Goal: Information Seeking & Learning: Learn about a topic

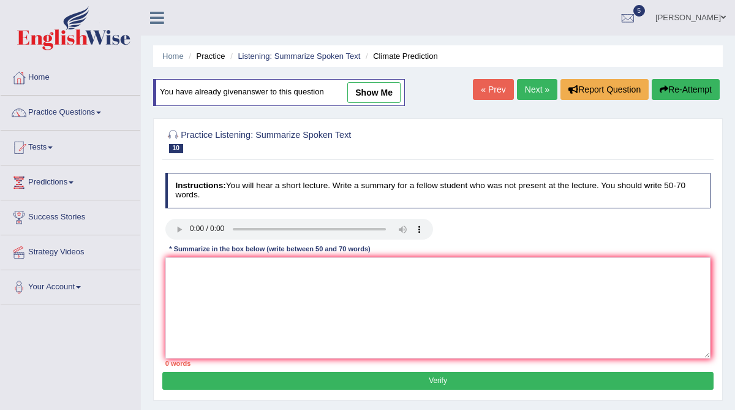
click at [534, 92] on link "Next »" at bounding box center [537, 89] width 40 height 21
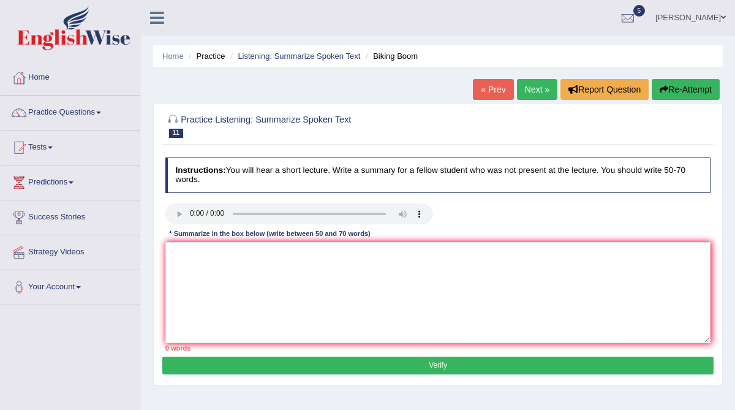
click at [685, 85] on button "Re-Attempt" at bounding box center [686, 89] width 68 height 21
click at [177, 264] on textarea at bounding box center [438, 292] width 546 height 101
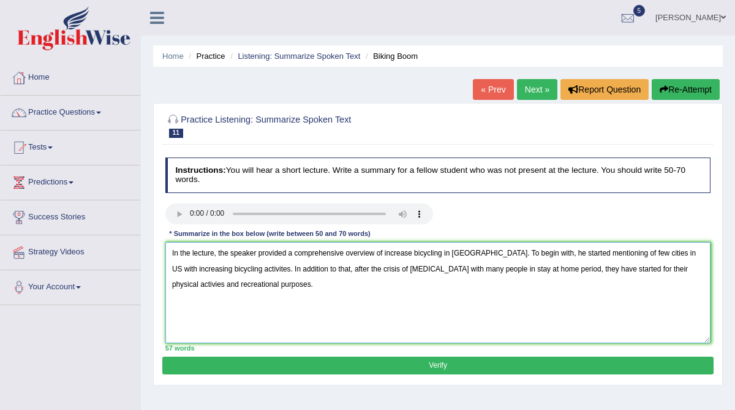
click at [601, 268] on textarea "In the lecture, the speaker provided a comprehensive overview of increase bicyc…" at bounding box center [438, 292] width 546 height 101
drag, startPoint x: 614, startPoint y: 270, endPoint x: 542, endPoint y: 266, distance: 71.2
click at [543, 266] on textarea "In the lecture, the speaker provided a comprehensive overview of increase bicyc…" at bounding box center [438, 292] width 546 height 101
click at [290, 287] on textarea "In the lecture, the speaker provided a comprehensive overview of increase bicyc…" at bounding box center [438, 292] width 546 height 101
click at [413, 253] on textarea "In the lecture, the speaker provided a comprehensive overview of increase bicyc…" at bounding box center [438, 292] width 546 height 101
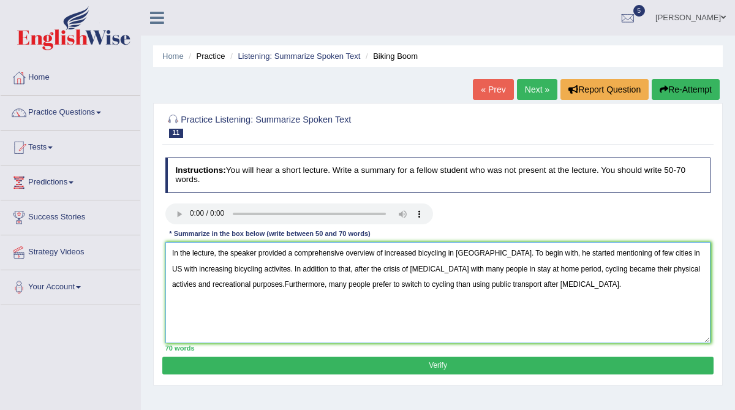
type textarea "In the lecture, the speaker provided a comprehensive overview of increased bicy…"
click at [426, 365] on button "Verify" at bounding box center [437, 366] width 551 height 18
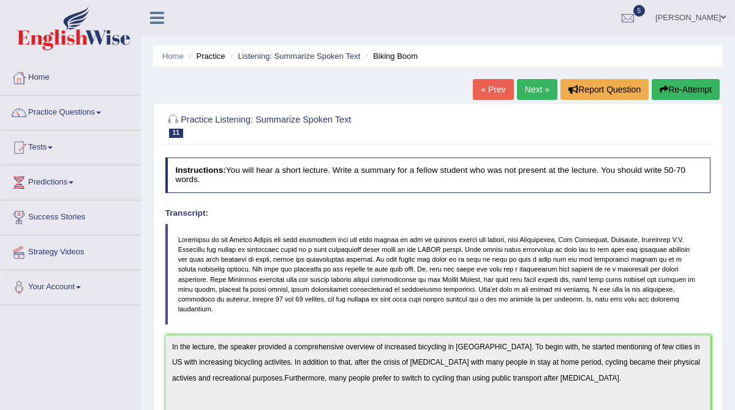
click at [591, 315] on div "Instructions: You will hear a short lecture. Write a summary for a fellow stude…" at bounding box center [437, 385] width 551 height 465
click at [532, 93] on link "Next »" at bounding box center [537, 89] width 40 height 21
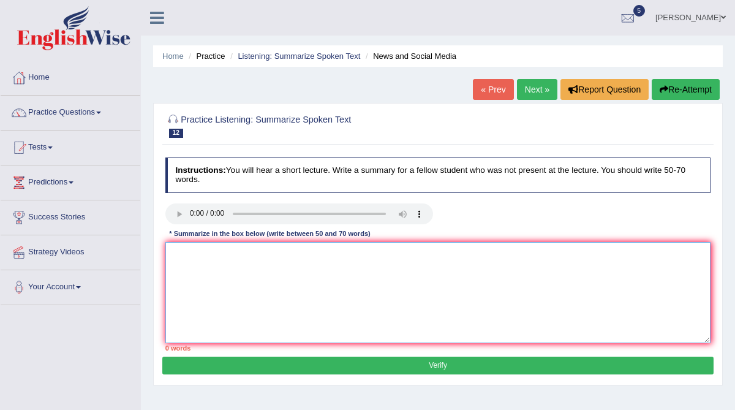
click at [181, 260] on textarea at bounding box center [438, 292] width 546 height 101
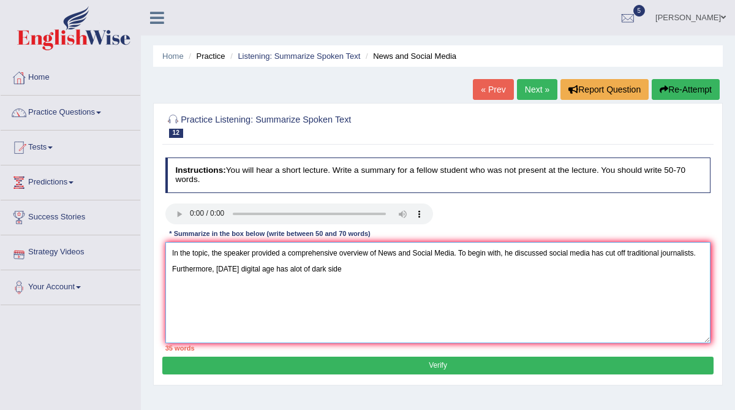
click at [216, 267] on textarea "In the topic, the speaker provided a comprehensive overview of News and Social …" at bounding box center [438, 292] width 546 height 101
drag, startPoint x: 294, startPoint y: 269, endPoint x: 278, endPoint y: 264, distance: 16.7
click at [278, 264] on textarea "In the topic, the speaker provided a comprehensive overview of News and Social …" at bounding box center [438, 292] width 546 height 101
drag, startPoint x: 357, startPoint y: 268, endPoint x: 443, endPoint y: 272, distance: 85.9
click at [443, 272] on textarea "In the topic, the speaker provided a comprehensive overview of News and Social …" at bounding box center [438, 292] width 546 height 101
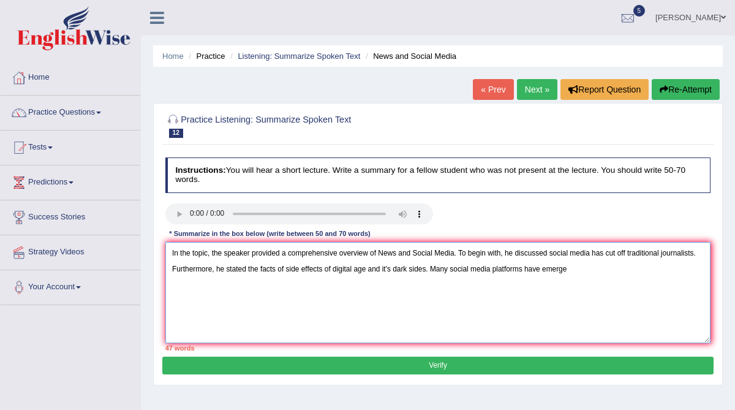
click at [436, 271] on textarea "In the topic, the speaker provided a comprehensive overview of News and Social …" at bounding box center [438, 292] width 546 height 101
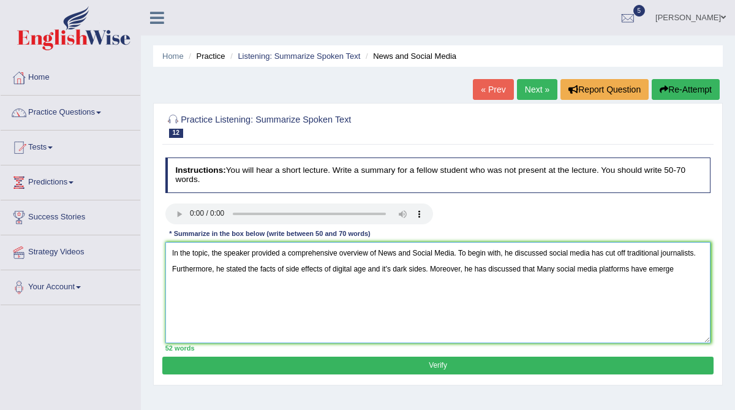
click at [549, 267] on textarea "In the topic, the speaker provided a comprehensive overview of News and Social …" at bounding box center [438, 292] width 546 height 101
click at [689, 265] on textarea "In the topic, the speaker provided a comprehensive overview of News and Social …" at bounding box center [438, 292] width 546 height 101
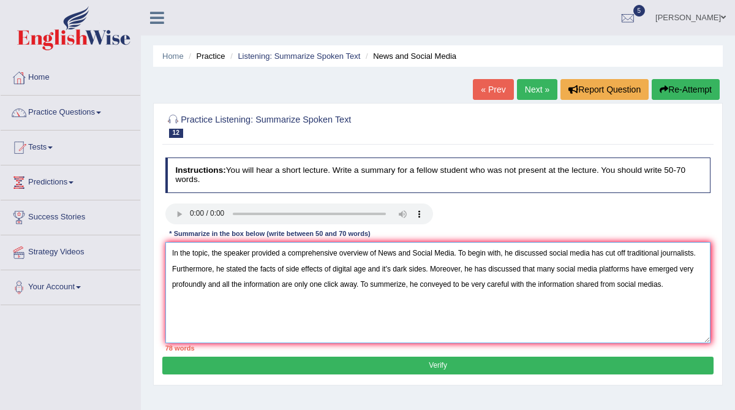
click at [492, 269] on textarea "In the topic, the speaker provided a comprehensive overview of News and Social …" at bounding box center [438, 292] width 546 height 101
drag, startPoint x: 224, startPoint y: 254, endPoint x: 127, endPoint y: 251, distance: 96.9
click at [127, 251] on div "Toggle navigation Home Practice Questions Speaking Practice Read Aloud Repeat S…" at bounding box center [367, 318] width 735 height 637
drag, startPoint x: 287, startPoint y: 270, endPoint x: 262, endPoint y: 268, distance: 25.2
click at [262, 268] on textarea "The speaker provided a comprehensive overview of News and Social Media. To begi…" at bounding box center [438, 292] width 546 height 101
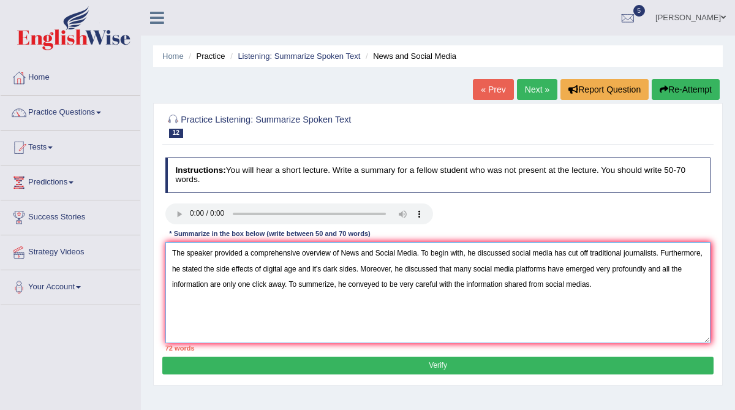
drag, startPoint x: 308, startPoint y: 268, endPoint x: 260, endPoint y: 267, distance: 47.2
click at [260, 267] on textarea "The speaker provided a comprehensive overview of News and Social Media. To begi…" at bounding box center [438, 292] width 546 height 101
drag, startPoint x: 404, startPoint y: 270, endPoint x: 343, endPoint y: 267, distance: 60.8
click at [343, 267] on textarea "The speaker provided a comprehensive overview of News and Social Media. To begi…" at bounding box center [438, 292] width 546 height 101
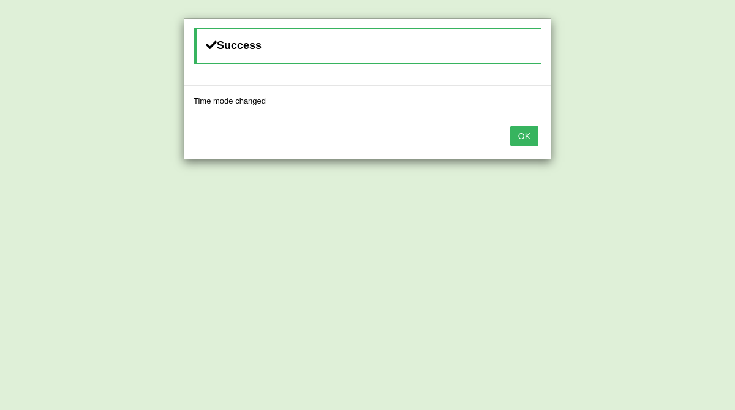
click at [522, 135] on button "OK" at bounding box center [525, 136] width 28 height 21
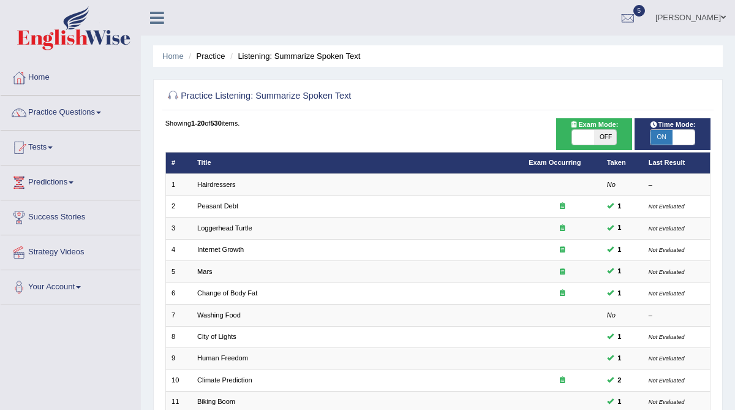
click at [605, 136] on span "OFF" at bounding box center [606, 137] width 22 height 15
checkbox input "true"
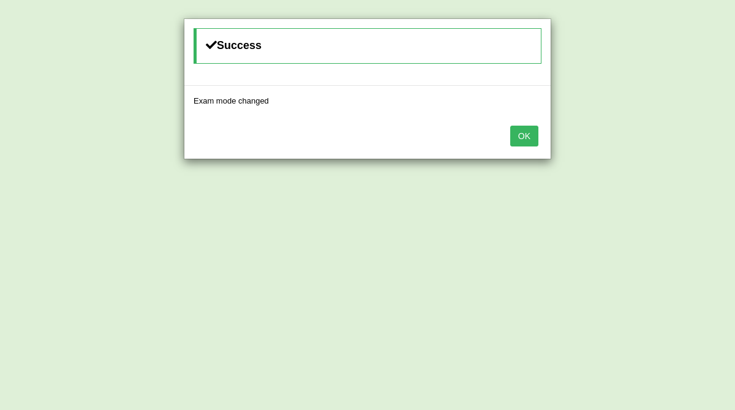
click at [531, 139] on button "OK" at bounding box center [525, 136] width 28 height 21
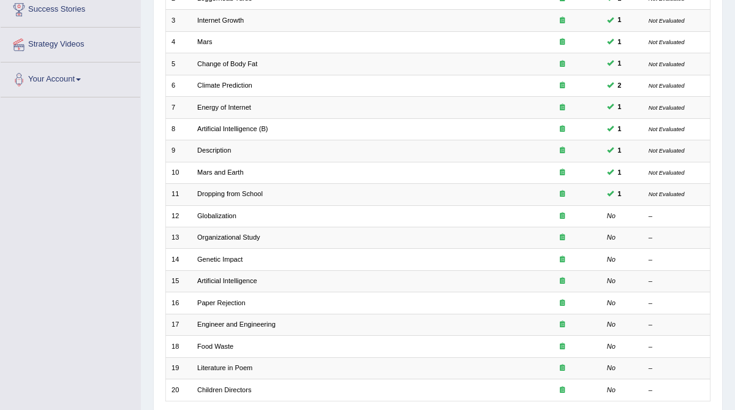
scroll to position [211, 0]
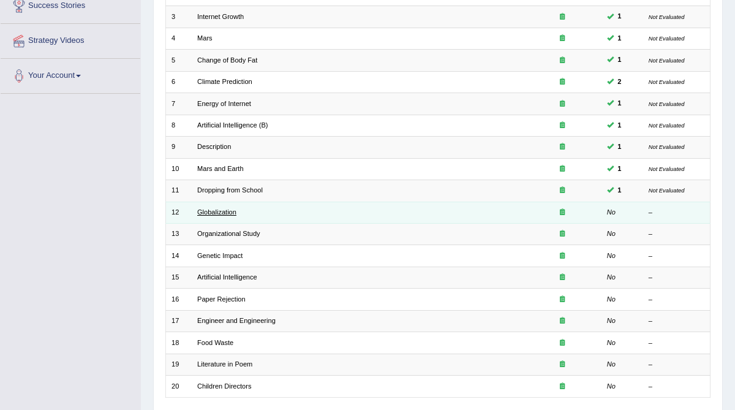
click at [215, 208] on link "Globalization" at bounding box center [216, 211] width 39 height 7
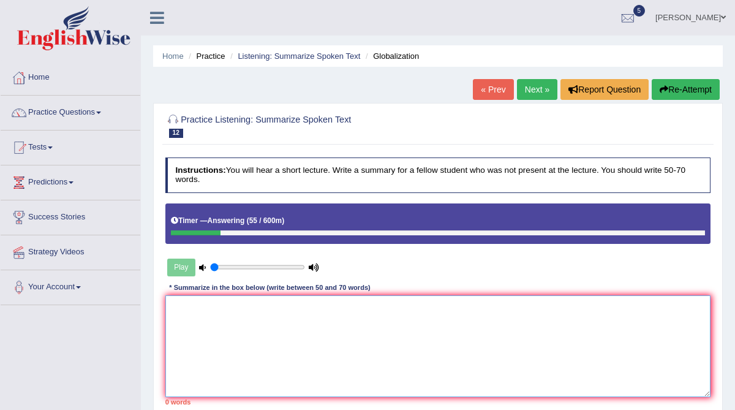
click at [204, 313] on textarea at bounding box center [438, 345] width 546 height 101
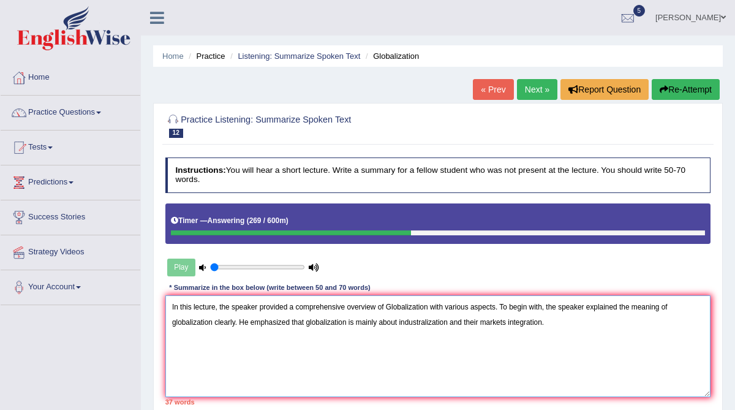
drag, startPoint x: 484, startPoint y: 322, endPoint x: 466, endPoint y: 321, distance: 17.2
click at [466, 321] on textarea "In this lecture, the speaker provided a comprehensive overview of Globalization…" at bounding box center [438, 345] width 546 height 101
click at [492, 321] on textarea "In this lecture, the speaker provided a comprehensive overview of Globalization…" at bounding box center [438, 345] width 546 height 101
click at [533, 322] on textarea "In this lecture, the speaker provided a comprehensive overview of Globalization…" at bounding box center [438, 345] width 546 height 101
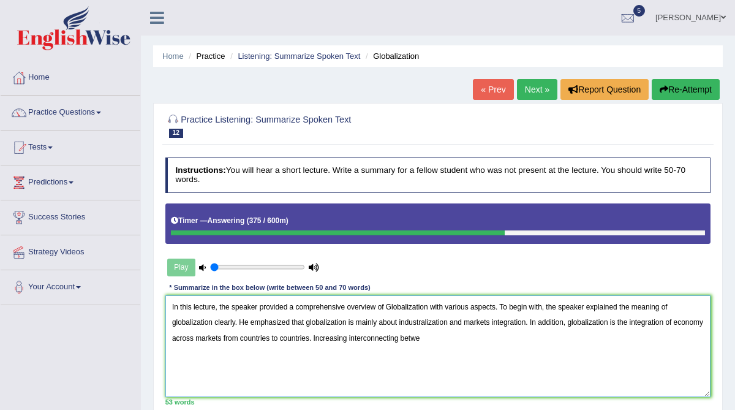
click at [347, 337] on textarea "In this lecture, the speaker provided a comprehensive overview of Globalization…" at bounding box center [438, 345] width 546 height 101
click at [457, 336] on textarea "In this lecture, the speaker provided a comprehensive overview of Globalization…" at bounding box center [438, 345] width 546 height 101
click at [579, 337] on textarea "In this lecture, the speaker provided a comprehensive overview of Globalization…" at bounding box center [438, 345] width 546 height 101
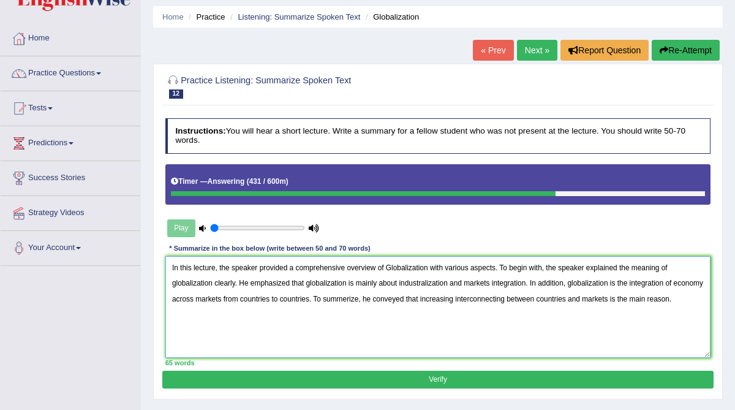
scroll to position [40, 0]
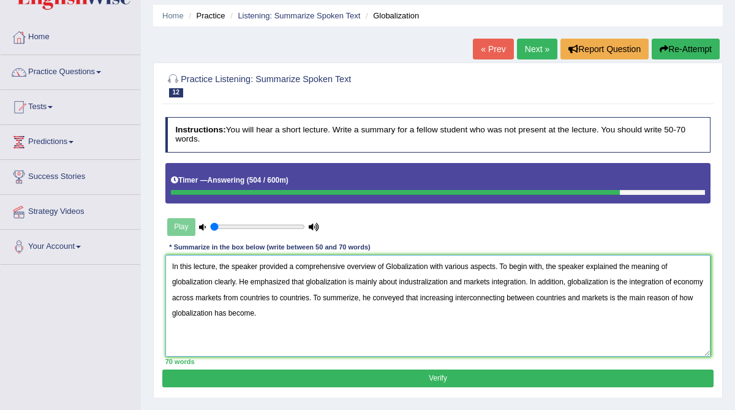
click at [434, 281] on textarea "In this lecture, the speaker provided a comprehensive overview of Globalization…" at bounding box center [438, 305] width 546 height 101
drag, startPoint x: 529, startPoint y: 282, endPoint x: 511, endPoint y: 288, distance: 19.4
click at [511, 288] on textarea "In this lecture, the speaker provided a comprehensive overview of Globalization…" at bounding box center [438, 305] width 546 height 101
click at [531, 335] on textarea "In this lecture, the speaker provided a comprehensive overview of Globalization…" at bounding box center [438, 305] width 546 height 101
click at [490, 299] on textarea "In this lecture, the speaker provided a comprehensive overview of Globalization…" at bounding box center [438, 305] width 546 height 101
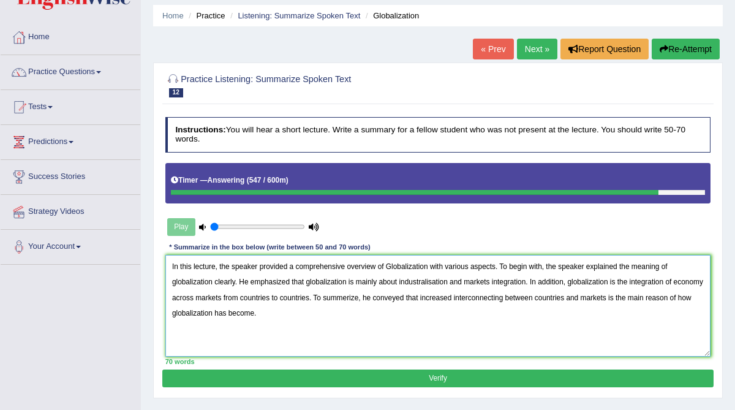
type textarea "In this lecture, the speaker provided a comprehensive overview of Globalization…"
click at [474, 378] on button "Verify" at bounding box center [437, 379] width 551 height 18
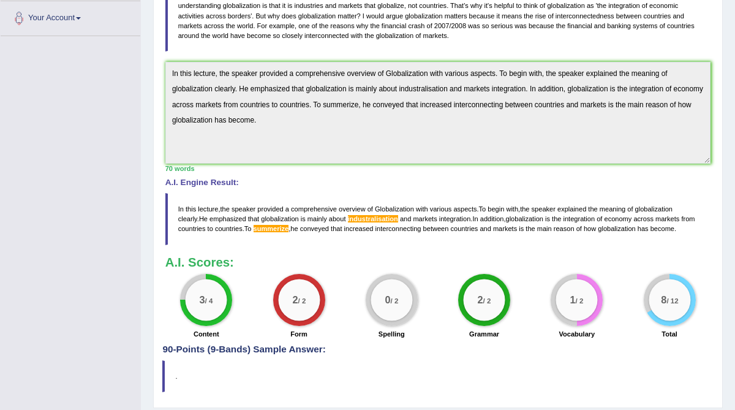
scroll to position [268, 0]
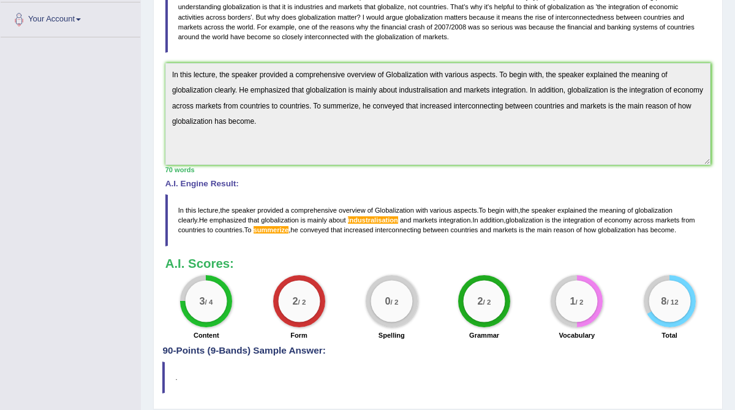
click at [223, 327] on div "3 / 4" at bounding box center [206, 301] width 52 height 52
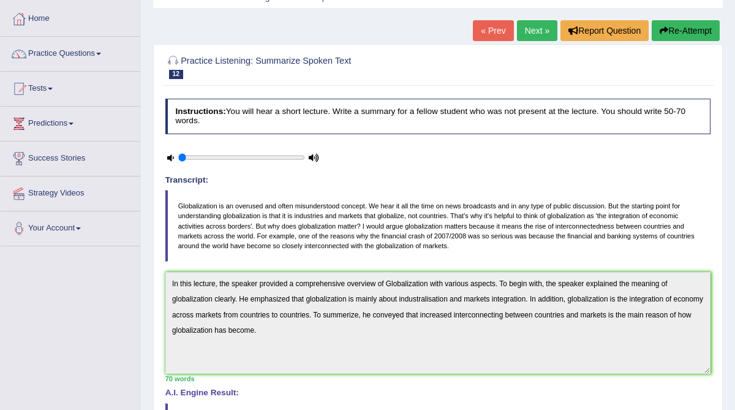
scroll to position [57, 0]
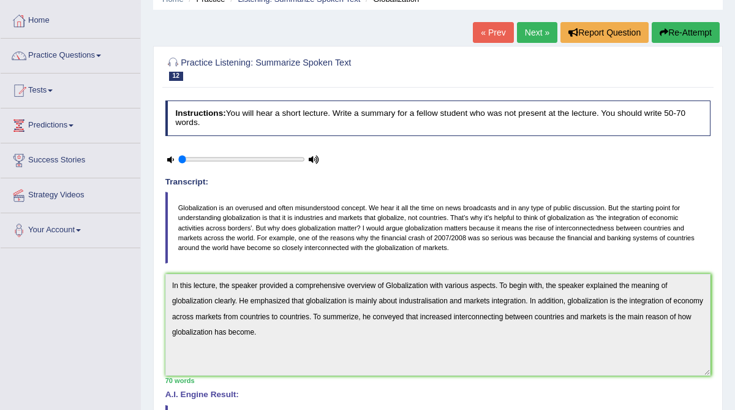
click at [536, 32] on link "Next »" at bounding box center [537, 32] width 40 height 21
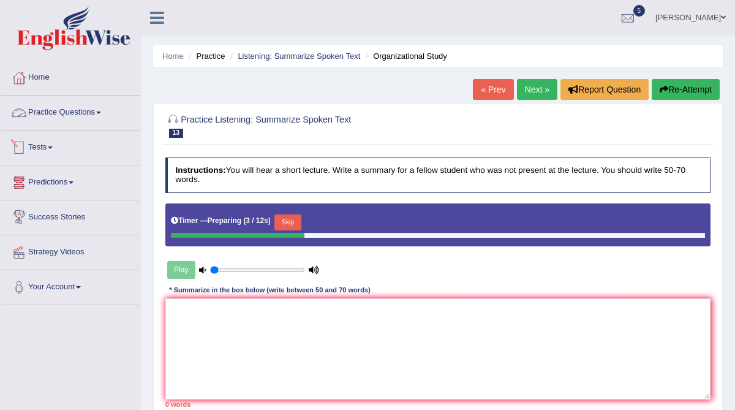
click at [88, 109] on link "Practice Questions" at bounding box center [71, 111] width 140 height 31
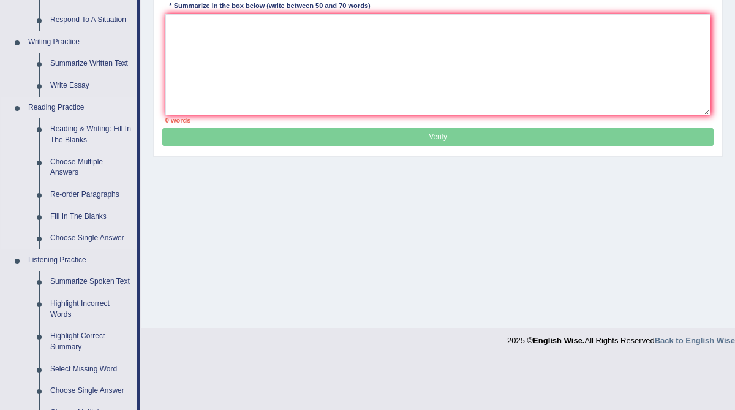
scroll to position [292, 0]
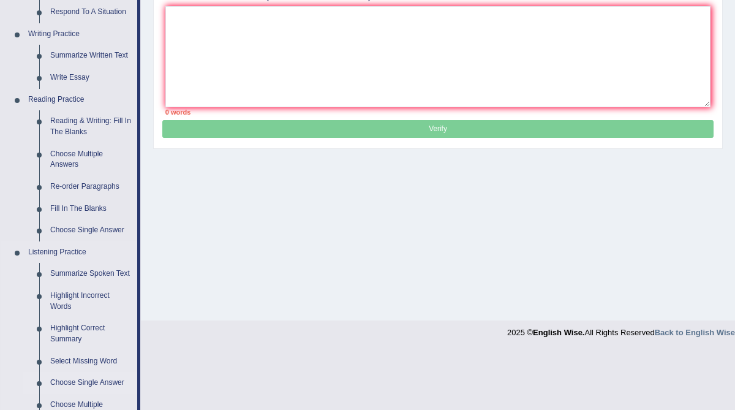
click at [77, 394] on link "Choose Single Answer" at bounding box center [91, 383] width 93 height 22
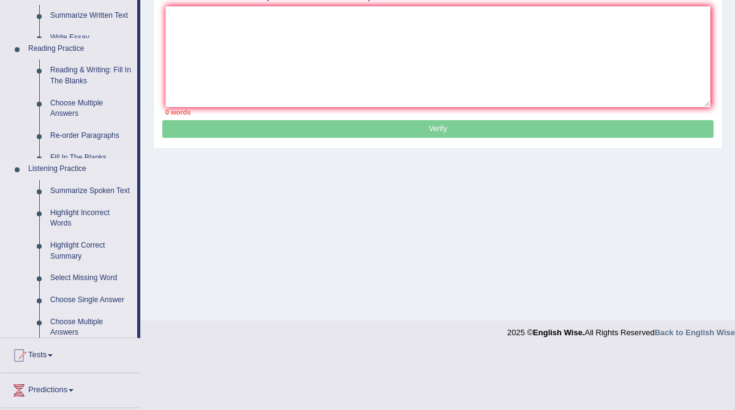
scroll to position [273, 0]
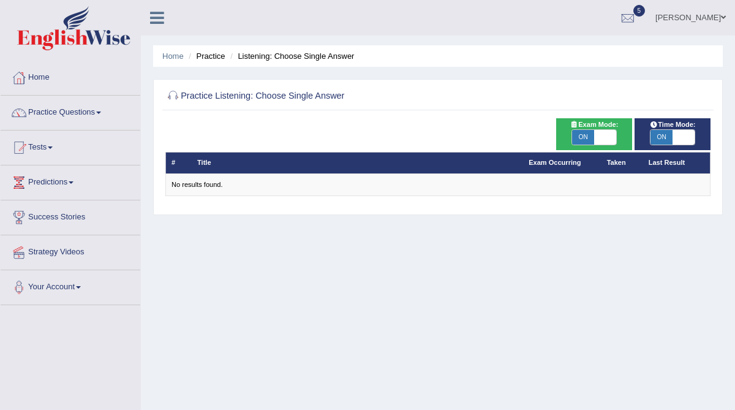
click at [588, 136] on span "ON" at bounding box center [583, 137] width 22 height 15
checkbox input "false"
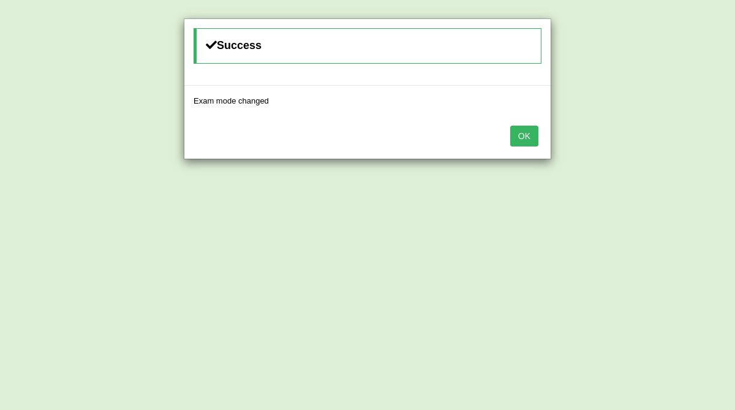
click at [526, 139] on button "OK" at bounding box center [525, 136] width 28 height 21
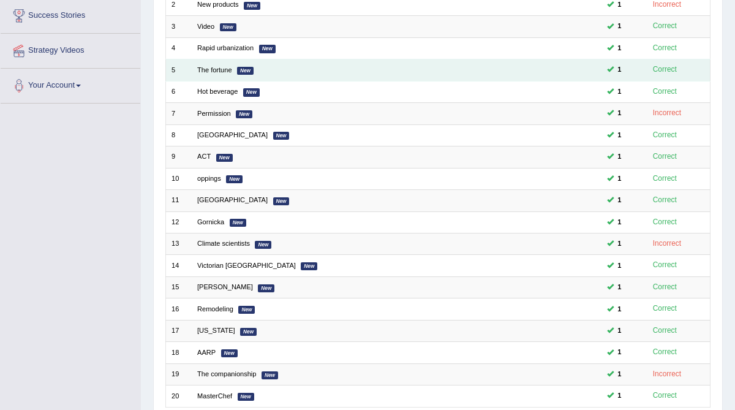
scroll to position [290, 0]
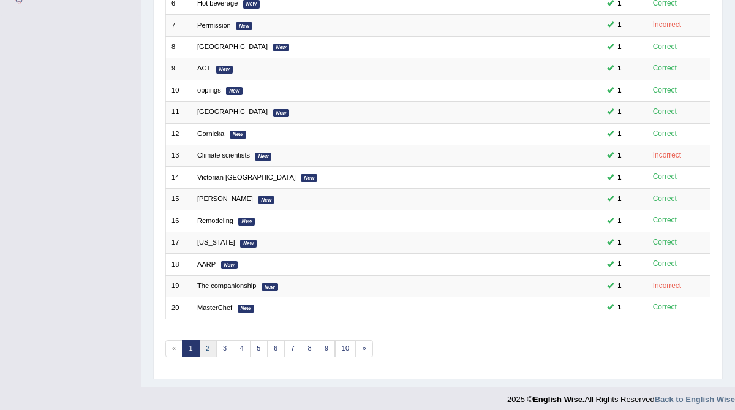
click at [210, 340] on link "2" at bounding box center [208, 348] width 18 height 17
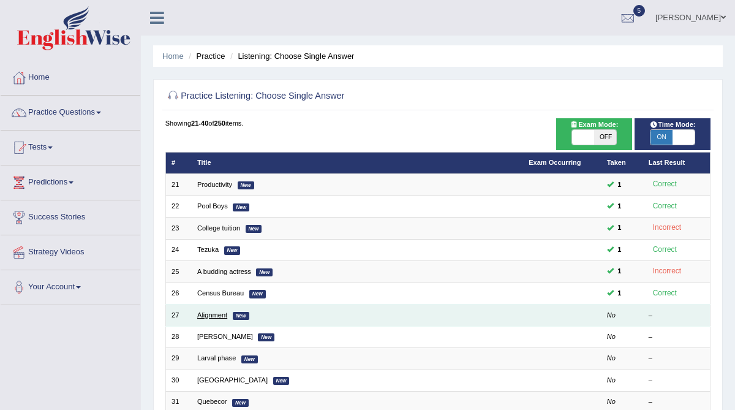
click at [207, 311] on link "Alignment" at bounding box center [212, 314] width 30 height 7
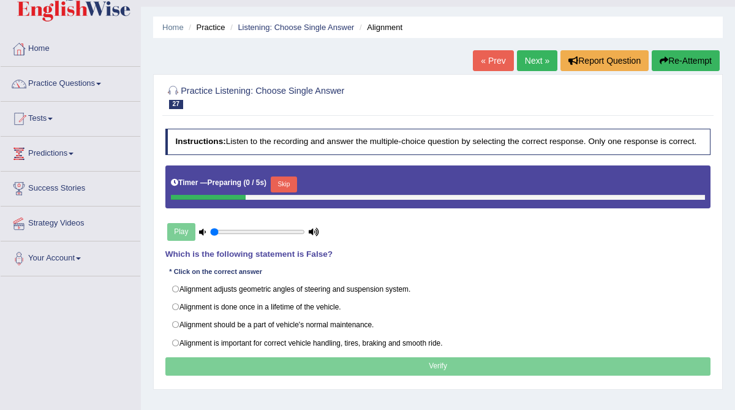
scroll to position [42, 0]
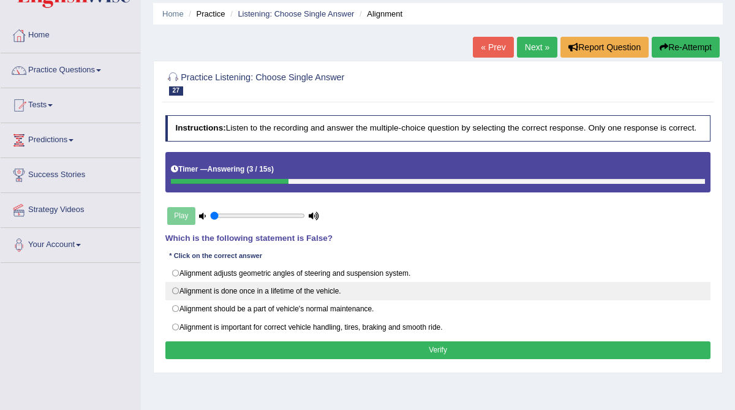
click at [175, 296] on label "Alignment is done once in a lifetime of the vehicle." at bounding box center [438, 291] width 546 height 18
radio input "true"
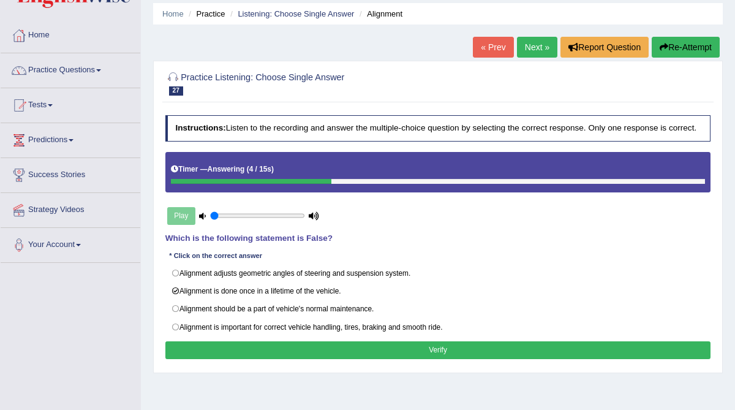
click at [258, 351] on button "Verify" at bounding box center [438, 350] width 546 height 18
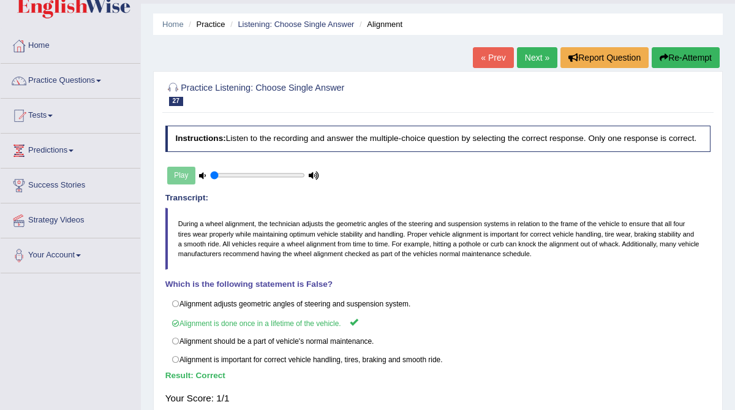
scroll to position [26, 0]
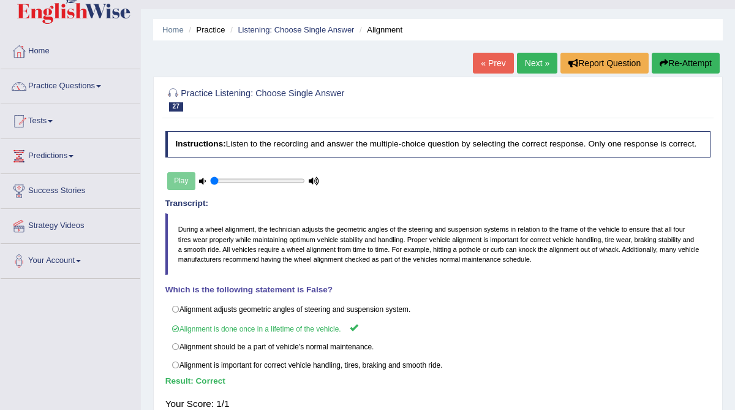
click at [527, 61] on link "Next »" at bounding box center [537, 63] width 40 height 21
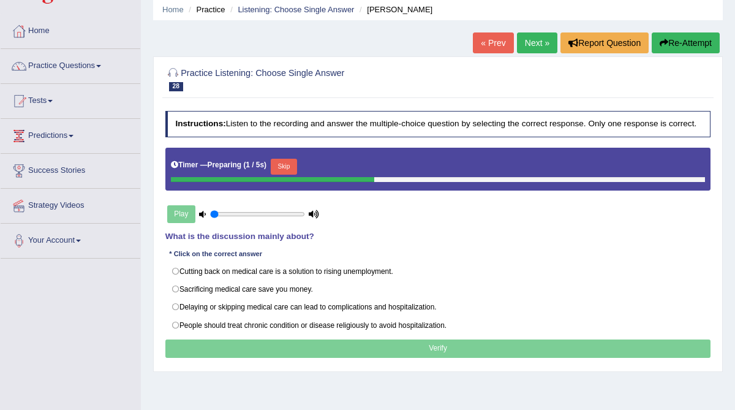
scroll to position [48, 0]
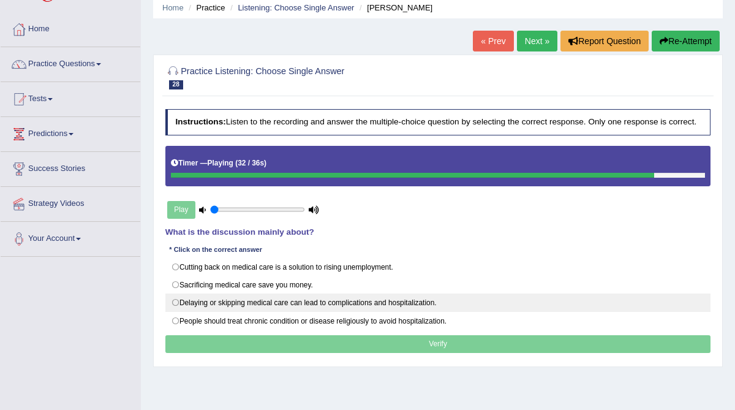
click at [176, 307] on label "Delaying or skipping medical care can lead to complications and hospitalization." at bounding box center [438, 303] width 546 height 18
radio input "true"
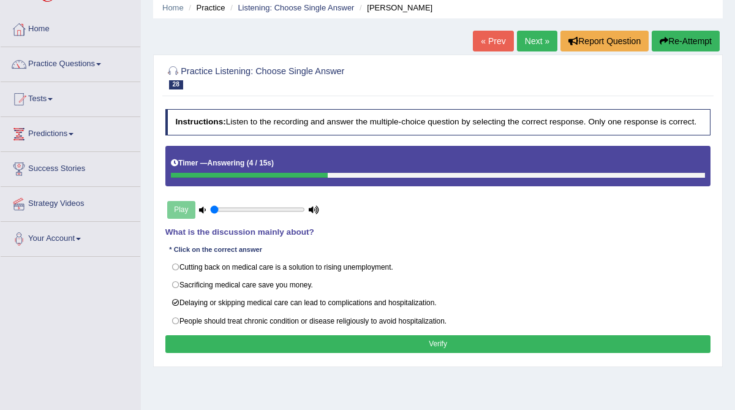
click at [226, 344] on button "Verify" at bounding box center [438, 344] width 546 height 18
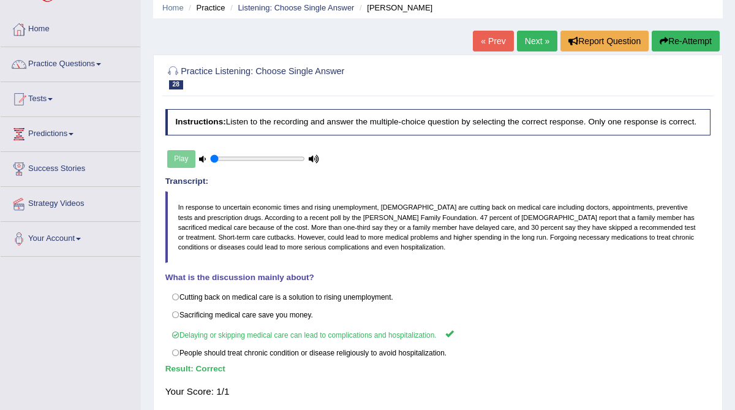
click at [525, 42] on link "Next »" at bounding box center [537, 41] width 40 height 21
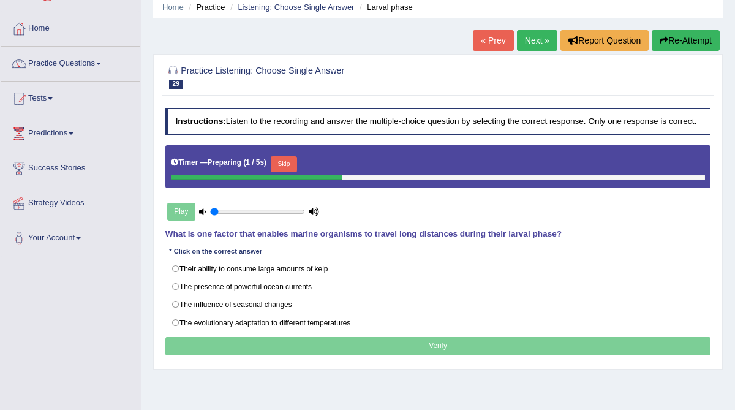
scroll to position [51, 0]
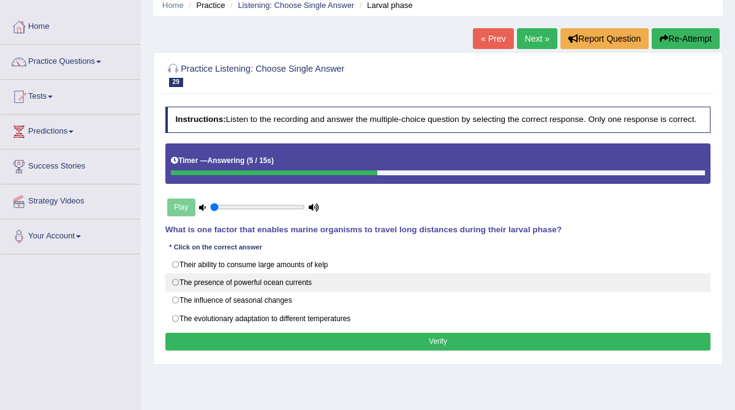
click at [176, 287] on label "The presence of powerful ocean currents" at bounding box center [438, 282] width 546 height 18
radio input "true"
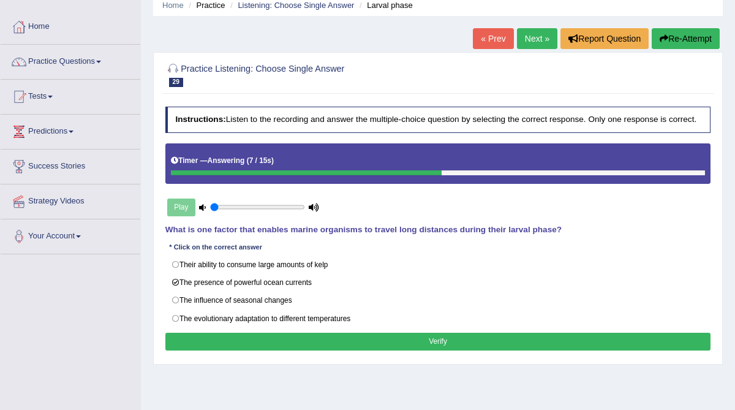
click at [252, 337] on button "Verify" at bounding box center [438, 342] width 546 height 18
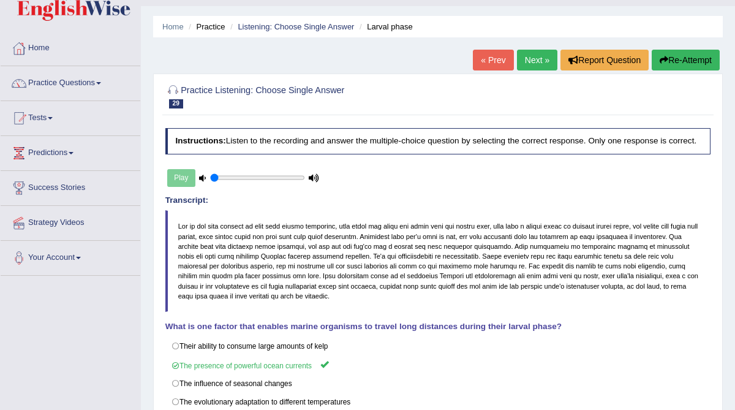
scroll to position [25, 0]
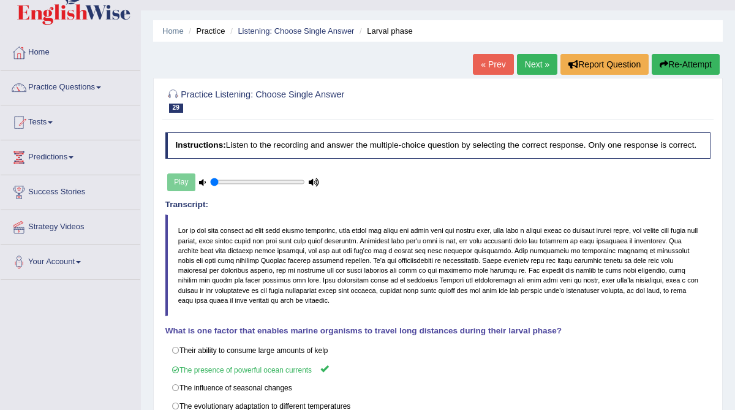
click at [530, 63] on link "Next »" at bounding box center [537, 64] width 40 height 21
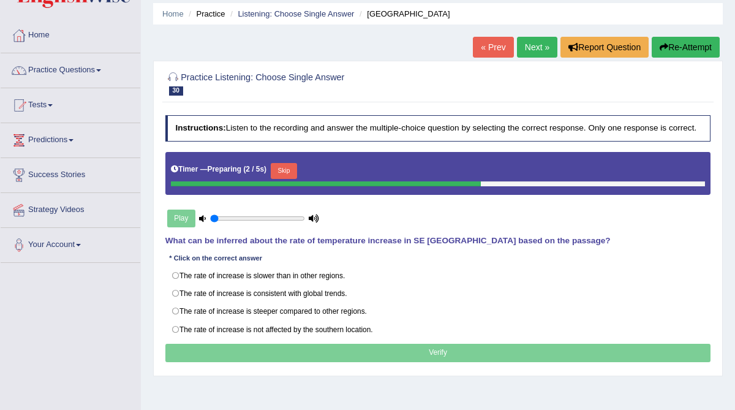
scroll to position [58, 0]
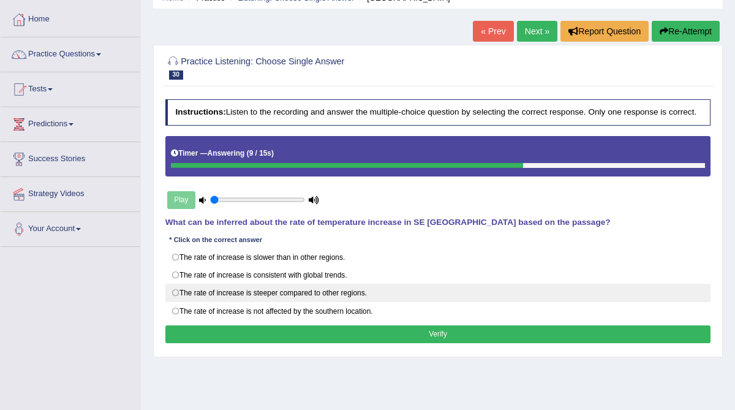
click at [420, 299] on label "The rate of increase is steeper compared to other regions." at bounding box center [438, 293] width 546 height 18
radio input "true"
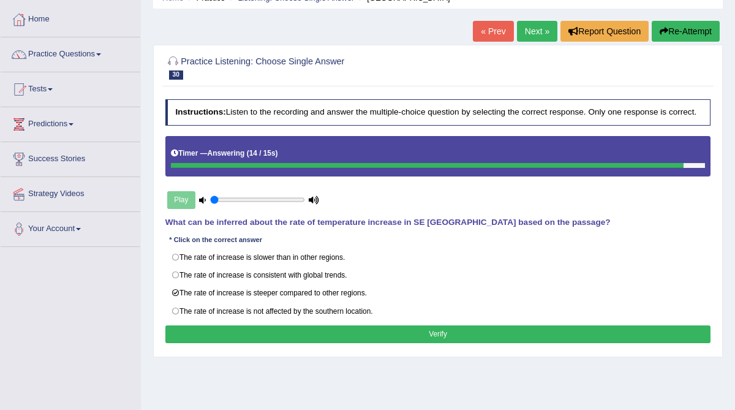
click at [423, 339] on button "Verify" at bounding box center [438, 334] width 546 height 18
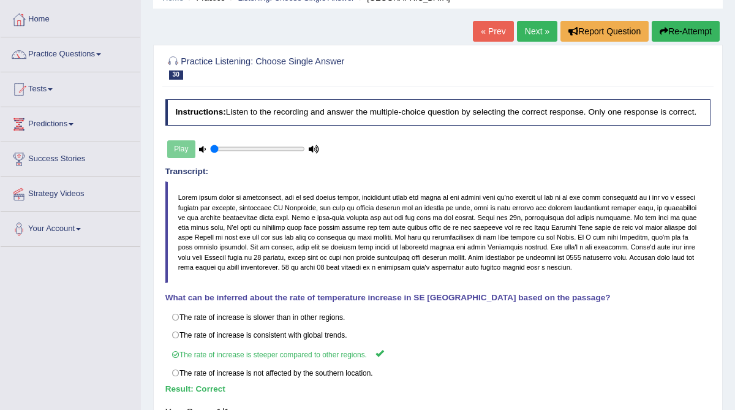
click at [541, 32] on link "Next »" at bounding box center [537, 31] width 40 height 21
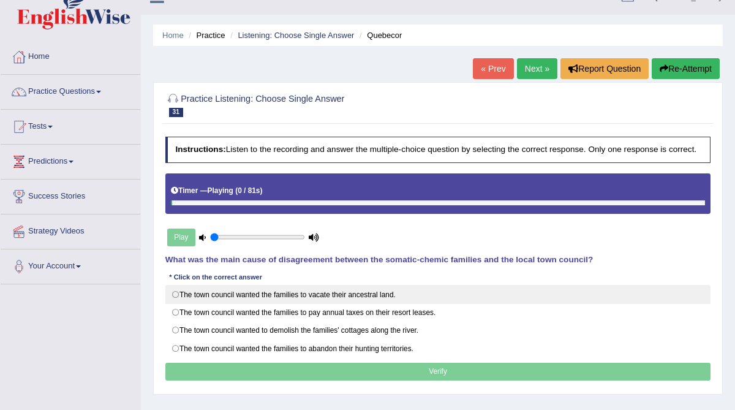
scroll to position [23, 0]
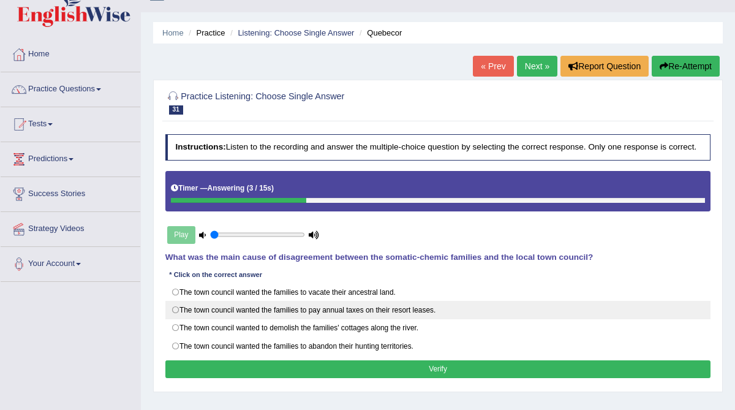
click at [177, 314] on label "The town council wanted the families to pay annual taxes on their resort leases." at bounding box center [438, 310] width 546 height 18
radio input "true"
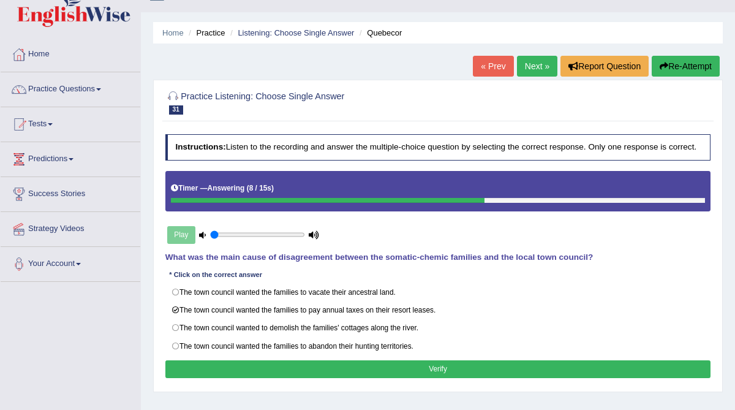
click at [255, 368] on button "Verify" at bounding box center [438, 369] width 546 height 18
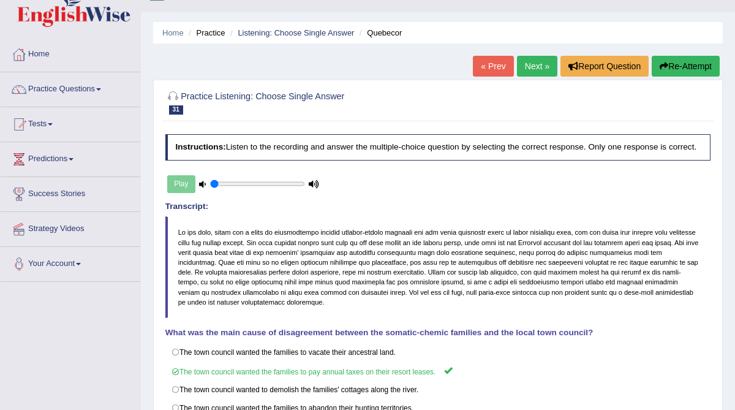
click at [60, 86] on link "Practice Questions" at bounding box center [71, 87] width 140 height 31
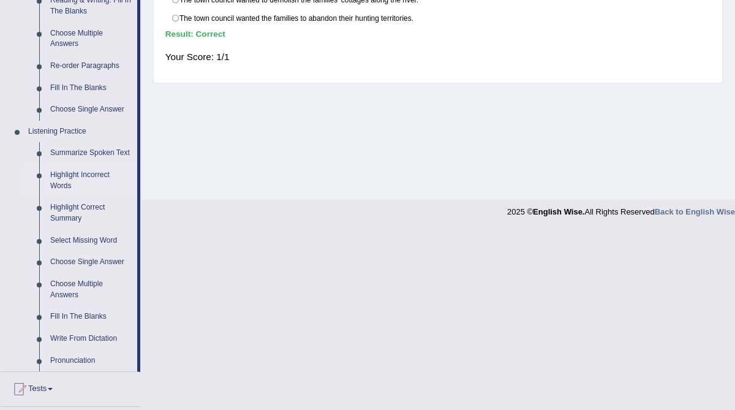
scroll to position [416, 0]
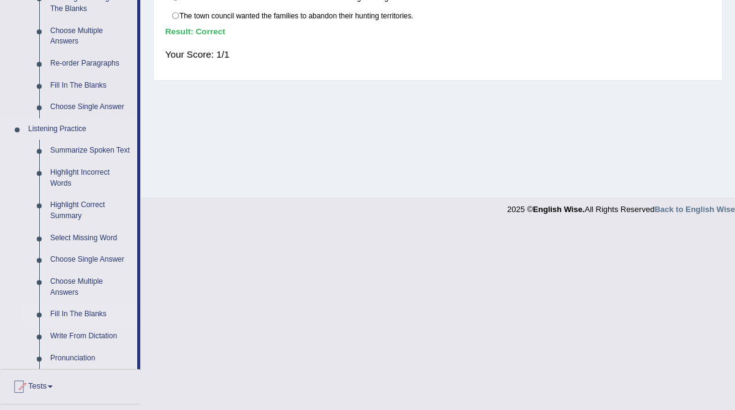
click at [69, 322] on link "Fill In The Blanks" at bounding box center [91, 314] width 93 height 22
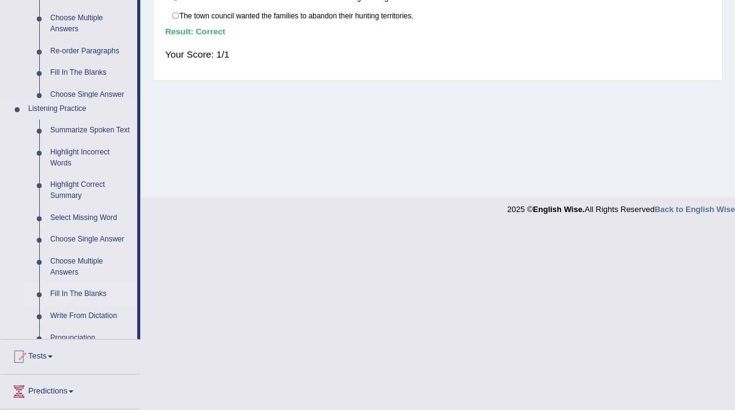
scroll to position [234, 0]
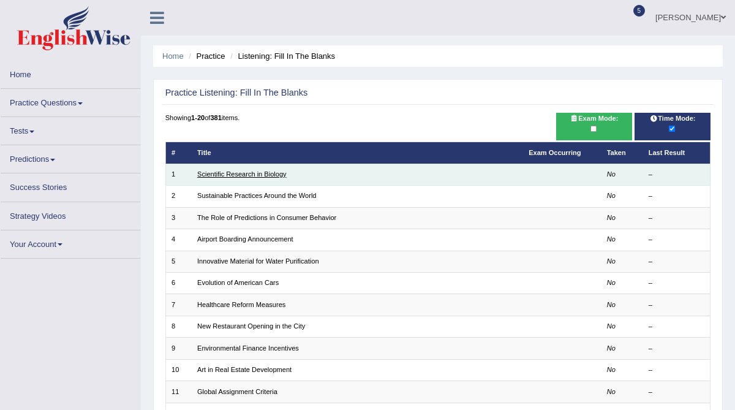
click at [252, 176] on link "Scientific Research in Biology" at bounding box center [241, 173] width 89 height 7
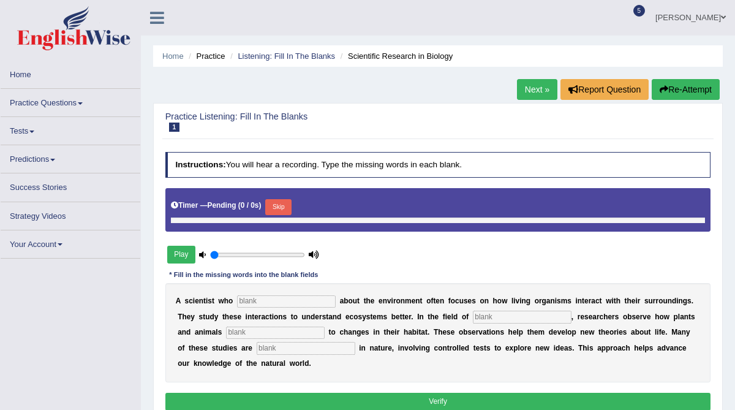
type input "0.05"
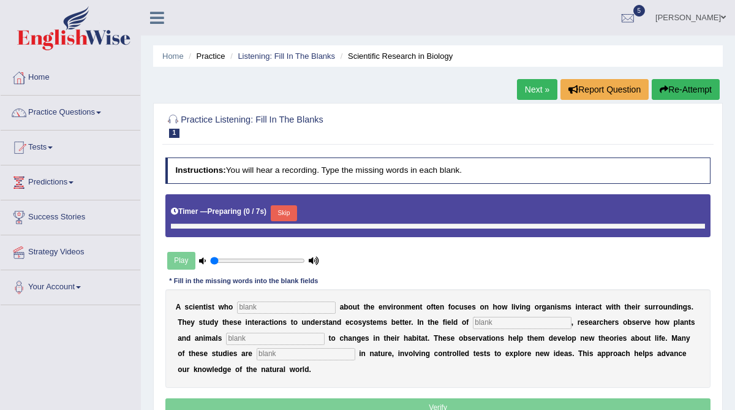
click at [252, 302] on input "text" at bounding box center [286, 308] width 99 height 12
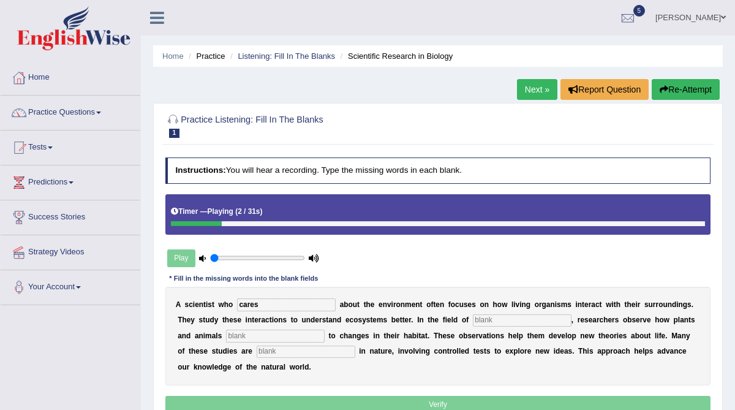
type input "cares"
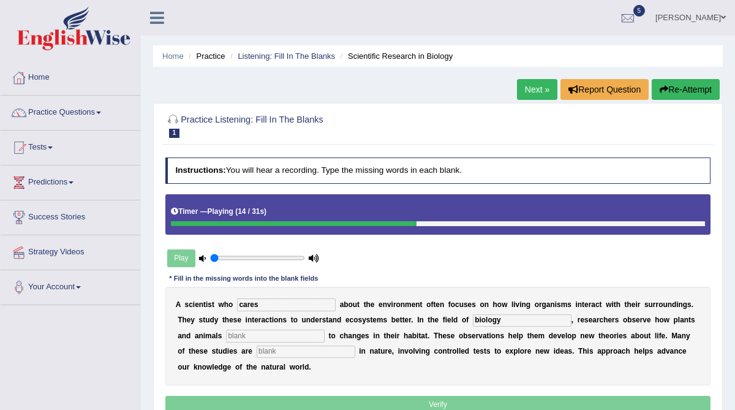
type input "biology"
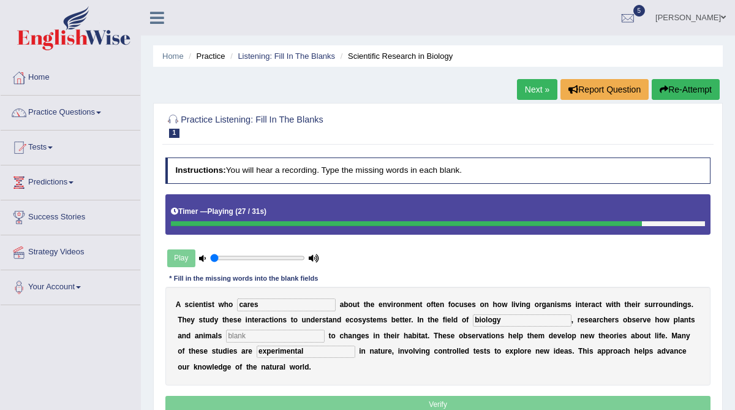
type input "experimental"
click at [240, 338] on input "text" at bounding box center [275, 336] width 99 height 12
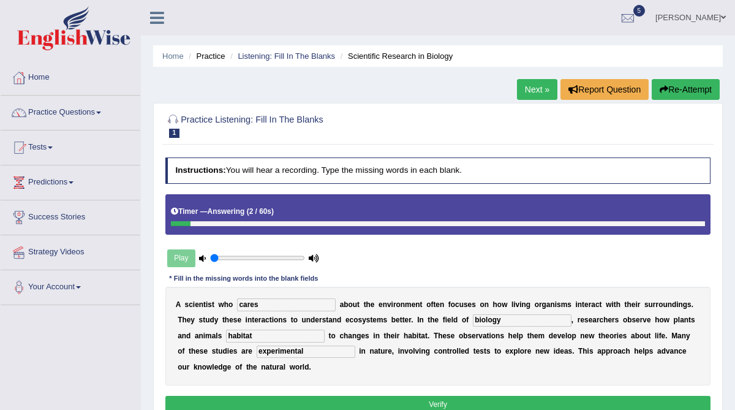
type input "habitat"
drag, startPoint x: 457, startPoint y: 320, endPoint x: 451, endPoint y: 319, distance: 6.3
click at [473, 319] on input "biology" at bounding box center [522, 320] width 99 height 12
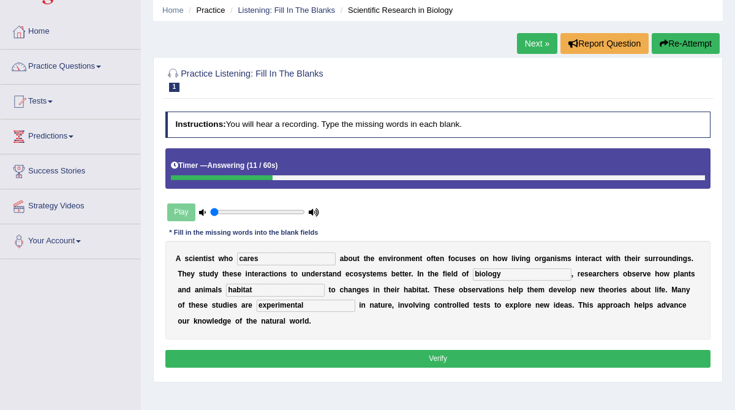
scroll to position [48, 0]
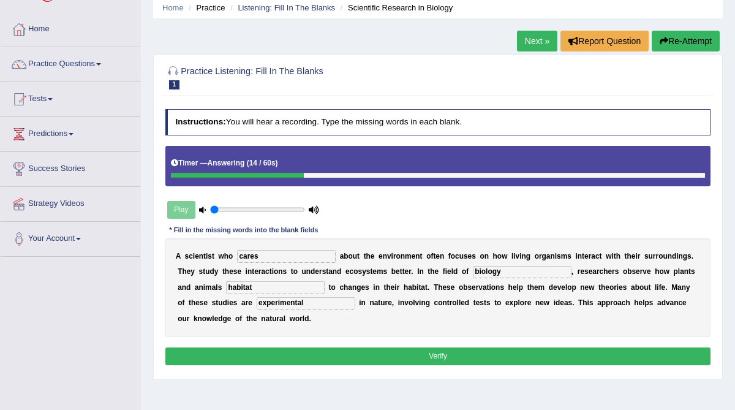
click at [449, 355] on button "Verify" at bounding box center [438, 357] width 546 height 18
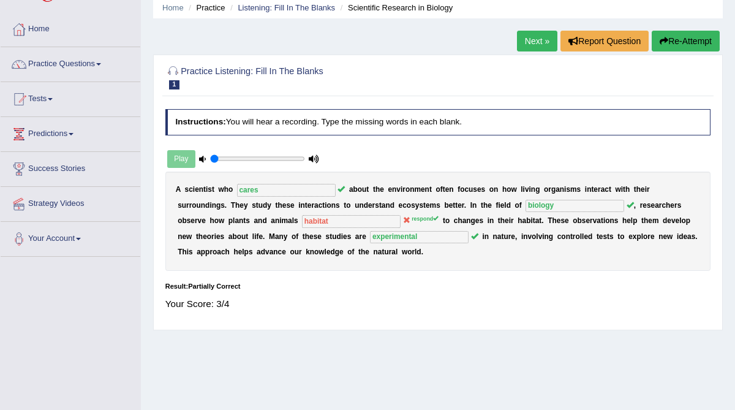
click at [532, 36] on link "Next »" at bounding box center [537, 41] width 40 height 21
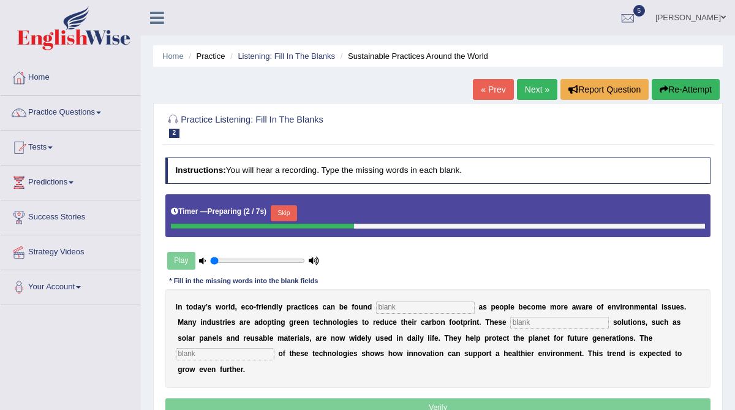
click at [398, 308] on input "text" at bounding box center [425, 308] width 99 height 12
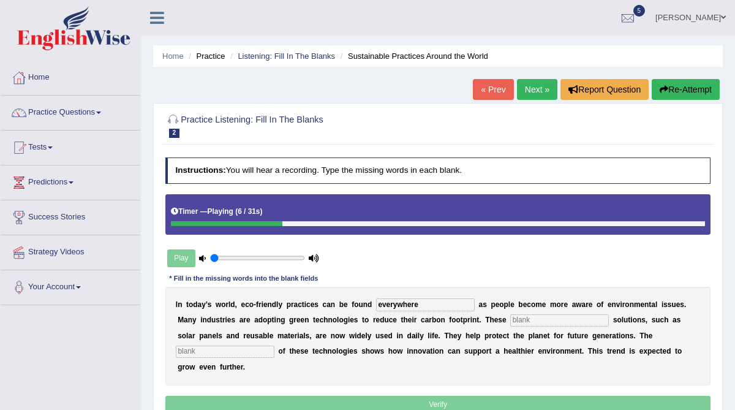
type input "everywhere"
type input "sustainable"
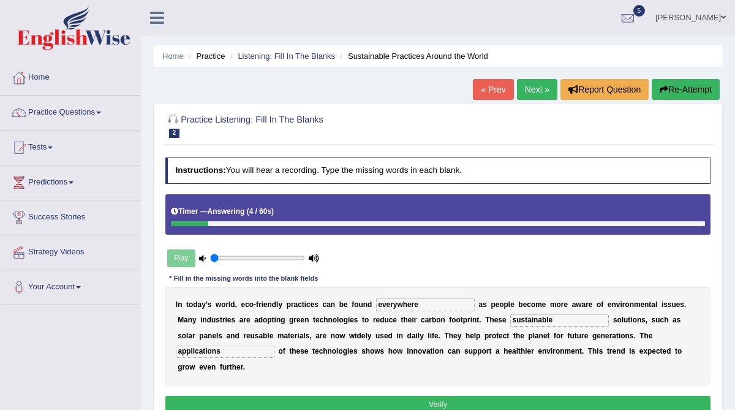
type input "applications"
click at [418, 396] on button "Verify" at bounding box center [438, 405] width 546 height 18
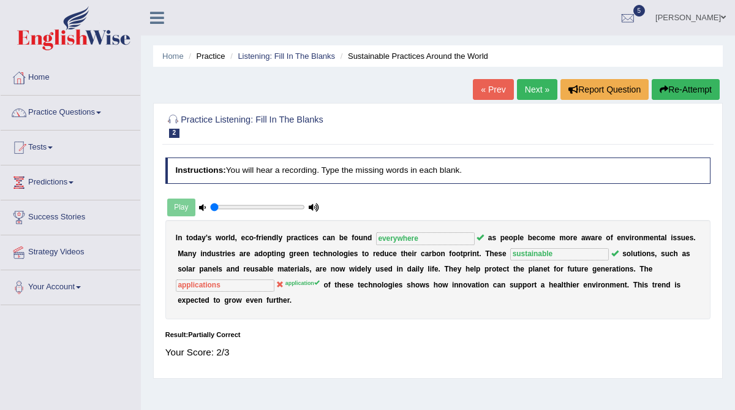
click at [533, 88] on link "Next »" at bounding box center [537, 89] width 40 height 21
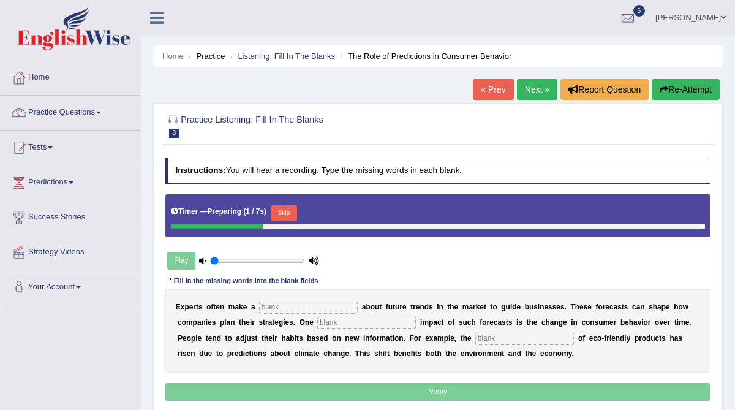
click at [306, 303] on input "text" at bounding box center [308, 308] width 99 height 12
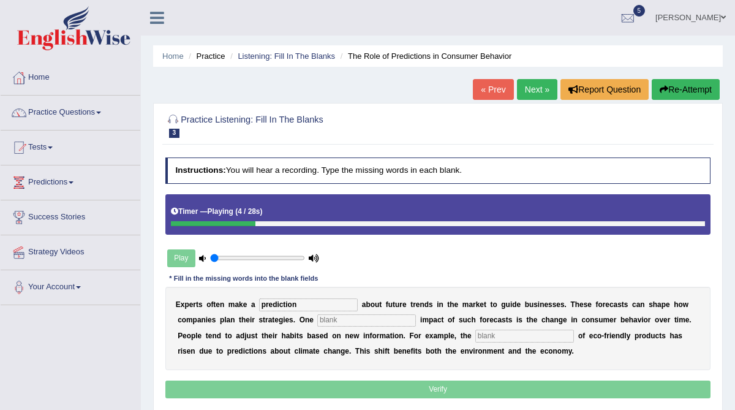
type input "prediction"
type input "profound"
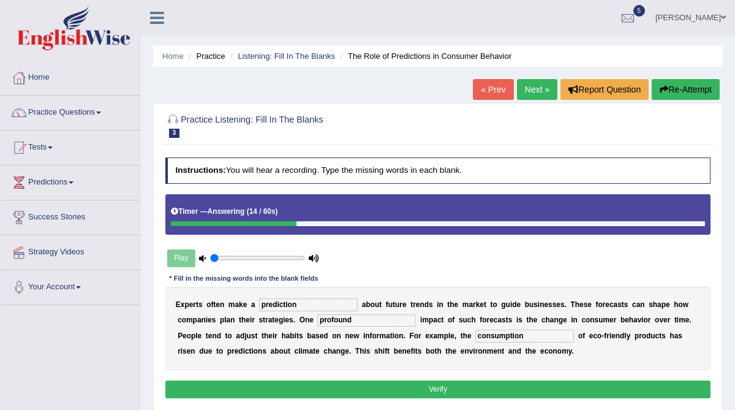
type input "consumption"
click at [346, 386] on button "Verify" at bounding box center [438, 390] width 546 height 18
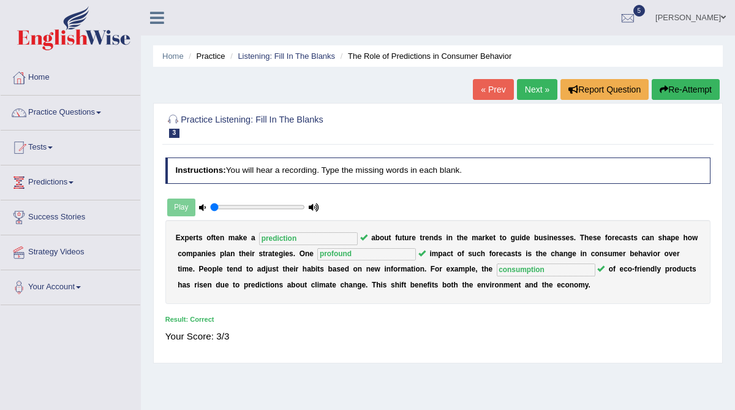
click at [531, 89] on link "Next »" at bounding box center [537, 89] width 40 height 21
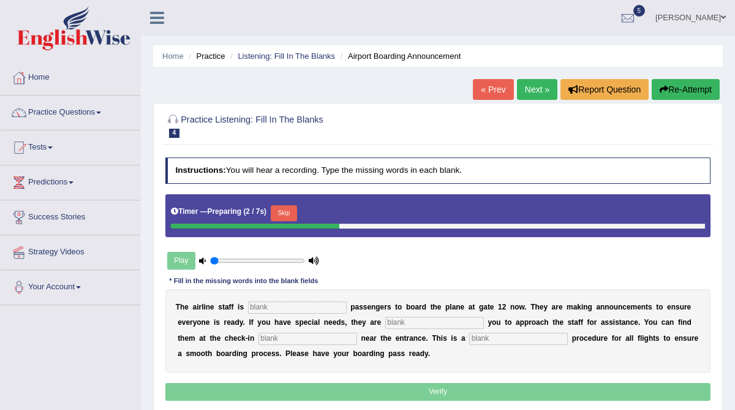
click at [262, 308] on input "text" at bounding box center [297, 308] width 99 height 12
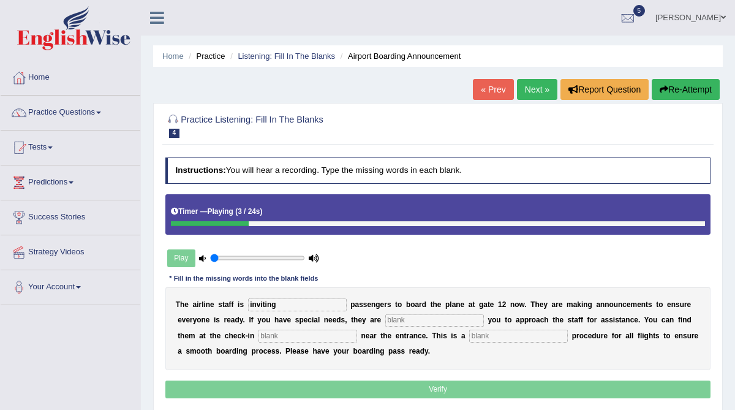
type input "inviting"
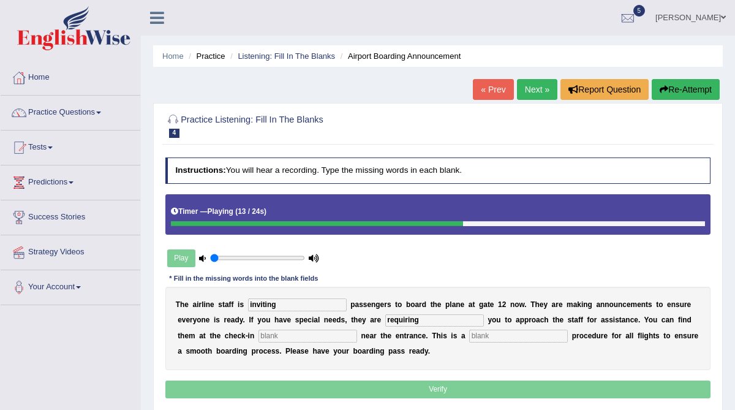
type input "requiring"
type input "desks"
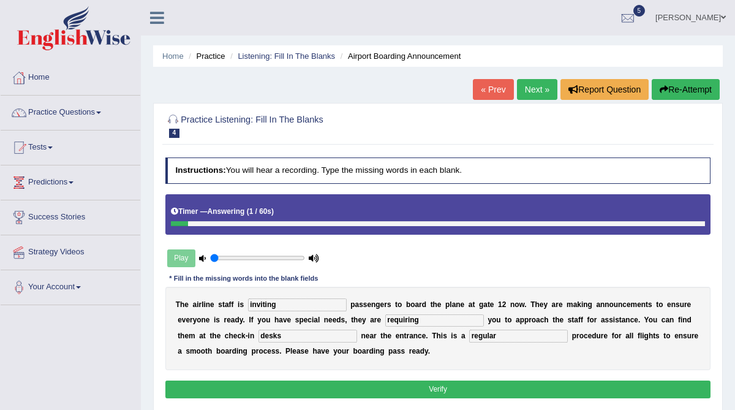
type input "regular"
click at [269, 388] on button "Verify" at bounding box center [438, 390] width 546 height 18
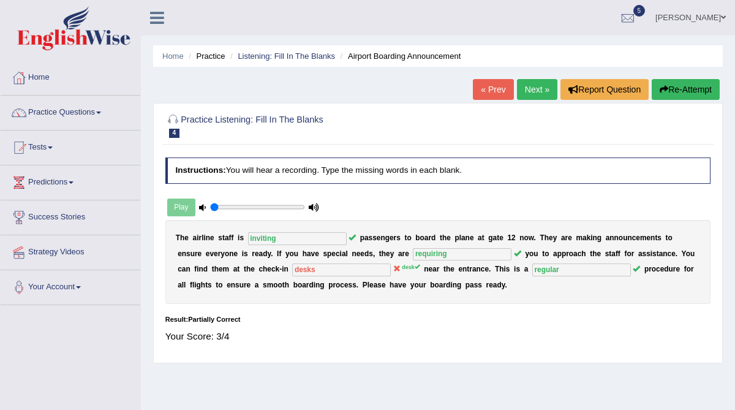
click at [528, 93] on link "Next »" at bounding box center [537, 89] width 40 height 21
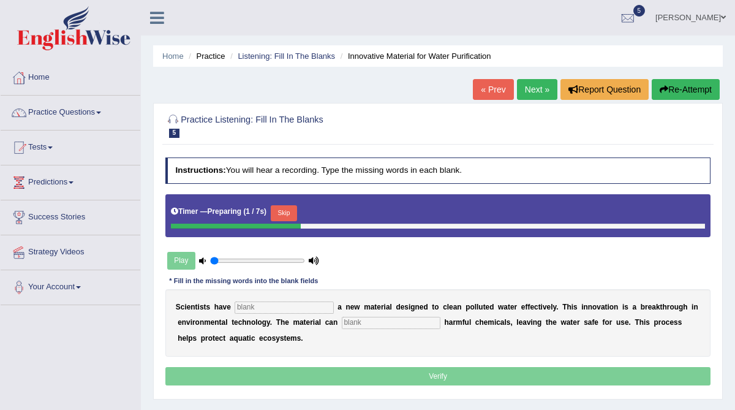
click at [307, 302] on input "text" at bounding box center [284, 308] width 99 height 12
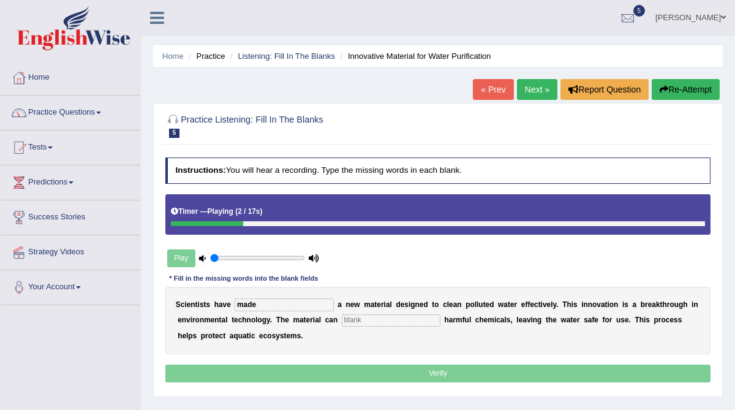
type input "made"
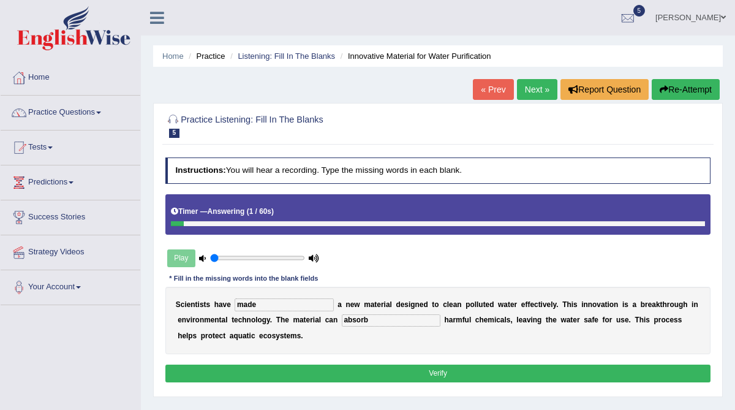
type input "absorb"
click at [301, 369] on button "Verify" at bounding box center [438, 374] width 546 height 18
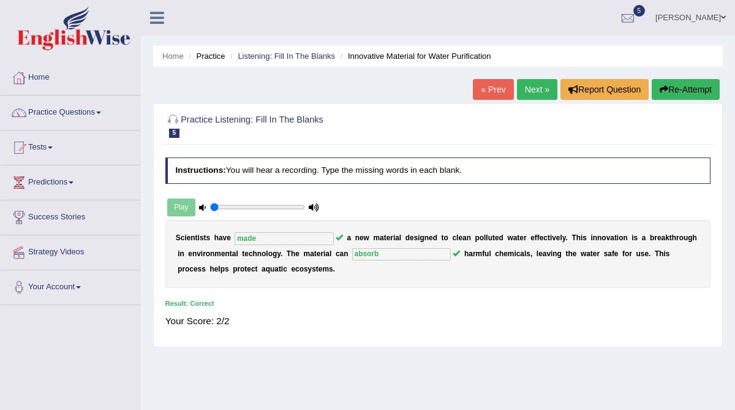
click at [531, 95] on link "Next »" at bounding box center [537, 89] width 40 height 21
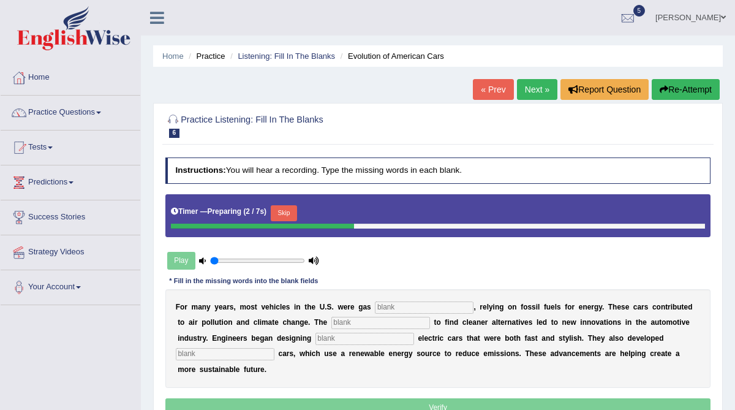
click at [407, 306] on input "text" at bounding box center [424, 308] width 99 height 12
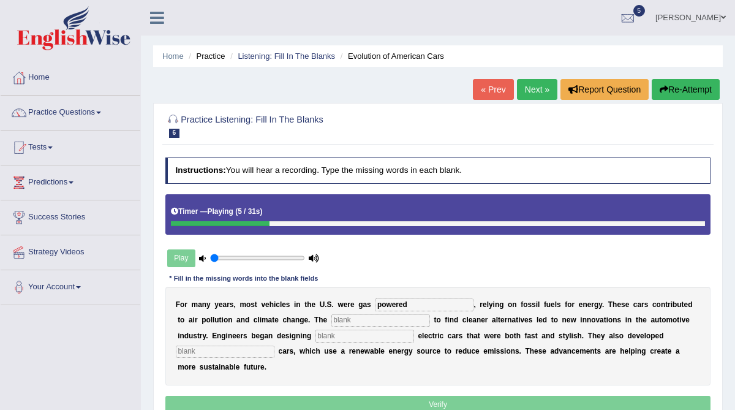
type input "powered"
type input "urgency"
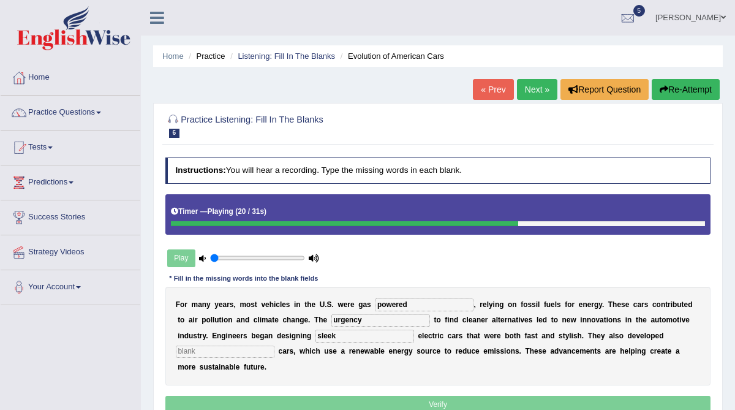
type input "sleek"
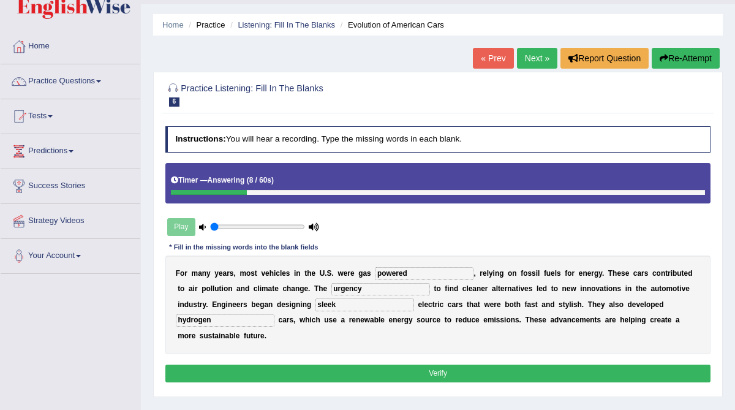
scroll to position [40, 0]
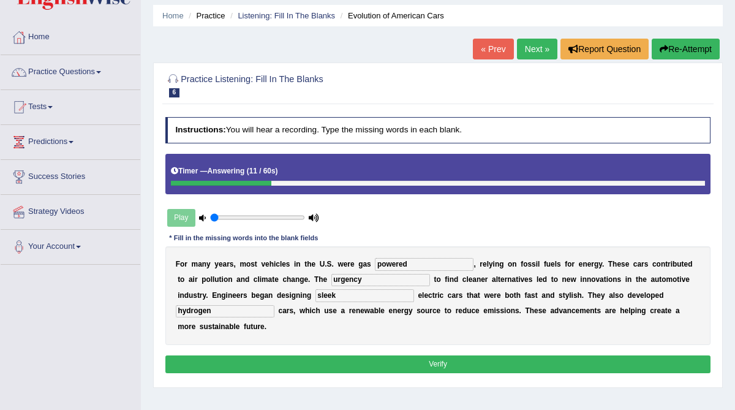
type input "hydrogen"
click at [440, 362] on button "Verify" at bounding box center [438, 364] width 546 height 18
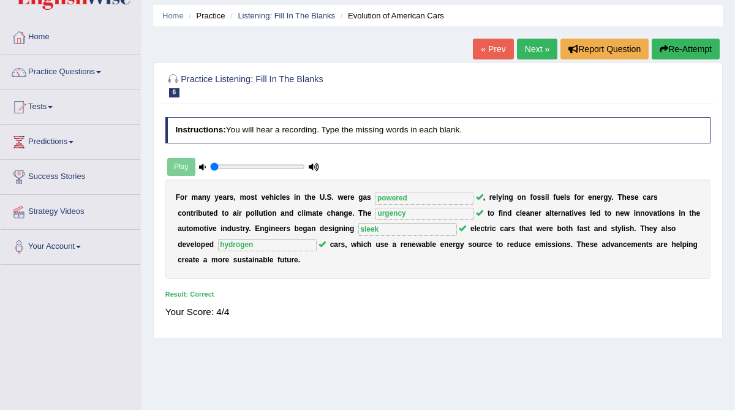
click at [525, 54] on link "Next »" at bounding box center [537, 49] width 40 height 21
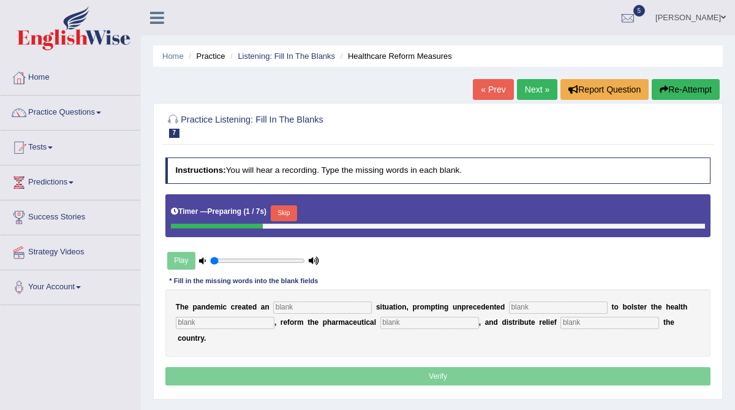
click at [334, 305] on input "text" at bounding box center [322, 308] width 99 height 12
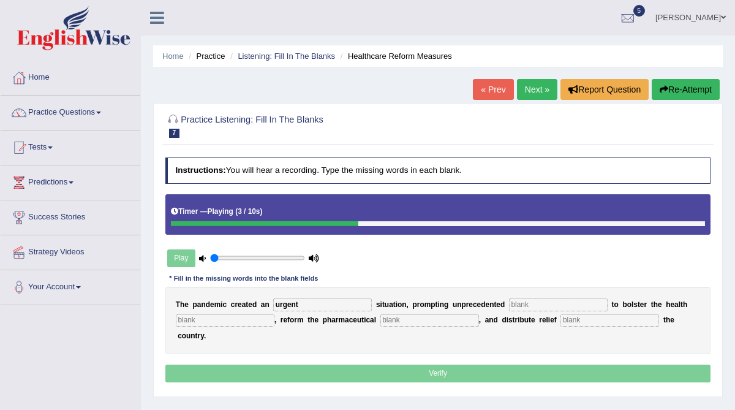
type input "urgent"
type input "contribu"
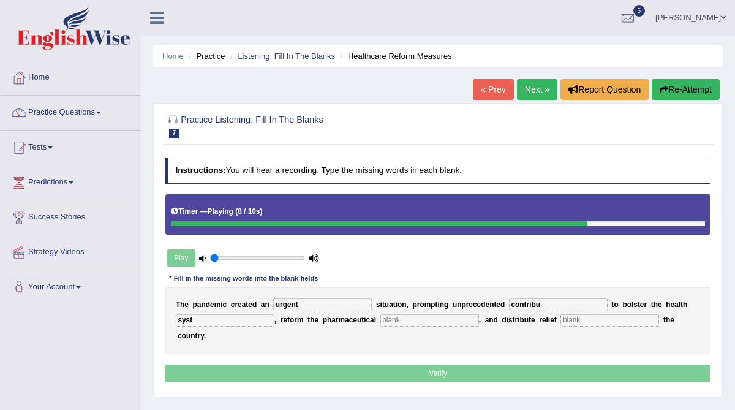
type input "syst"
type input "sect"
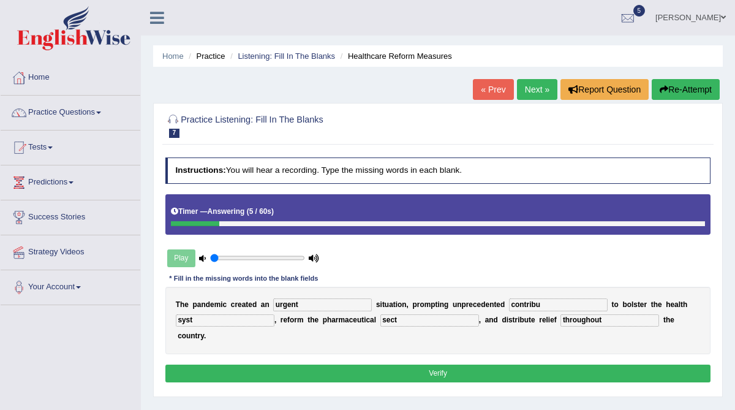
type input "throughout"
click at [551, 306] on input "contribu" at bounding box center [558, 304] width 99 height 12
type input "contribution"
type input "system"
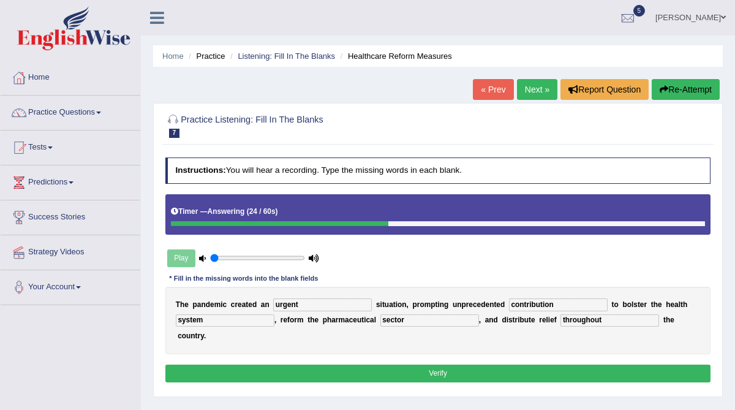
type input "sector"
click at [557, 365] on button "Verify" at bounding box center [438, 374] width 546 height 18
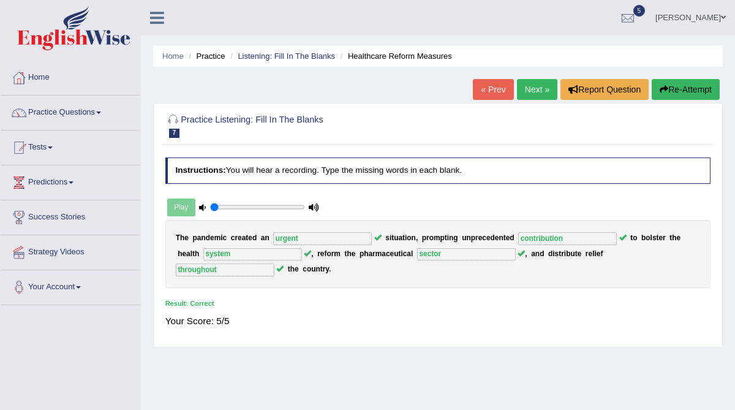
click at [533, 90] on link "Next »" at bounding box center [537, 89] width 40 height 21
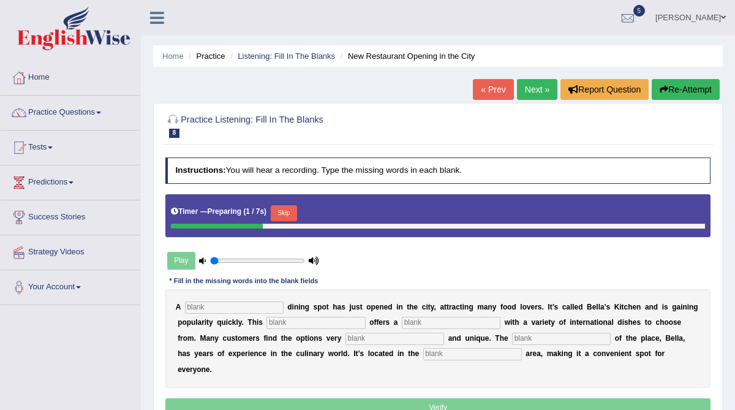
click at [237, 309] on input "text" at bounding box center [234, 308] width 99 height 12
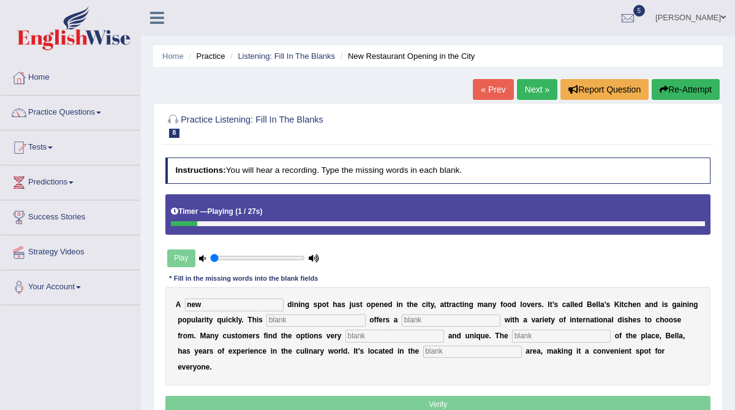
type input "new"
type input "rest"
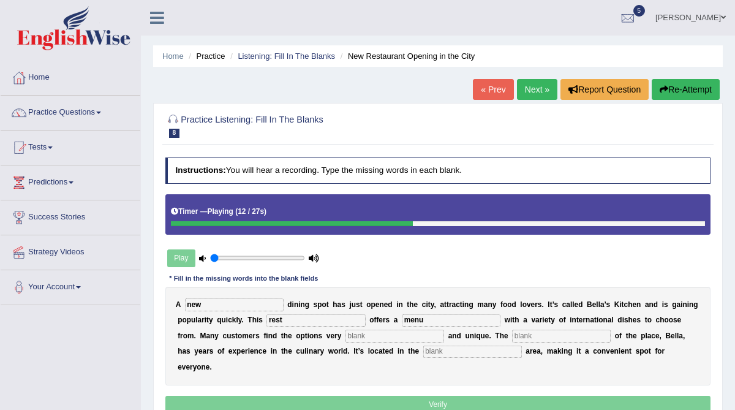
type input "menu"
type input "intereing"
type input "owner"
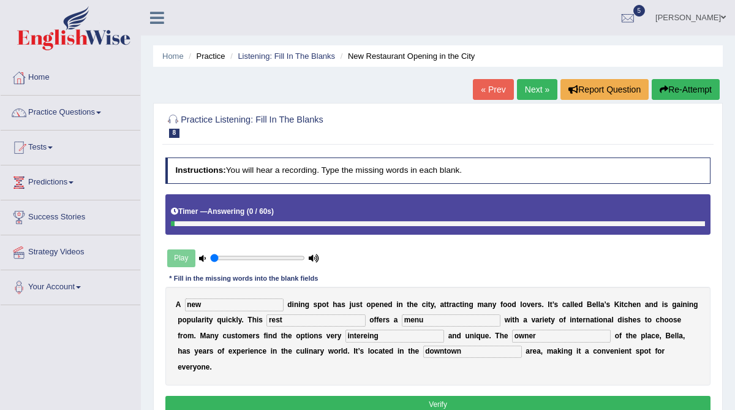
type input "downtown"
click at [295, 321] on input "rest" at bounding box center [316, 320] width 99 height 12
type input "restaurant"
type input "interesting"
click at [367, 396] on button "Verify" at bounding box center [438, 405] width 546 height 18
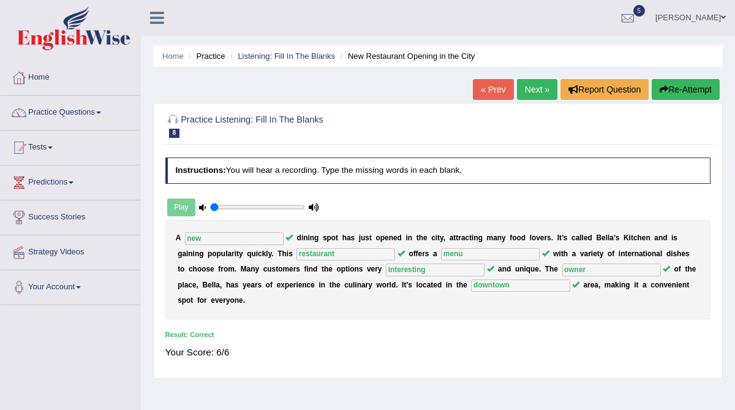
click at [536, 87] on link "Next »" at bounding box center [537, 89] width 40 height 21
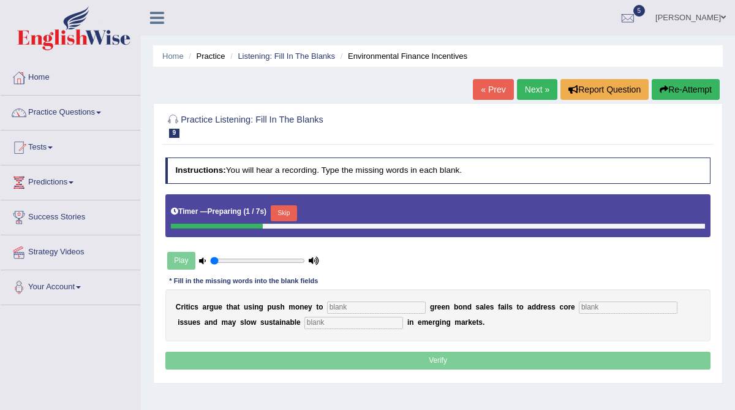
click at [350, 313] on div "C r i t i c s a r g u e t h a t u s i n g p u s h m o n e y t o g r e e n b o n…" at bounding box center [438, 315] width 546 height 52
click at [353, 309] on input "text" at bounding box center [376, 308] width 99 height 12
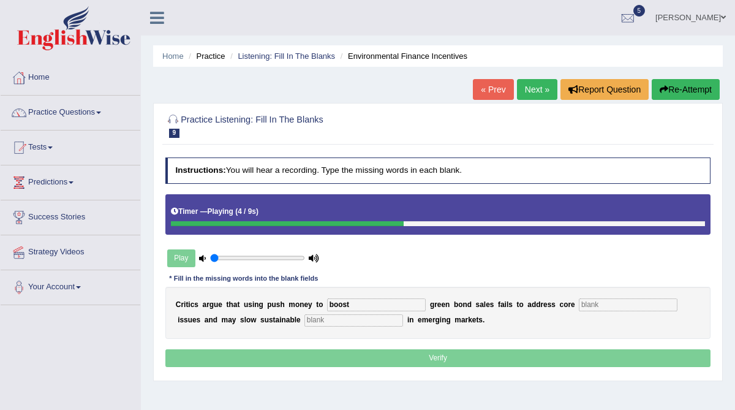
type input "boost"
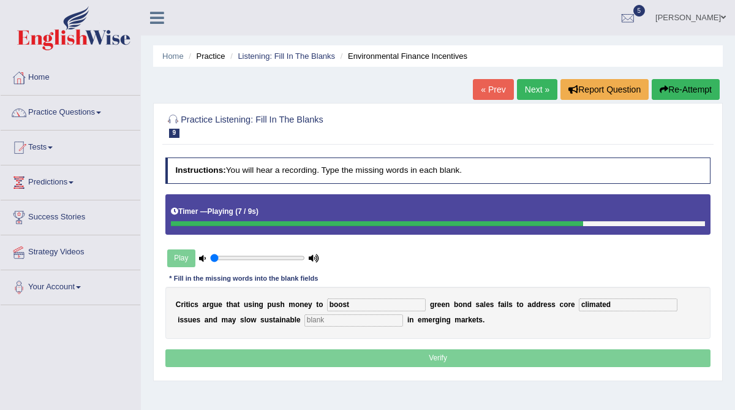
type input "climated"
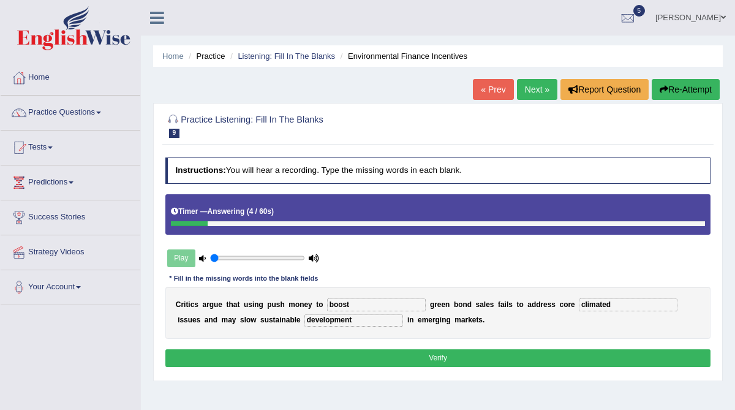
type input "development"
click at [373, 356] on button "Verify" at bounding box center [438, 358] width 546 height 18
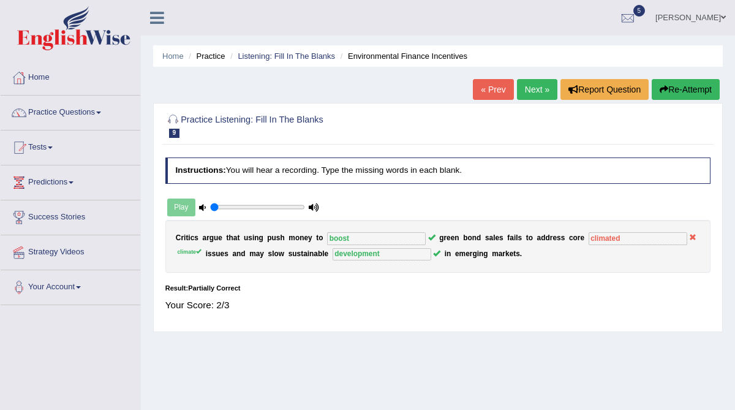
click at [522, 91] on link "Next »" at bounding box center [537, 89] width 40 height 21
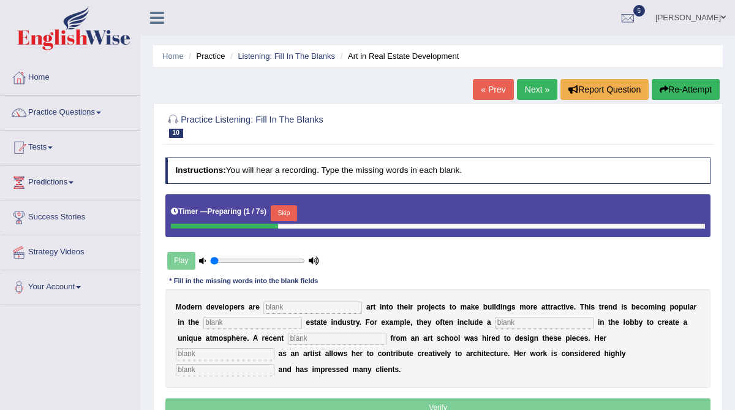
click at [295, 311] on input "text" at bounding box center [313, 308] width 99 height 12
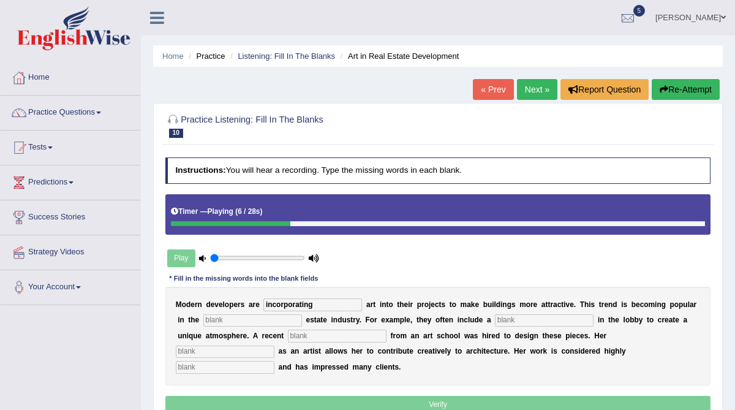
type input "incorporating"
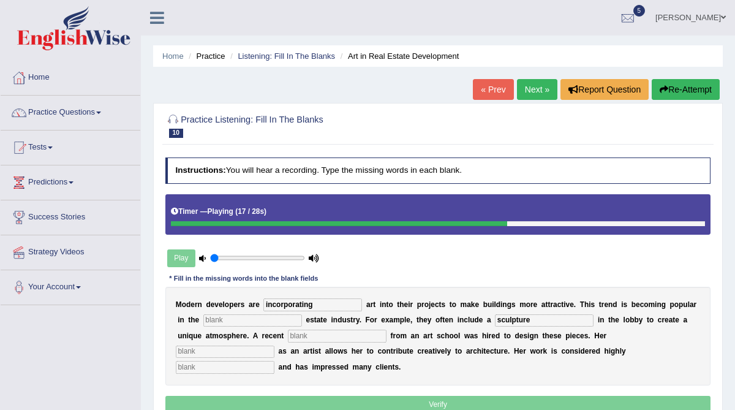
type input "sculpture"
click at [292, 337] on input "text" at bounding box center [337, 336] width 99 height 12
type input "gra"
click at [275, 346] on input "text" at bounding box center [225, 352] width 99 height 12
type input "profession"
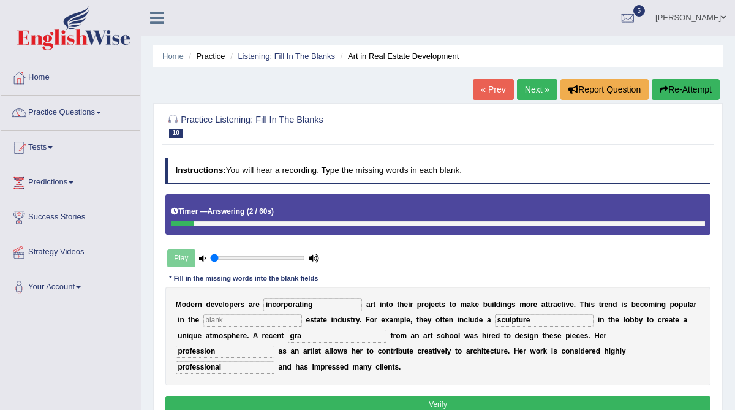
type input "professional"
click at [229, 316] on input "text" at bounding box center [252, 320] width 99 height 12
type input "real"
click at [292, 336] on input "gra" at bounding box center [337, 336] width 99 height 12
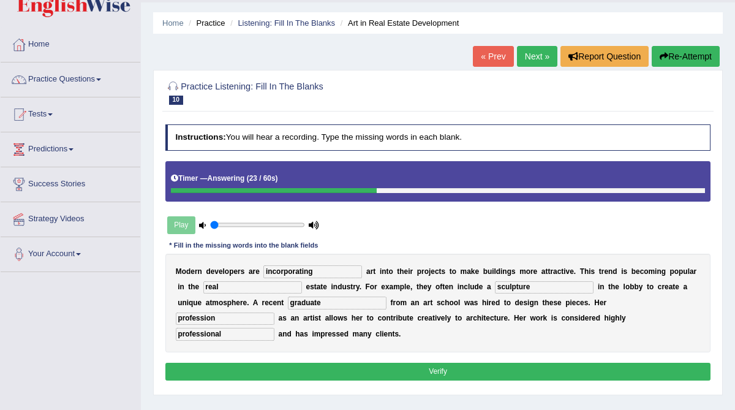
scroll to position [38, 0]
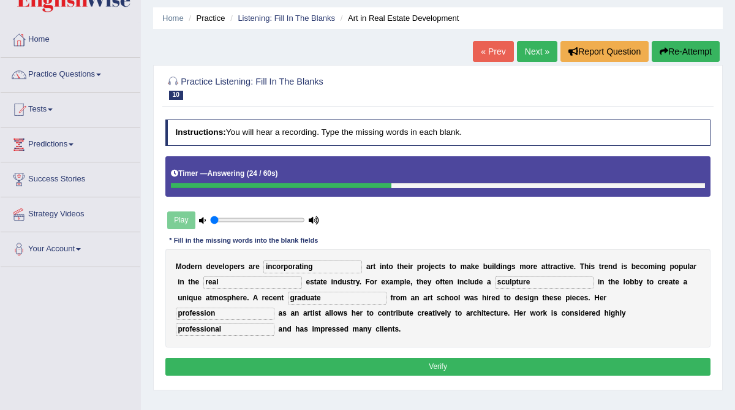
type input "graduate"
click at [297, 359] on button "Verify" at bounding box center [438, 367] width 546 height 18
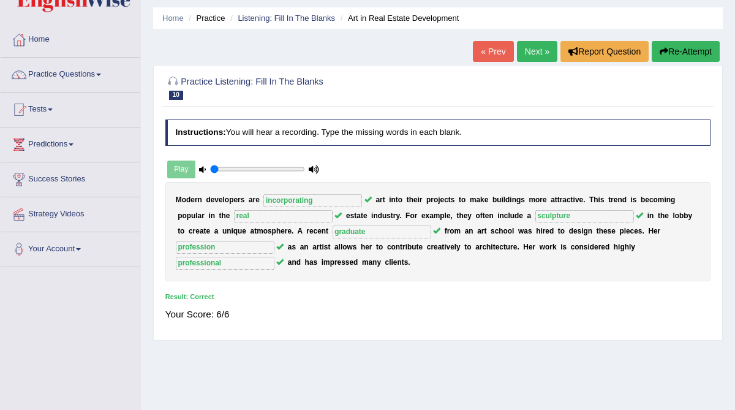
click at [543, 47] on link "Next »" at bounding box center [537, 51] width 40 height 21
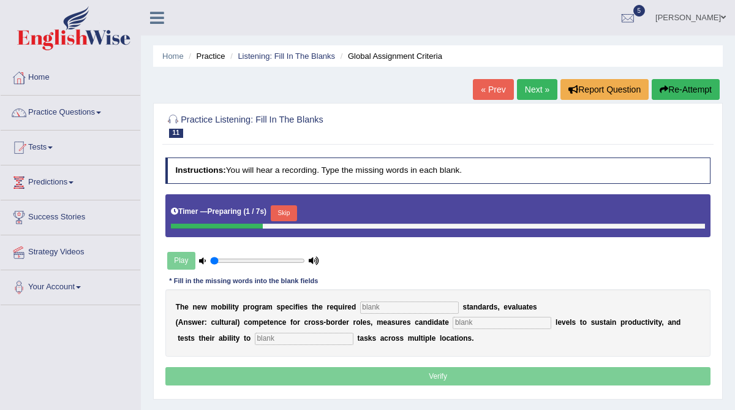
click at [374, 305] on input "text" at bounding box center [409, 308] width 99 height 12
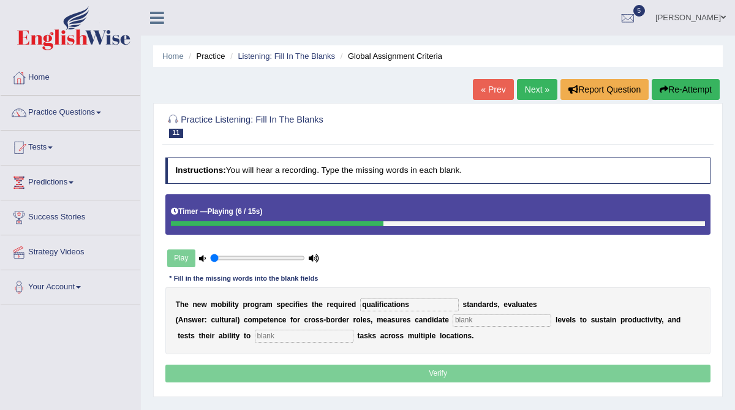
type input "qualifications"
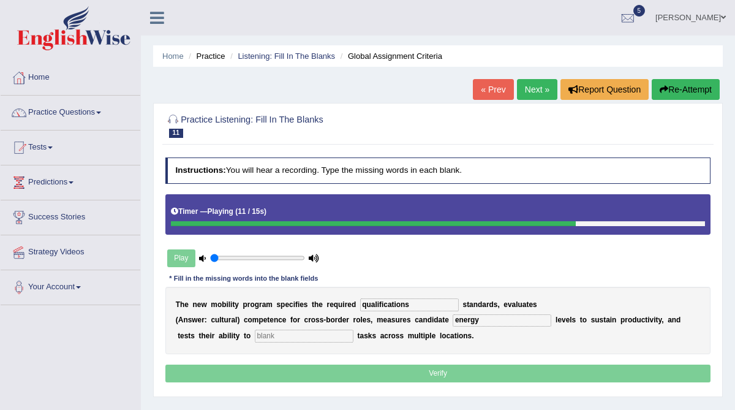
type input "energy"
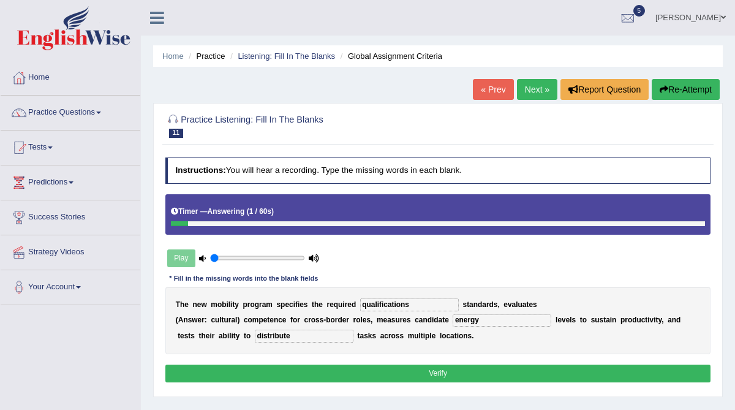
type input "distribute"
click at [417, 368] on button "Verify" at bounding box center [438, 374] width 546 height 18
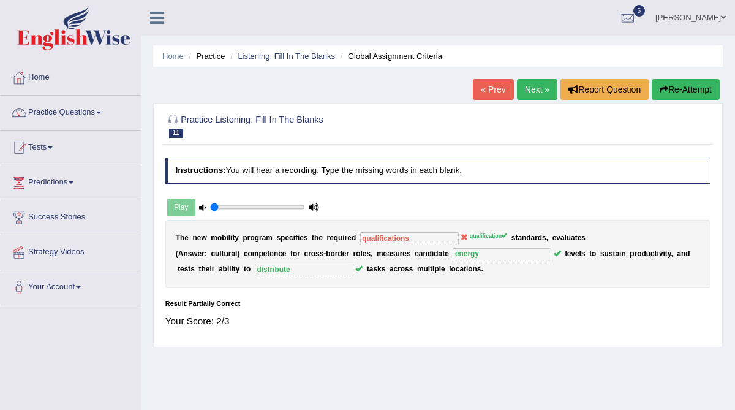
click at [531, 91] on link "Next »" at bounding box center [537, 89] width 40 height 21
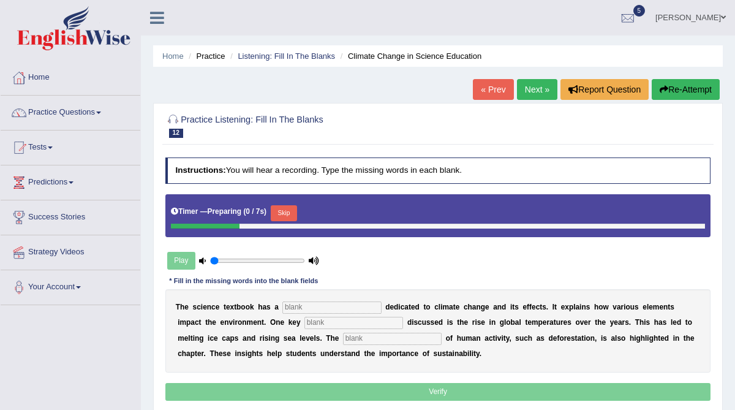
click at [314, 302] on input "text" at bounding box center [332, 308] width 99 height 12
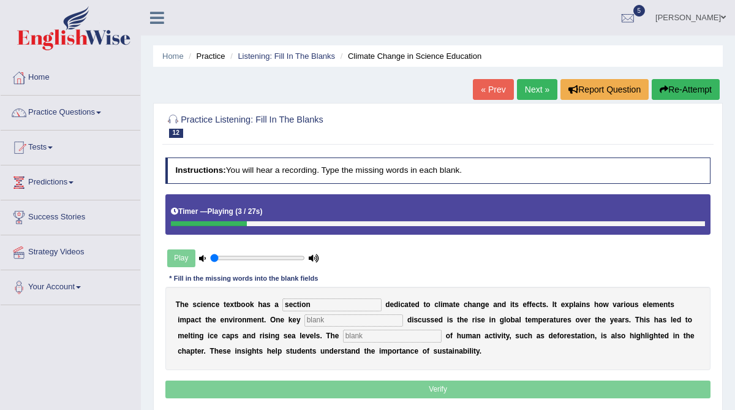
type input "section"
type input "factor"
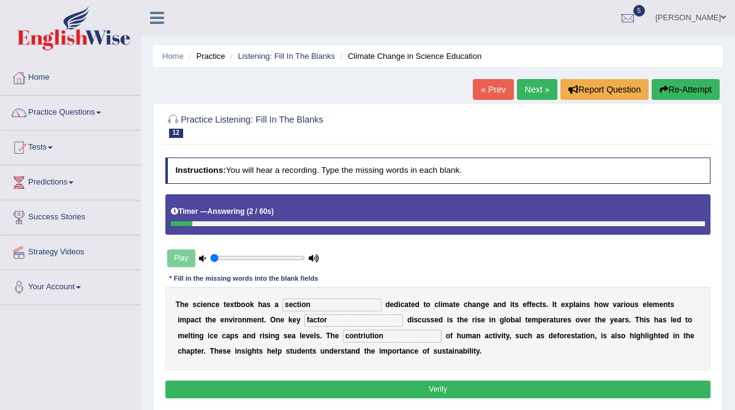
type input "contriution"
click at [390, 386] on button "Verify" at bounding box center [438, 390] width 546 height 18
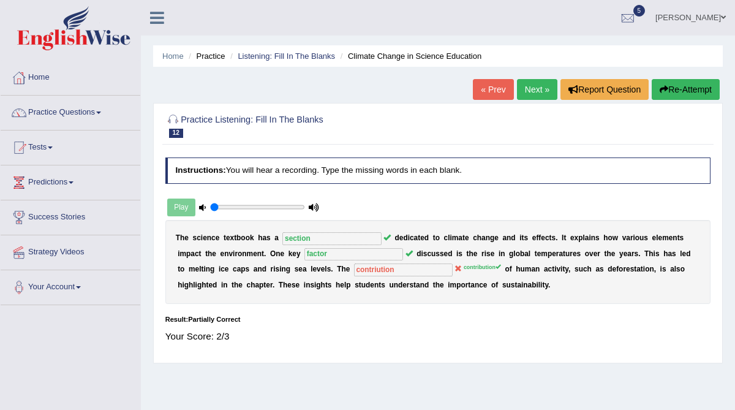
click at [528, 91] on link "Next »" at bounding box center [537, 89] width 40 height 21
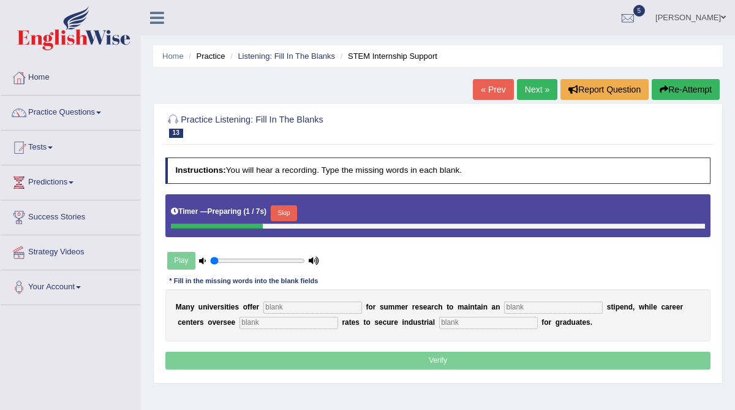
click at [298, 310] on input "text" at bounding box center [313, 308] width 99 height 12
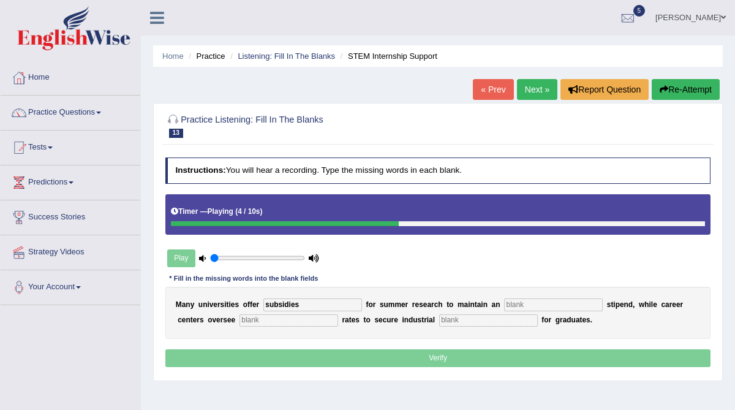
type input "subsidies"
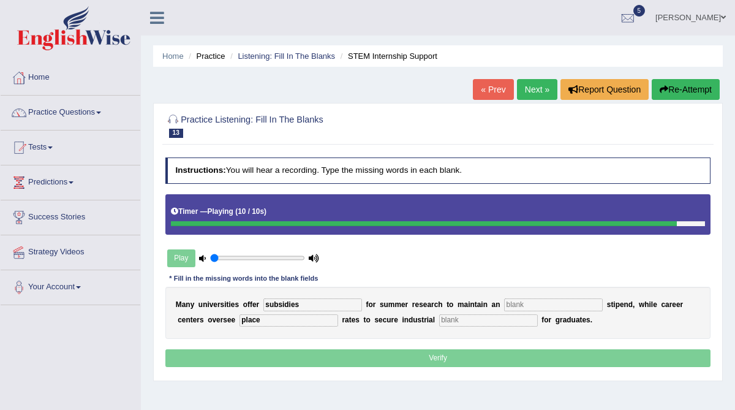
type input "place"
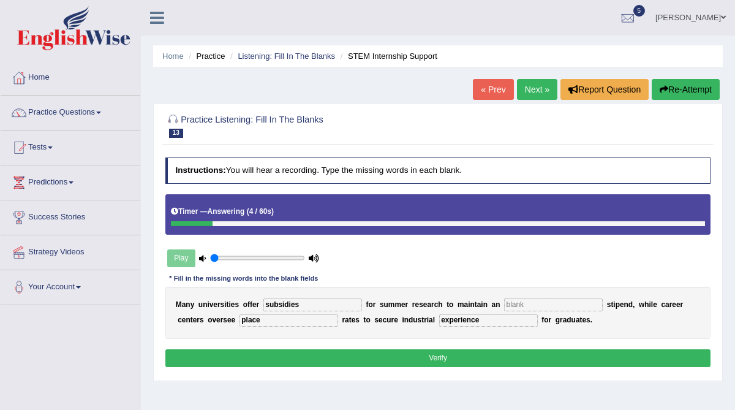
type input "experience"
click at [279, 318] on input "place" at bounding box center [289, 320] width 99 height 12
type input "placement"
click at [504, 303] on input "text" at bounding box center [553, 304] width 99 height 12
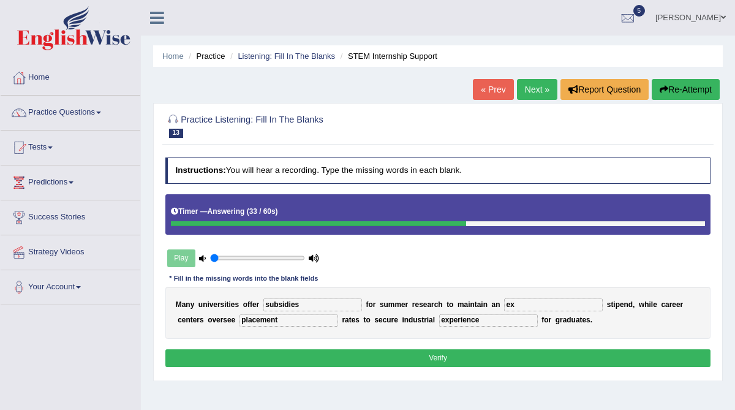
type input "e"
type input "average"
click at [484, 357] on button "Verify" at bounding box center [438, 358] width 546 height 18
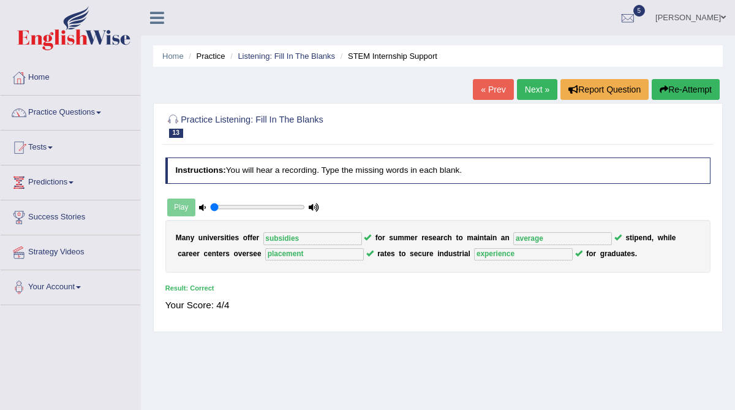
click at [528, 90] on link "Next »" at bounding box center [537, 89] width 40 height 21
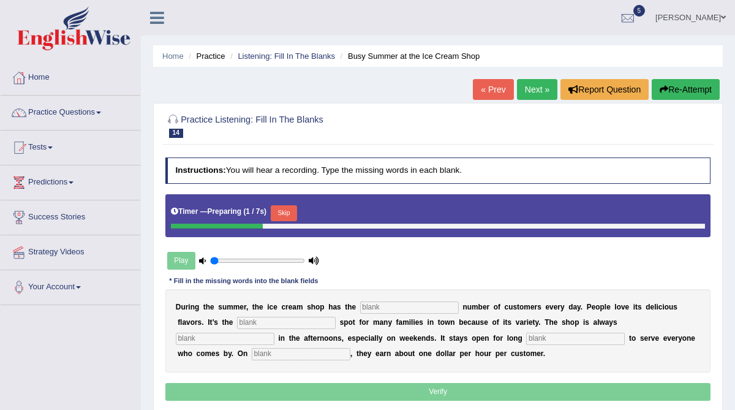
click at [384, 306] on input "text" at bounding box center [409, 308] width 99 height 12
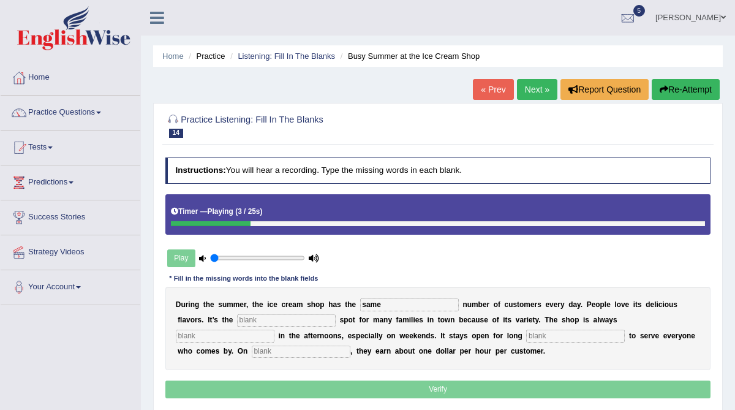
type input "same"
type input "favourtaie"
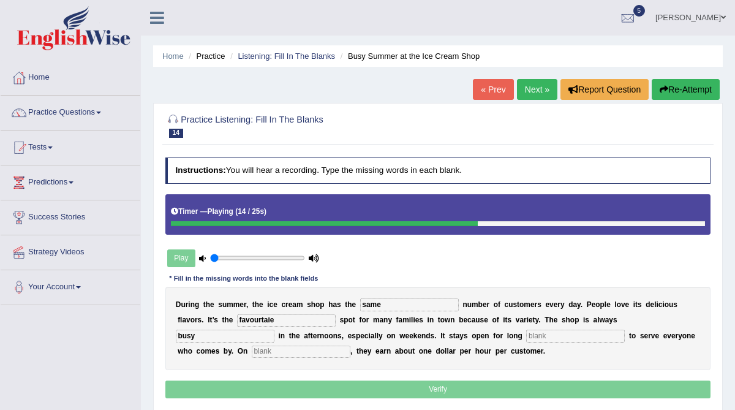
type input "busy"
type input "hours"
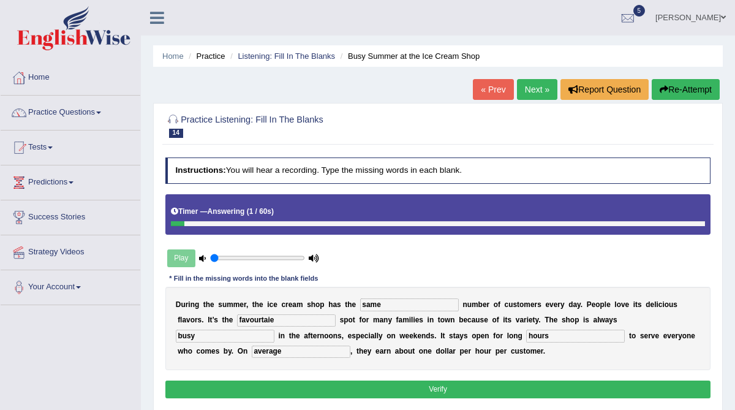
type input "average"
drag, startPoint x: 264, startPoint y: 321, endPoint x: 230, endPoint y: 323, distance: 33.8
click at [237, 323] on input "favourtaie" at bounding box center [286, 320] width 99 height 12
type input "favourate"
click at [278, 387] on button "Verify" at bounding box center [438, 390] width 546 height 18
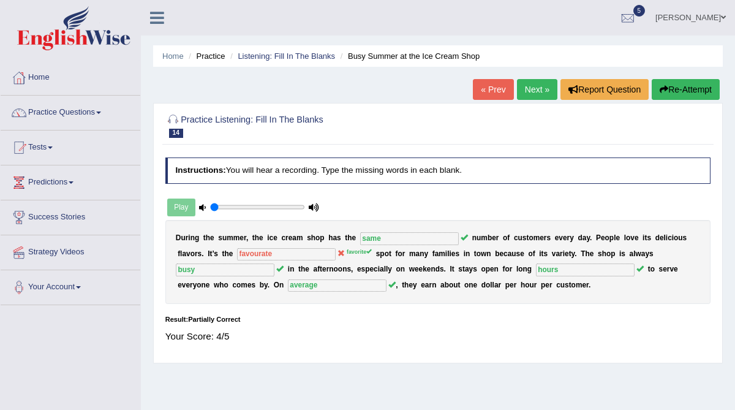
click at [526, 94] on link "Next »" at bounding box center [537, 89] width 40 height 21
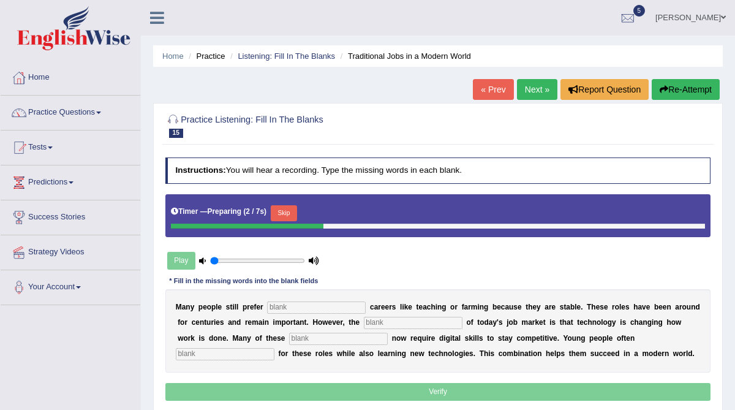
click at [327, 309] on input "text" at bounding box center [316, 308] width 99 height 12
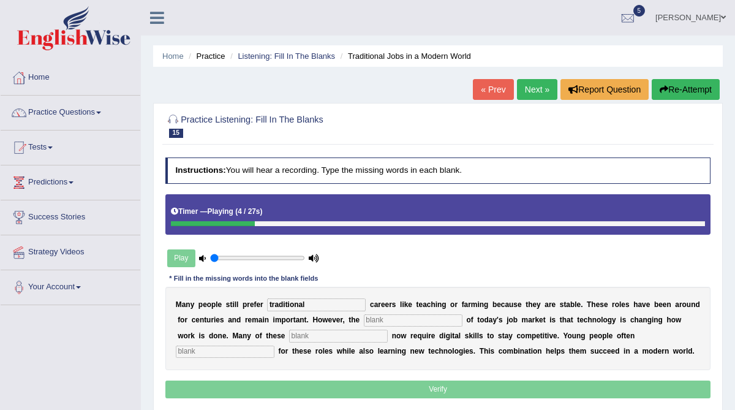
type input "traditional"
type input "reality"
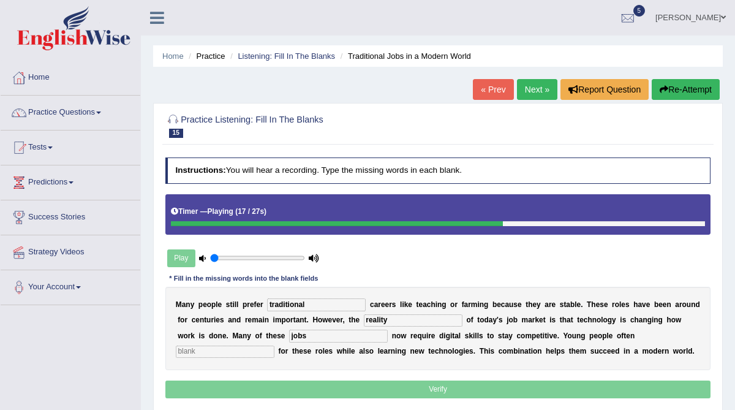
type input "jobs"
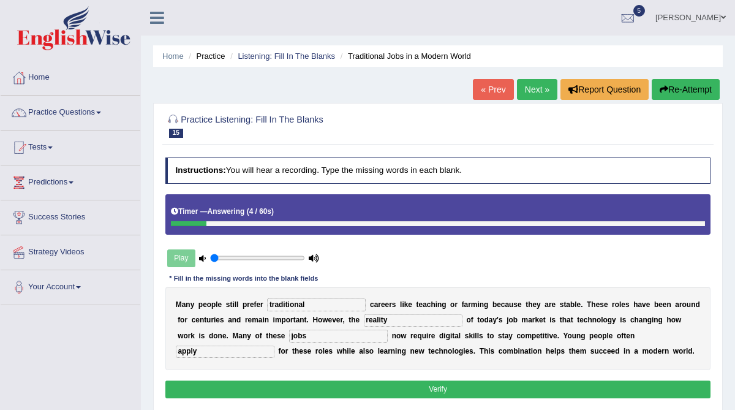
type input "apply"
click at [384, 387] on button "Verify" at bounding box center [438, 390] width 546 height 18
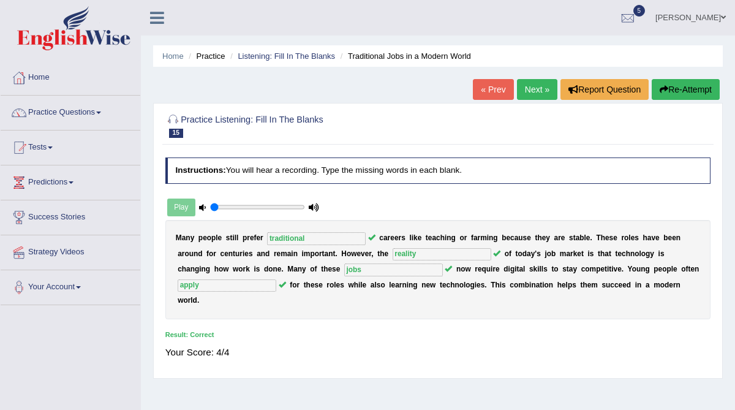
click at [525, 89] on link "Next »" at bounding box center [537, 89] width 40 height 21
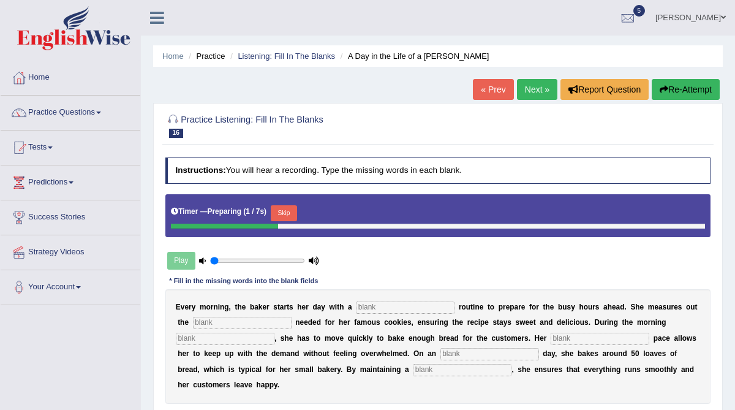
click at [364, 306] on input "text" at bounding box center [405, 308] width 99 height 12
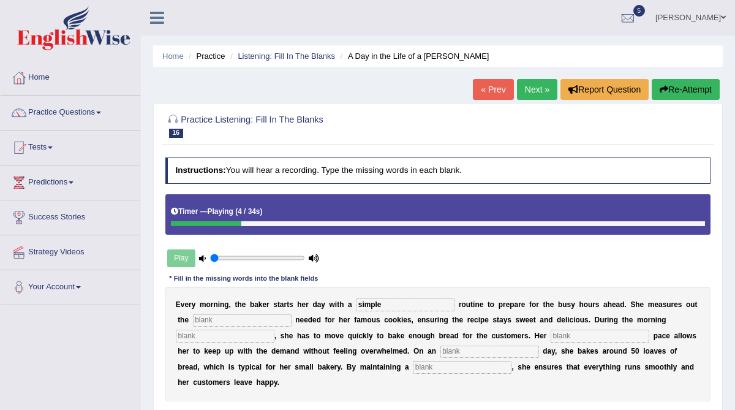
type input "simple"
type input "sugar"
type input "rush"
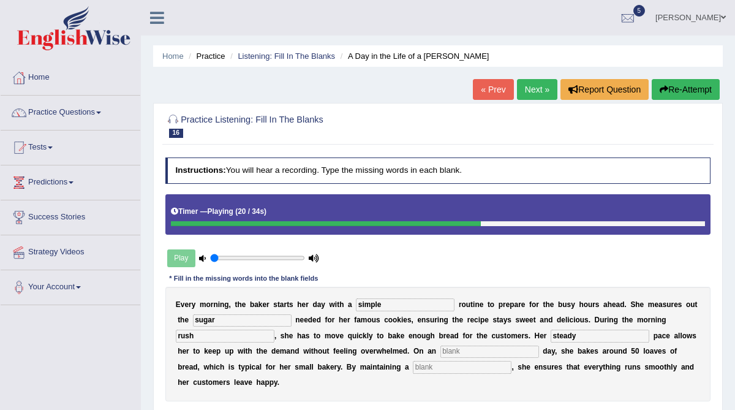
type input "steady"
type input "average"
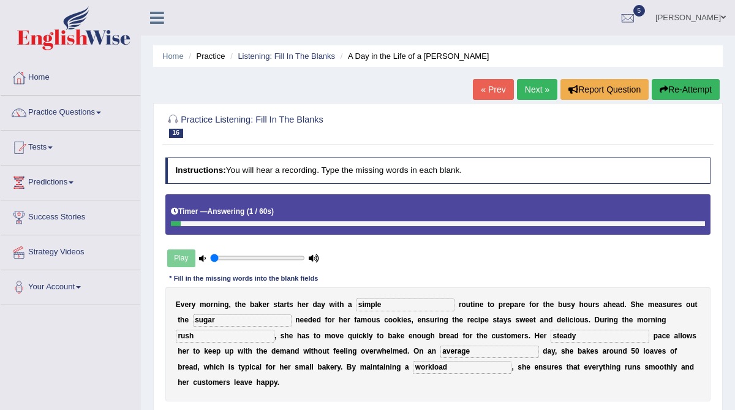
scroll to position [26, 0]
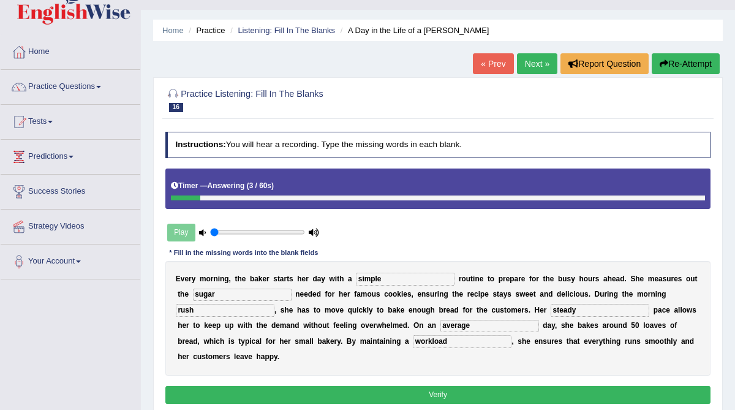
type input "workload"
click at [414, 396] on button "Verify" at bounding box center [438, 395] width 546 height 18
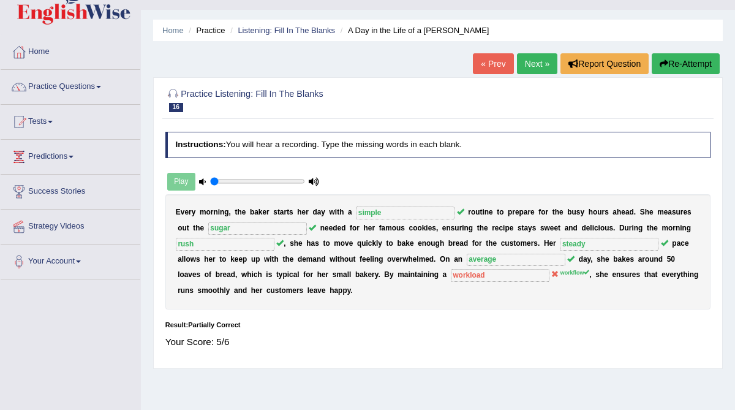
click at [533, 66] on link "Next »" at bounding box center [537, 63] width 40 height 21
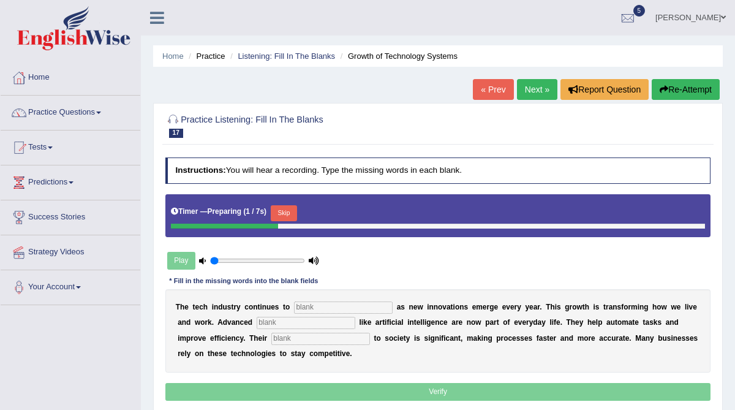
click at [325, 310] on input "text" at bounding box center [343, 308] width 99 height 12
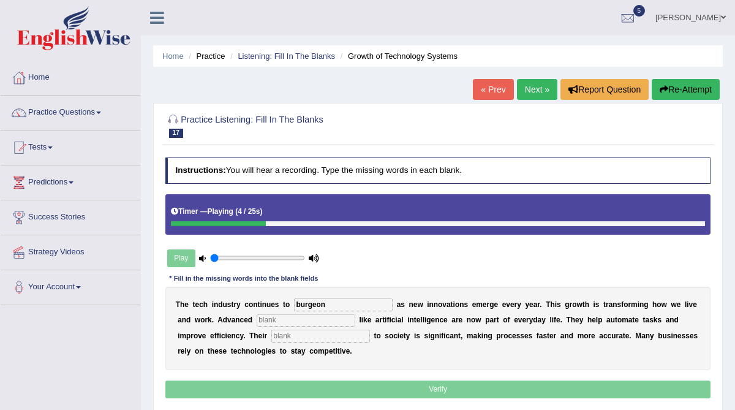
type input "burgeon"
type input "system"
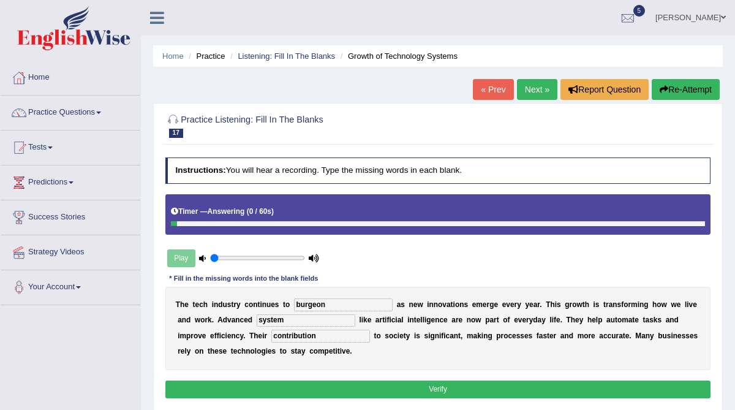
type input "contribution"
click at [343, 389] on button "Verify" at bounding box center [438, 390] width 546 height 18
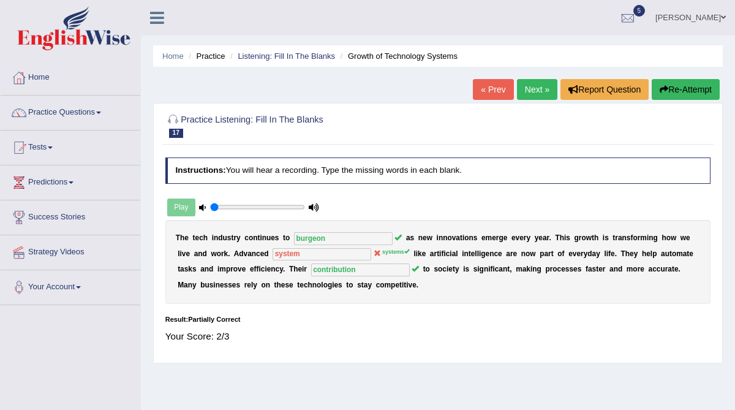
click at [523, 90] on link "Next »" at bounding box center [537, 89] width 40 height 21
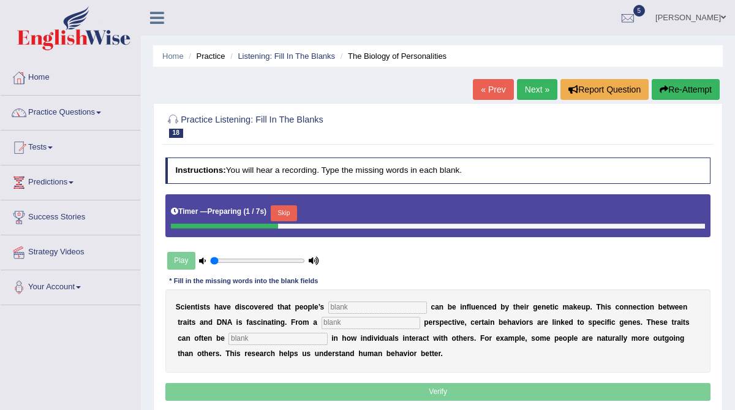
click at [373, 304] on input "text" at bounding box center [378, 308] width 99 height 12
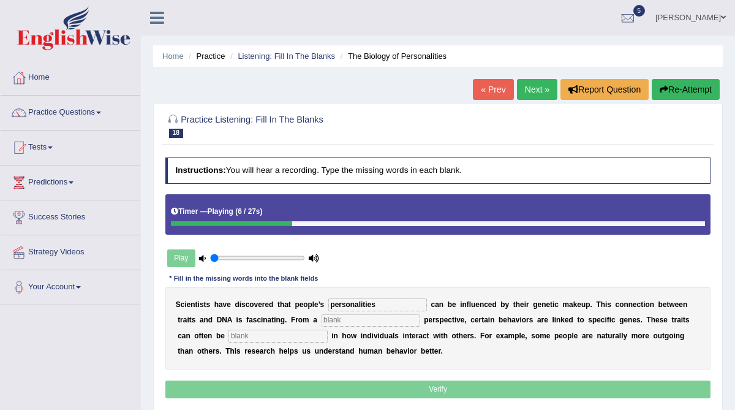
type input "personalities"
type input "b"
click at [373, 303] on input "personalities" at bounding box center [378, 304] width 99 height 12
type input "personalities"
click at [370, 320] on input "b" at bounding box center [371, 320] width 99 height 12
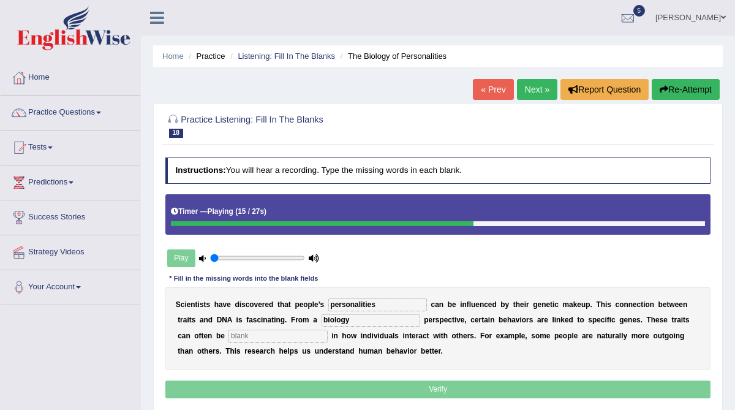
type input "biology"
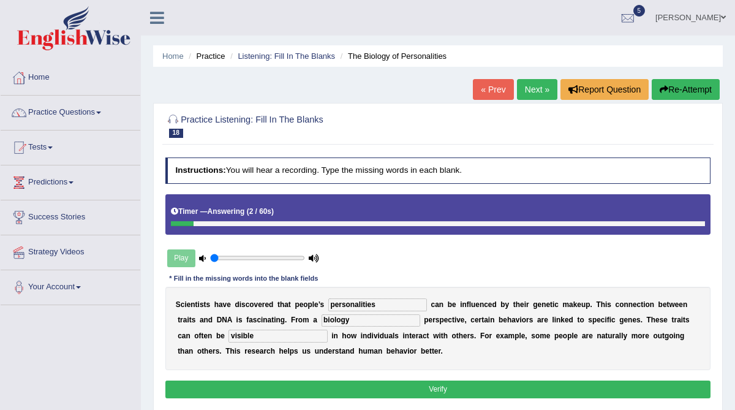
type input "visible"
click at [424, 390] on button "Verify" at bounding box center [438, 390] width 546 height 18
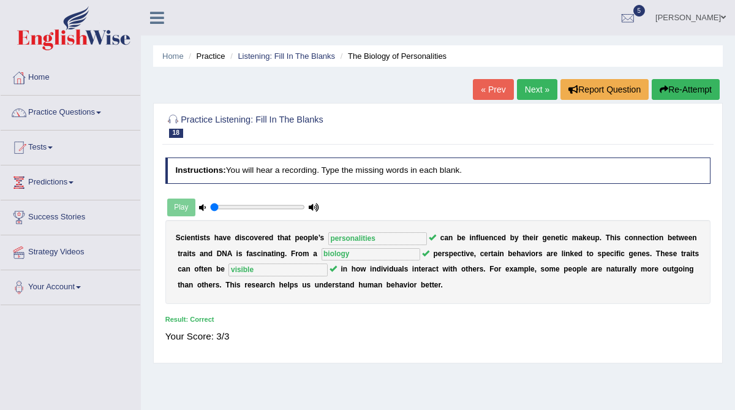
click at [532, 88] on link "Next »" at bounding box center [537, 89] width 40 height 21
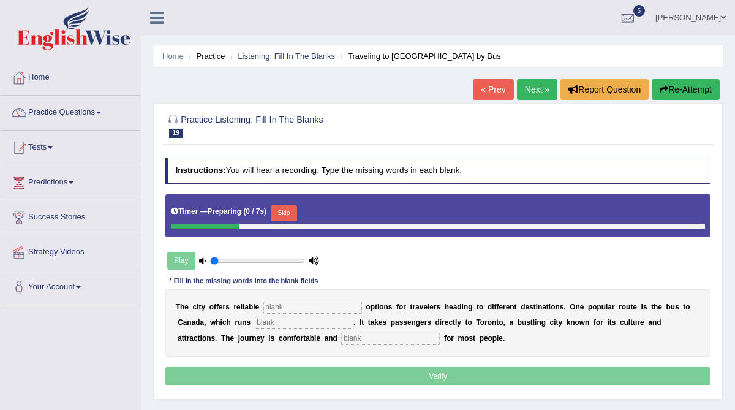
click at [325, 307] on input "text" at bounding box center [313, 308] width 99 height 12
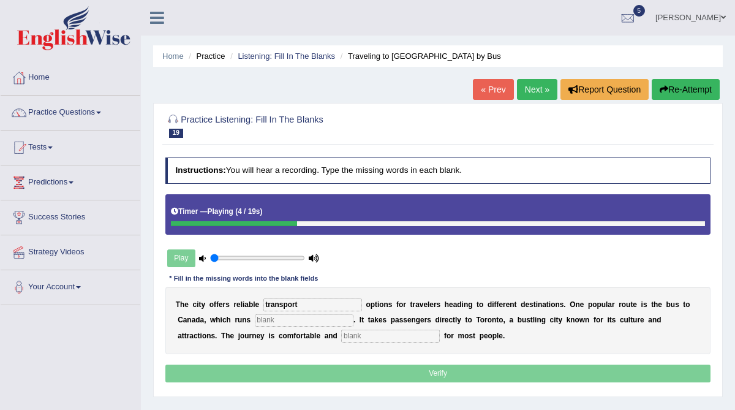
type input "transport"
type input "daily"
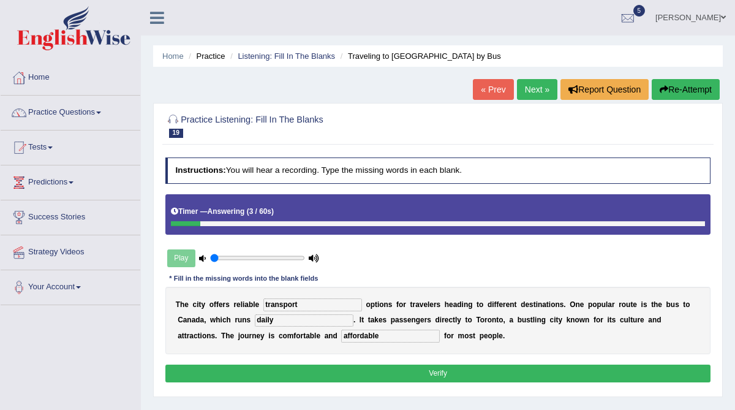
type input "affordable"
click at [385, 368] on button "Verify" at bounding box center [438, 374] width 546 height 18
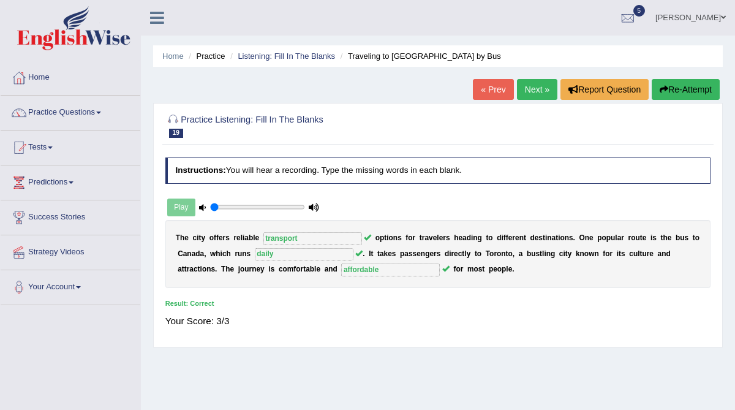
click at [525, 95] on link "Next »" at bounding box center [537, 89] width 40 height 21
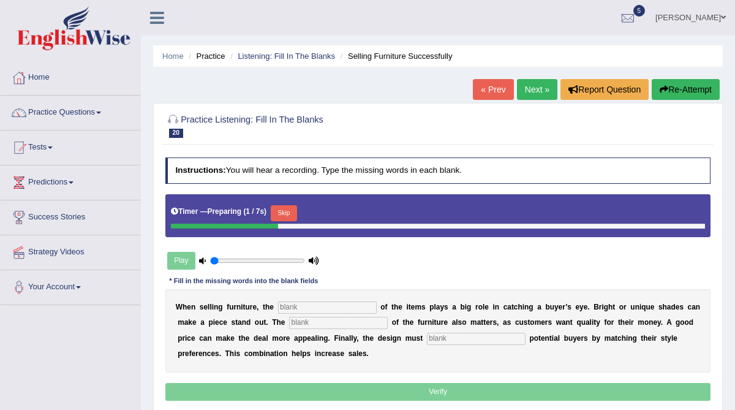
click at [306, 309] on input "text" at bounding box center [327, 308] width 99 height 12
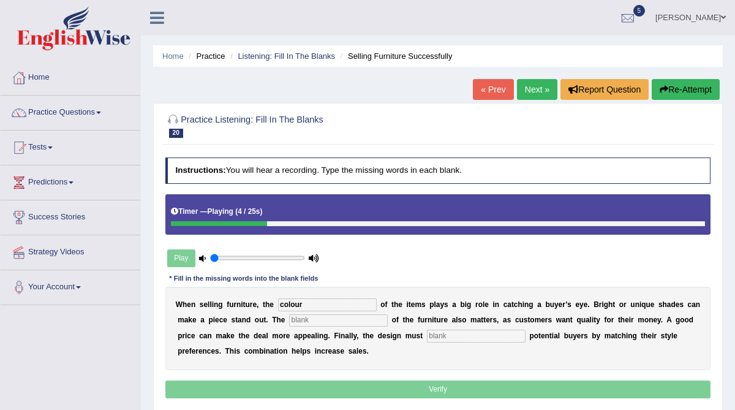
type input "colour"
type input "value"
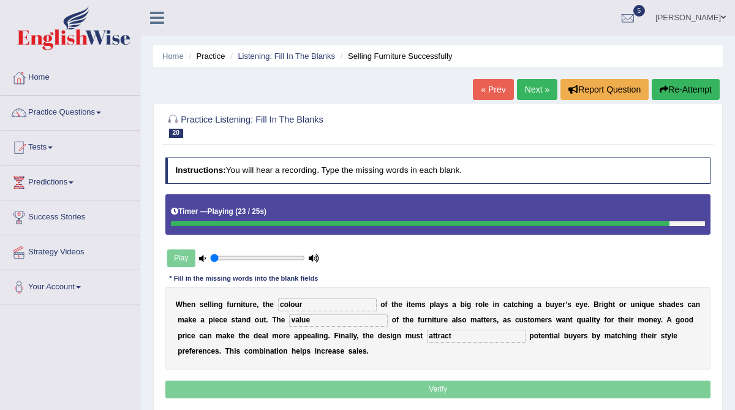
type input "attract"
click at [335, 387] on p "Verify" at bounding box center [438, 390] width 546 height 18
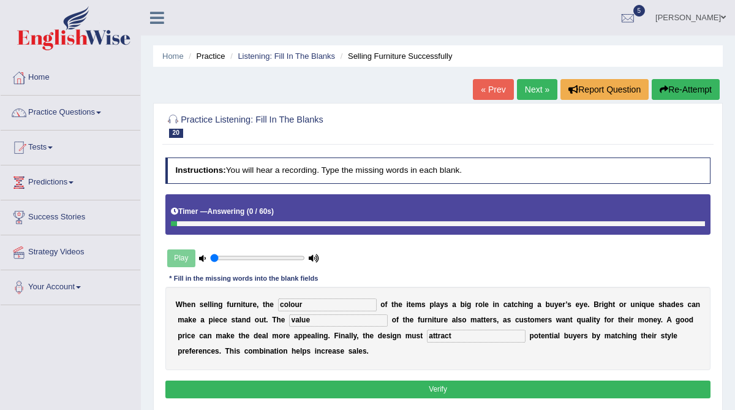
click at [335, 387] on button "Verify" at bounding box center [438, 390] width 546 height 18
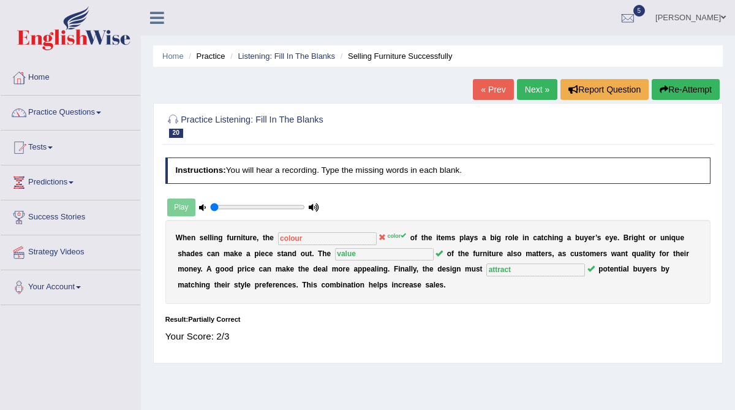
click at [531, 92] on link "Next »" at bounding box center [537, 89] width 40 height 21
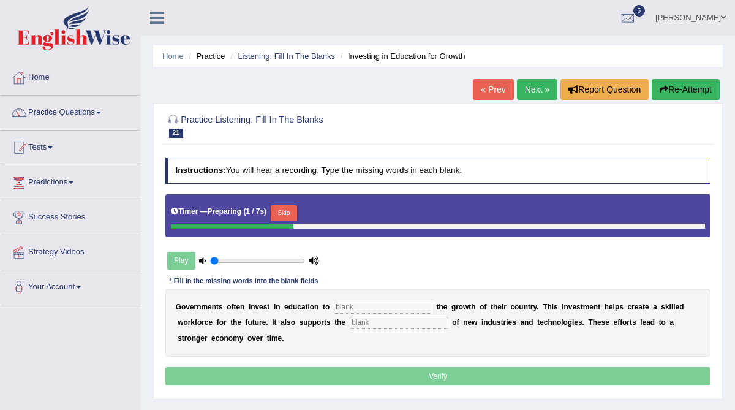
click at [378, 302] on input "text" at bounding box center [383, 308] width 99 height 12
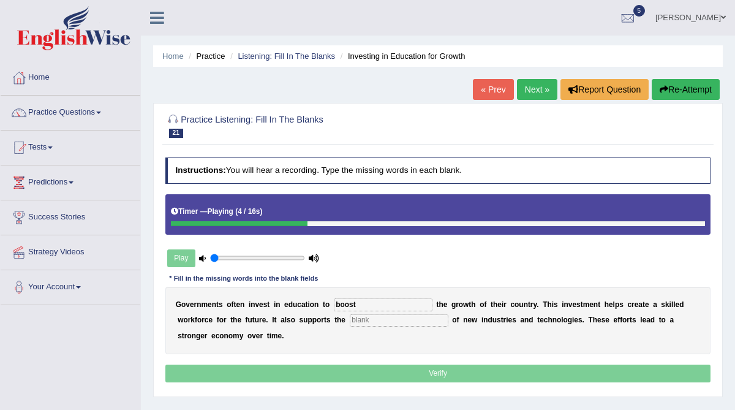
type input "boost"
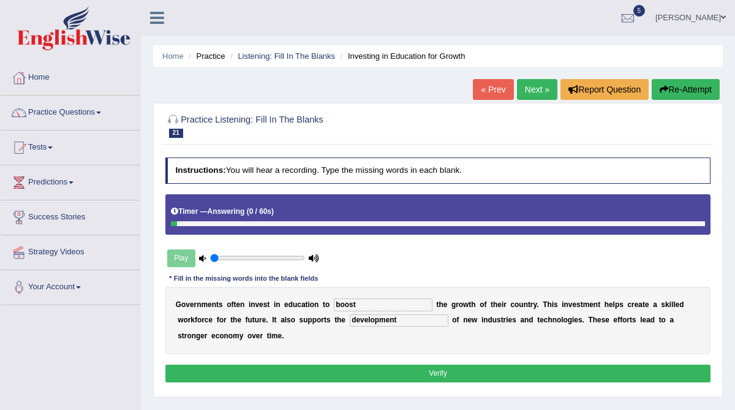
type input "development"
click at [368, 368] on button "Verify" at bounding box center [438, 374] width 546 height 18
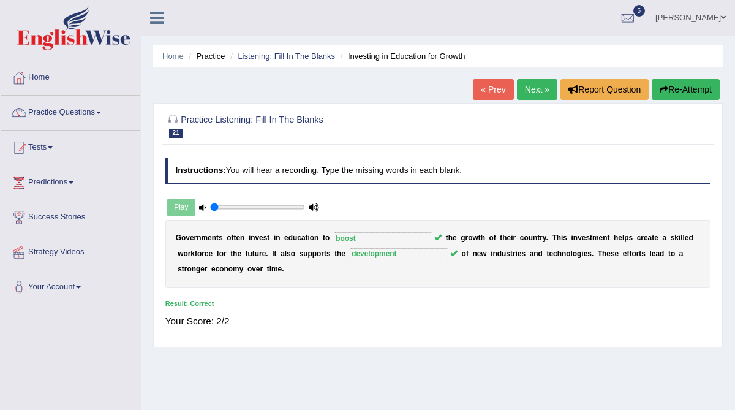
click at [528, 93] on link "Next »" at bounding box center [537, 89] width 40 height 21
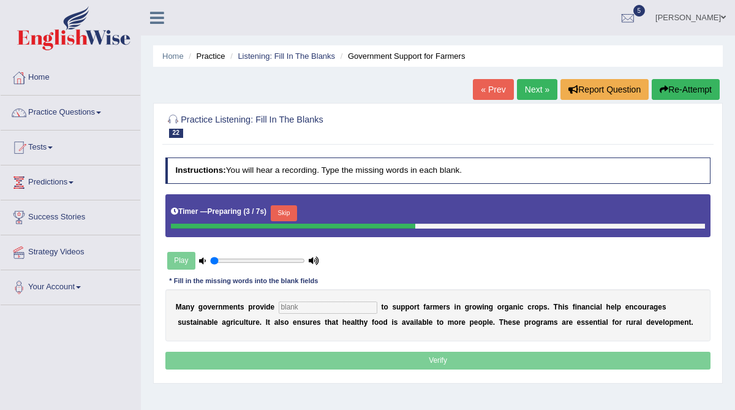
click at [342, 308] on input "text" at bounding box center [328, 308] width 99 height 12
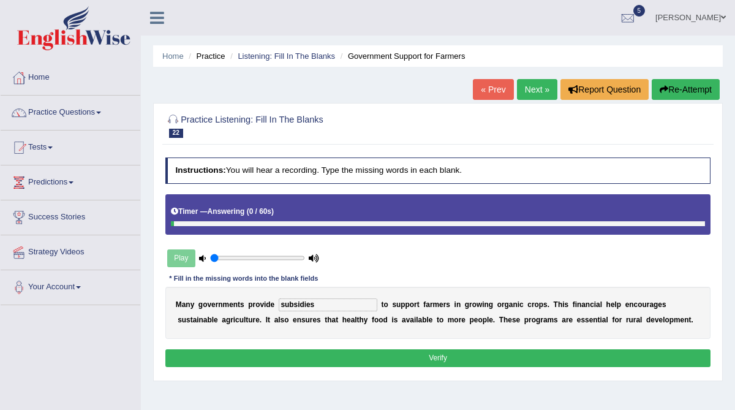
type input "subsidies"
click at [350, 357] on button "Verify" at bounding box center [438, 358] width 546 height 18
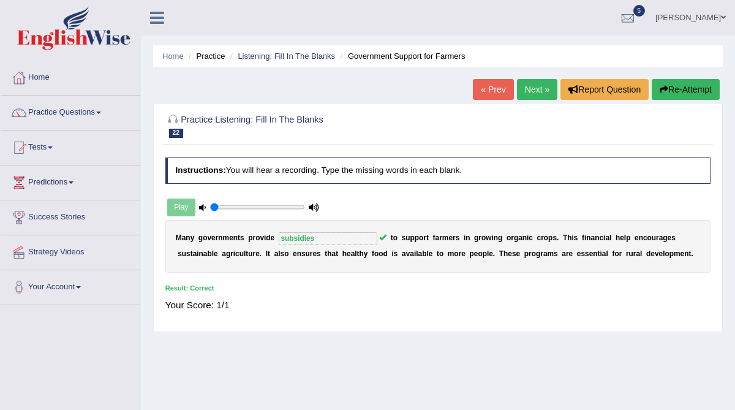
click at [526, 88] on link "Next »" at bounding box center [537, 89] width 40 height 21
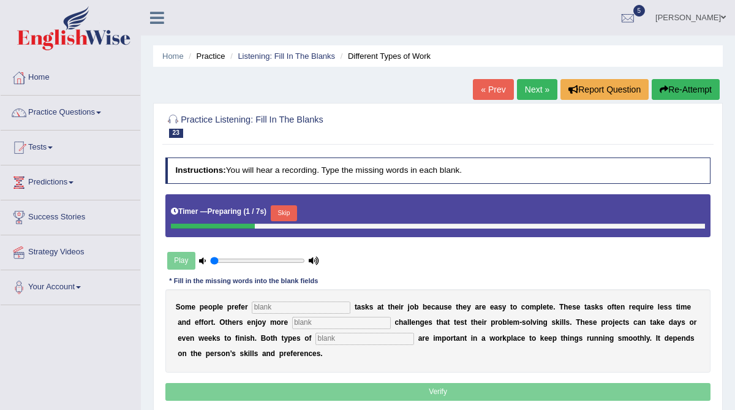
click at [324, 305] on input "text" at bounding box center [301, 308] width 99 height 12
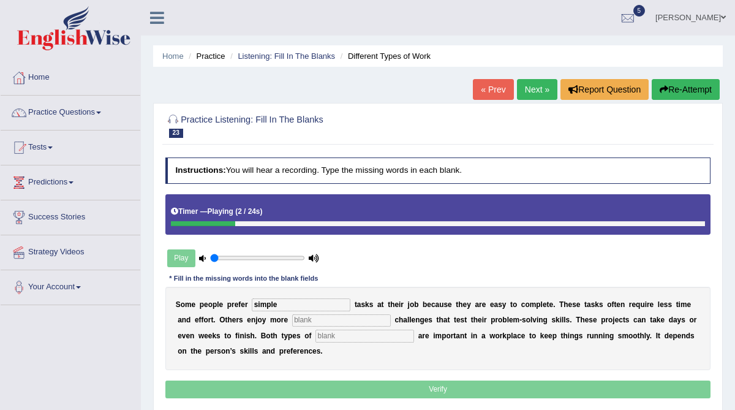
type input "simple"
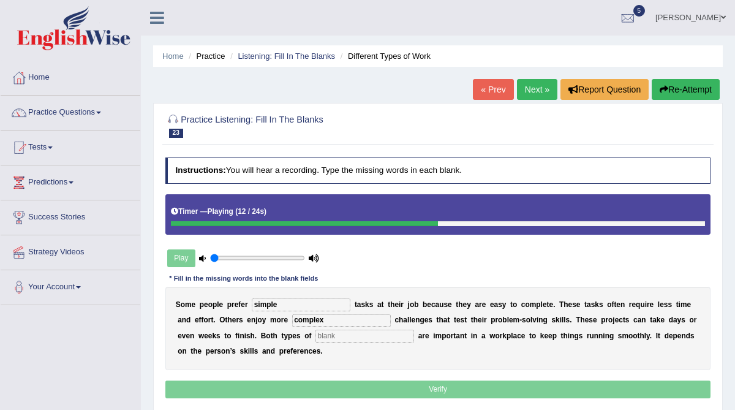
type input "complex"
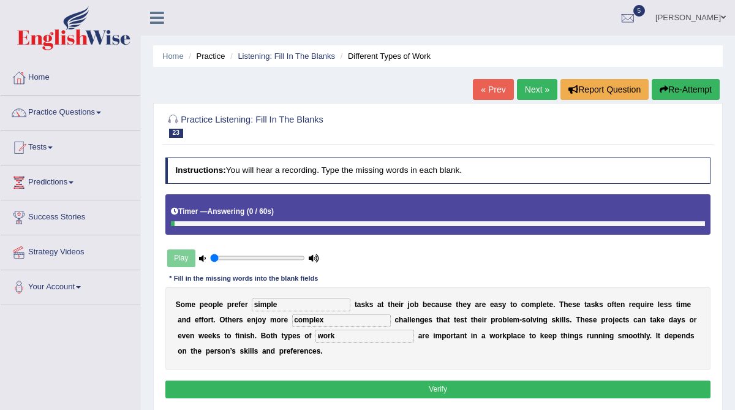
type input "work"
click at [346, 389] on button "Verify" at bounding box center [438, 390] width 546 height 18
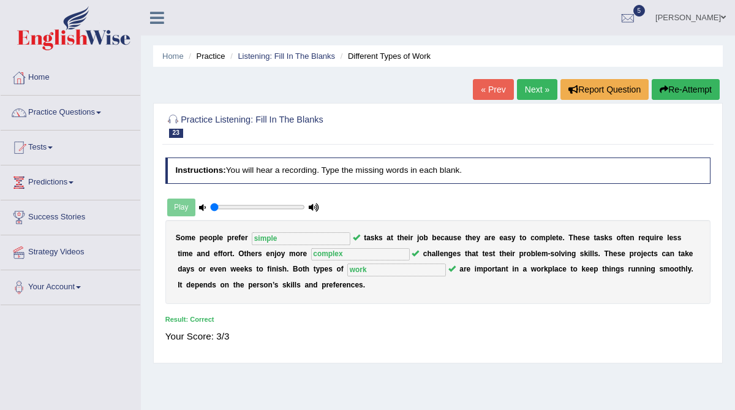
click at [523, 98] on link "Next »" at bounding box center [537, 89] width 40 height 21
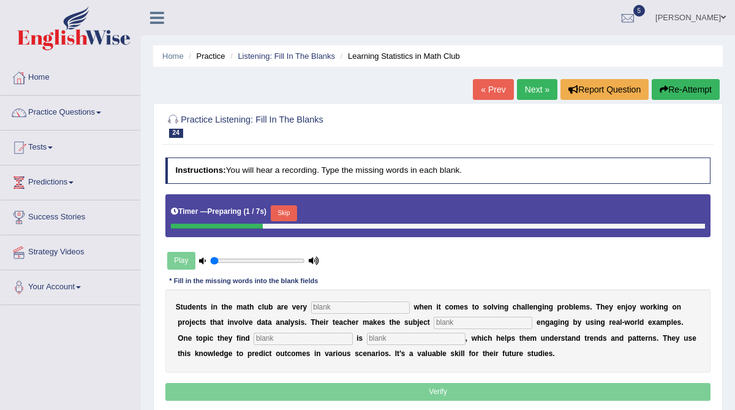
click at [363, 306] on input "text" at bounding box center [360, 308] width 99 height 12
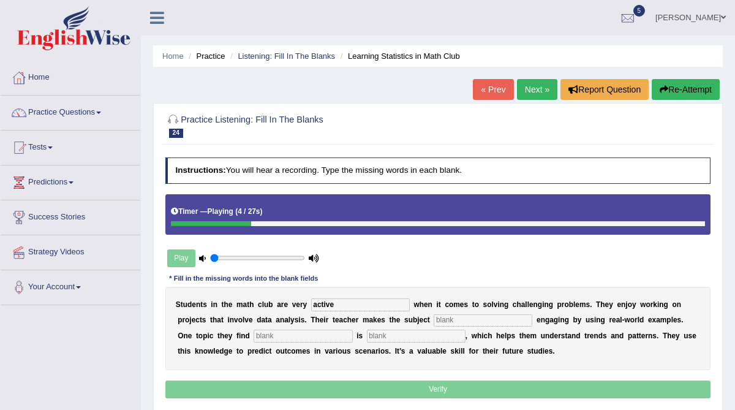
type input "active"
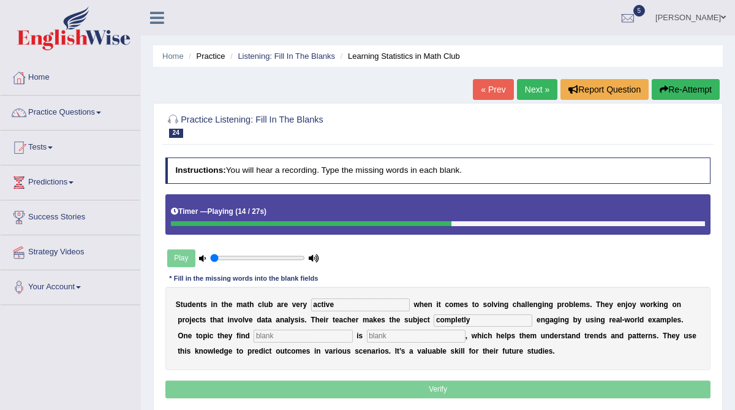
type input "completly"
type input "intere"
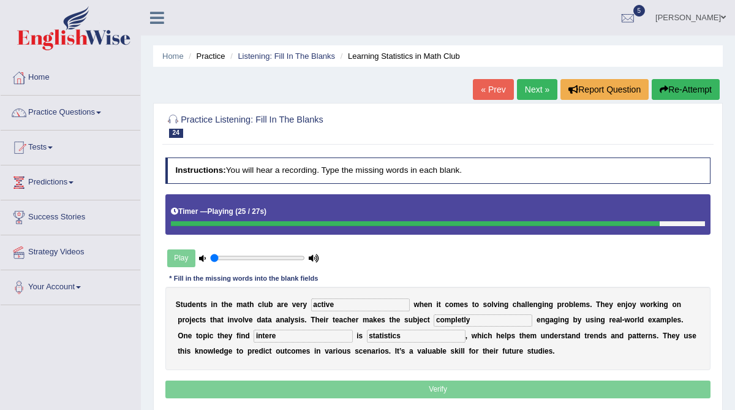
type input "statistics"
drag, startPoint x: 441, startPoint y: 321, endPoint x: 431, endPoint y: 319, distance: 9.4
click at [434, 319] on input "completly" at bounding box center [483, 320] width 99 height 12
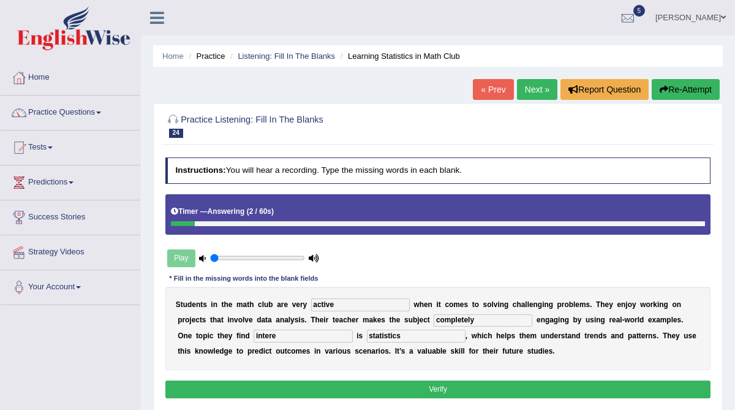
type input "completely"
click at [254, 338] on input "intere" at bounding box center [303, 336] width 99 height 12
type input "interesting"
click at [303, 382] on button "Verify" at bounding box center [438, 390] width 546 height 18
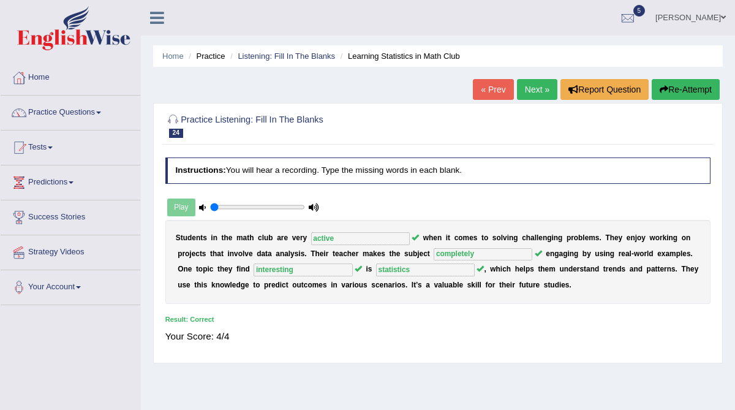
click at [527, 94] on link "Next »" at bounding box center [537, 89] width 40 height 21
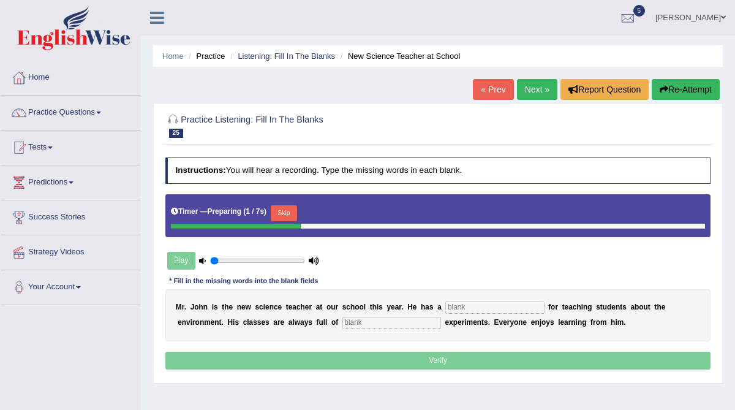
click at [449, 303] on input "text" at bounding box center [495, 308] width 99 height 12
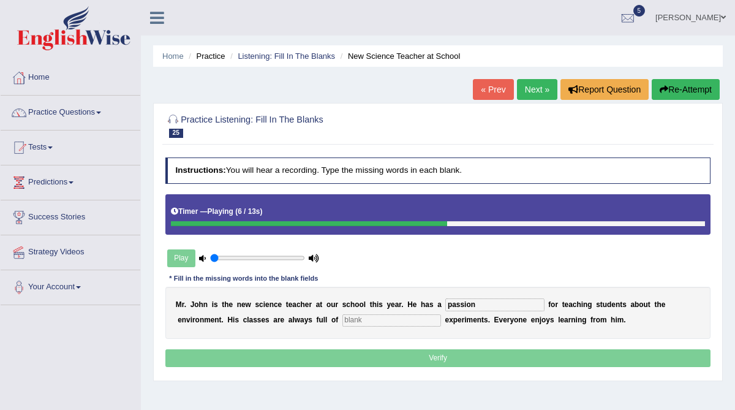
type input "passion"
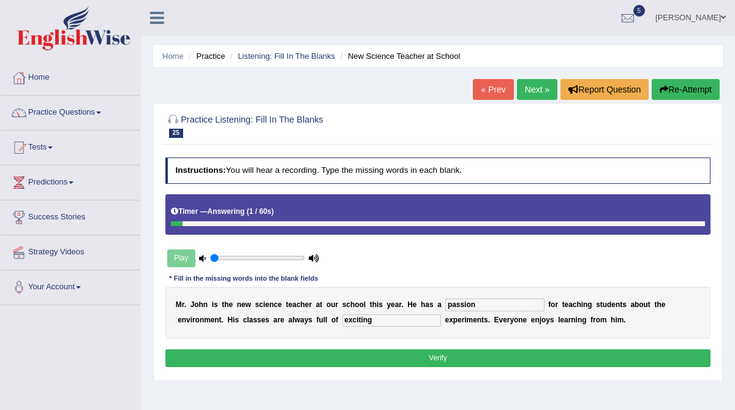
type input "exciting"
click at [465, 357] on button "Verify" at bounding box center [438, 358] width 546 height 18
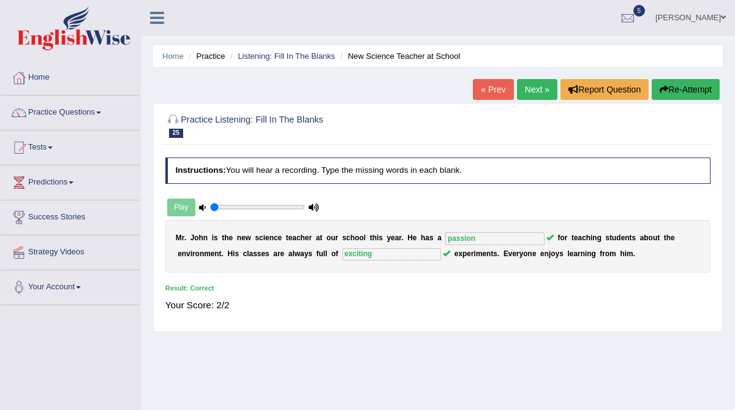
click at [533, 85] on link "Next »" at bounding box center [537, 89] width 40 height 21
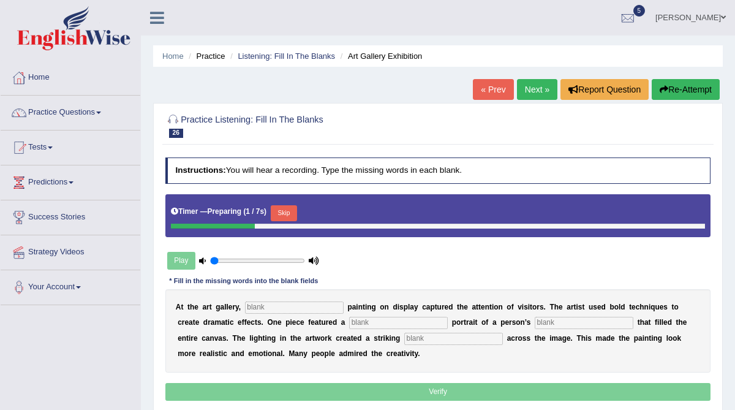
click at [317, 310] on input "text" at bounding box center [294, 308] width 99 height 12
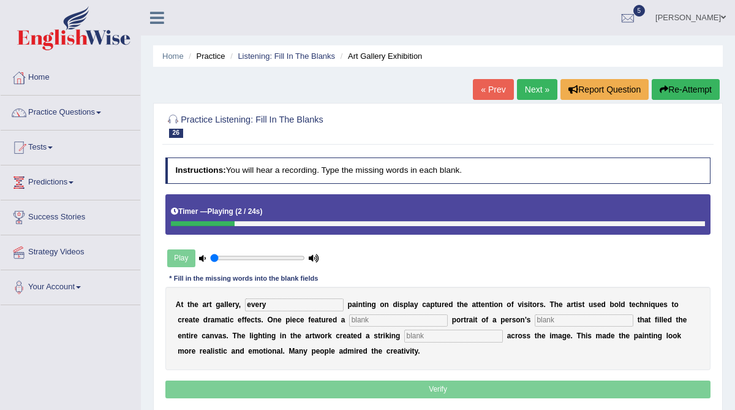
type input "every"
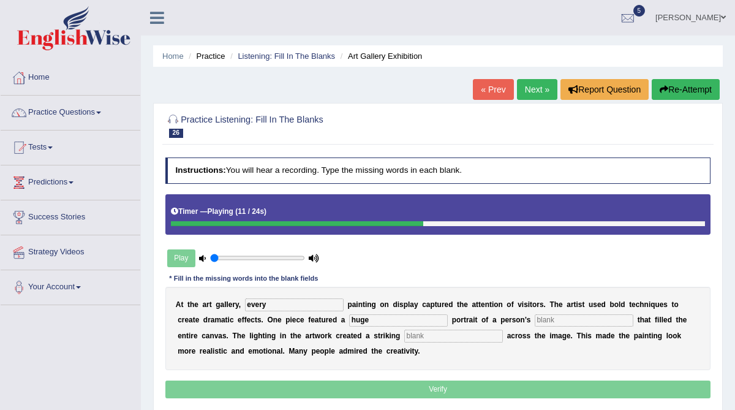
type input "huge"
type input "face"
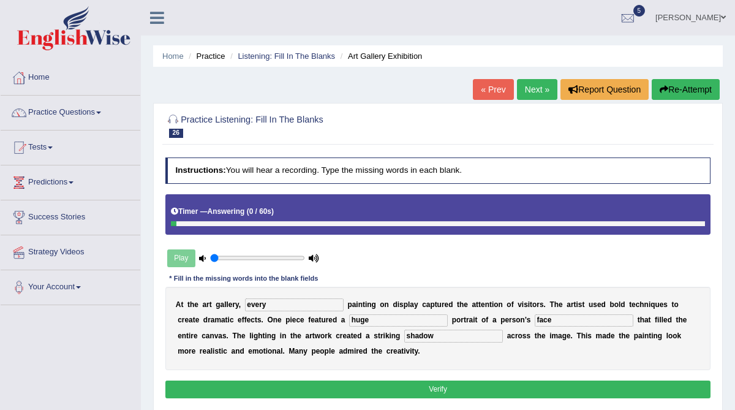
type input "shadow"
click at [347, 387] on button "Verify" at bounding box center [438, 390] width 546 height 18
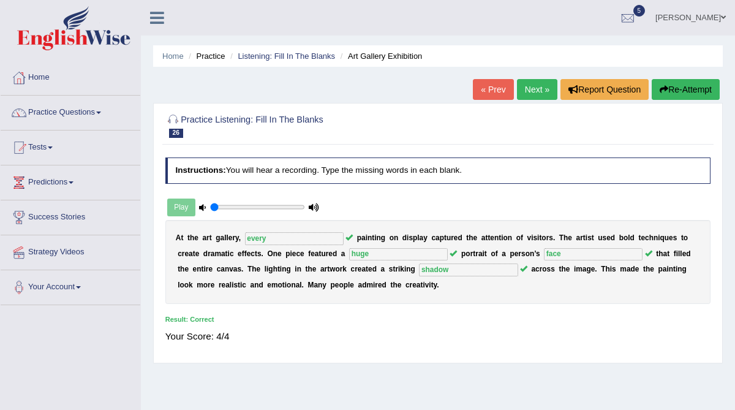
click at [534, 88] on link "Next »" at bounding box center [537, 89] width 40 height 21
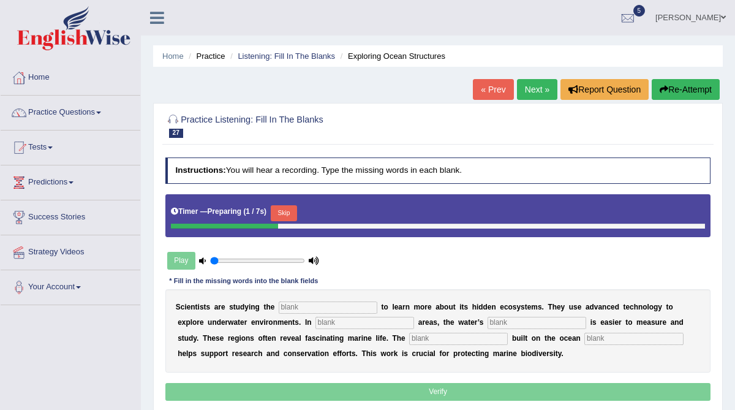
click at [291, 308] on input "text" at bounding box center [328, 308] width 99 height 12
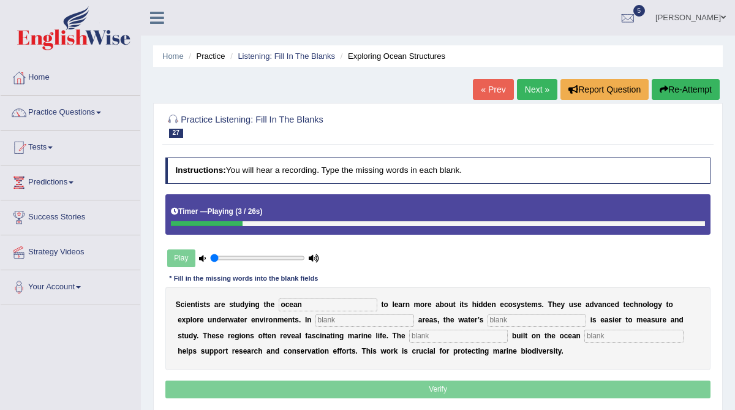
type input "ocean"
type input "shallow"
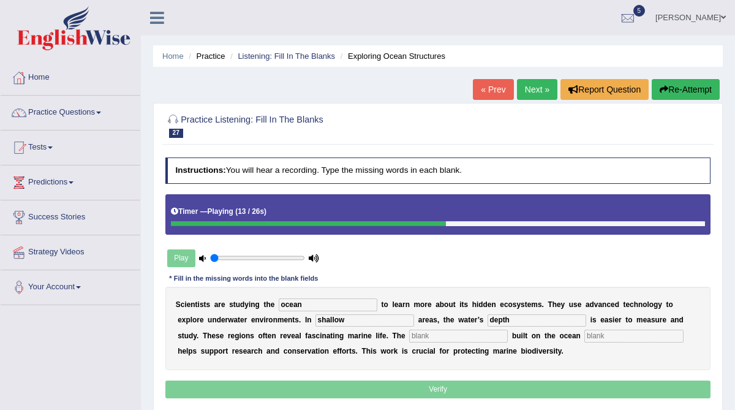
type input "depth"
type input "infrast"
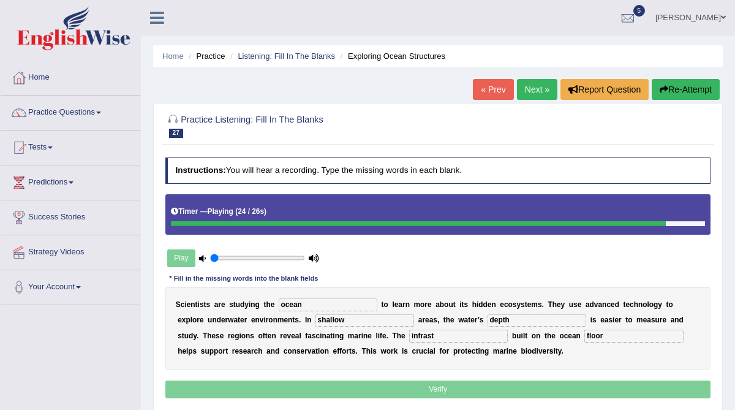
type input "floor"
click at [409, 331] on input "infrast" at bounding box center [458, 336] width 99 height 12
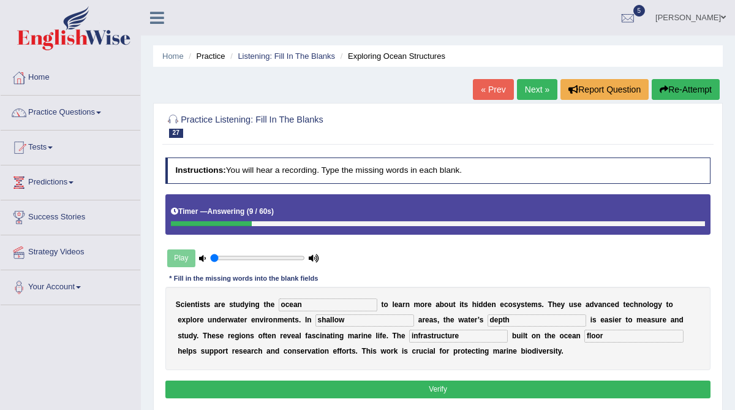
type input "infrastructure"
click at [428, 394] on button "Verify" at bounding box center [438, 390] width 546 height 18
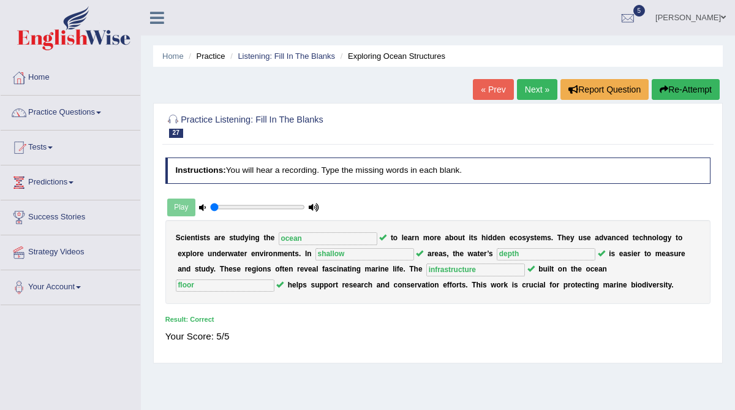
click at [528, 96] on link "Next »" at bounding box center [537, 89] width 40 height 21
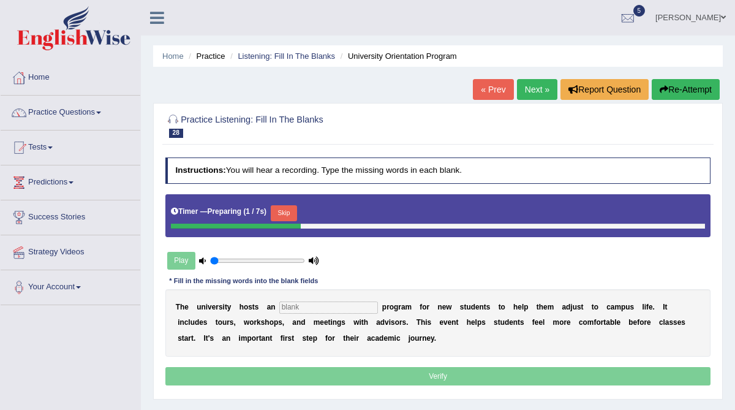
click at [313, 302] on input "text" at bounding box center [328, 308] width 99 height 12
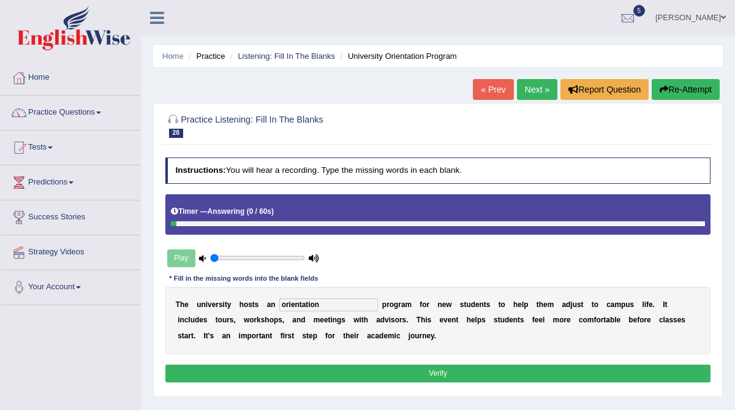
type input "orientation"
click at [356, 370] on button "Verify" at bounding box center [438, 374] width 546 height 18
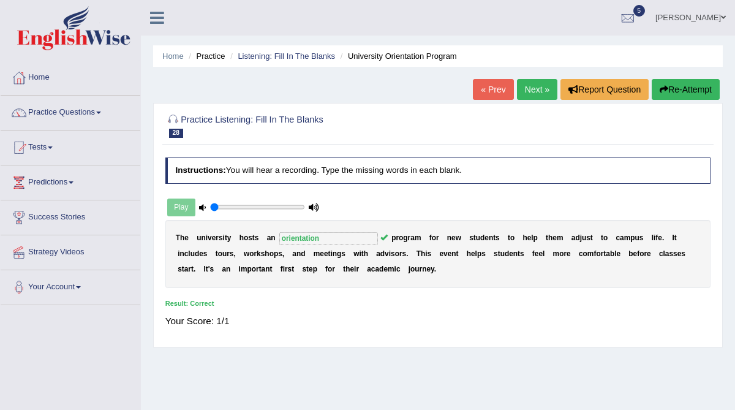
click at [526, 93] on link "Next »" at bounding box center [537, 89] width 40 height 21
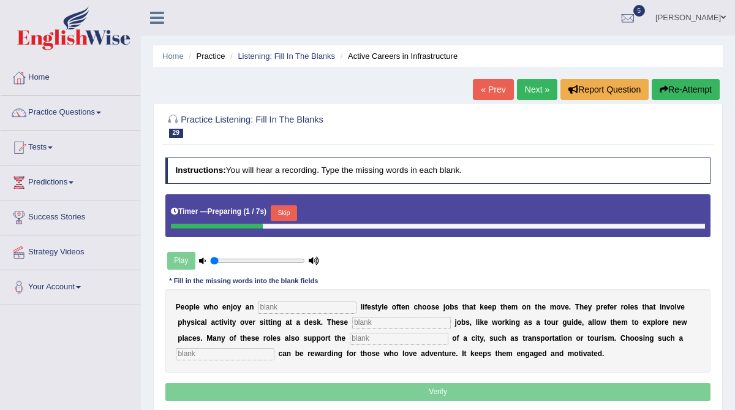
click at [290, 302] on input "text" at bounding box center [307, 308] width 99 height 12
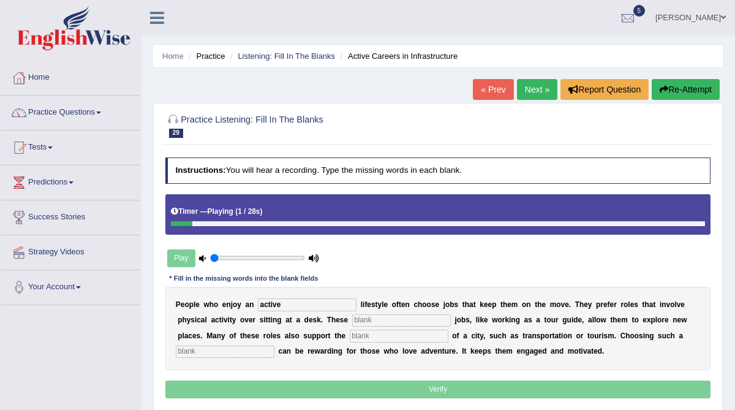
type input "active"
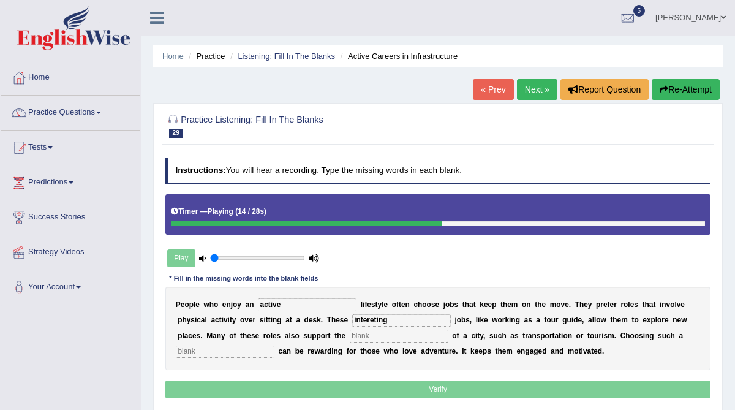
type input "intereting"
type input "infrastruct"
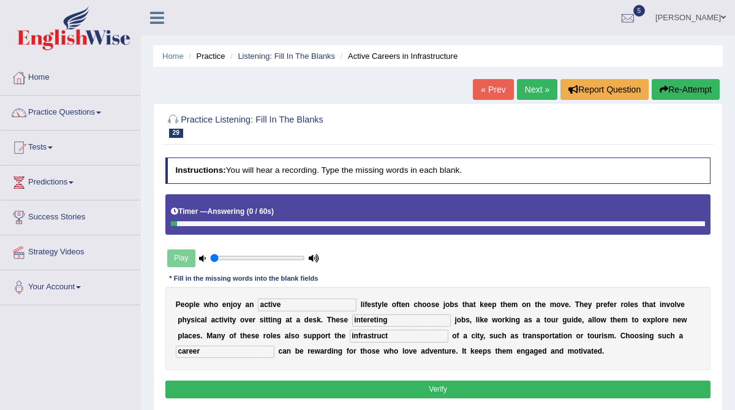
type input "career"
drag, startPoint x: 393, startPoint y: 323, endPoint x: 367, endPoint y: 321, distance: 26.4
click at [367, 321] on input "intereting" at bounding box center [401, 320] width 99 height 12
type input "interesting"
type input "infrastructure"
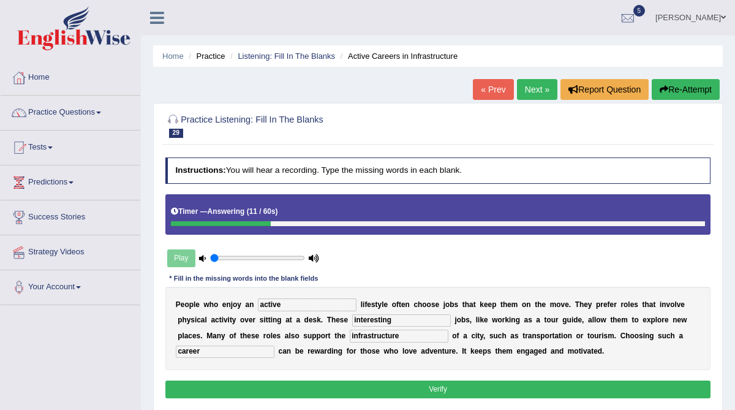
click at [429, 386] on button "Verify" at bounding box center [438, 390] width 546 height 18
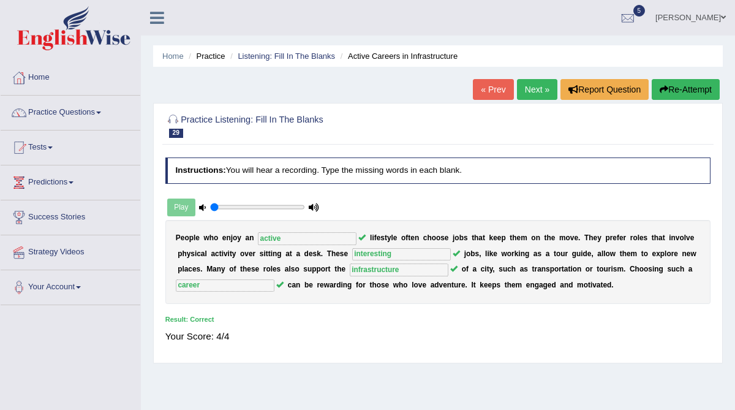
click at [532, 83] on link "Next »" at bounding box center [537, 89] width 40 height 21
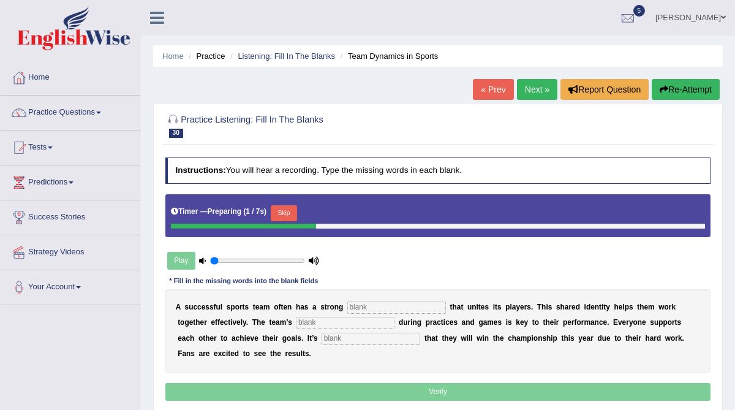
click at [377, 303] on input "text" at bounding box center [397, 308] width 99 height 12
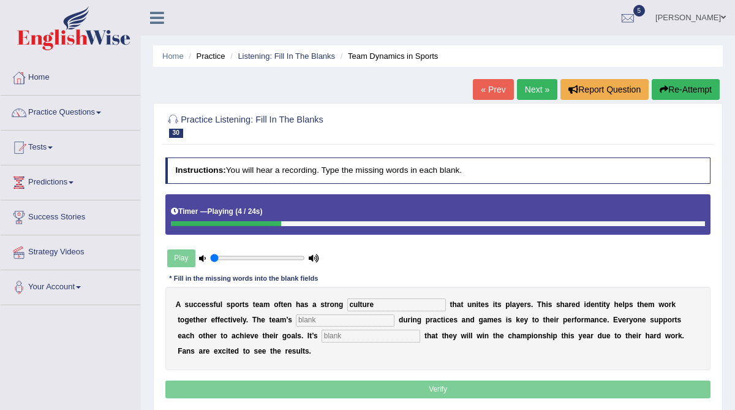
type input "culture"
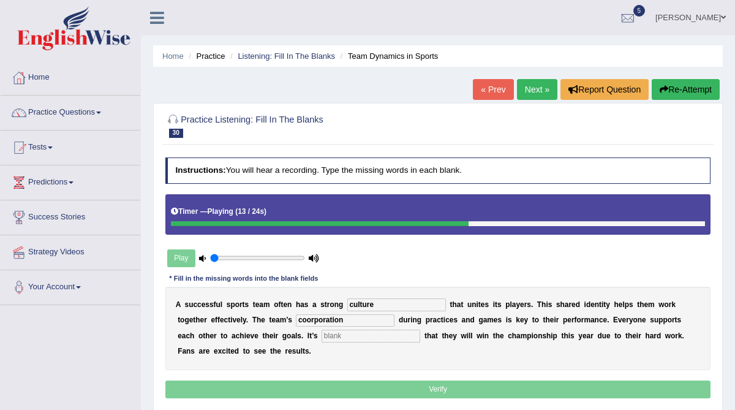
type input "coorporation"
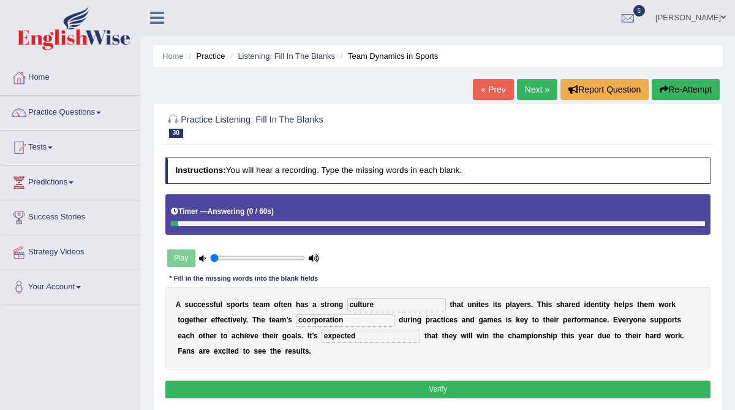
type input "expected"
click at [417, 386] on button "Verify" at bounding box center [438, 390] width 546 height 18
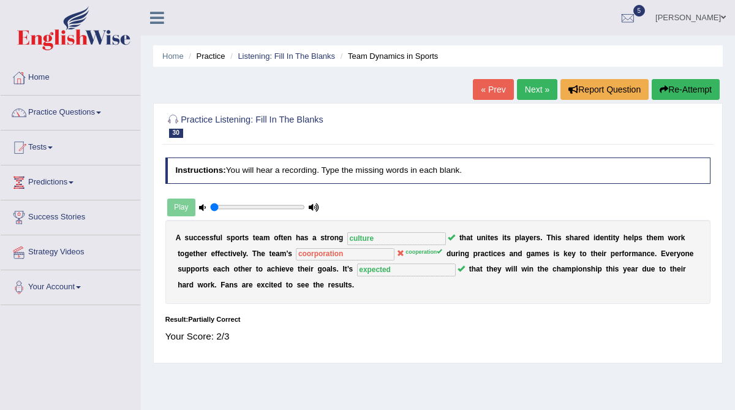
click at [526, 93] on link "Next »" at bounding box center [537, 89] width 40 height 21
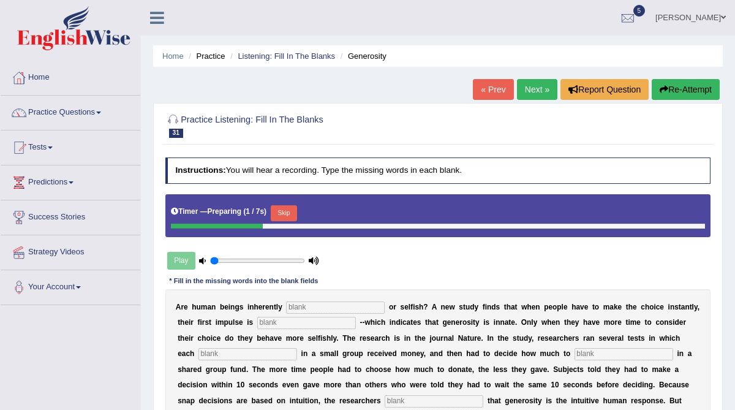
click at [324, 310] on input "text" at bounding box center [335, 308] width 99 height 12
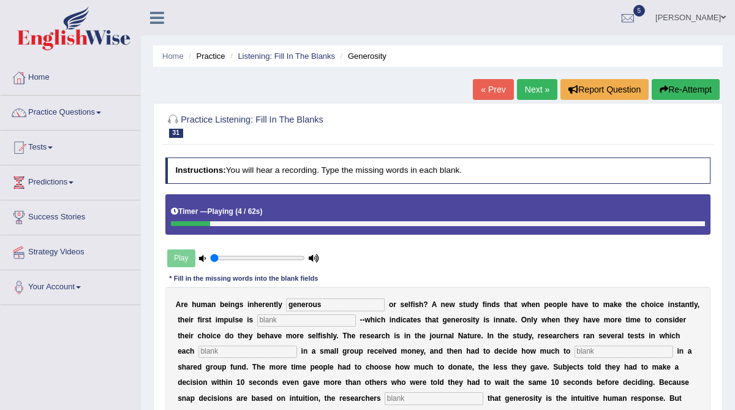
type input "generous"
type input "w"
type input "first"
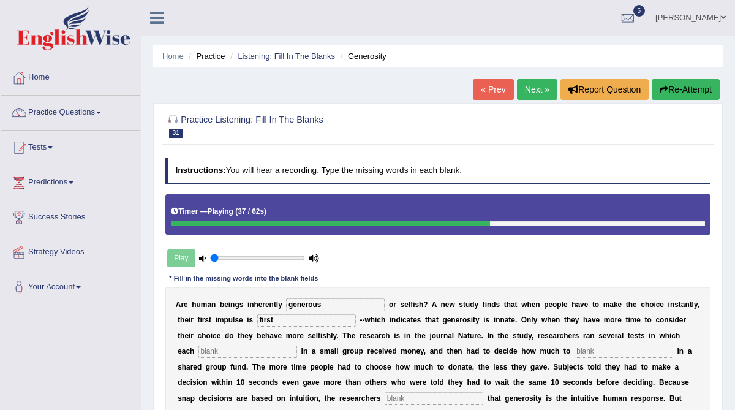
click at [667, 94] on button "Re-Attempt" at bounding box center [686, 89] width 68 height 21
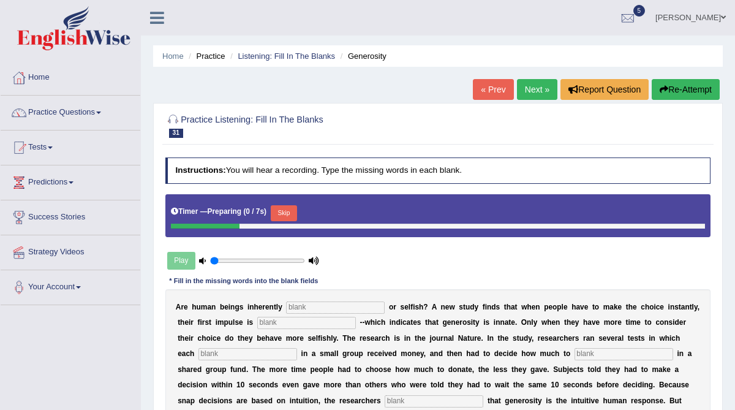
click at [334, 308] on input "text" at bounding box center [335, 308] width 99 height 12
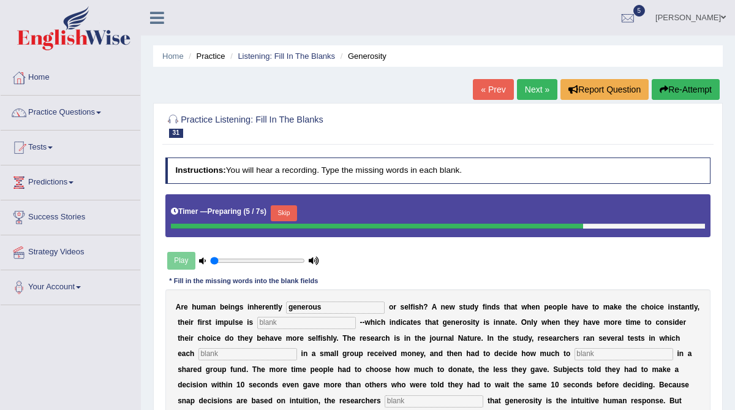
type input "generous"
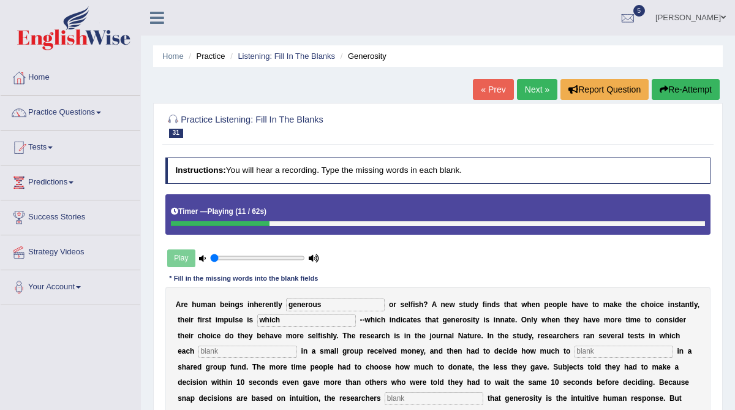
type input "which"
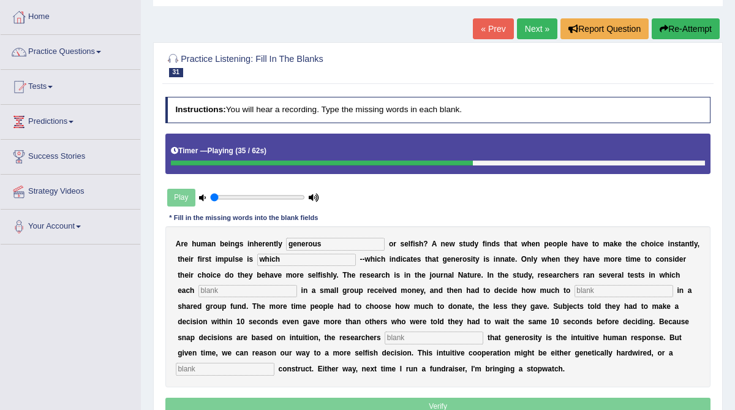
scroll to position [62, 0]
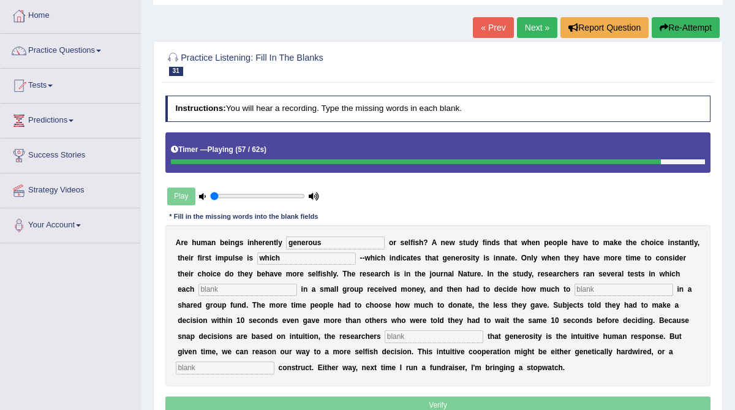
click at [275, 362] on input "text" at bounding box center [225, 368] width 99 height 12
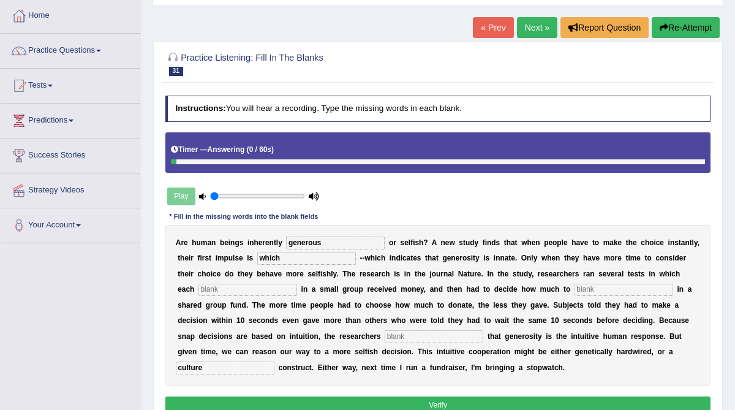
type input "culture"
drag, startPoint x: 305, startPoint y: 254, endPoint x: 245, endPoint y: 254, distance: 60.1
click at [245, 254] on div "A r e h u m a n b e i n g s i n h e r e n t l y generous o r s e l f i s h ? A …" at bounding box center [438, 306] width 546 height 162
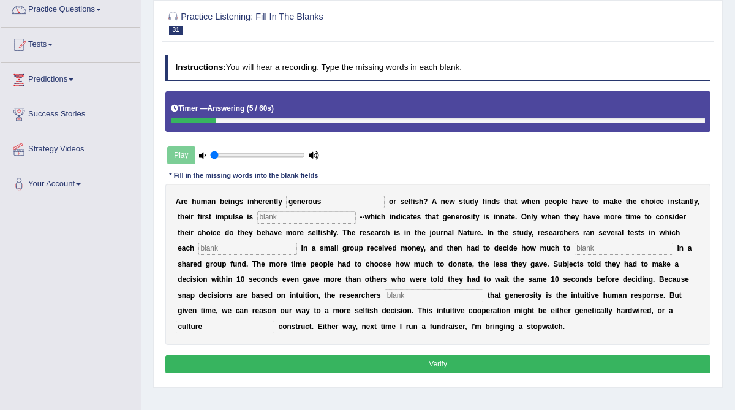
scroll to position [120, 0]
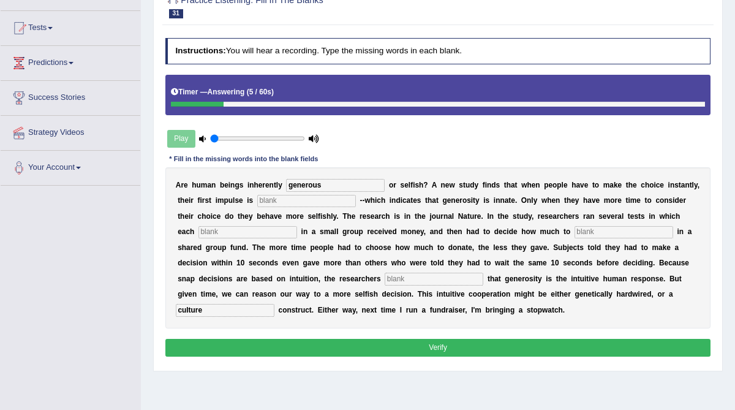
click at [352, 349] on button "Verify" at bounding box center [438, 348] width 546 height 18
click at [333, 200] on input "text" at bounding box center [306, 201] width 99 height 12
type input "which"
type input "each"
type input "in"
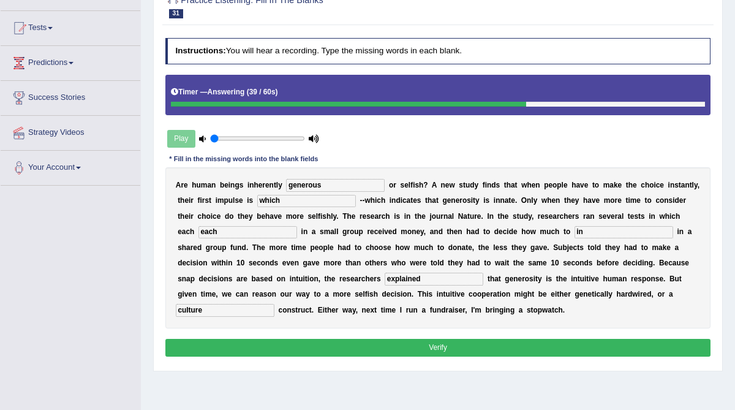
type input "explained"
click at [388, 344] on button "Verify" at bounding box center [438, 348] width 546 height 18
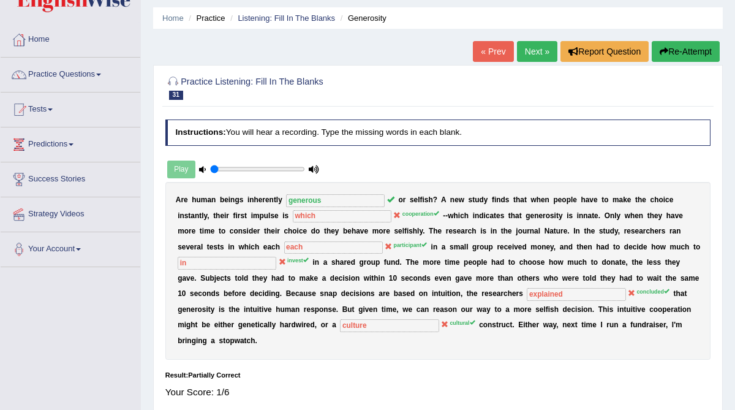
scroll to position [37, 0]
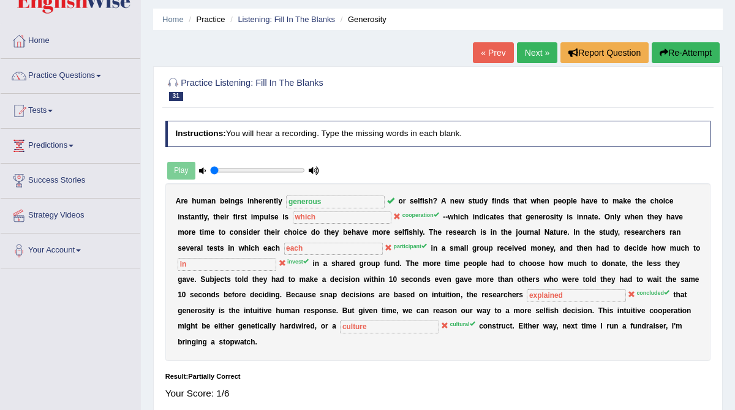
click at [678, 53] on button "Re-Attempt" at bounding box center [686, 52] width 68 height 21
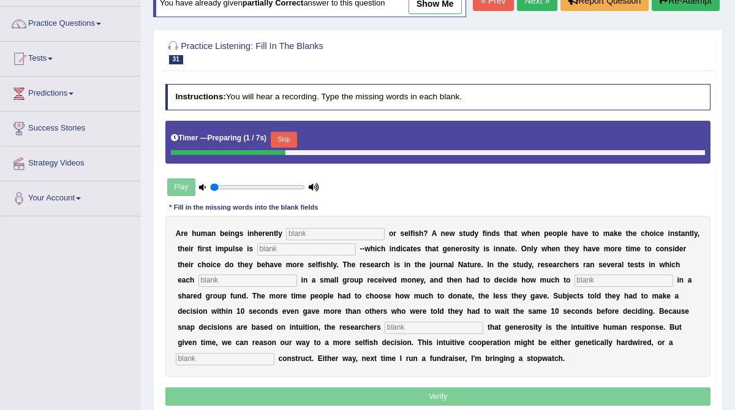
scroll to position [93, 0]
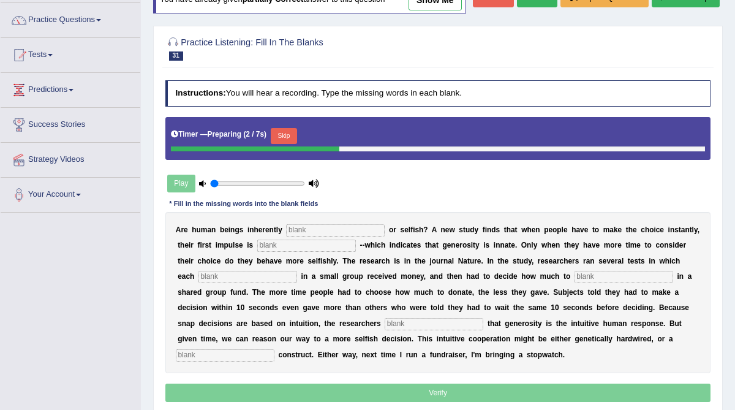
click at [321, 237] on input "text" at bounding box center [335, 230] width 99 height 12
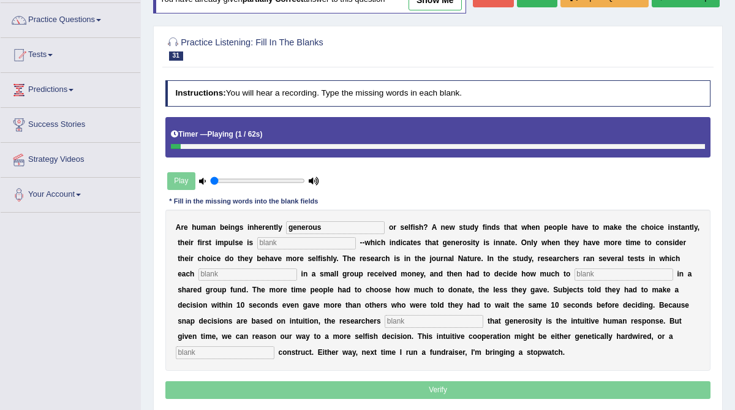
type input "generous"
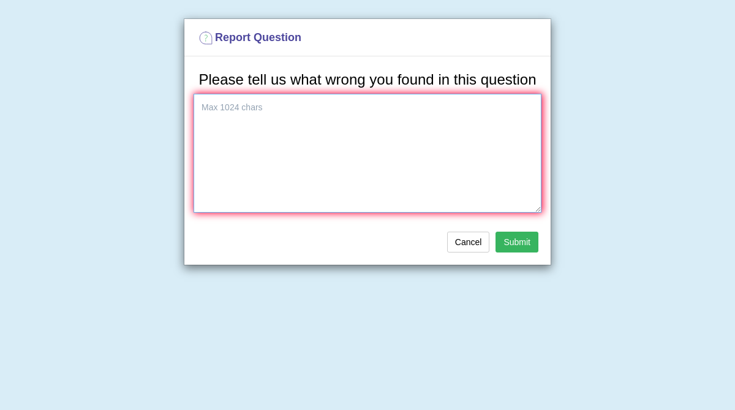
click at [295, 159] on textarea at bounding box center [368, 153] width 348 height 119
type textarea "This audio miss out on few words that i have to fill in."
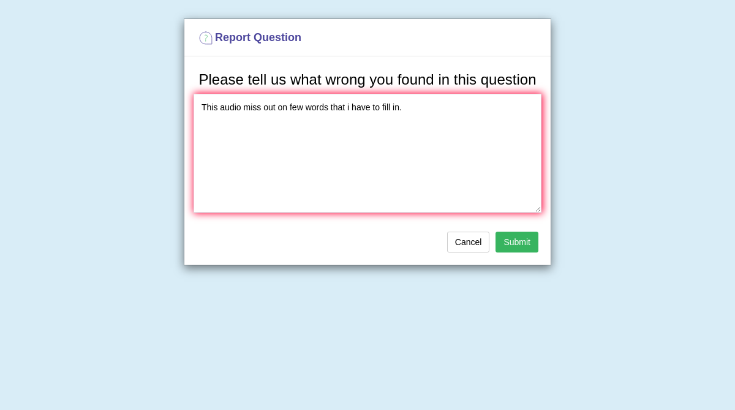
click at [514, 253] on button "Submit" at bounding box center [517, 242] width 43 height 21
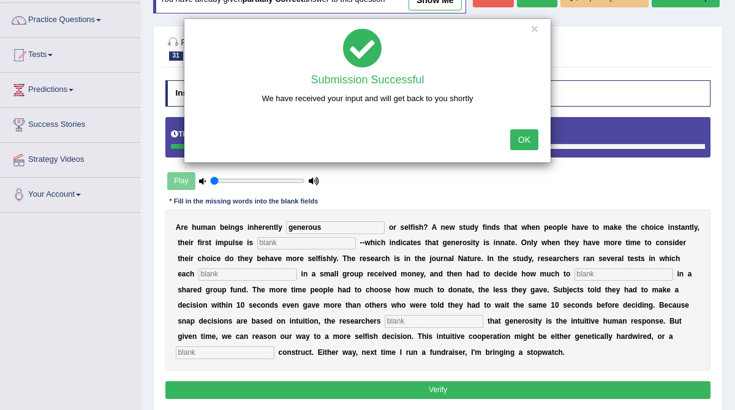
click at [522, 143] on button "OK" at bounding box center [525, 139] width 28 height 21
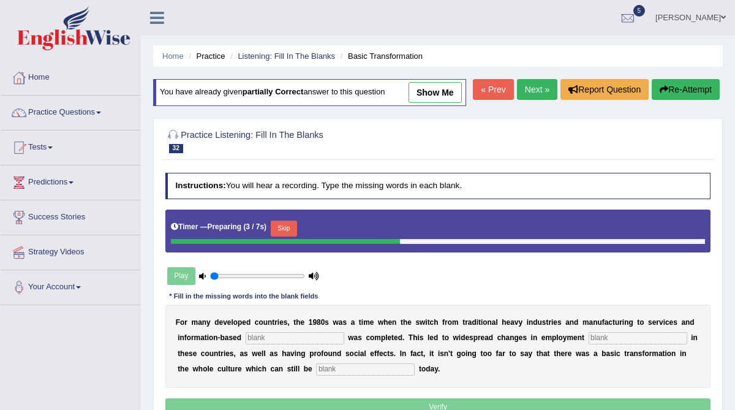
click at [294, 344] on input "text" at bounding box center [295, 338] width 99 height 12
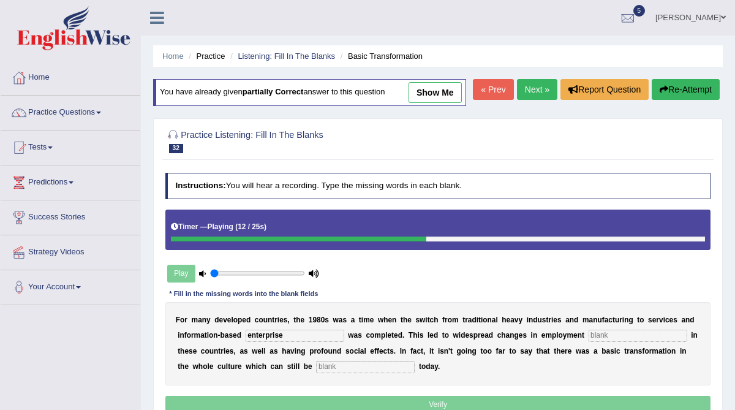
type input "enterprise"
type input "patterns"
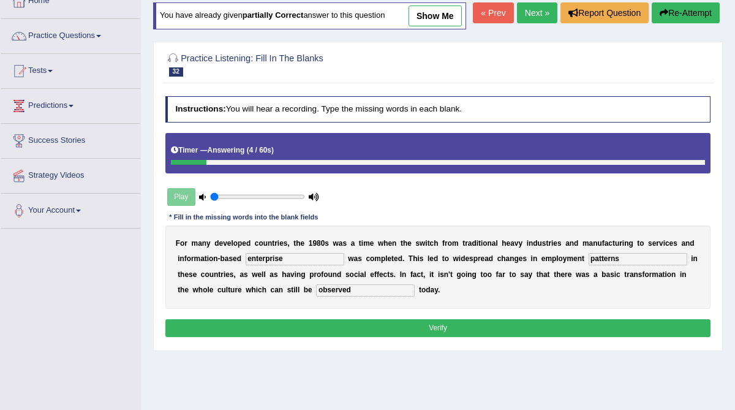
scroll to position [83, 0]
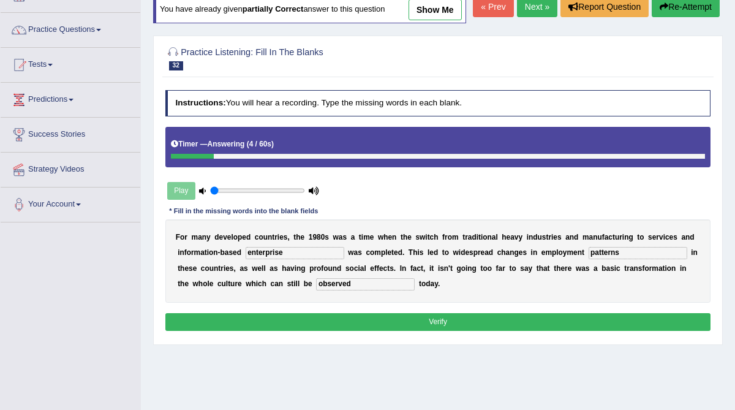
type input "observed"
click at [351, 331] on button "Verify" at bounding box center [438, 322] width 546 height 18
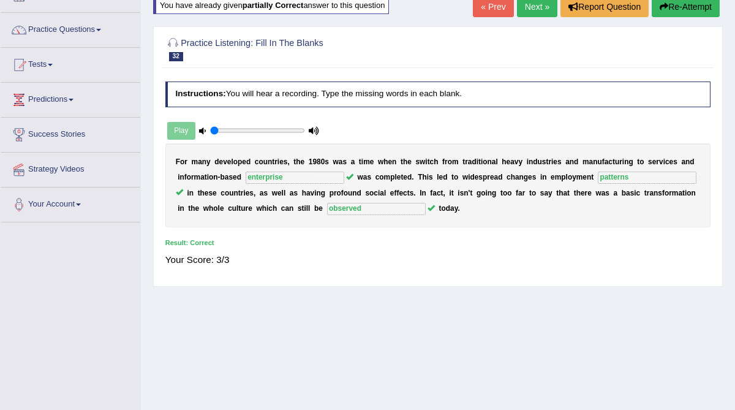
click at [526, 13] on link "Next »" at bounding box center [537, 6] width 40 height 21
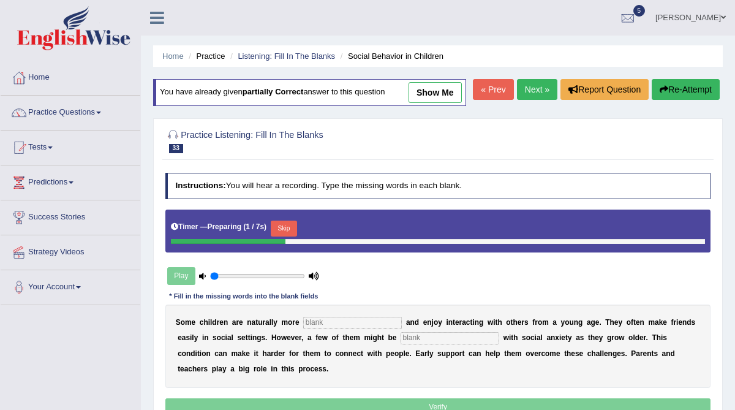
click at [343, 329] on input "text" at bounding box center [352, 323] width 99 height 12
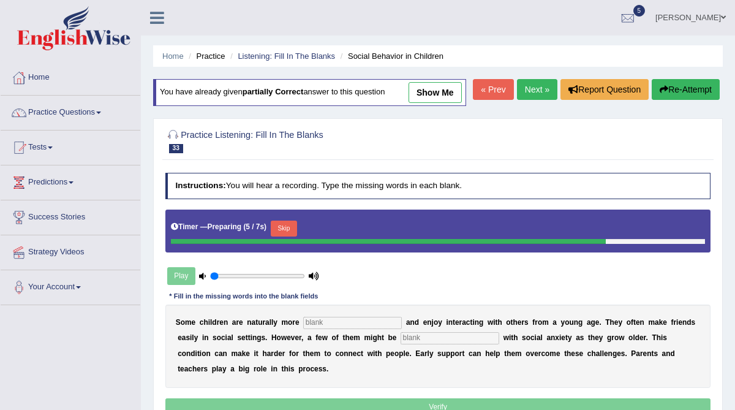
type input "a"
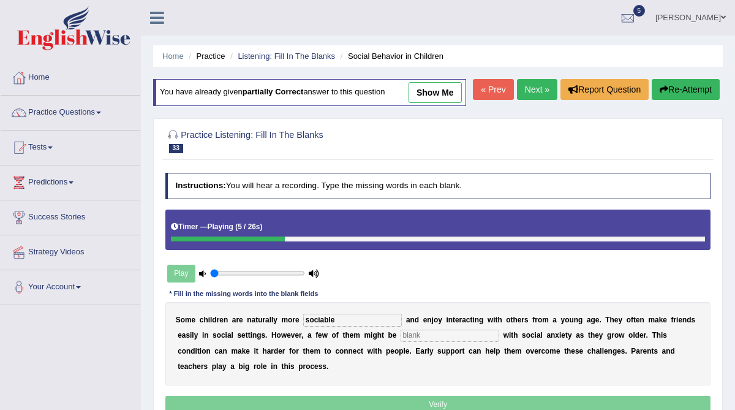
type input "sociable"
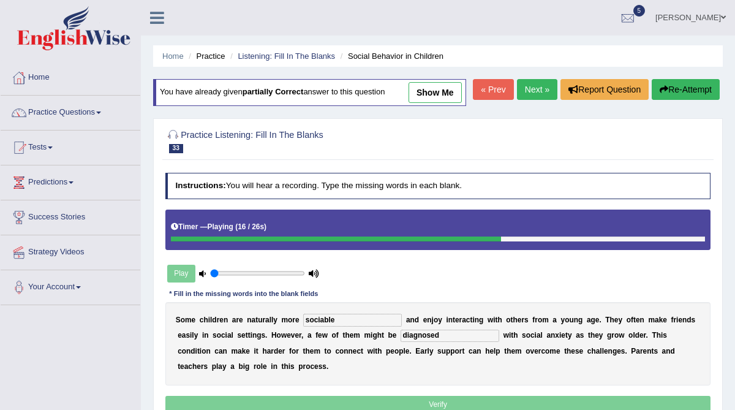
type input "diagnosed"
click at [343, 326] on input "sociable" at bounding box center [352, 320] width 99 height 12
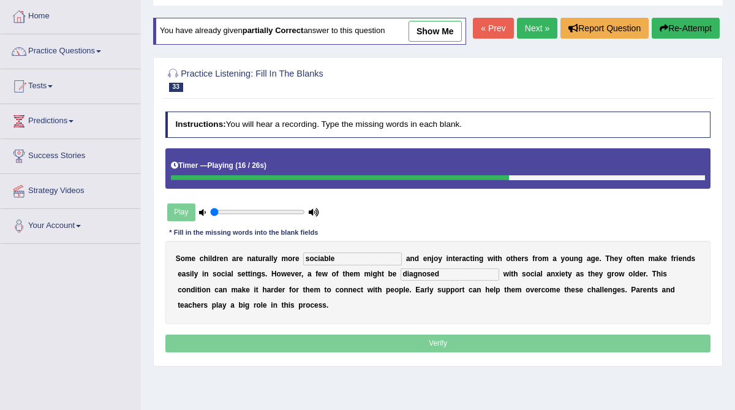
scroll to position [66, 0]
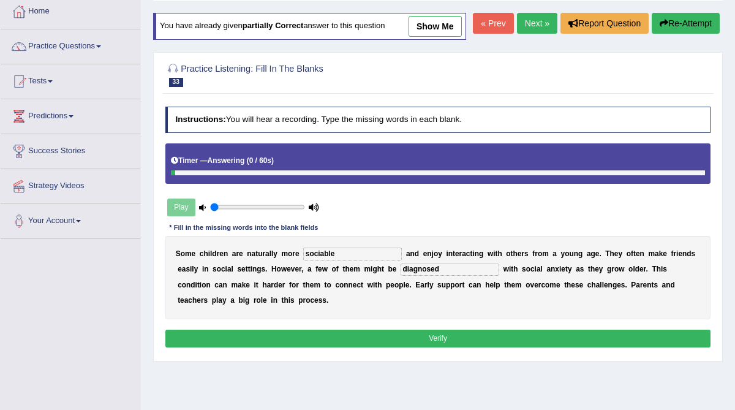
click at [342, 348] on button "Verify" at bounding box center [438, 339] width 546 height 18
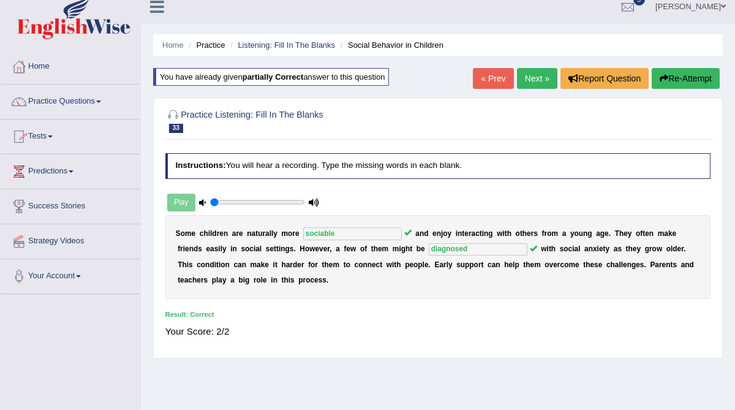
scroll to position [10, 0]
click at [313, 45] on link "Listening: Fill In The Blanks" at bounding box center [286, 45] width 97 height 9
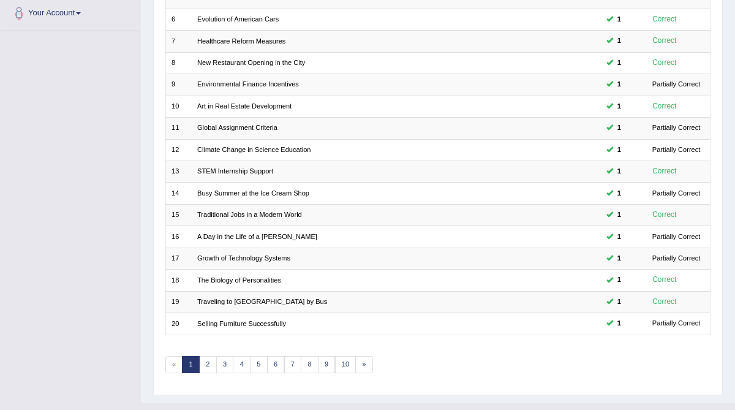
scroll to position [245, 0]
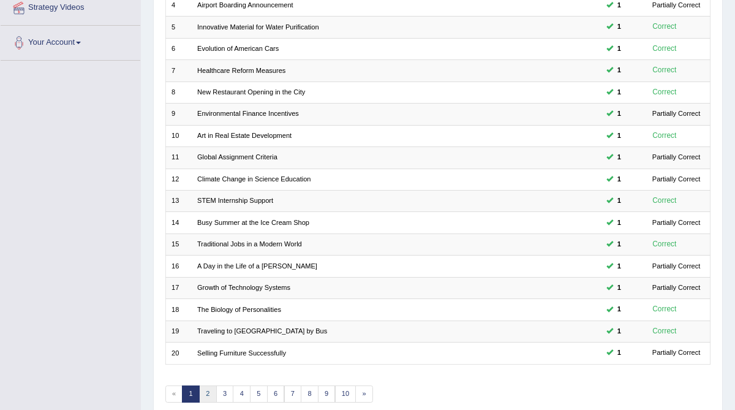
click at [203, 386] on link "2" at bounding box center [208, 394] width 18 height 17
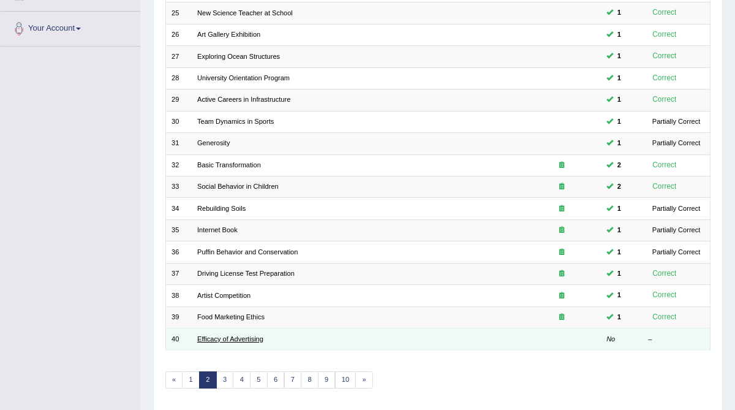
scroll to position [259, 0]
click at [227, 335] on link "Efficacy of Advertising" at bounding box center [230, 338] width 66 height 7
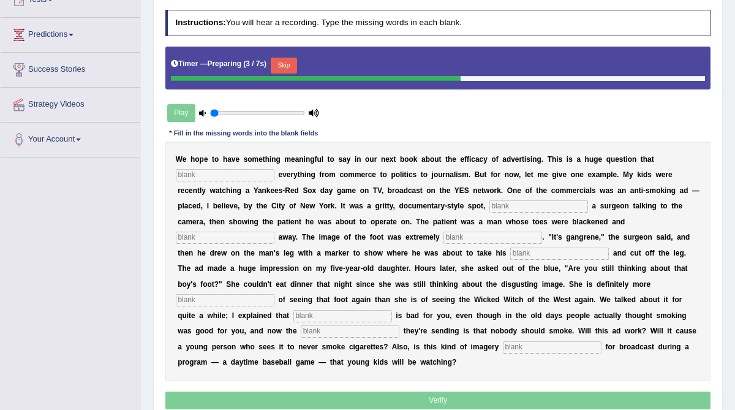
scroll to position [148, 0]
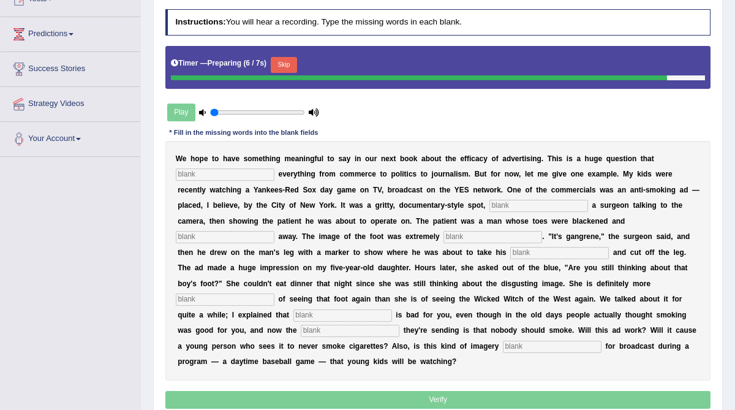
click at [203, 173] on input "text" at bounding box center [225, 175] width 99 height 12
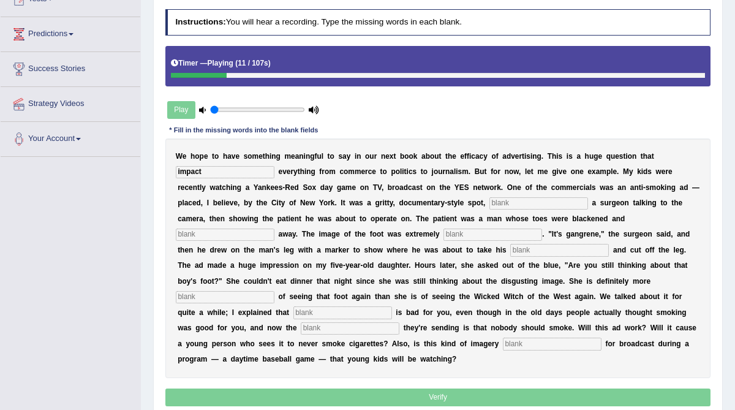
type input "impact"
type input "featuring"
type input "rotting"
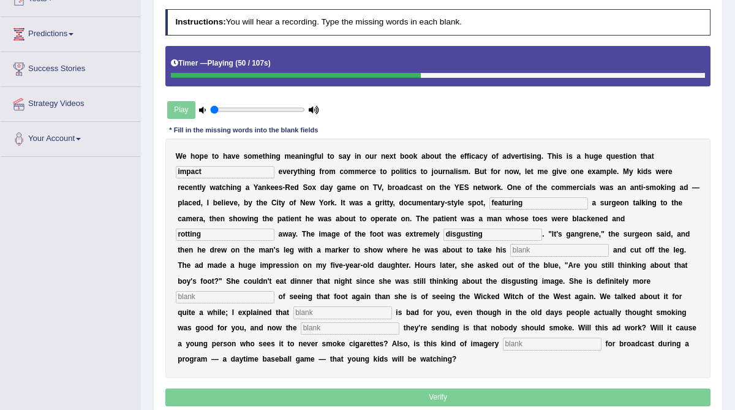
type input "disgusting"
type input "hex on"
type input "scared"
type input "smoking"
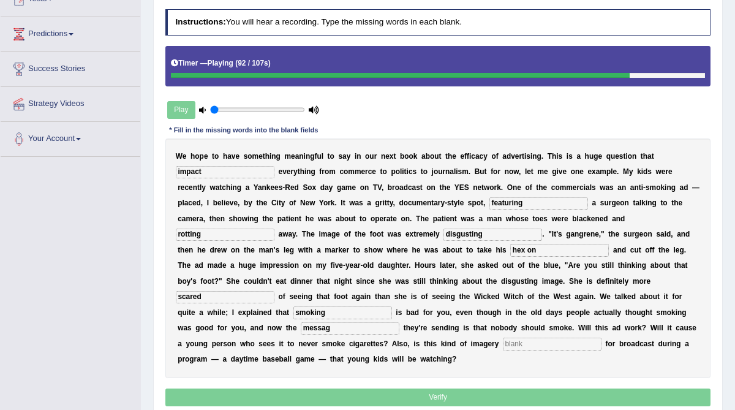
type input "messag"
click at [203, 173] on input "impact" at bounding box center [225, 172] width 99 height 12
type input "impacte"
click at [503, 343] on input "text" at bounding box center [552, 344] width 99 height 12
type input "appropriate"
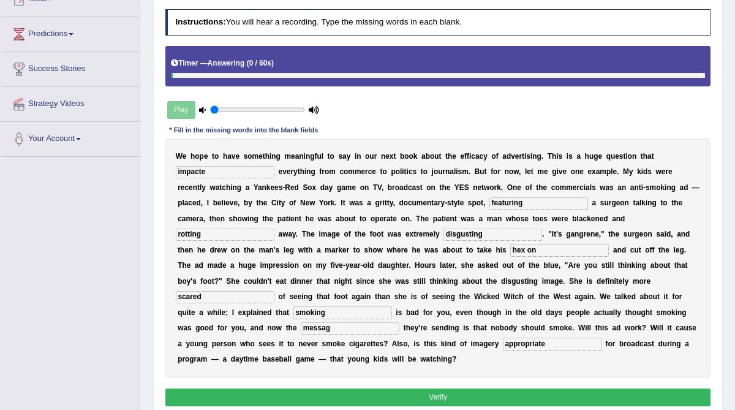
click at [400, 322] on input "messag" at bounding box center [350, 328] width 99 height 12
type input "message"
click at [408, 392] on button "Verify" at bounding box center [438, 398] width 546 height 18
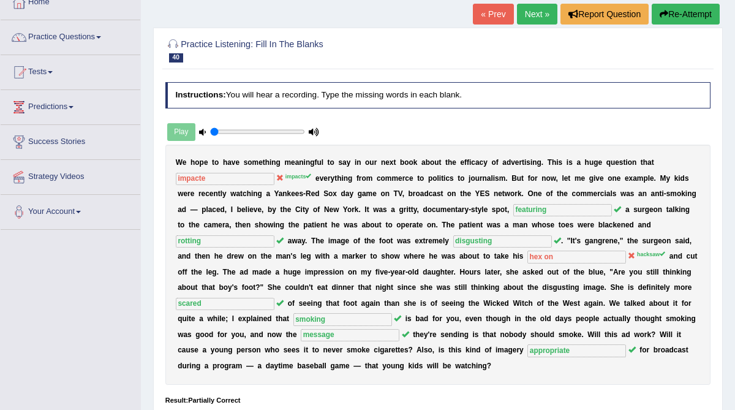
scroll to position [69, 0]
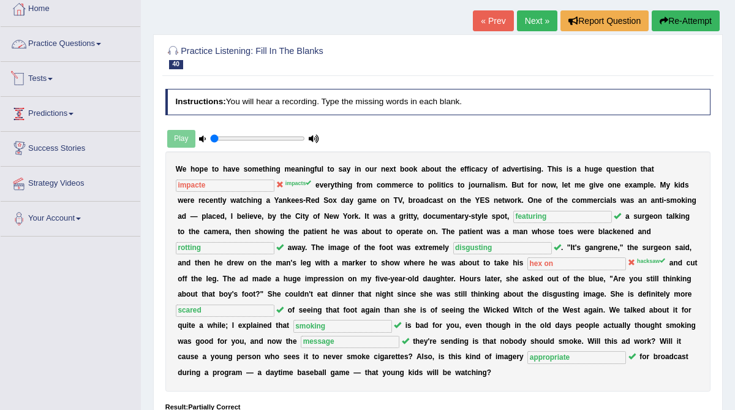
click at [82, 44] on link "Practice Questions" at bounding box center [71, 42] width 140 height 31
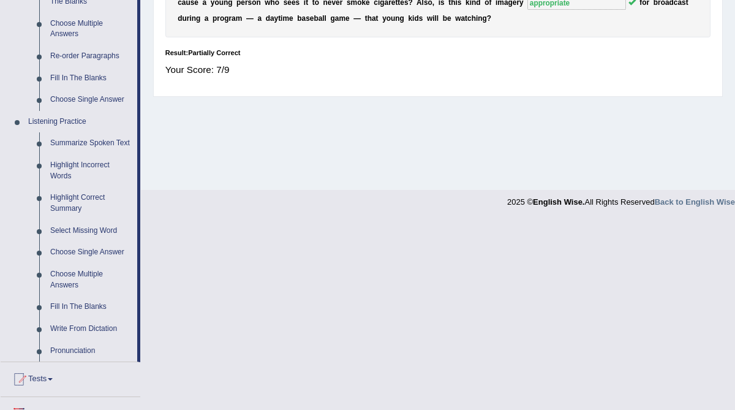
scroll to position [425, 0]
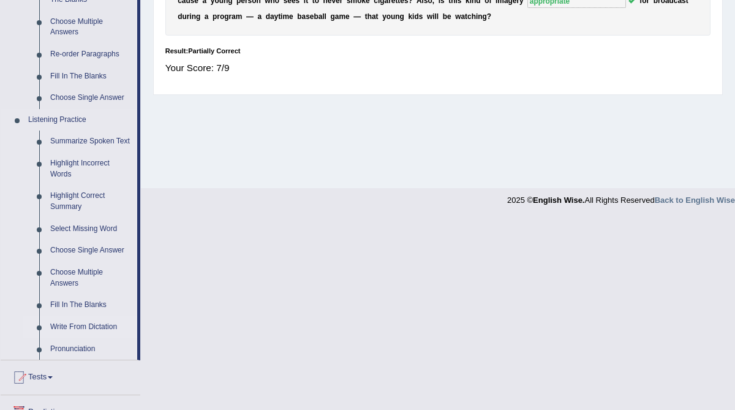
click at [70, 338] on link "Write From Dictation" at bounding box center [91, 327] width 93 height 22
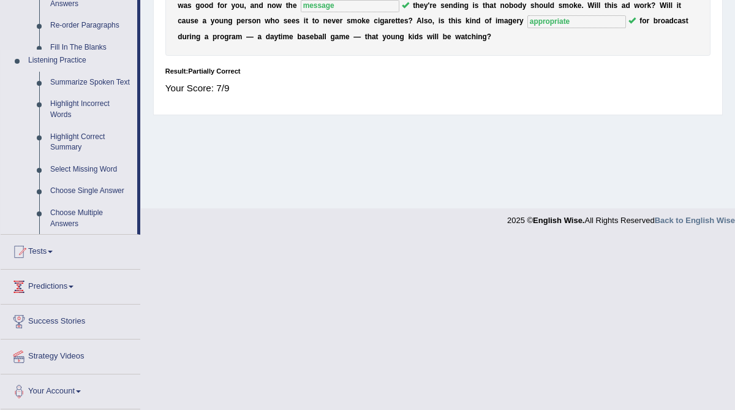
scroll to position [234, 0]
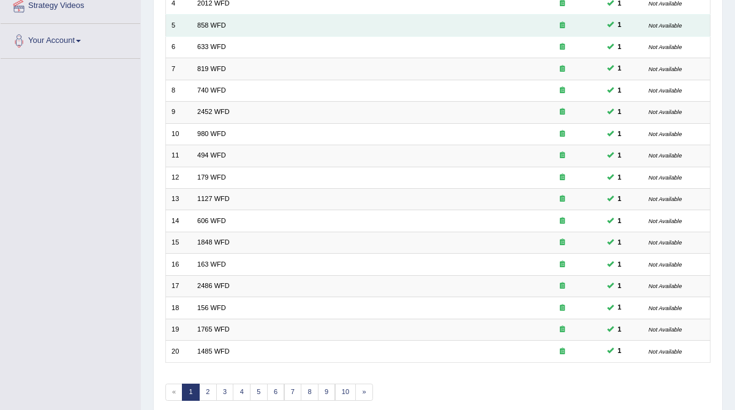
scroll to position [290, 0]
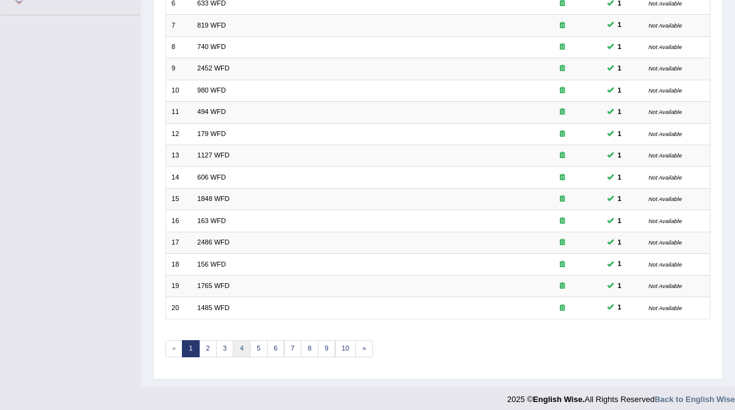
click at [235, 342] on link "4" at bounding box center [242, 348] width 18 height 17
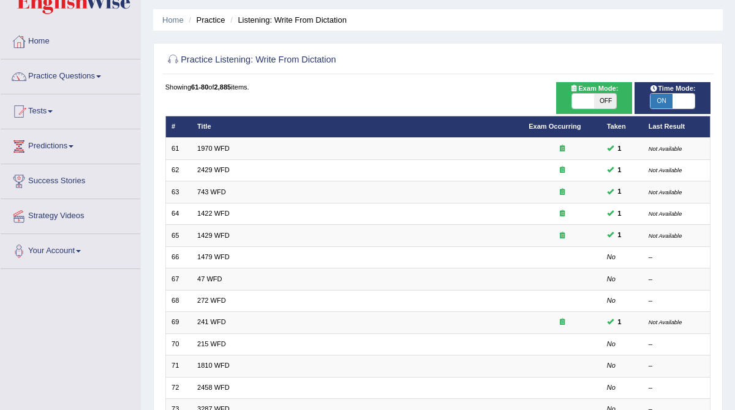
scroll to position [56, 0]
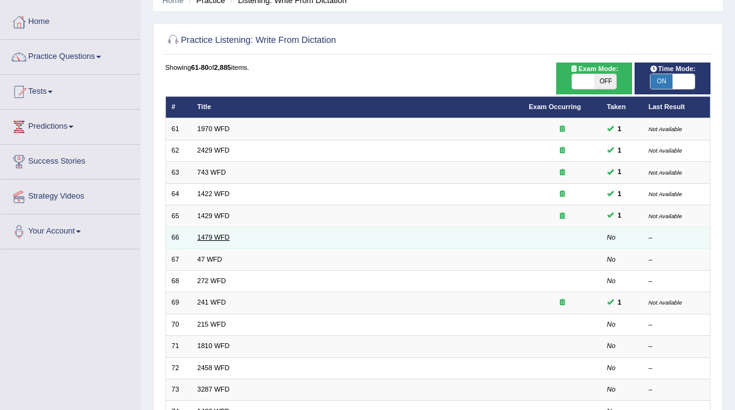
click at [215, 235] on link "1479 WFD" at bounding box center [213, 237] width 32 height 7
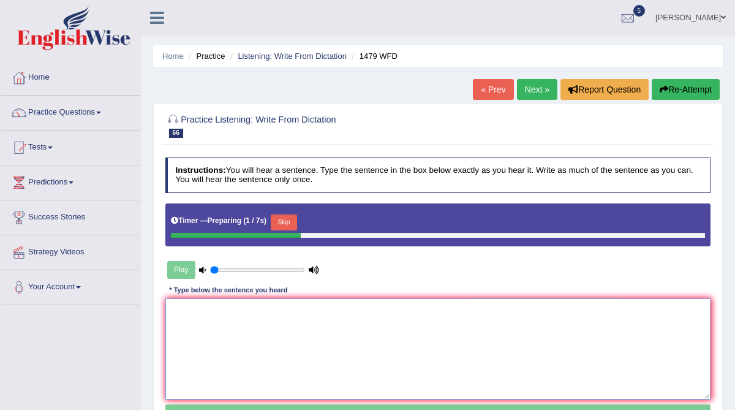
click at [226, 318] on textarea at bounding box center [438, 348] width 546 height 101
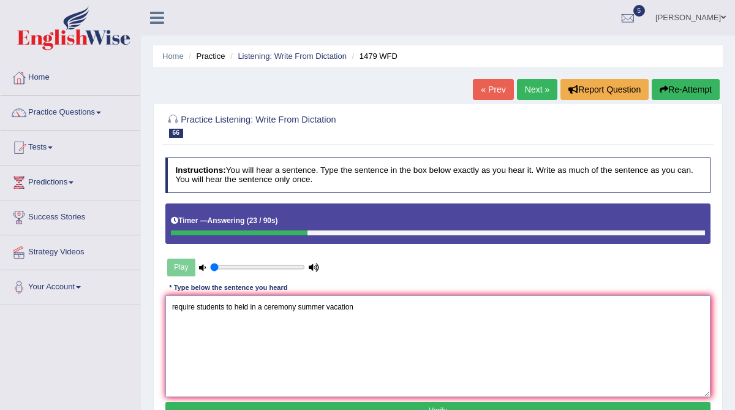
click at [298, 304] on textarea "require students to held in a ceremony summer vacation" at bounding box center [438, 345] width 546 height 101
click at [172, 306] on textarea "require students to held in a ceremony at the playground where they play during…" at bounding box center [438, 345] width 546 height 101
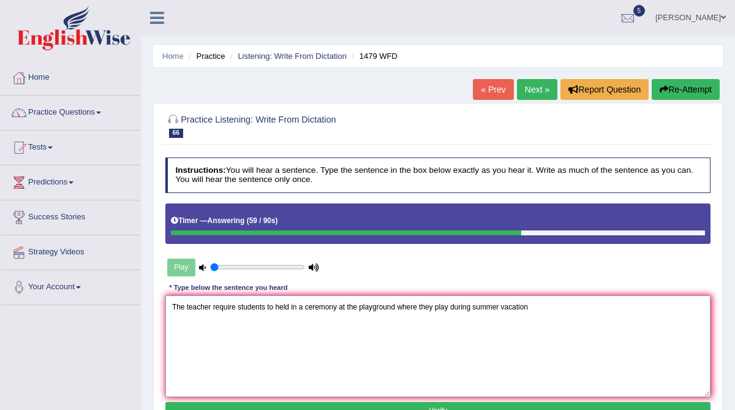
click at [235, 306] on textarea "The teacher require students to held in a ceremony at the playground where they…" at bounding box center [438, 345] width 546 height 101
click at [211, 306] on textarea "The teacher requires students to held in a ceremony at the playground where the…" at bounding box center [438, 345] width 546 height 101
drag, startPoint x: 349, startPoint y: 307, endPoint x: 335, endPoint y: 305, distance: 14.2
click at [335, 305] on textarea "The teachers teacher require requires students to held in a ceremony at the pla…" at bounding box center [438, 345] width 546 height 101
click at [365, 307] on textarea "The teachers teacher require requires students to attend in a ceremony at the p…" at bounding box center [438, 345] width 546 height 101
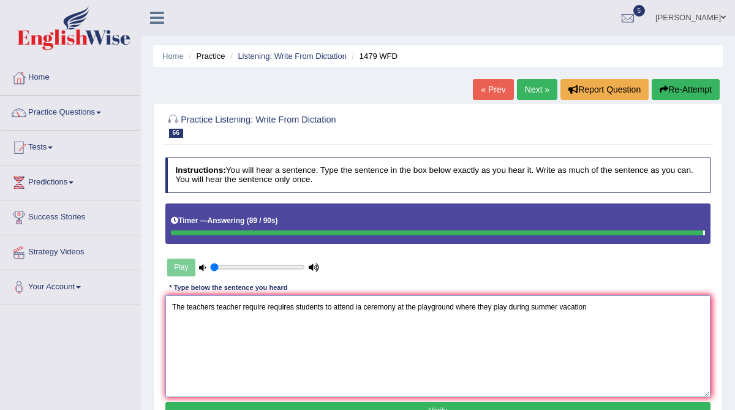
type textarea "The teachers teacher require requires students to attend ia ceremony at the pla…"
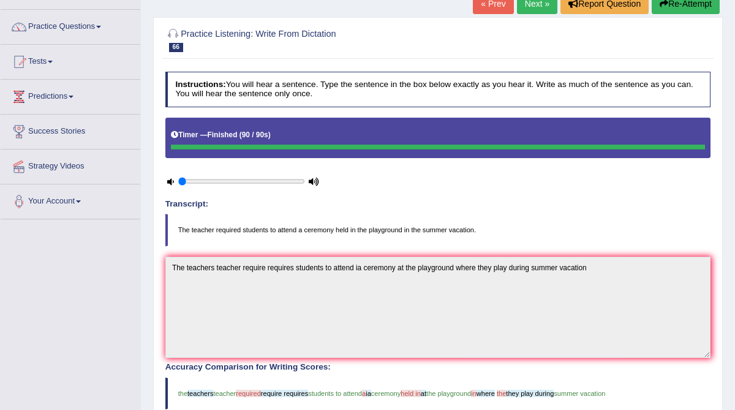
scroll to position [73, 0]
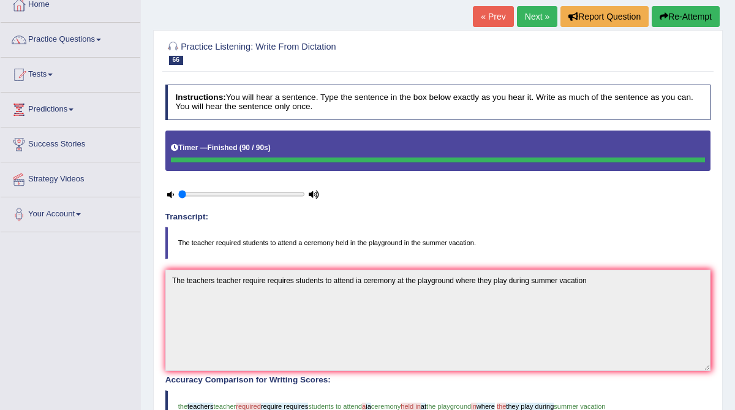
click at [534, 20] on link "Next »" at bounding box center [537, 16] width 40 height 21
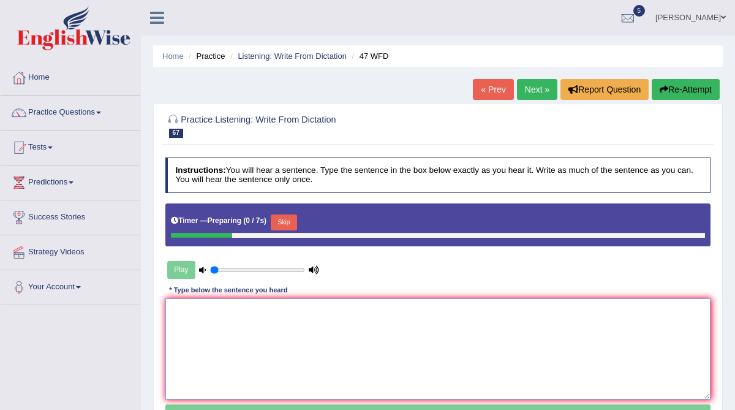
click at [182, 321] on textarea at bounding box center [438, 348] width 546 height 101
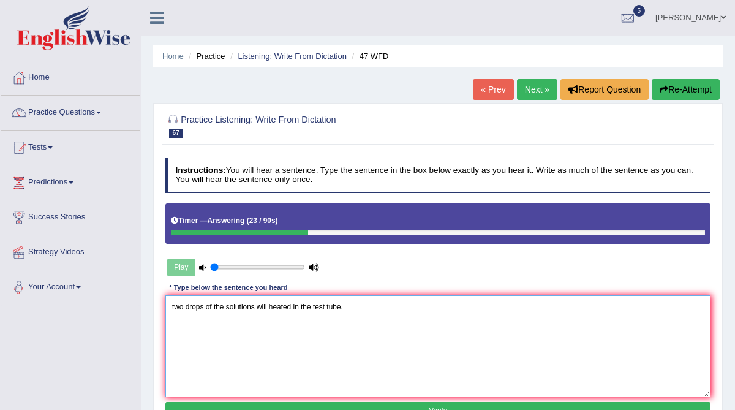
click at [171, 305] on textarea "two drops of the solutions will heated in the test tube." at bounding box center [438, 345] width 546 height 101
click at [268, 307] on textarea "Two drops of the solutions will heated in the test tube." at bounding box center [438, 345] width 546 height 101
click at [278, 321] on textarea "Two drops of the solutions will heated in the test tube." at bounding box center [438, 345] width 546 height 101
click at [273, 306] on textarea "Two drops of the solutions will heated in the test tube." at bounding box center [438, 345] width 546 height 101
click at [258, 307] on textarea "Two drops of the solutions will be heated in the test tube." at bounding box center [438, 345] width 546 height 101
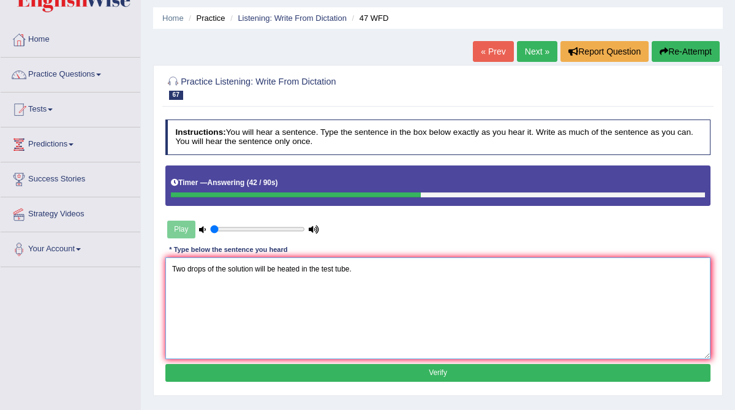
scroll to position [42, 0]
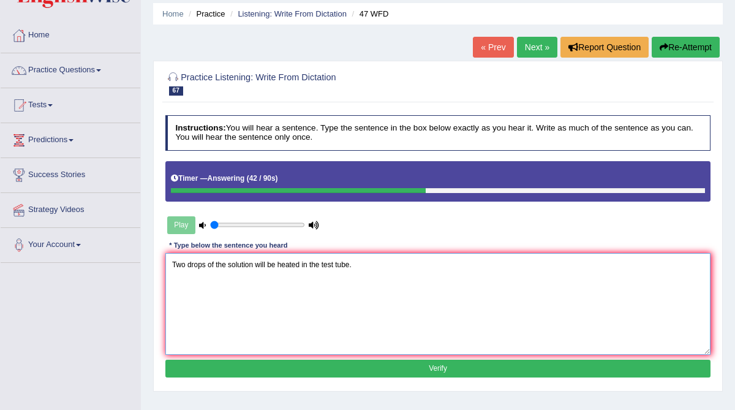
type textarea "Two drops of the solution will be heated in the test tube."
click at [307, 368] on button "Verify" at bounding box center [438, 369] width 546 height 18
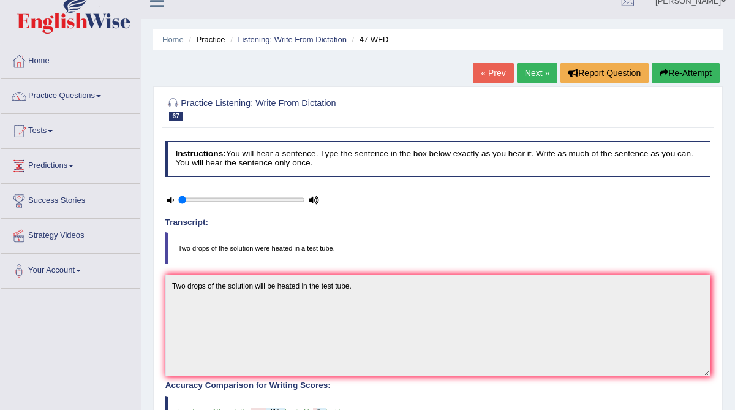
scroll to position [0, 0]
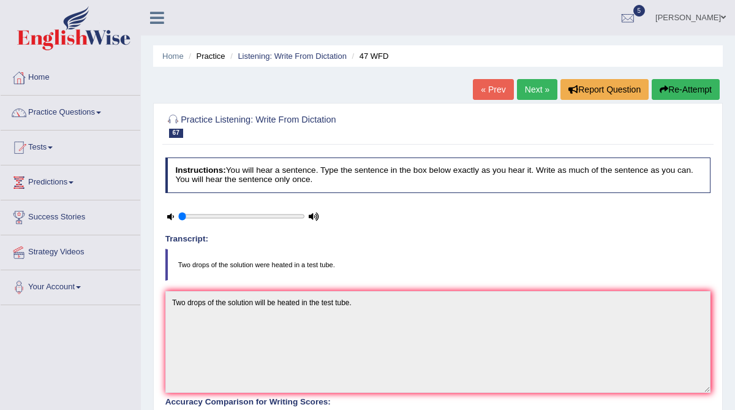
click at [526, 91] on link "Next »" at bounding box center [537, 89] width 40 height 21
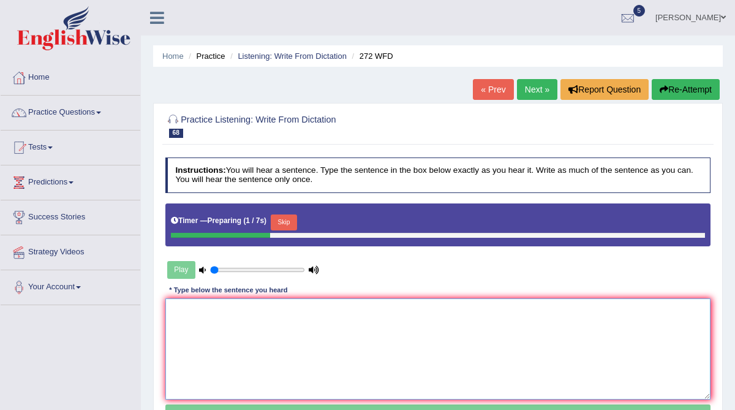
click at [212, 314] on textarea at bounding box center [438, 348] width 546 height 101
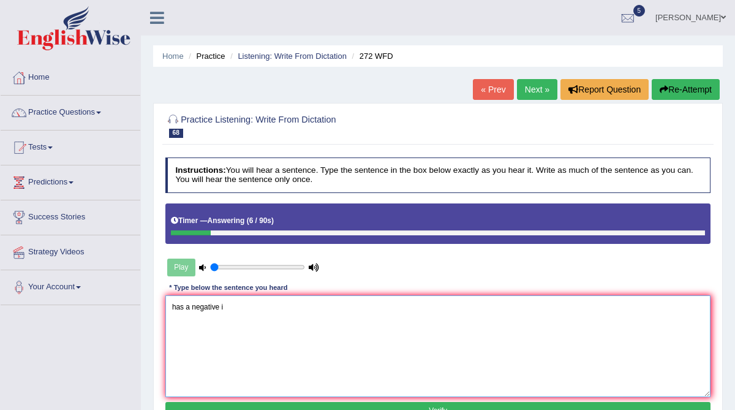
click at [192, 307] on textarea "has a negative i" at bounding box center [438, 345] width 546 height 101
click at [252, 312] on textarea "has a great negative i" at bounding box center [438, 345] width 546 height 101
click at [169, 306] on textarea "has a great negative impact on an environment." at bounding box center [438, 345] width 546 height 101
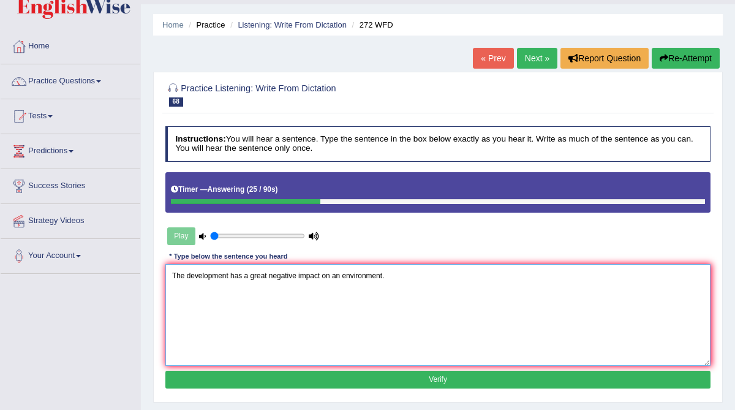
scroll to position [42, 0]
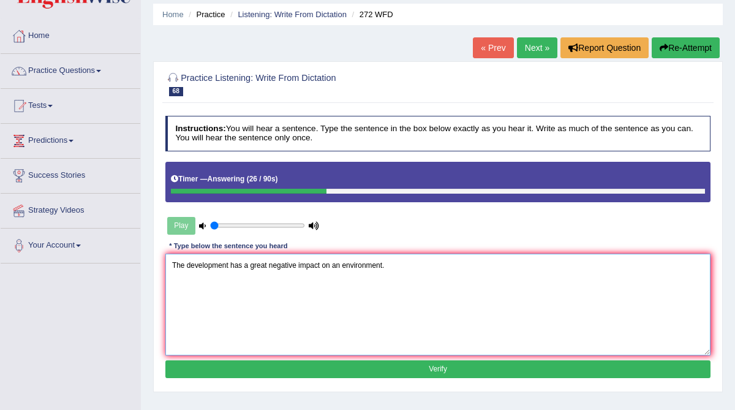
type textarea "The development has a great negative impact on an environment."
click at [234, 368] on button "Verify" at bounding box center [438, 369] width 546 height 18
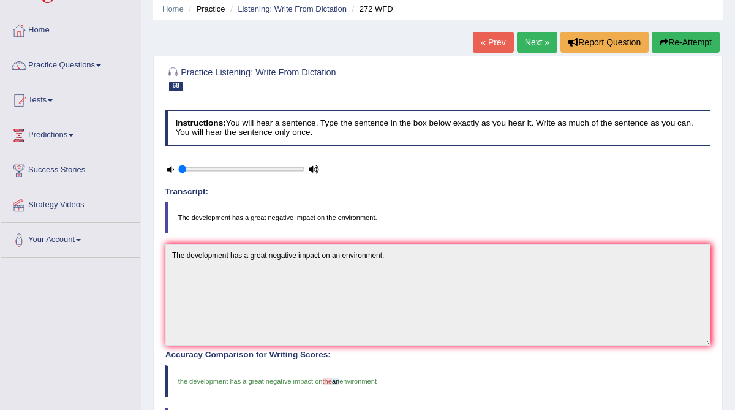
scroll to position [47, 0]
click at [528, 40] on link "Next »" at bounding box center [537, 42] width 40 height 21
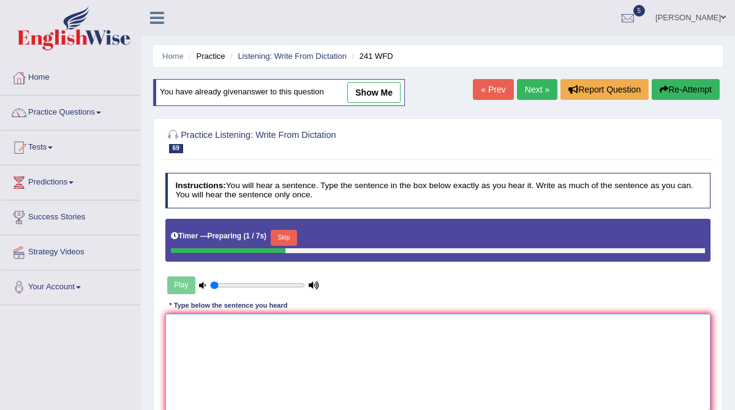
click at [243, 333] on textarea at bounding box center [438, 364] width 546 height 101
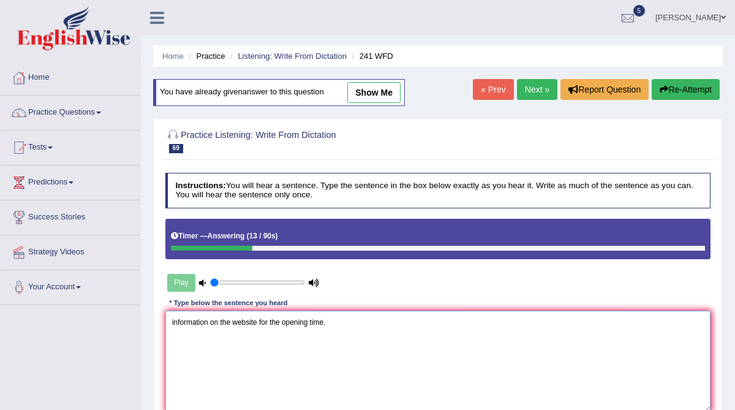
click at [169, 322] on textarea "information on the website for the opening time." at bounding box center [438, 361] width 546 height 101
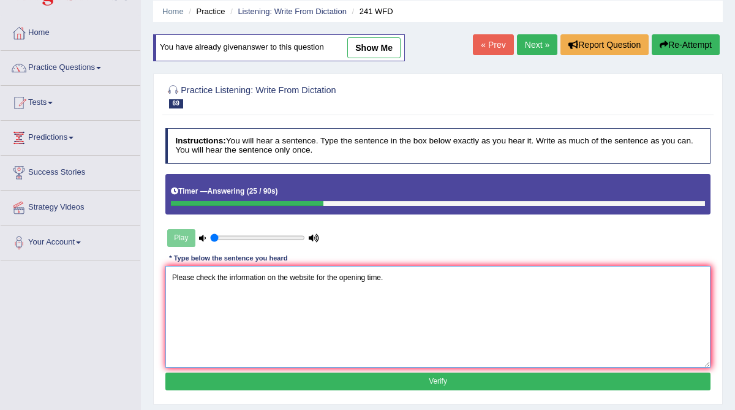
scroll to position [51, 0]
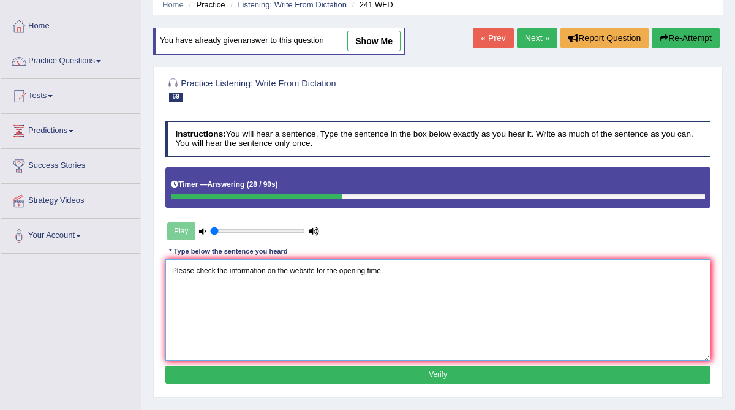
click at [290, 271] on textarea "Please check the information on the website for the opening time." at bounding box center [438, 309] width 546 height 101
type textarea "Please check the information on the a website for the opening time."
click at [321, 371] on button "Verify" at bounding box center [438, 375] width 546 height 18
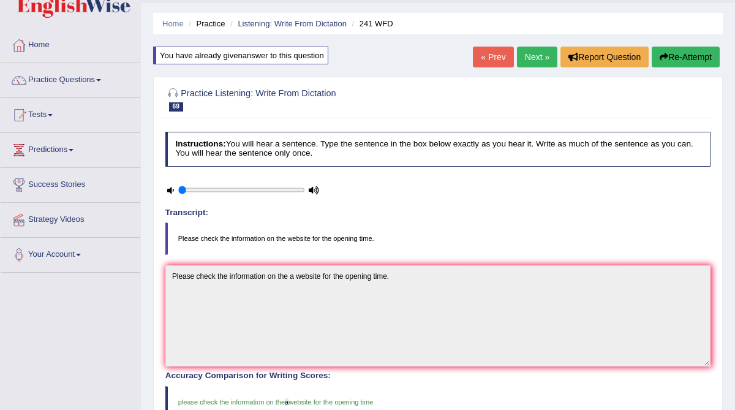
scroll to position [0, 0]
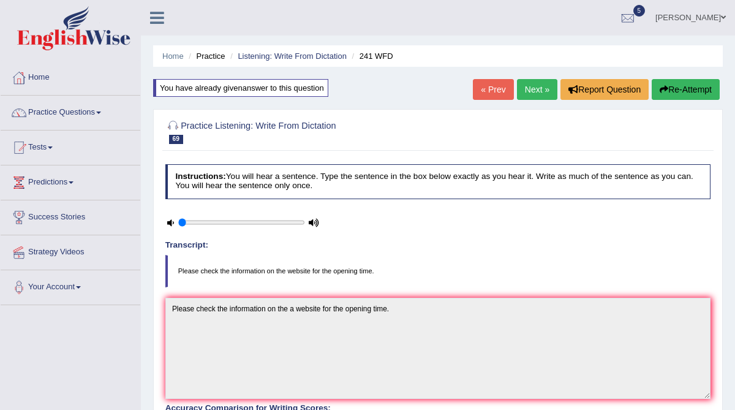
click at [537, 88] on link "Next »" at bounding box center [537, 89] width 40 height 21
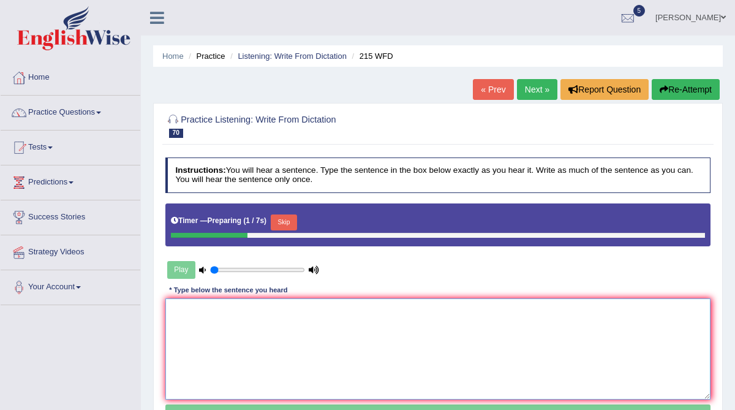
click at [227, 314] on textarea at bounding box center [438, 348] width 546 height 101
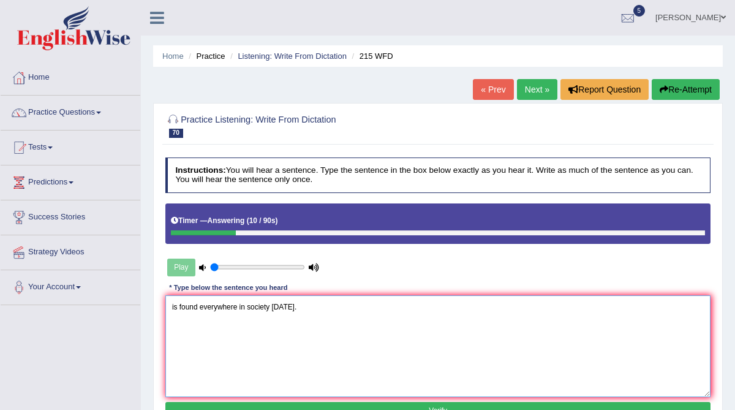
click at [171, 307] on textarea "is found everywhere in society [DATE]." at bounding box center [438, 345] width 546 height 101
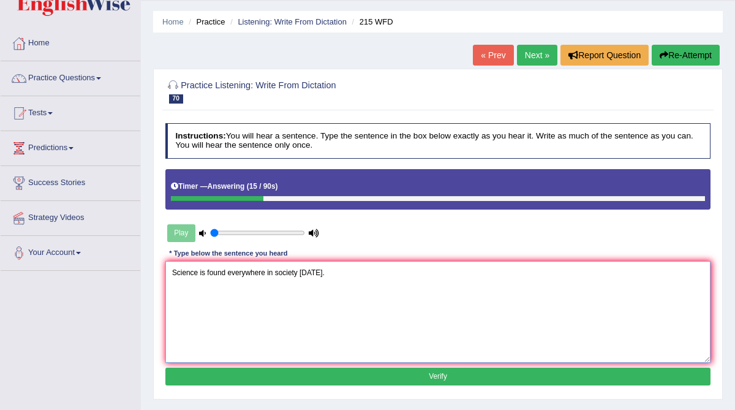
scroll to position [36, 0]
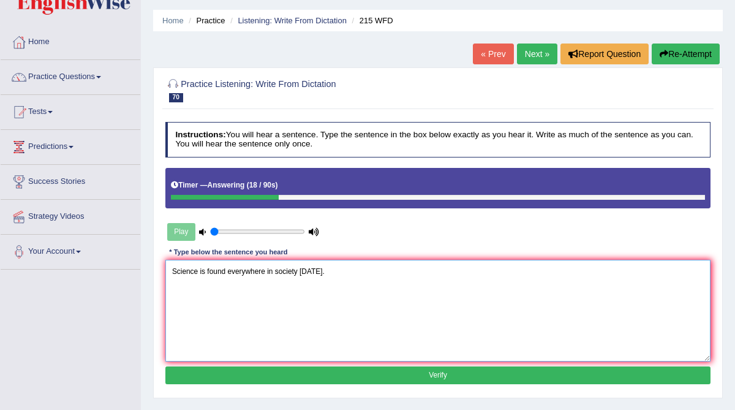
type textarea "Science is found everywhere in society [DATE]."
click at [234, 371] on button "Verify" at bounding box center [438, 376] width 546 height 18
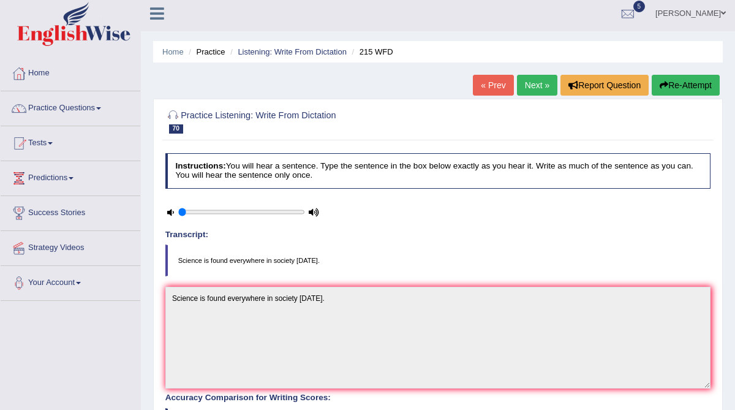
scroll to position [1, 0]
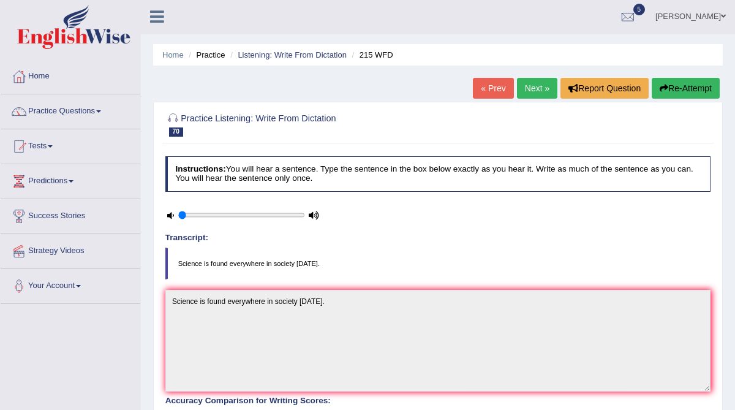
click at [537, 86] on link "Next »" at bounding box center [537, 88] width 40 height 21
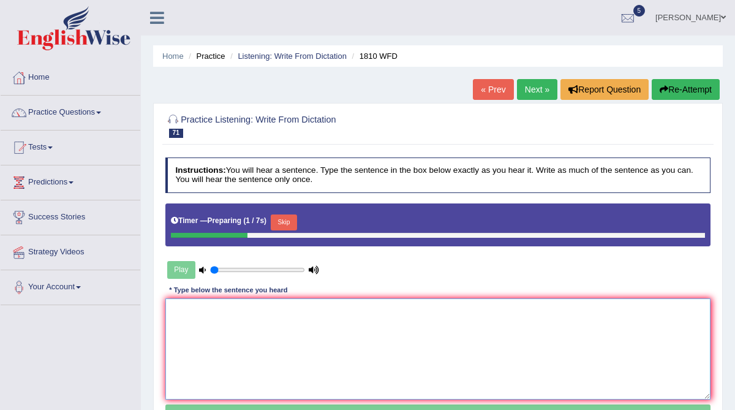
click at [206, 326] on textarea at bounding box center [438, 348] width 546 height 101
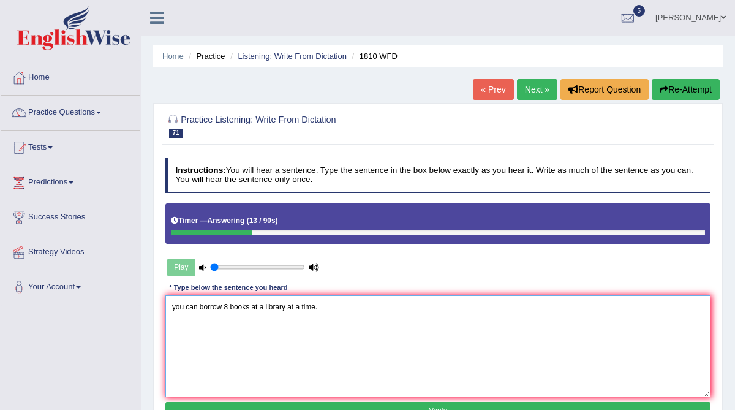
drag, startPoint x: 179, startPoint y: 308, endPoint x: 165, endPoint y: 308, distance: 14.1
click at [165, 308] on textarea "you can borrow 8 books at a library at a time." at bounding box center [438, 345] width 546 height 101
click at [227, 307] on textarea "You can borrow 8 books at a library at a time." at bounding box center [438, 345] width 546 height 101
click at [249, 305] on textarea "You can borrow eight 8books at a library at a time." at bounding box center [438, 345] width 546 height 101
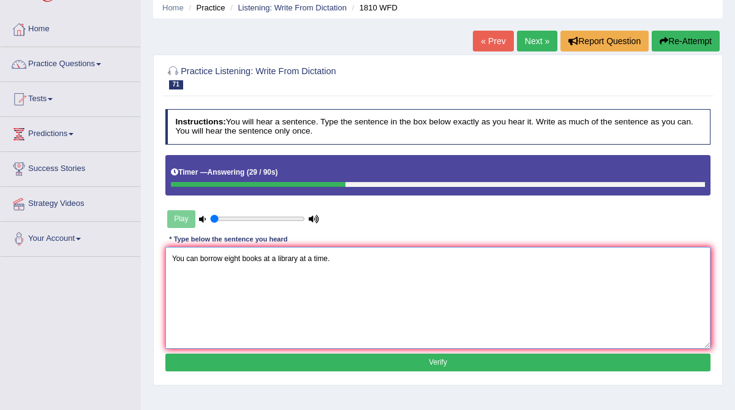
scroll to position [56, 0]
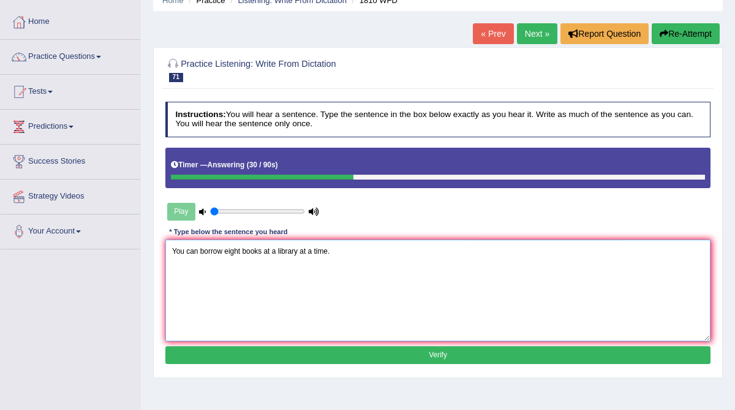
type textarea "You can borrow eight books at a library at a time."
click at [284, 365] on div "Instructions: You will hear a sentence. Type the sentence in the box below exac…" at bounding box center [437, 235] width 551 height 276
click at [284, 357] on button "Verify" at bounding box center [438, 355] width 546 height 18
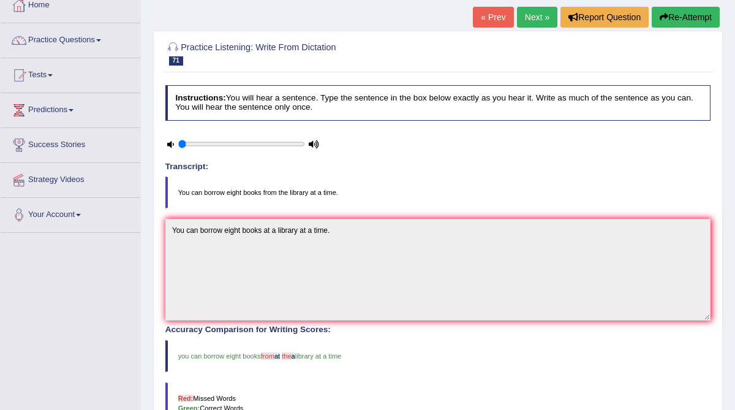
scroll to position [70, 0]
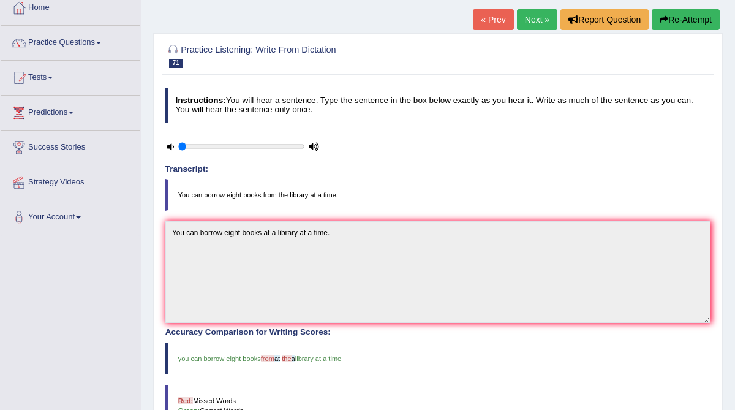
click at [526, 23] on link "Next »" at bounding box center [537, 19] width 40 height 21
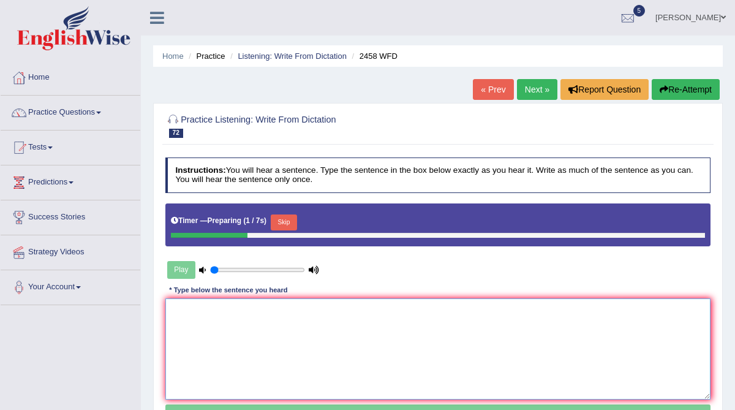
click at [270, 319] on textarea at bounding box center [438, 348] width 546 height 101
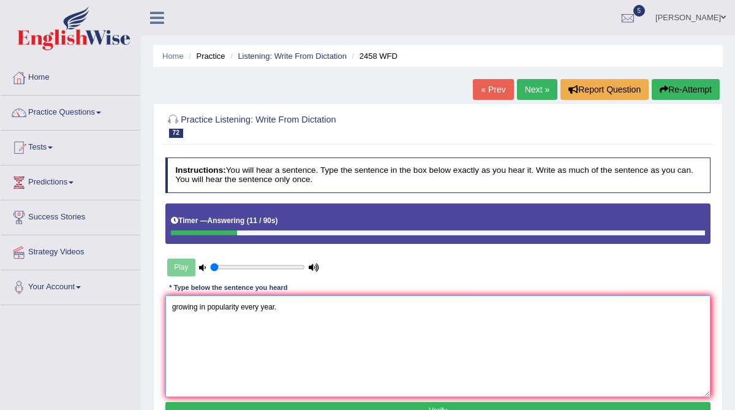
click at [173, 305] on textarea "growing in popularity every year." at bounding box center [438, 345] width 546 height 101
click at [172, 306] on textarea "growing in popularity every year." at bounding box center [438, 345] width 546 height 101
click at [173, 308] on textarea "nutritions are growing in popularity every year." at bounding box center [438, 345] width 546 height 101
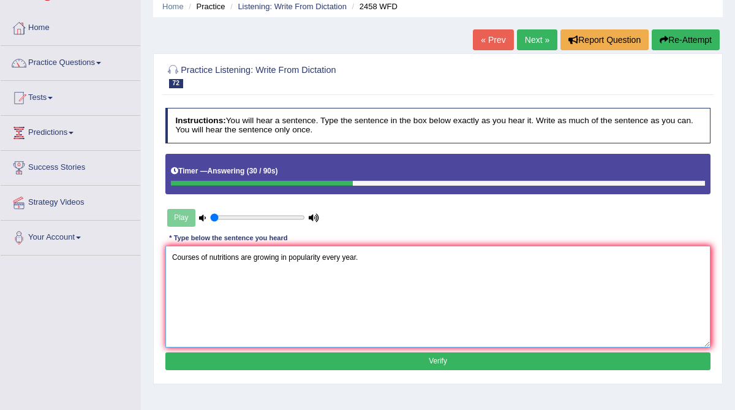
scroll to position [54, 0]
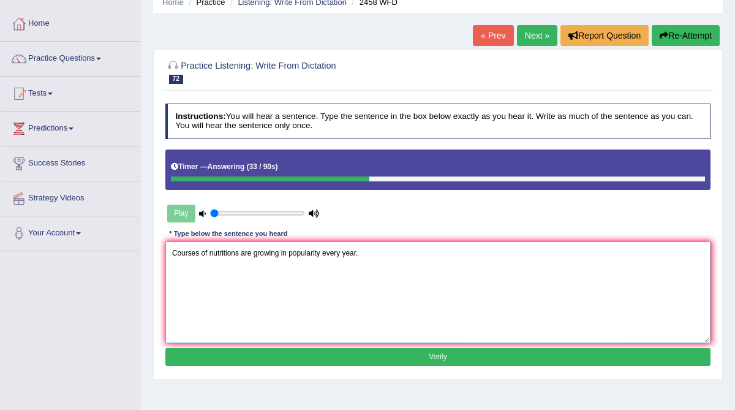
type textarea "Courses of nutritions are growing in popularity every year."
click at [288, 354] on button "Verify" at bounding box center [438, 357] width 546 height 18
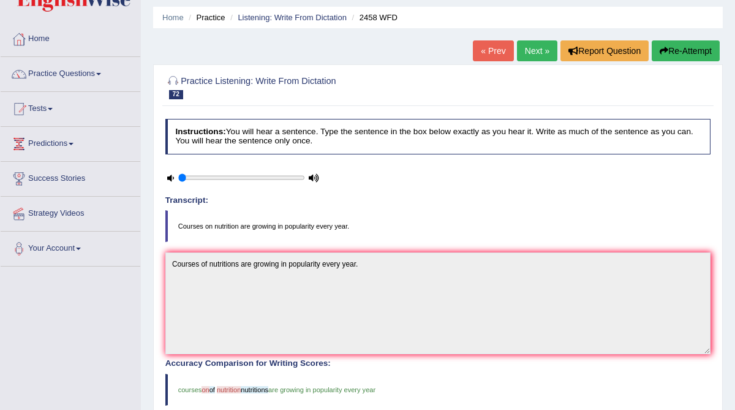
scroll to position [21, 0]
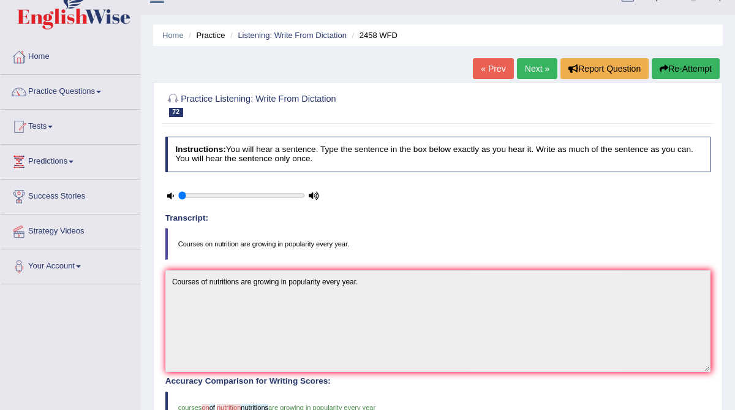
click at [532, 67] on link "Next »" at bounding box center [537, 68] width 40 height 21
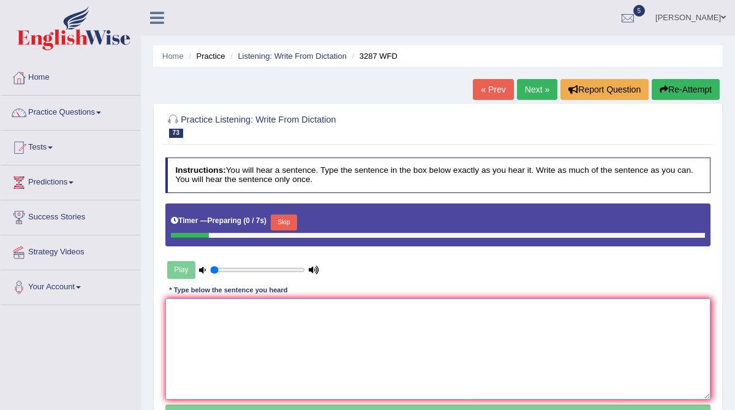
click at [227, 341] on textarea at bounding box center [438, 348] width 546 height 101
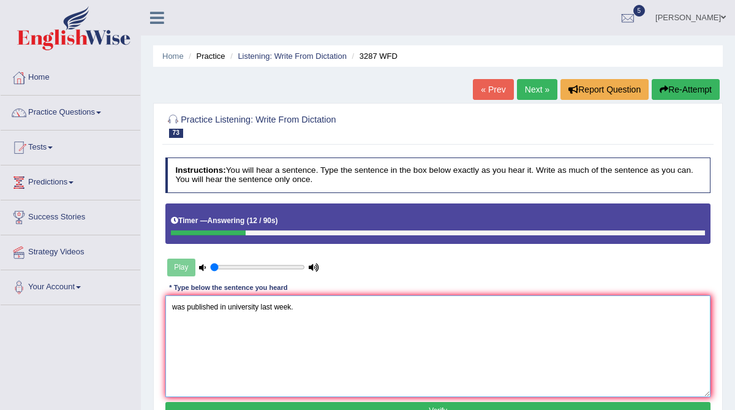
click at [171, 308] on textarea "was published in university last week." at bounding box center [438, 345] width 546 height 101
click at [264, 307] on textarea "A new article was published in university last week." at bounding box center [438, 345] width 546 height 101
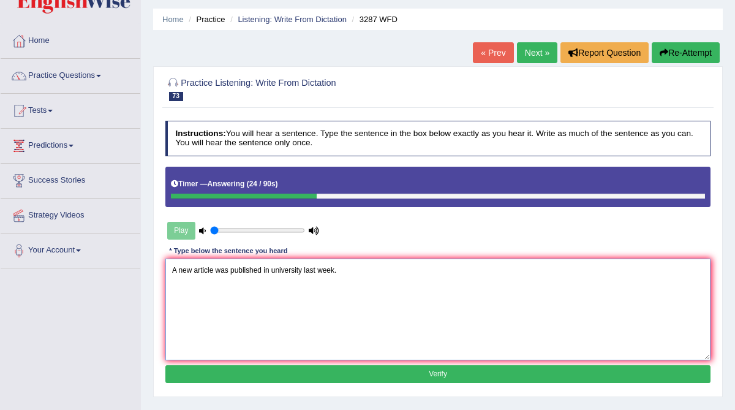
scroll to position [45, 0]
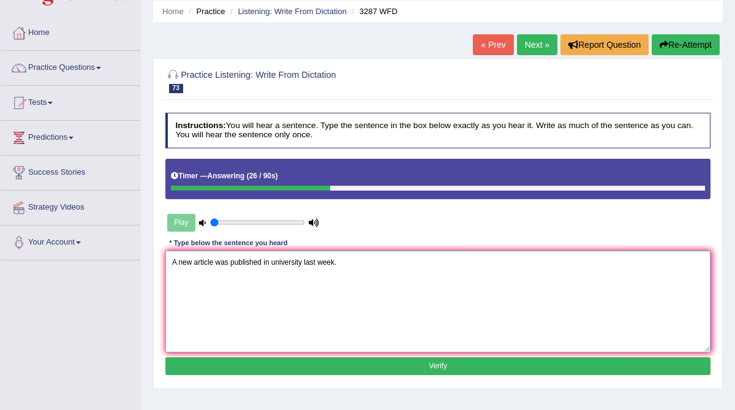
type textarea "A new article was published in university last week."
click at [284, 364] on button "Verify" at bounding box center [438, 366] width 546 height 18
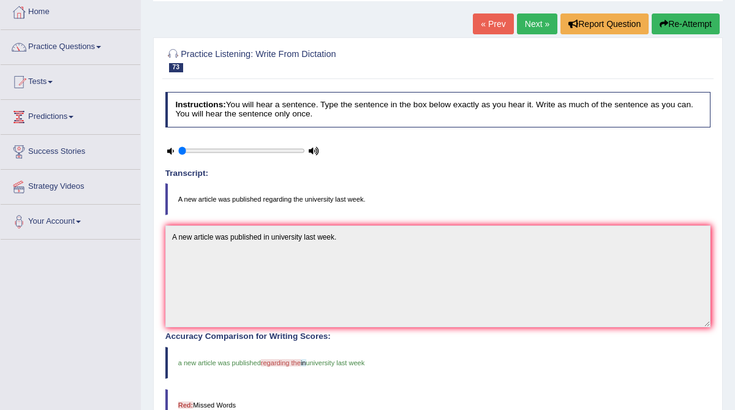
scroll to position [0, 0]
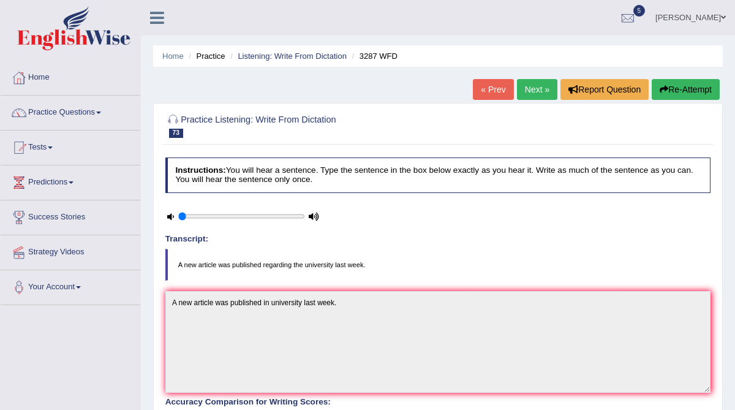
click at [528, 93] on link "Next »" at bounding box center [537, 89] width 40 height 21
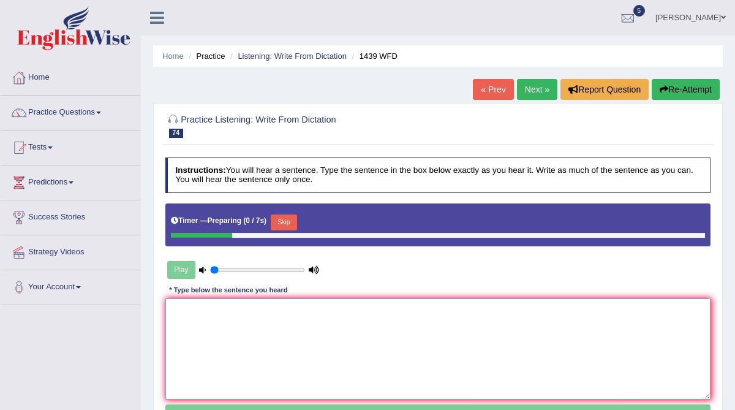
click at [257, 336] on textarea at bounding box center [438, 348] width 546 height 101
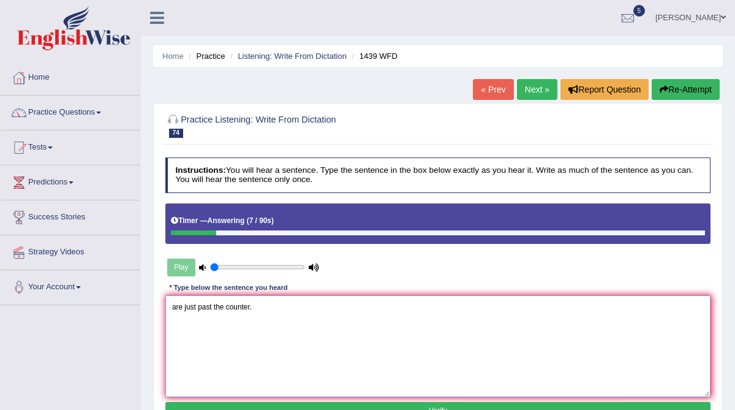
click at [169, 308] on textarea "are just past the counter." at bounding box center [438, 345] width 546 height 101
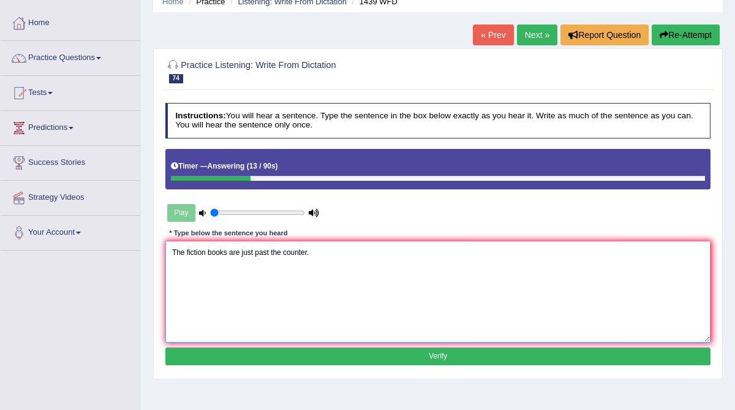
scroll to position [63, 0]
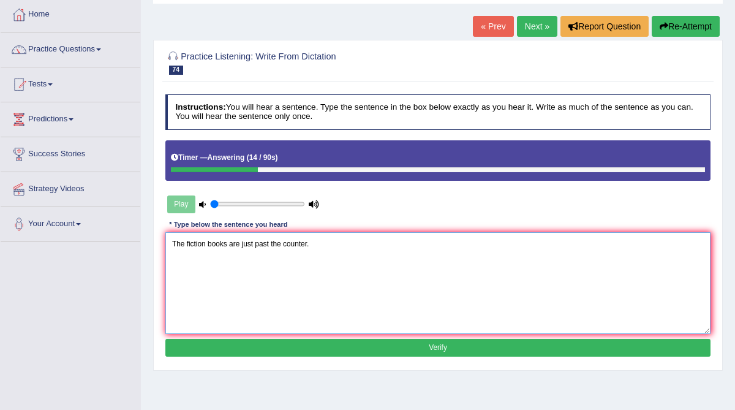
type textarea "The fiction books are just past the counter."
click at [207, 346] on button "Verify" at bounding box center [438, 348] width 546 height 18
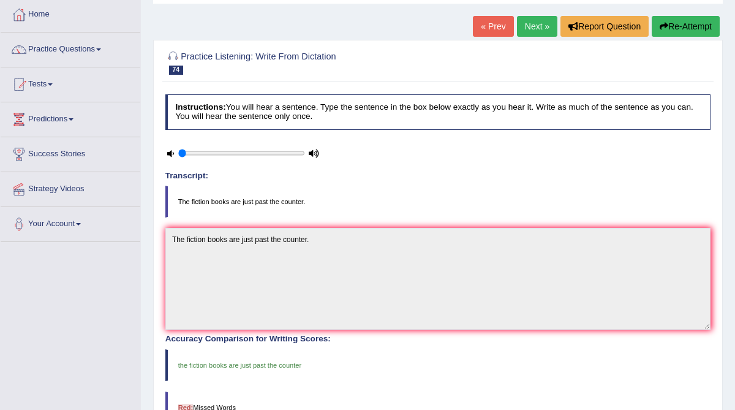
click at [531, 32] on link "Next »" at bounding box center [537, 26] width 40 height 21
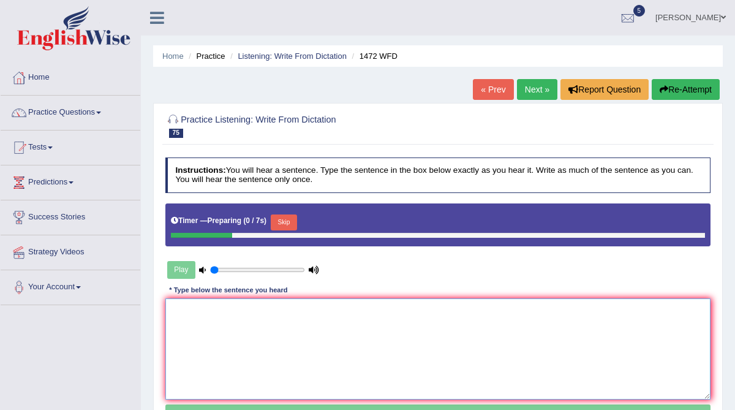
click at [219, 321] on textarea at bounding box center [438, 348] width 546 height 101
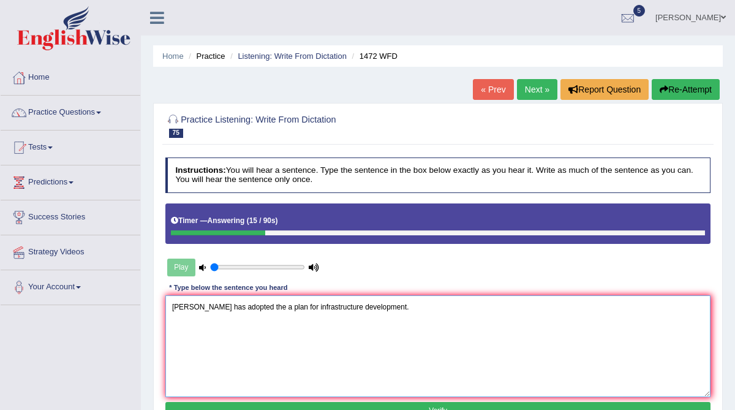
click at [172, 305] on textarea "[PERSON_NAME] has adopted the a plan for infrastructure development." at bounding box center [438, 345] width 546 height 101
click at [223, 308] on textarea "The local [PERSON_NAME] has adopted the a plan for infrastructure development." at bounding box center [438, 345] width 546 height 101
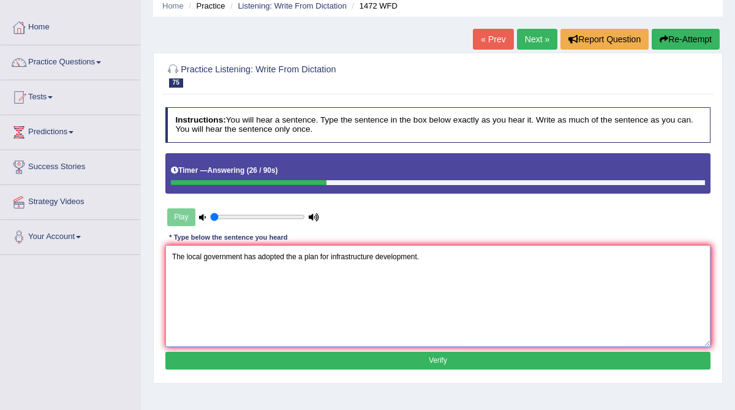
scroll to position [51, 0]
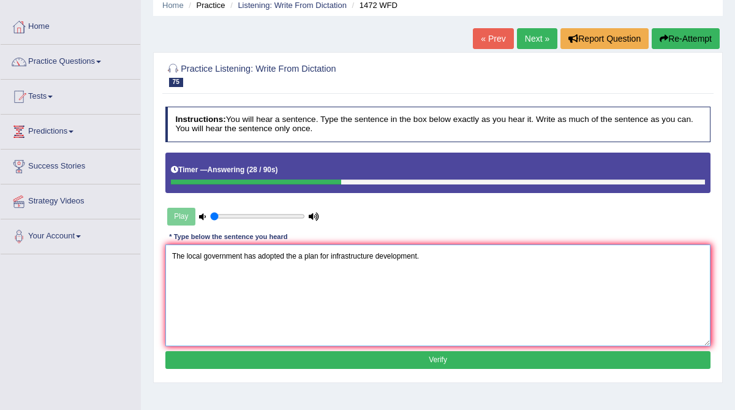
type textarea "The local government has adopted the a plan for infrastructure development."
click at [328, 358] on button "Verify" at bounding box center [438, 360] width 546 height 18
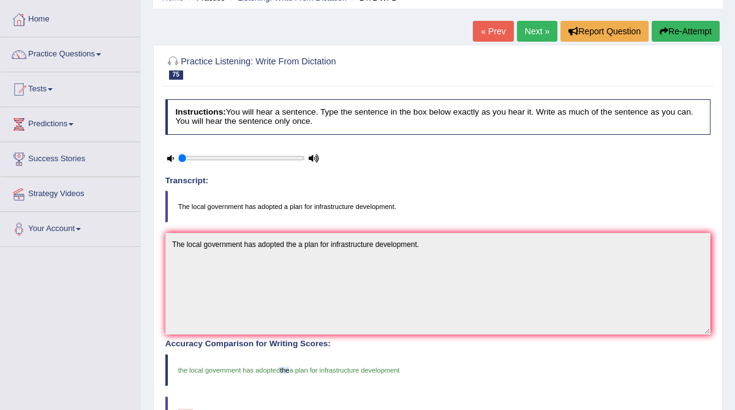
scroll to position [49, 0]
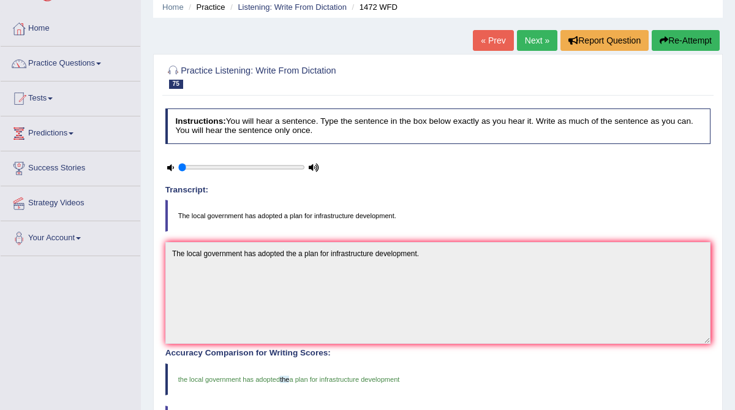
click at [533, 47] on link "Next »" at bounding box center [537, 40] width 40 height 21
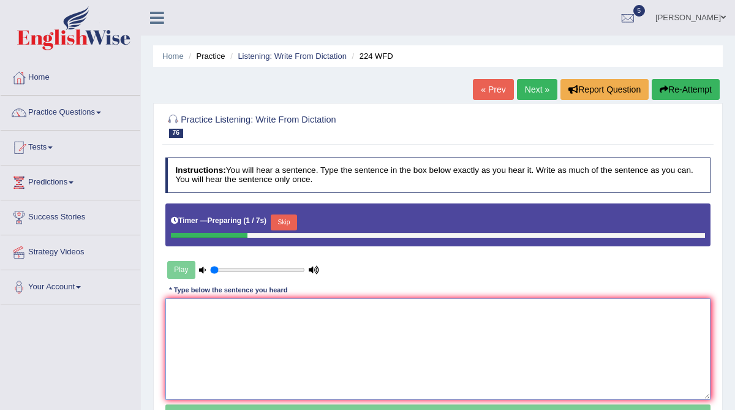
click at [213, 347] on textarea at bounding box center [438, 348] width 546 height 101
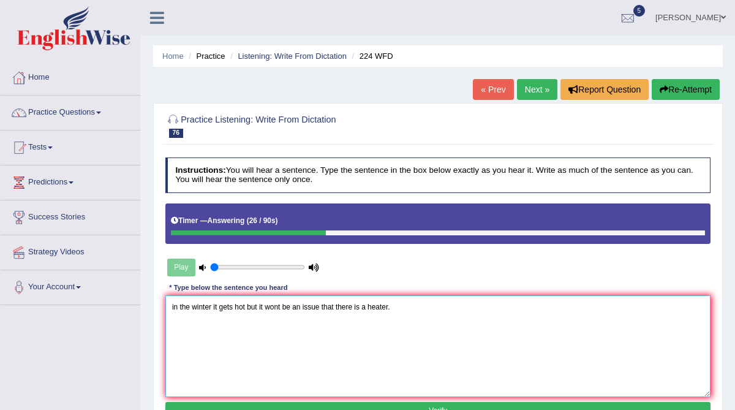
click at [282, 306] on textarea "in the winter it gets hot but it wont be an issue that there is a heater." at bounding box center [438, 345] width 546 height 101
drag, startPoint x: 178, startPoint y: 305, endPoint x: 162, endPoint y: 305, distance: 15.9
click at [162, 305] on div "Practice Listening: Write From Dictation 76 224 WFD Instructions: You will hear…" at bounding box center [438, 268] width 570 height 331
click at [213, 306] on textarea "In the winter it gets hot but it wont' be an issue that there is a heater." at bounding box center [438, 345] width 546 height 101
click at [213, 307] on textarea "In the winter , it gets hot but it wont' be an issue that there is a heater." at bounding box center [438, 345] width 546 height 101
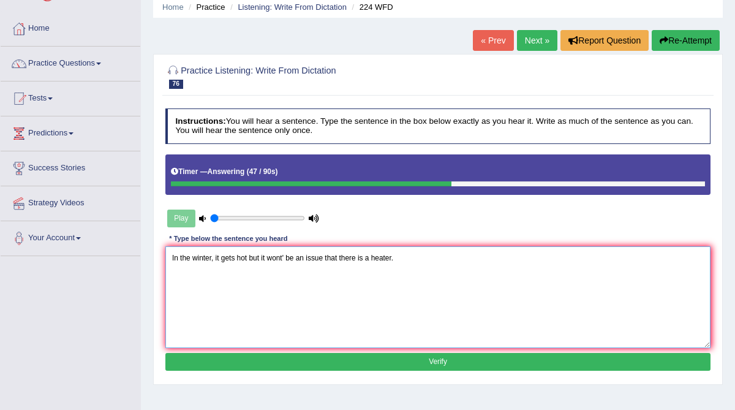
scroll to position [56, 0]
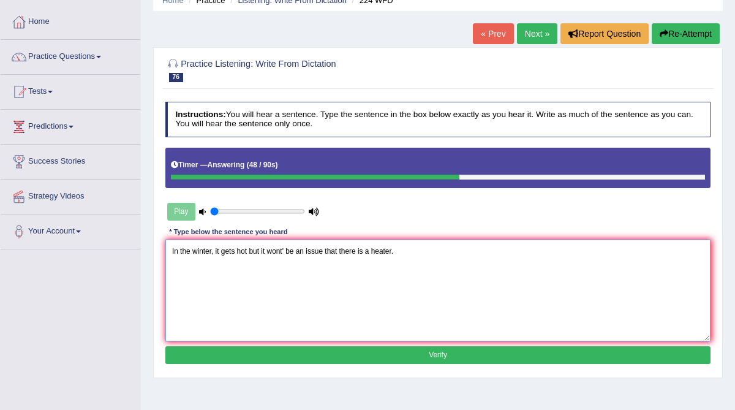
type textarea "In the winter, it gets hot but it wont' be an issue that there is a heater."
click at [349, 349] on button "Verify" at bounding box center [438, 355] width 546 height 18
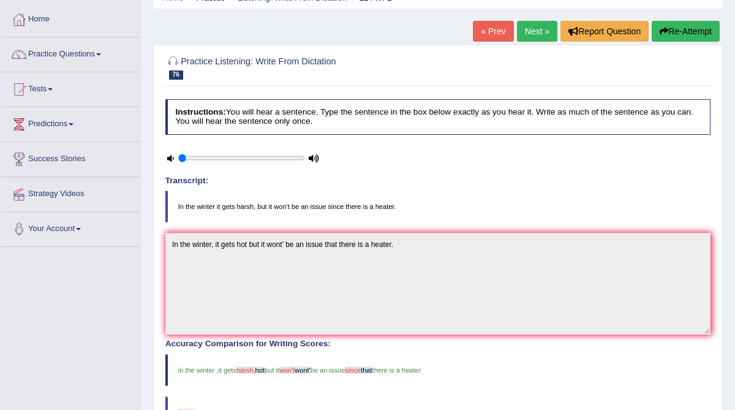
scroll to position [40, 0]
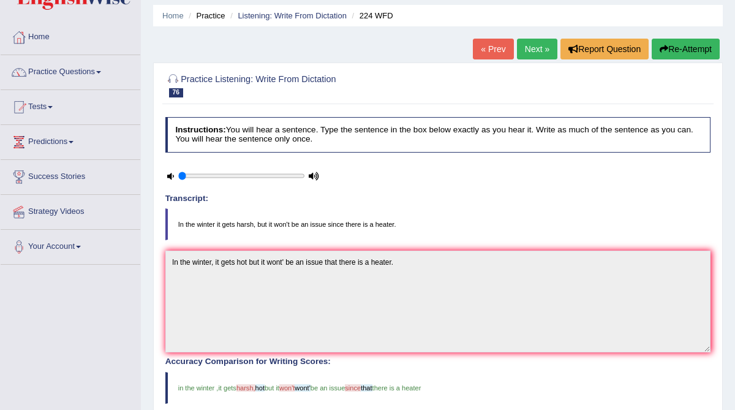
click at [534, 47] on link "Next »" at bounding box center [537, 49] width 40 height 21
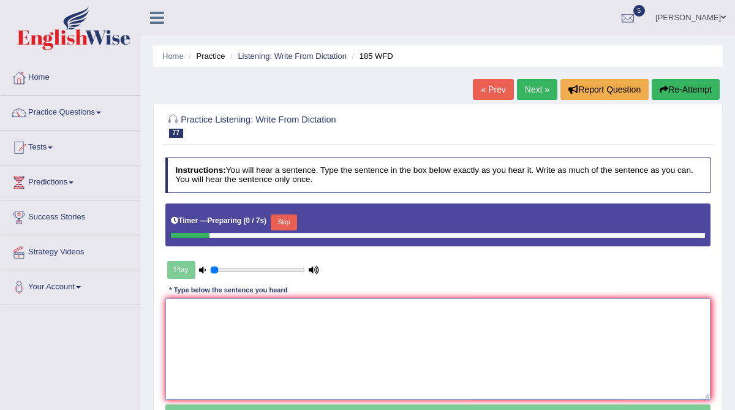
click at [247, 324] on textarea at bounding box center [438, 348] width 546 height 101
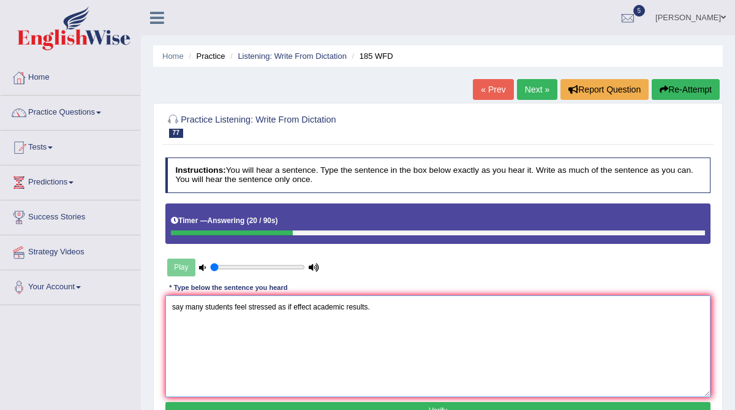
click at [173, 305] on textarea "say many students feel stressed as if effect academic results." at bounding box center [438, 345] width 546 height 101
click at [336, 305] on textarea "Researchers say many students feel stressed as if effect academic results." at bounding box center [438, 345] width 546 height 101
click at [216, 308] on textarea "Researchers say many students feel stressed as it affect effect academic result…" at bounding box center [438, 345] width 546 height 101
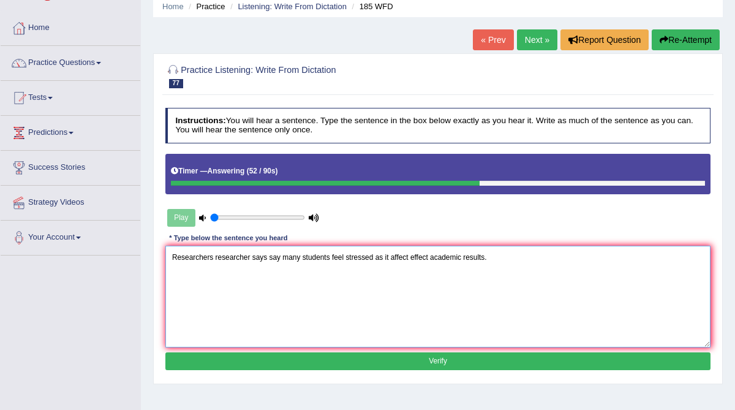
scroll to position [52, 0]
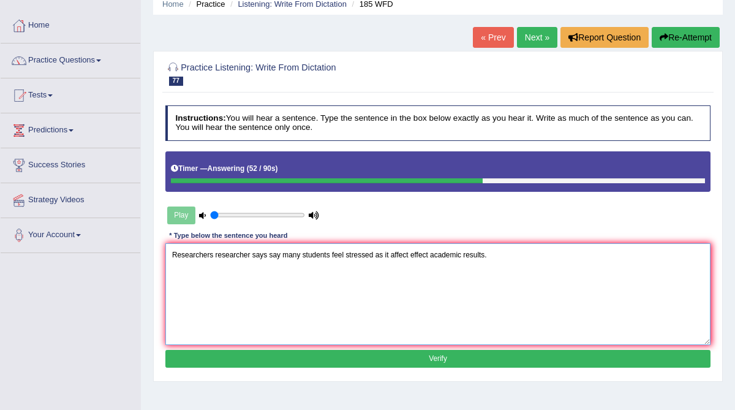
type textarea "Researchers researcher says say many students feel stressed as it affect effect…"
click at [319, 355] on button "Verify" at bounding box center [438, 359] width 546 height 18
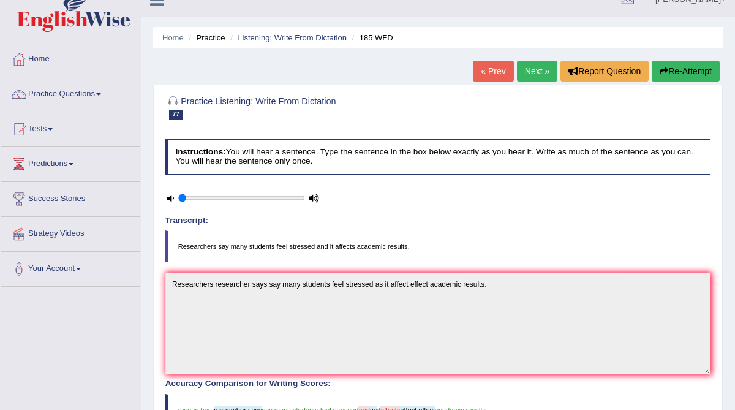
scroll to position [13, 0]
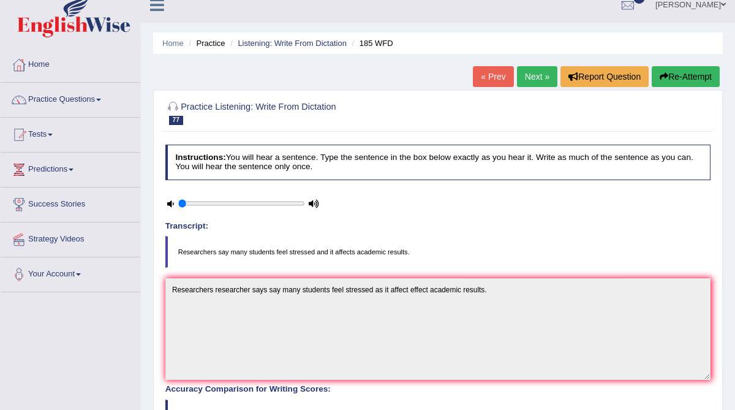
click at [538, 76] on link "Next »" at bounding box center [537, 76] width 40 height 21
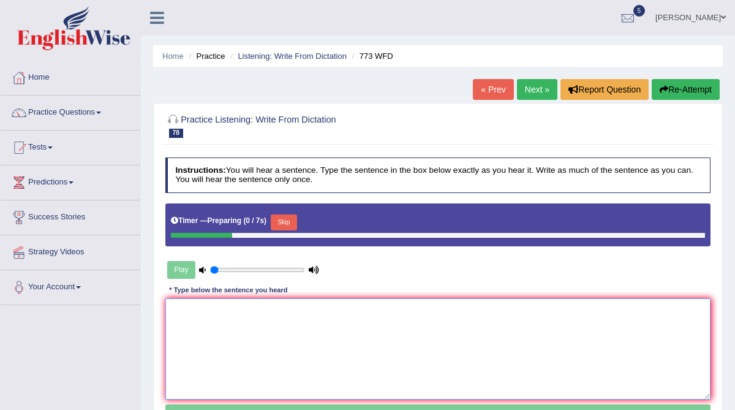
click at [226, 313] on textarea at bounding box center [438, 348] width 546 height 101
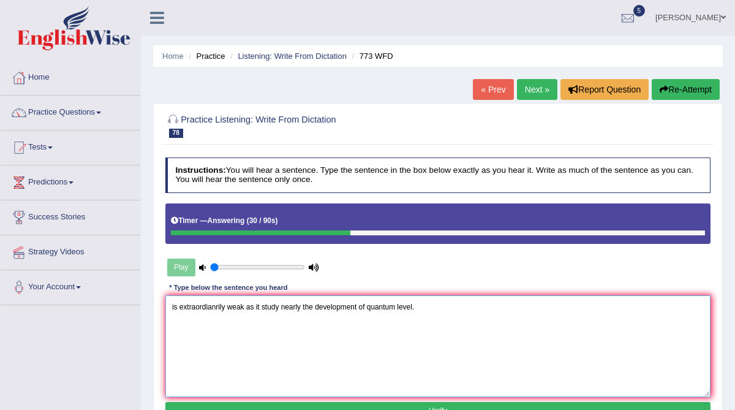
click at [301, 306] on textarea "is extraordianrily weak as it study nearly the development of quantum level." at bounding box center [438, 345] width 546 height 101
click at [172, 306] on textarea "is extraordianrily weak as it study near the development of quantum level." at bounding box center [438, 345] width 546 height 101
drag, startPoint x: 253, startPoint y: 304, endPoint x: 232, endPoint y: 303, distance: 20.2
click at [232, 303] on textarea "Gravity is extraordianrily weak as it study near the development of quantum lev…" at bounding box center [438, 345] width 546 height 101
click at [305, 306] on textarea "Gravity is extraordinarily weak as it study near the development of quantum lev…" at bounding box center [438, 345] width 546 height 101
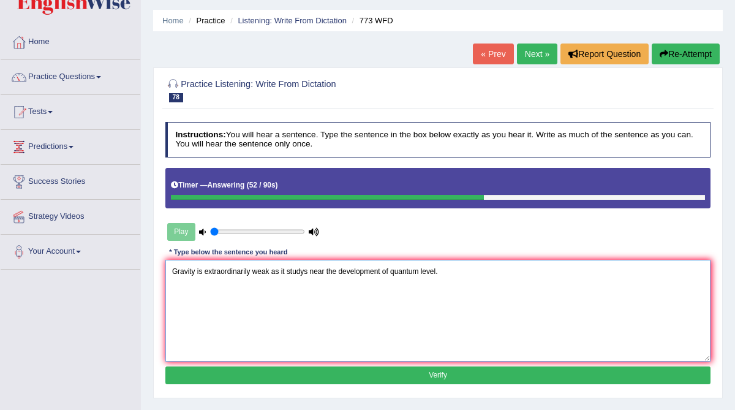
scroll to position [37, 0]
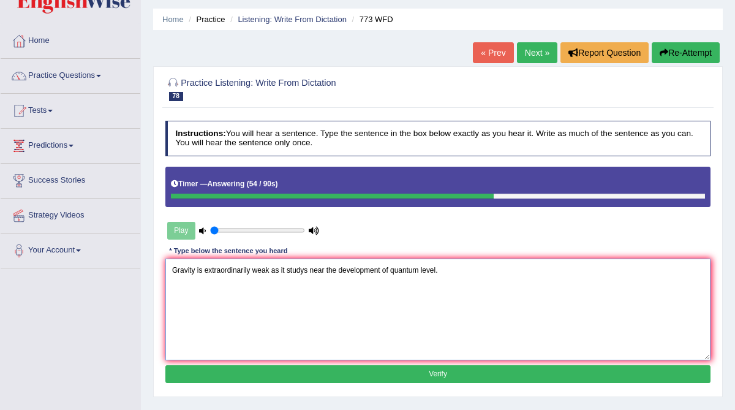
click at [392, 270] on textarea "Gravity is extraordinarily weak as it studys near the development of quantum le…" at bounding box center [438, 309] width 546 height 101
type textarea "Gravity is extraordinarily weak as it studys near the development of the a quan…"
click at [422, 374] on button "Verify" at bounding box center [438, 374] width 546 height 18
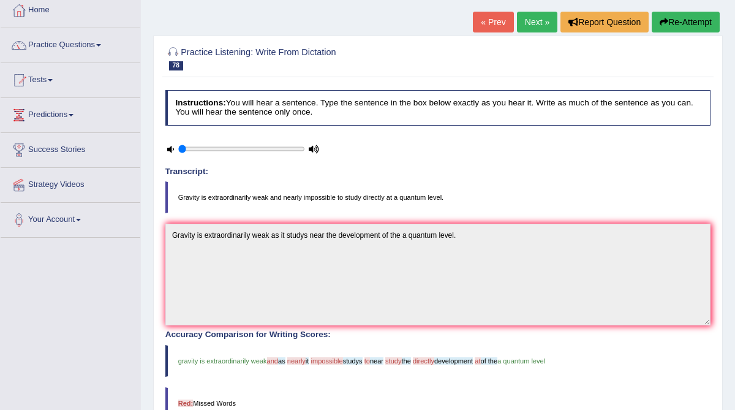
scroll to position [67, 0]
click at [539, 28] on link "Next »" at bounding box center [537, 22] width 40 height 21
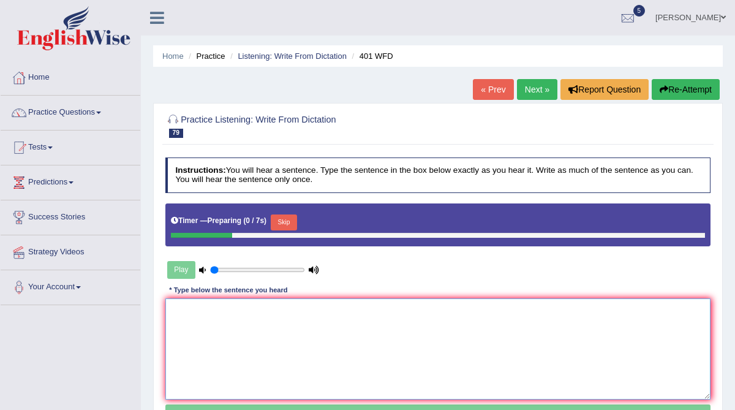
click at [218, 318] on textarea at bounding box center [438, 348] width 546 height 101
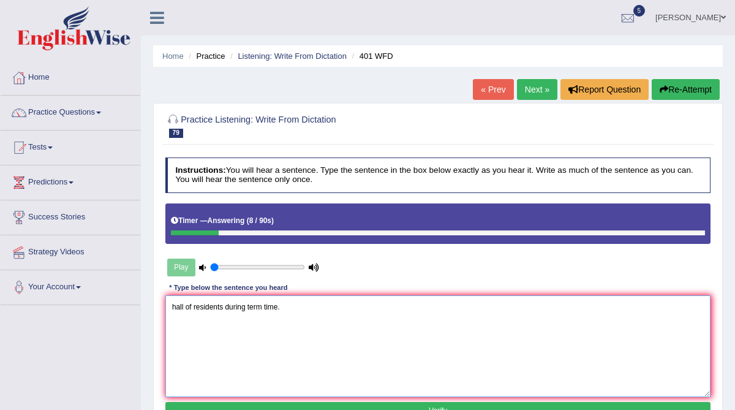
click at [171, 308] on textarea "hall of residents during term time." at bounding box center [438, 345] width 546 height 101
click at [293, 306] on textarea "Students live in the a hall of residents during term time." at bounding box center [438, 345] width 546 height 101
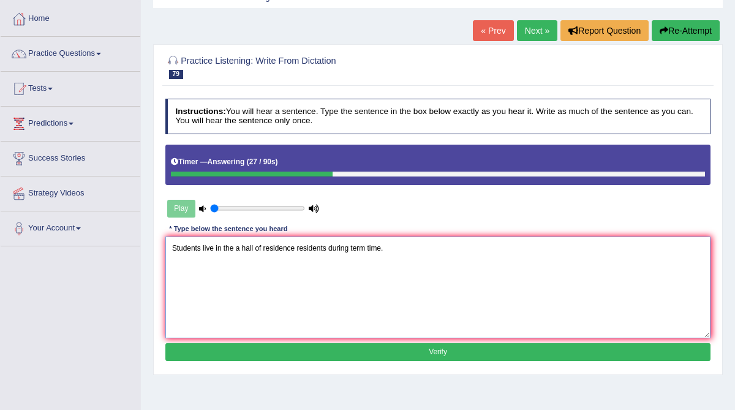
scroll to position [63, 0]
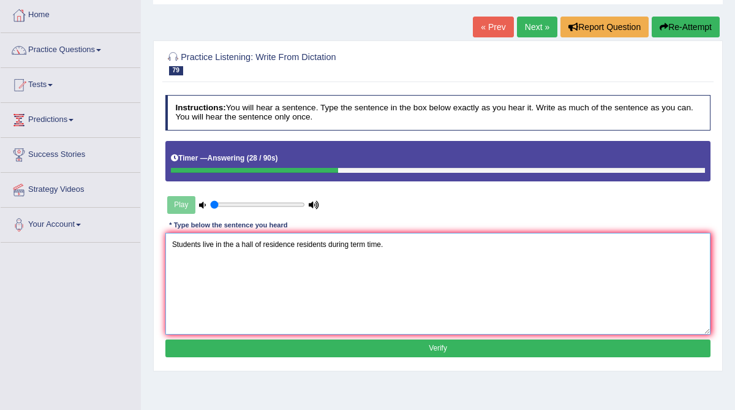
type textarea "Students live in the a hall of residence residents during term time."
click at [297, 346] on button "Verify" at bounding box center [438, 349] width 546 height 18
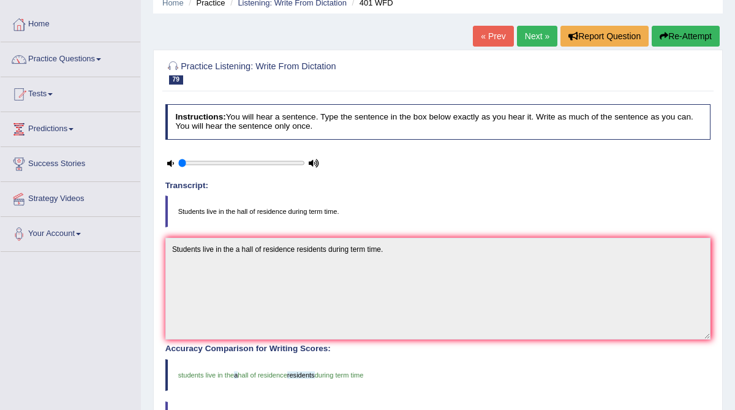
scroll to position [44, 0]
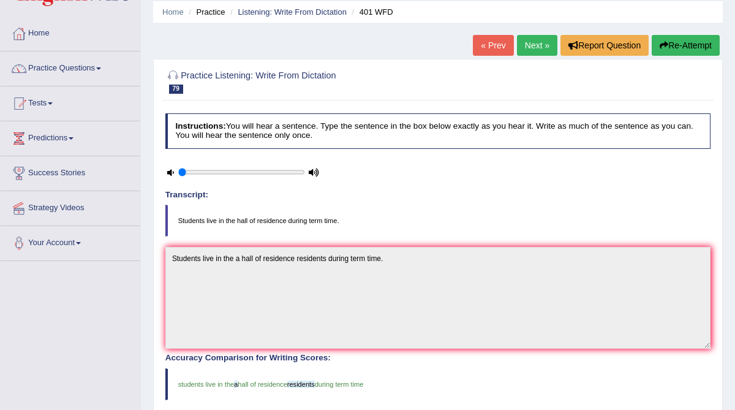
click at [526, 42] on link "Next »" at bounding box center [537, 45] width 40 height 21
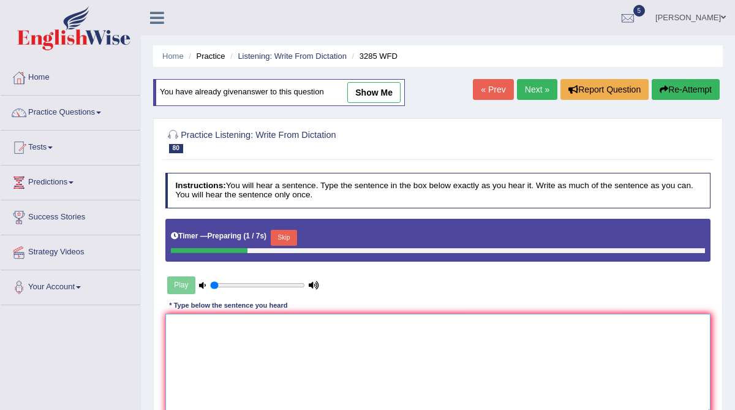
click at [196, 337] on textarea at bounding box center [438, 364] width 546 height 101
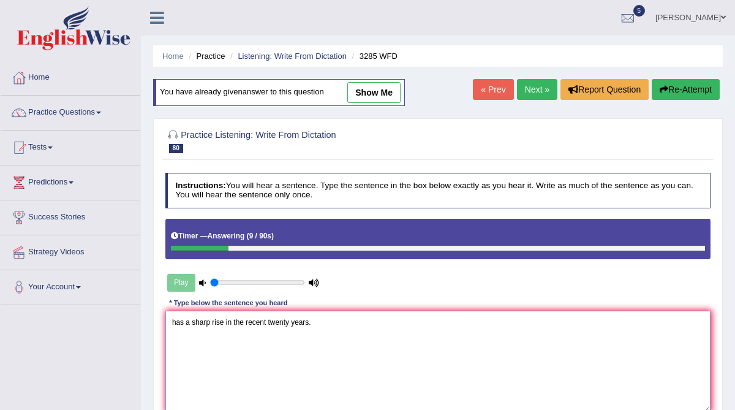
click at [172, 326] on textarea "has a sharp rise in the recent twenty years." at bounding box center [438, 361] width 546 height 101
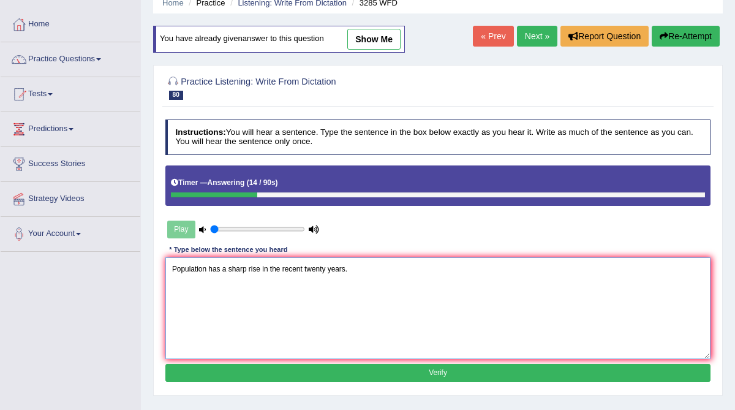
scroll to position [74, 0]
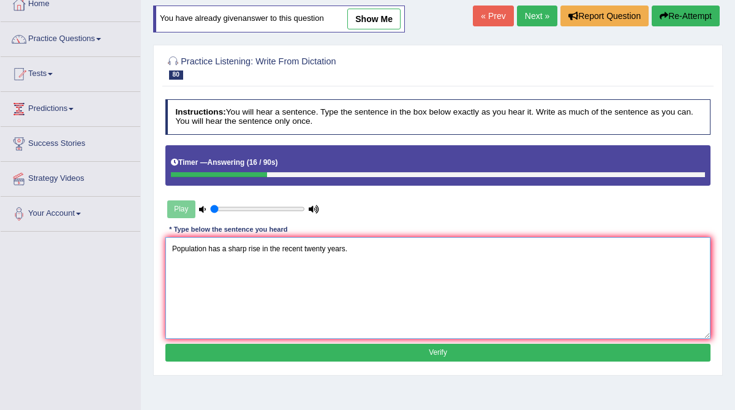
type textarea "Population has a sharp rise in the recent twenty years."
click at [231, 347] on button "Verify" at bounding box center [438, 353] width 546 height 18
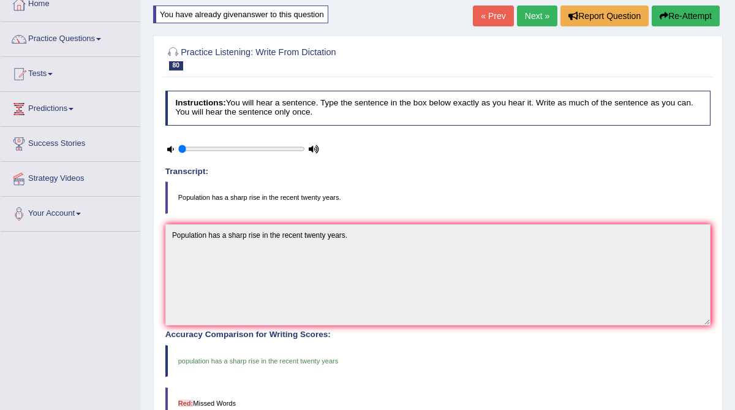
click at [524, 21] on link "Next »" at bounding box center [537, 16] width 40 height 21
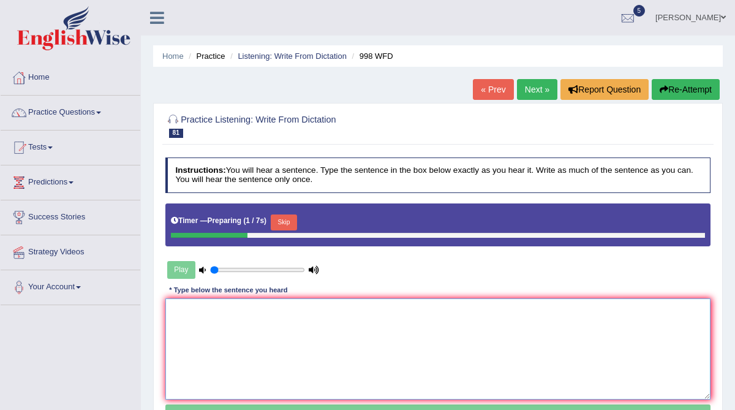
click at [210, 314] on textarea at bounding box center [438, 348] width 546 height 101
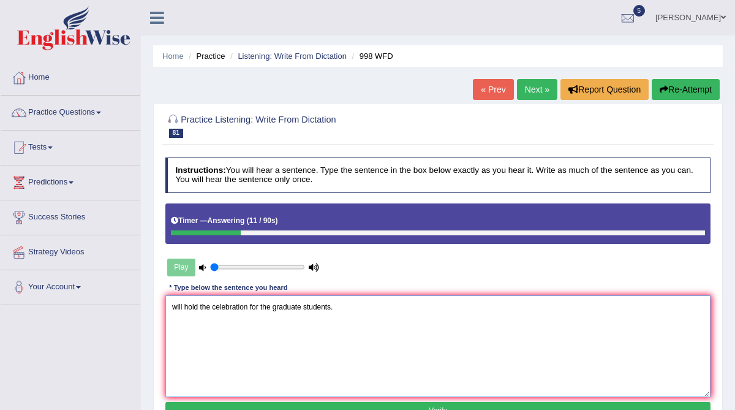
click at [170, 308] on textarea "will hold the celebration for the graduate students." at bounding box center [438, 345] width 546 height 101
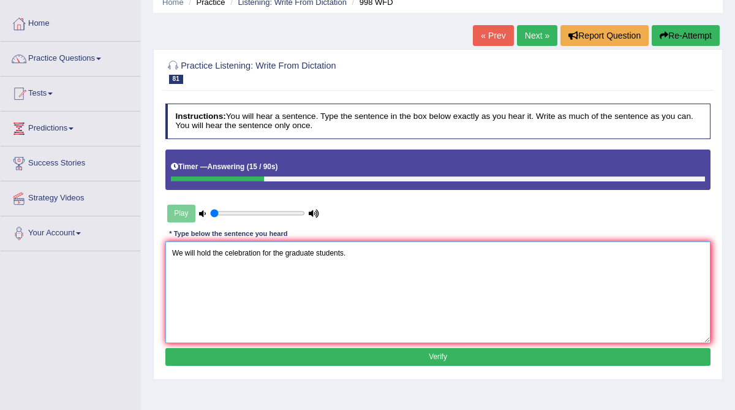
scroll to position [56, 0]
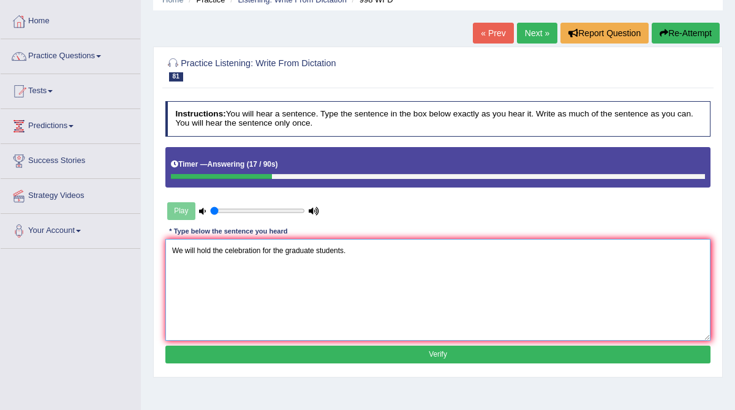
type textarea "We will hold the celebration for the graduate students."
click at [253, 357] on button "Verify" at bounding box center [438, 355] width 546 height 18
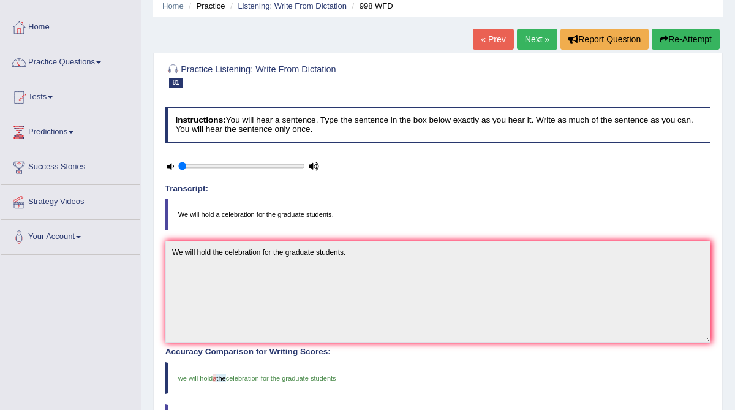
scroll to position [0, 0]
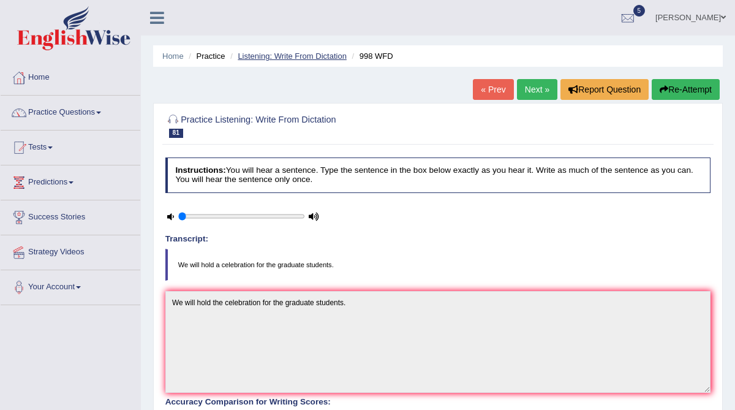
click at [320, 52] on link "Listening: Write From Dictation" at bounding box center [292, 55] width 109 height 9
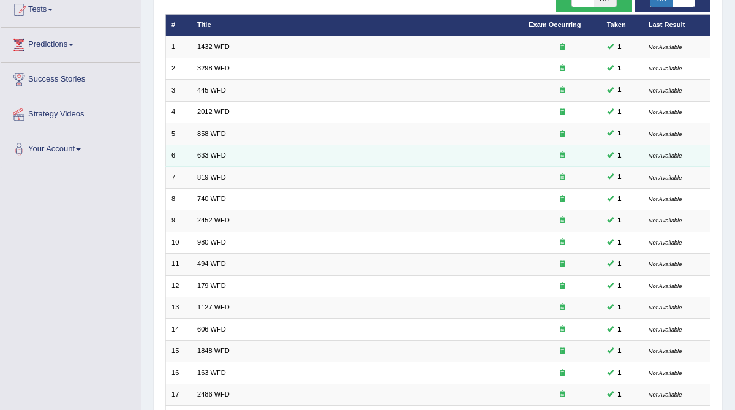
scroll to position [290, 0]
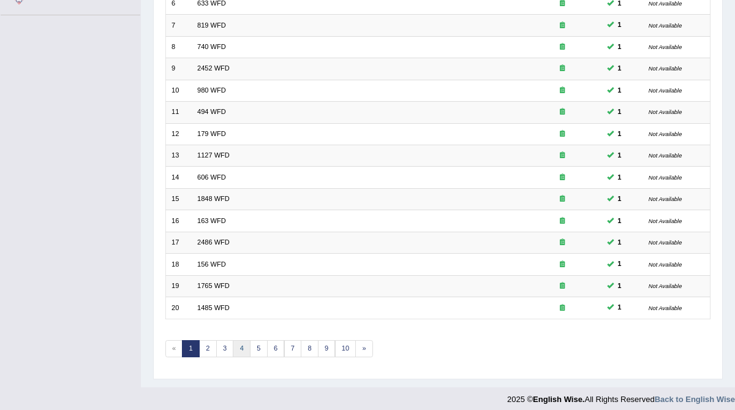
click at [235, 344] on link "4" at bounding box center [242, 348] width 18 height 17
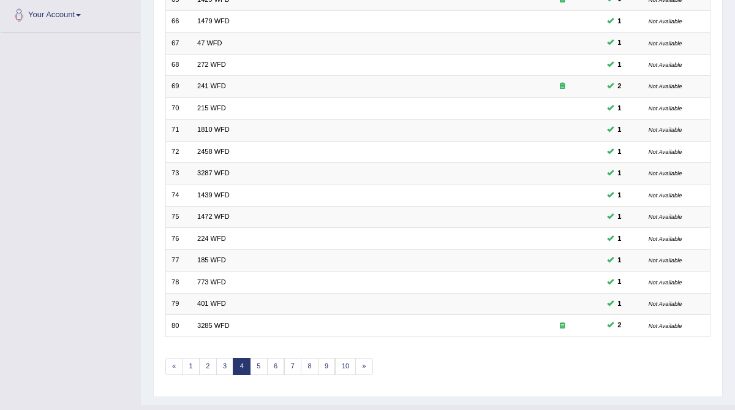
scroll to position [275, 0]
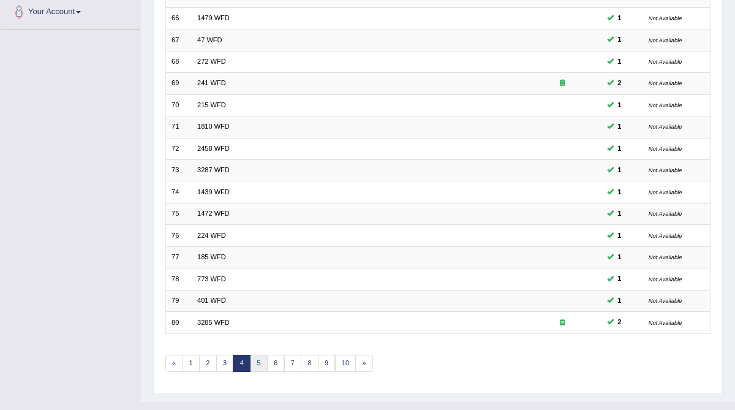
click at [254, 355] on link "5" at bounding box center [259, 363] width 18 height 17
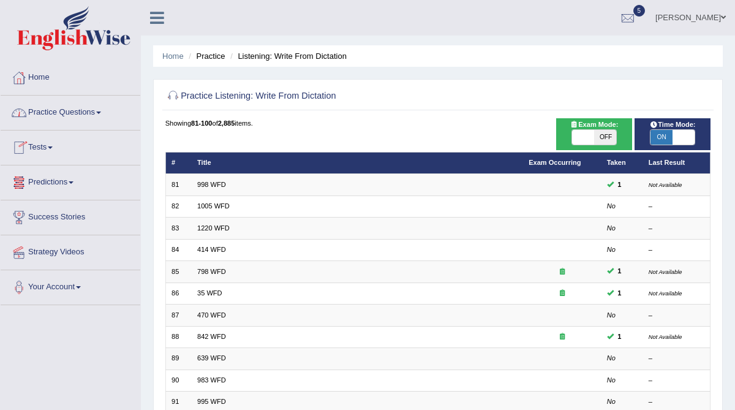
click at [53, 109] on link "Practice Questions" at bounding box center [71, 111] width 140 height 31
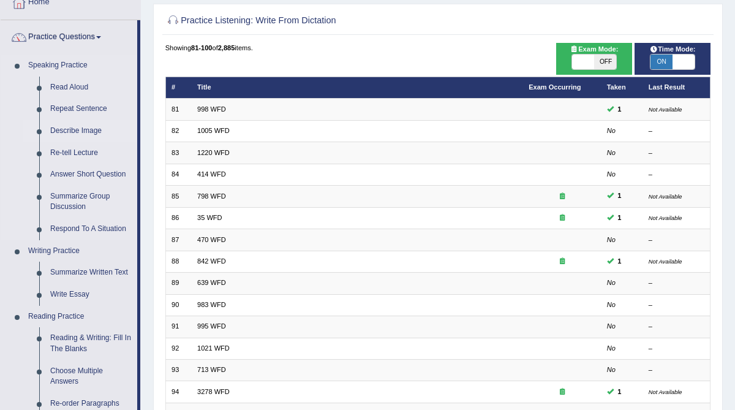
scroll to position [80, 0]
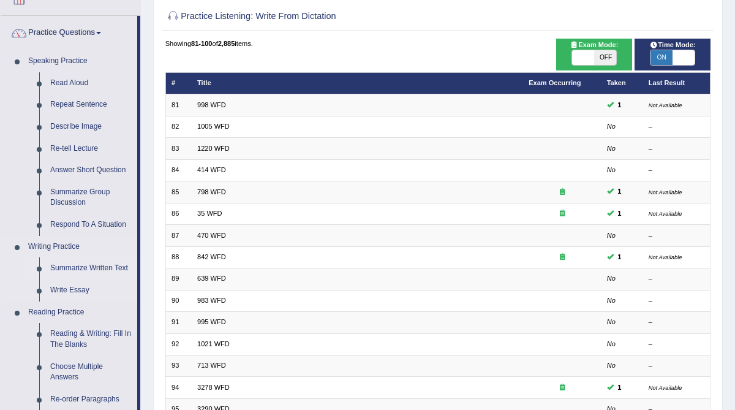
click at [61, 267] on link "Summarize Written Text" at bounding box center [91, 268] width 93 height 22
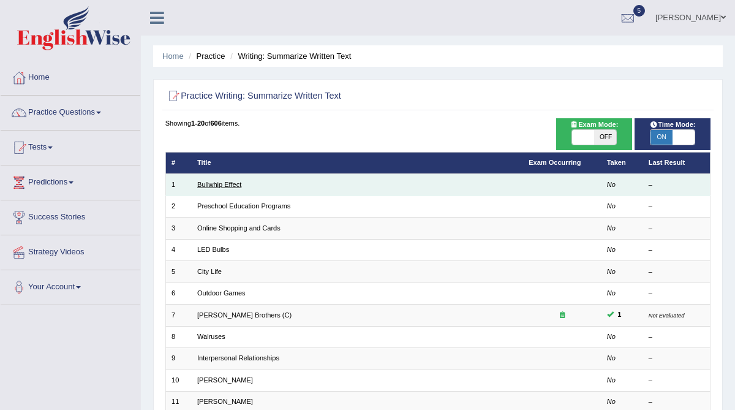
click at [212, 186] on link "Bullwhip Effect" at bounding box center [219, 184] width 44 height 7
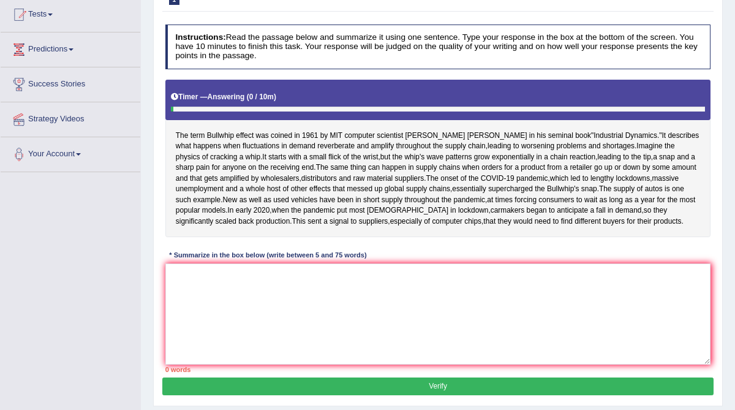
scroll to position [134, 0]
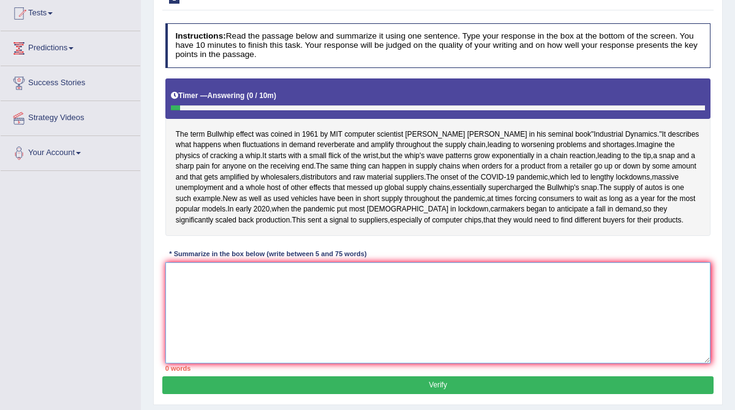
click at [216, 363] on textarea at bounding box center [438, 312] width 546 height 101
click at [207, 362] on textarea at bounding box center [438, 312] width 546 height 101
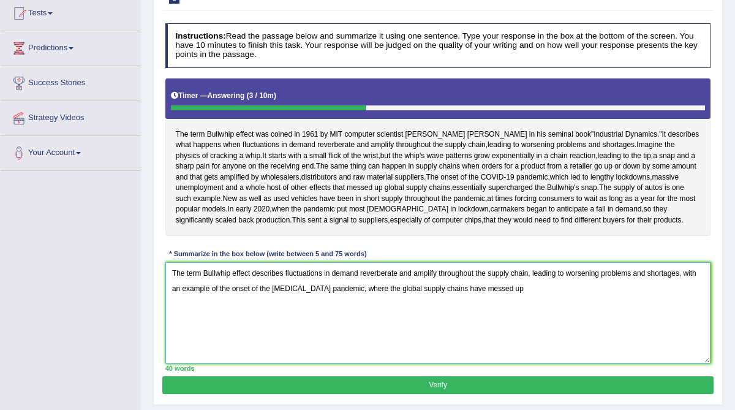
click at [234, 354] on textarea "The term Bullwhip effect describes fluctuations in demand reverberate and ampli…" at bounding box center [438, 312] width 546 height 101
drag, startPoint x: 335, startPoint y: 351, endPoint x: 309, endPoint y: 351, distance: 26.4
click at [307, 351] on textarea "The term Bullwhip effect describes fluctuations in demand reverberate and ampli…" at bounding box center [438, 312] width 546 height 101
click at [553, 351] on textarea "The term Bullwhip effect describes fluctuations in demand reverberate and ampli…" at bounding box center [438, 312] width 546 height 101
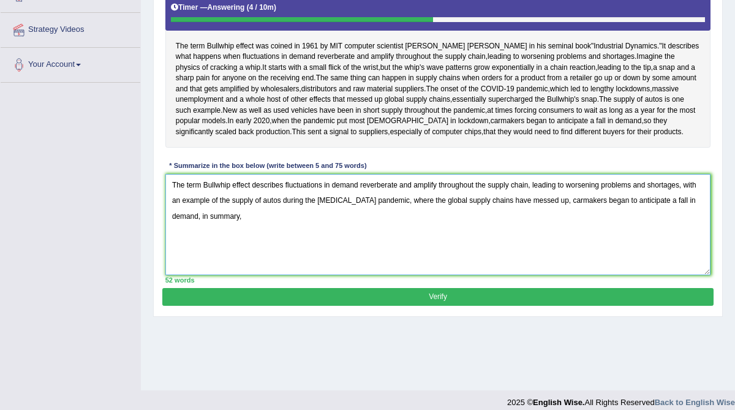
scroll to position [221, 0]
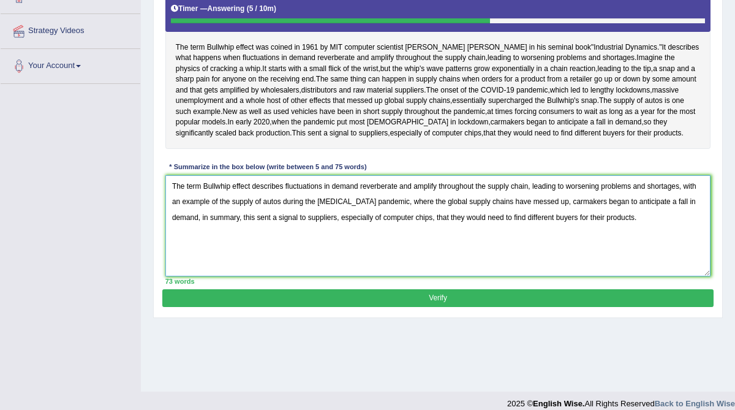
type textarea "The term Bullwhip effect describes fluctuations in demand reverberate and ampli…"
click at [492, 307] on button "Verify" at bounding box center [437, 298] width 551 height 18
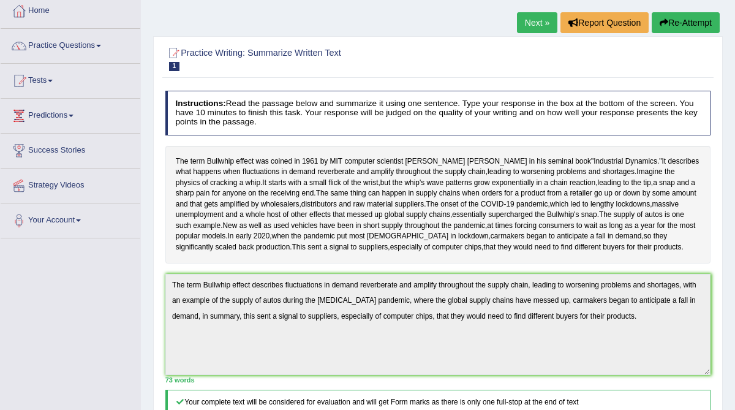
scroll to position [67, 0]
click at [538, 30] on link "Next »" at bounding box center [537, 22] width 40 height 21
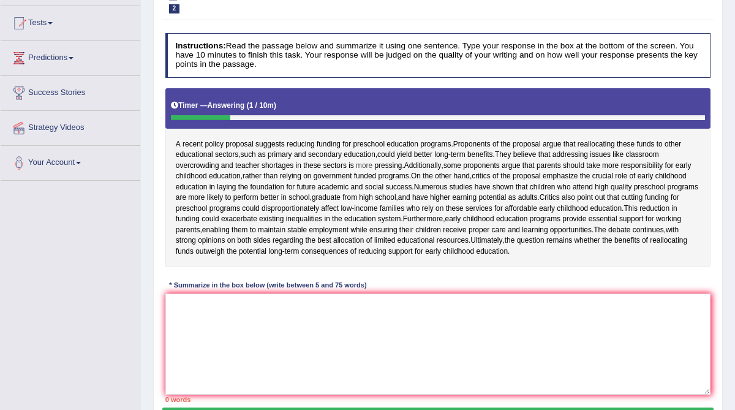
scroll to position [123, 0]
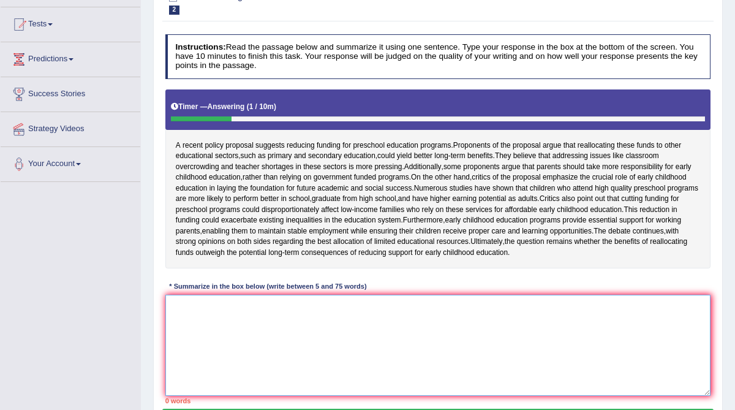
click at [271, 348] on textarea at bounding box center [438, 345] width 546 height 101
type textarea "R"
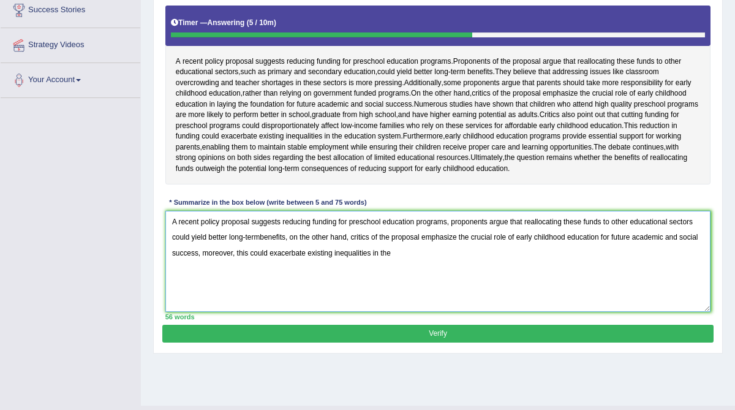
scroll to position [227, 0]
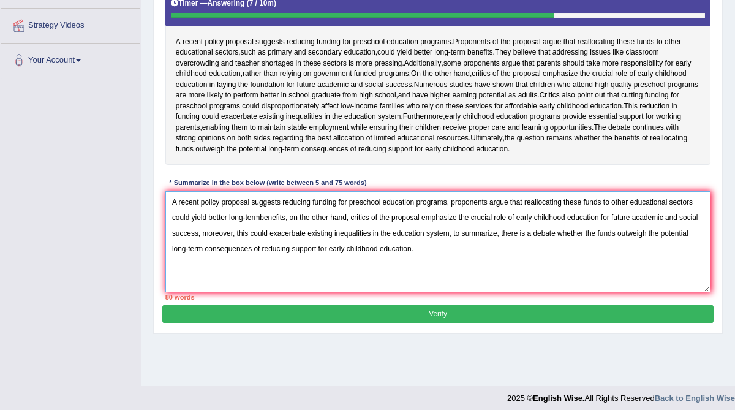
click at [251, 233] on textarea "A recent policy proposal suggests reducing funding for preschool education prog…" at bounding box center [438, 241] width 546 height 101
click at [588, 234] on textarea "A recent policy proposal suggests reducing funding for preschool education prog…" at bounding box center [438, 241] width 546 height 101
drag, startPoint x: 427, startPoint y: 248, endPoint x: 375, endPoint y: 248, distance: 51.5
click at [375, 248] on textarea "A recent policy proposal suggests reducing funding for preschool education prog…" at bounding box center [438, 241] width 546 height 101
click at [262, 248] on textarea "A recent policy proposal suggests reducing funding for preschool education prog…" at bounding box center [438, 241] width 546 height 101
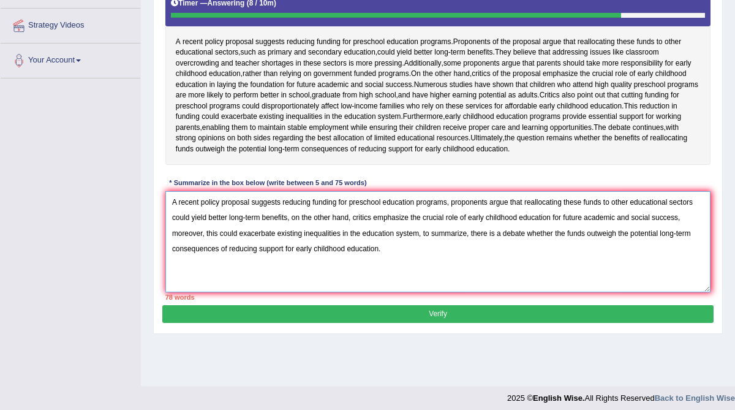
drag, startPoint x: 352, startPoint y: 251, endPoint x: 294, endPoint y: 250, distance: 58.2
click at [294, 250] on textarea "A recent policy proposal suggests reducing funding for preschool education prog…" at bounding box center [438, 241] width 546 height 101
drag, startPoint x: 694, startPoint y: 248, endPoint x: 661, endPoint y: 249, distance: 33.7
click at [661, 249] on textarea "A recent policy proposal suggests reducing funding for preschool education prog…" at bounding box center [438, 241] width 546 height 101
type textarea "A recent policy proposal suggests reducing funding for preschool education prog…"
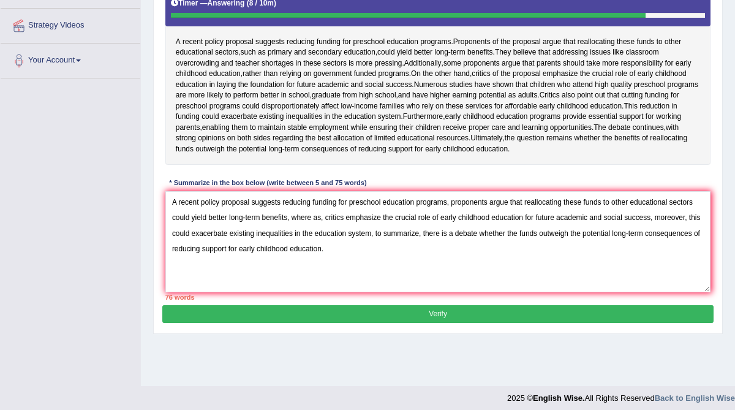
click at [526, 323] on button "Verify" at bounding box center [437, 314] width 551 height 18
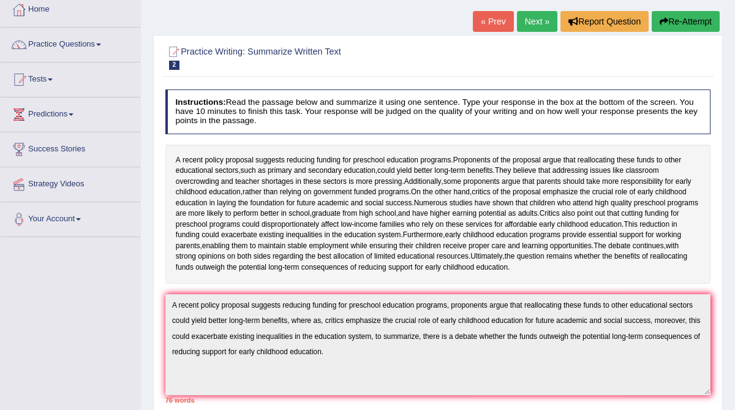
scroll to position [28, 0]
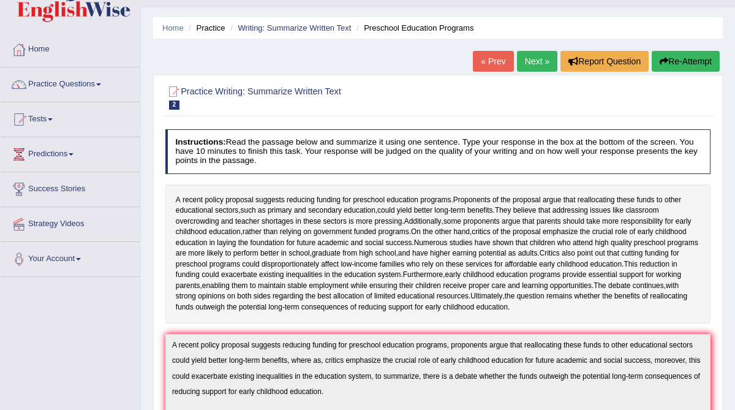
click at [671, 61] on button "Re-Attempt" at bounding box center [686, 61] width 68 height 21
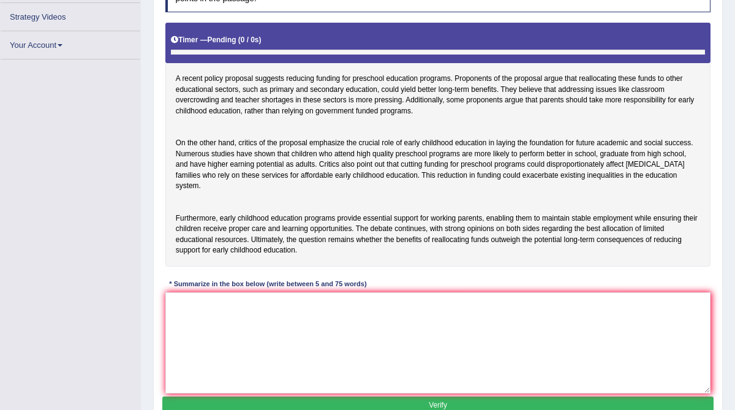
scroll to position [234, 0]
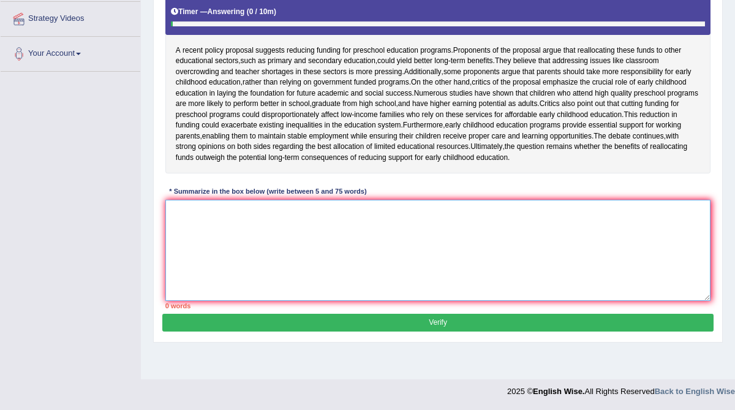
click at [203, 248] on textarea at bounding box center [438, 250] width 546 height 101
paste textarea "A recent policy proposal suggests reducing funding for preschool education prog…"
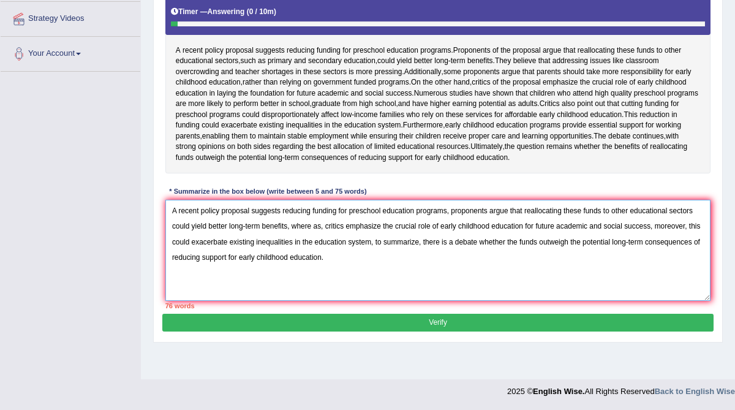
click at [317, 258] on textarea "A recent policy proposal suggests reducing funding for preschool education prog…" at bounding box center [438, 250] width 546 height 101
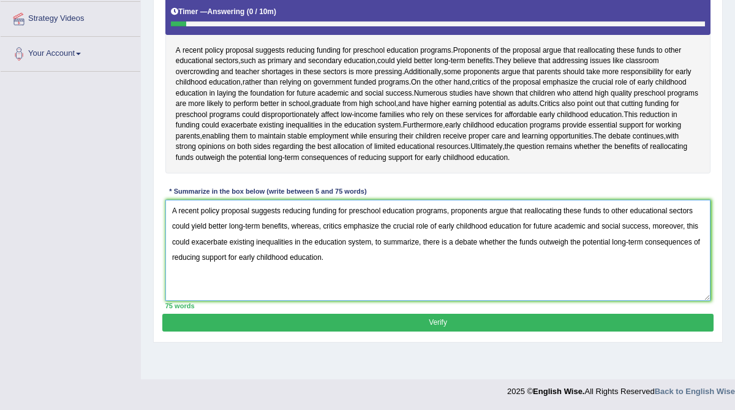
type textarea "A recent policy proposal suggests reducing funding for preschool education prog…"
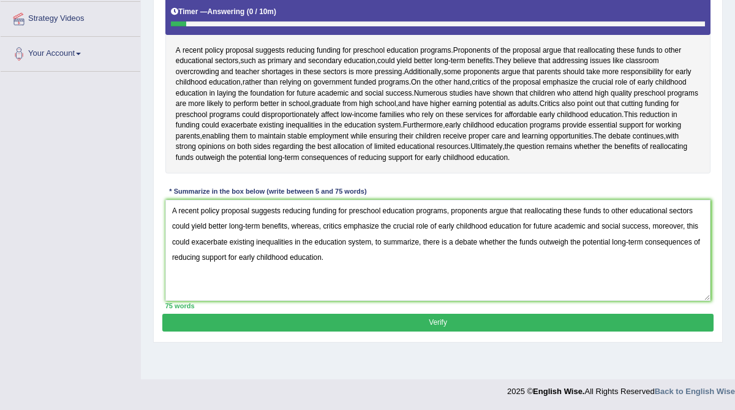
click at [322, 332] on button "Verify" at bounding box center [437, 323] width 551 height 18
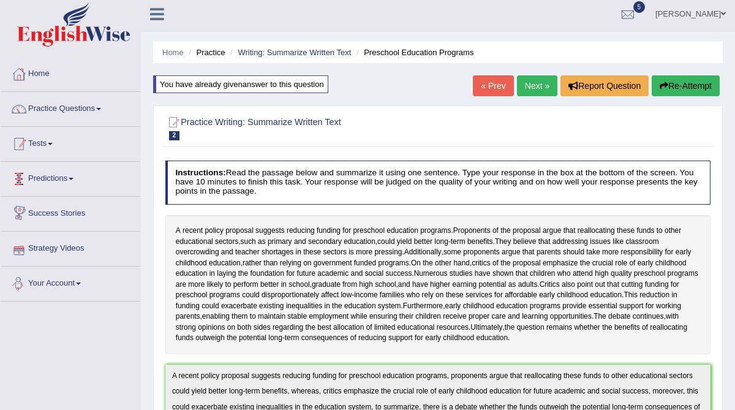
scroll to position [0, 0]
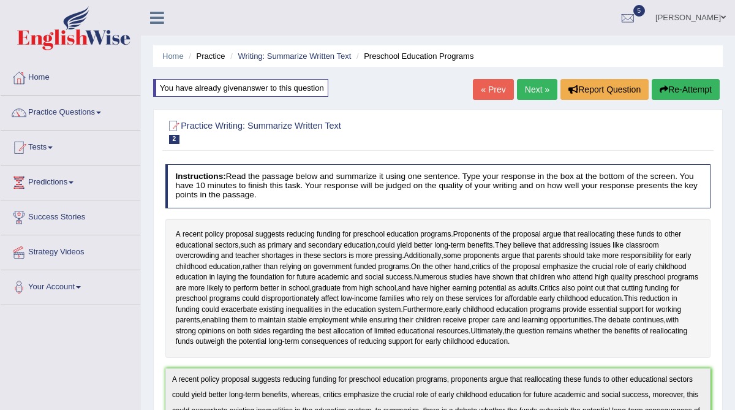
click at [536, 88] on link "Next »" at bounding box center [537, 89] width 40 height 21
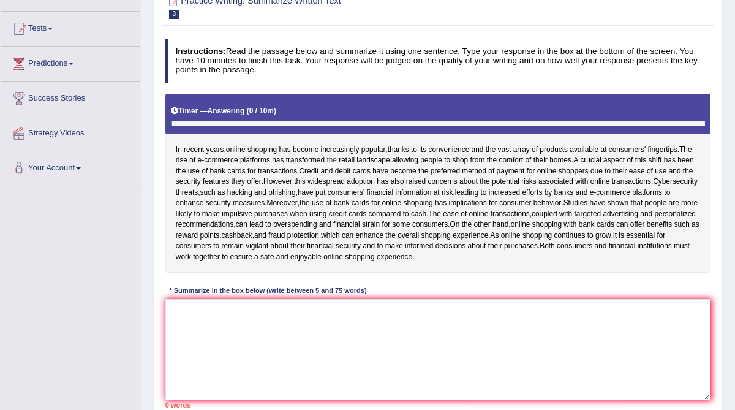
scroll to position [127, 0]
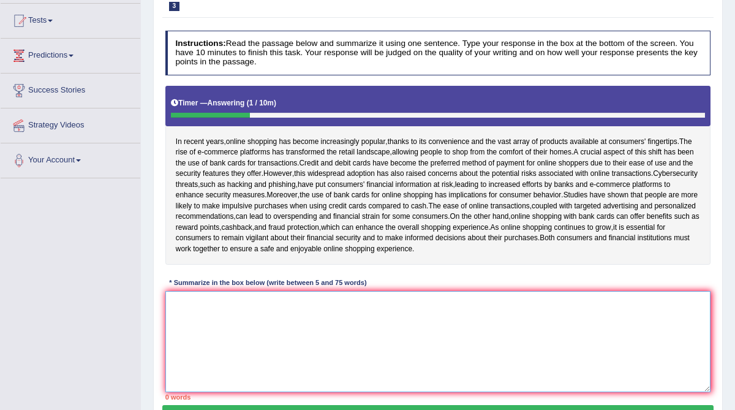
click at [199, 349] on textarea at bounding box center [438, 341] width 546 height 101
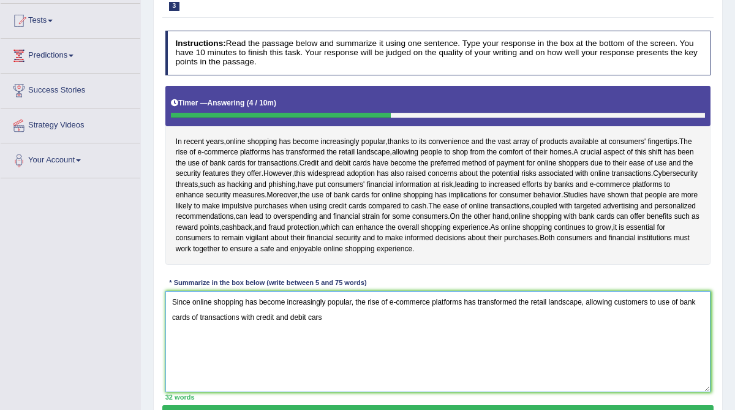
drag, startPoint x: 680, startPoint y: 322, endPoint x: 680, endPoint y: 353, distance: 30.6
click at [680, 353] on textarea "Since online shopping has become increasingly popular, the rise of e-commerce p…" at bounding box center [438, 341] width 546 height 101
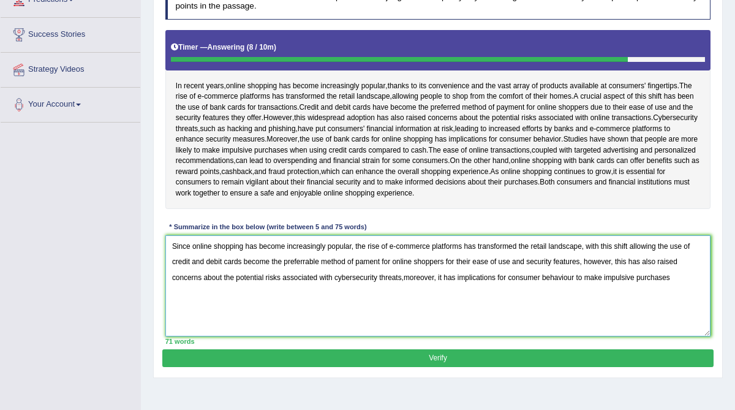
scroll to position [181, 0]
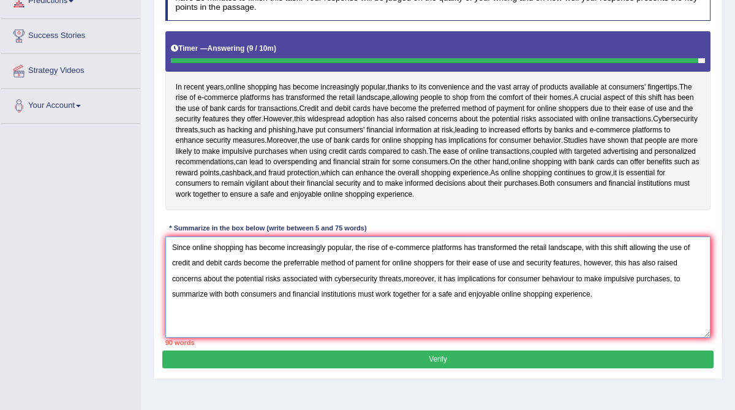
drag, startPoint x: 585, startPoint y: 284, endPoint x: 444, endPoint y: 283, distance: 141.6
click at [444, 283] on textarea "Since online shopping has become increasingly popular, the rise of e-commerce p…" at bounding box center [438, 287] width 546 height 101
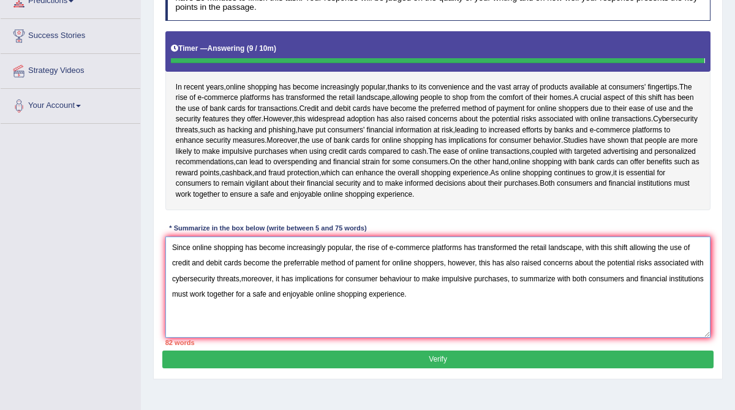
type textarea "Since online shopping has become increasingly popular, the rise of e-commerce p…"
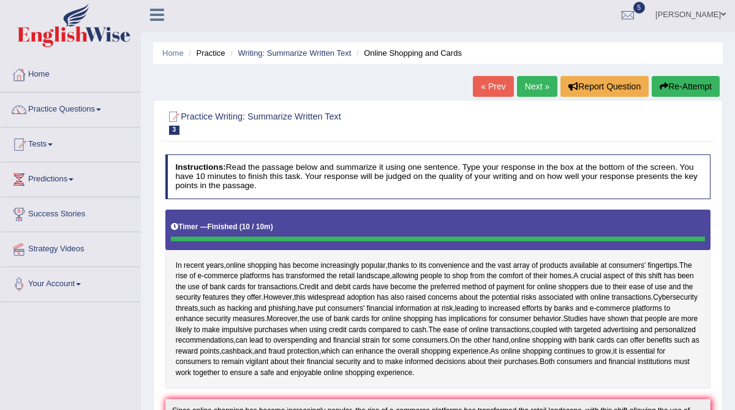
scroll to position [0, 0]
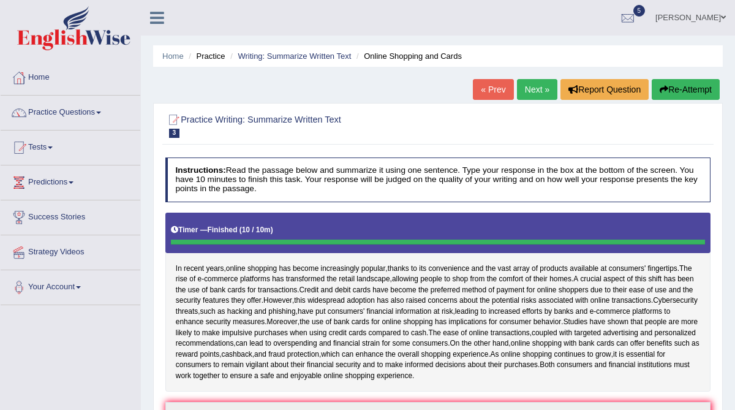
click at [670, 89] on button "Re-Attempt" at bounding box center [686, 89] width 68 height 21
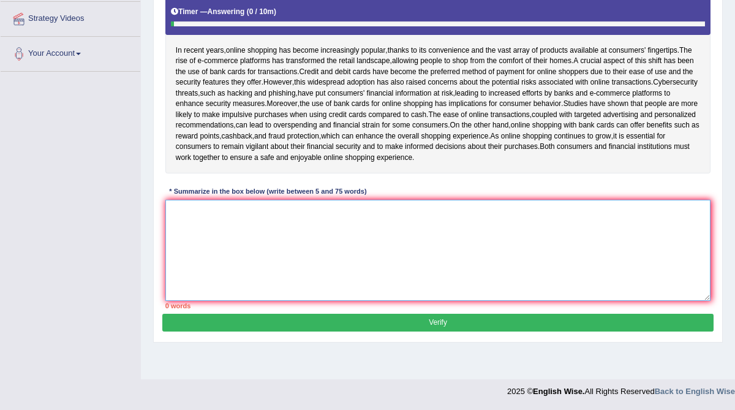
paste textarea "Since online shopping has become increasingly popular, the rise of e-commerce p…"
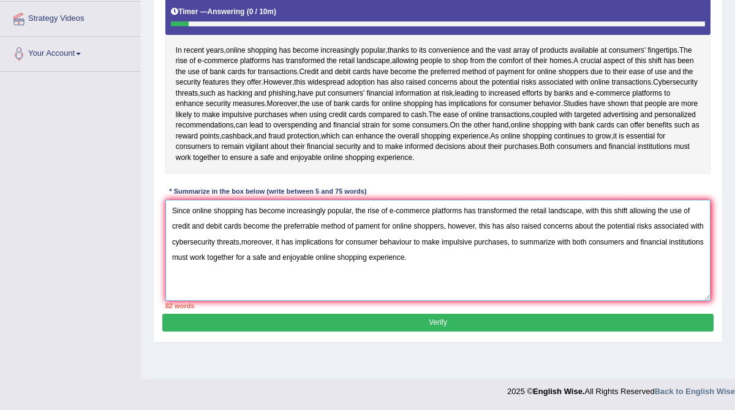
drag, startPoint x: 449, startPoint y: 246, endPoint x: 386, endPoint y: 252, distance: 64.0
click at [386, 252] on textarea "Since online shopping has become increasingly popular, the rise of e-commerce p…" at bounding box center [438, 250] width 546 height 101
drag, startPoint x: 465, startPoint y: 264, endPoint x: 196, endPoint y: 266, distance: 269.1
click at [196, 266] on textarea "Since online shopping has become increasingly popular, the rise of e-commerce p…" at bounding box center [438, 250] width 546 height 101
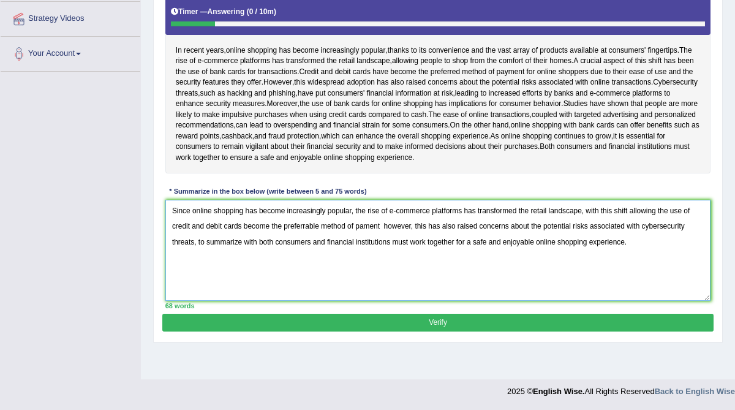
drag, startPoint x: 260, startPoint y: 262, endPoint x: 245, endPoint y: 262, distance: 15.3
click at [245, 262] on textarea "Since online shopping has become increasingly popular, the rise of e-commerce p…" at bounding box center [438, 250] width 546 height 101
type textarea "Since online shopping has become increasingly popular, the rise of e-commerce p…"
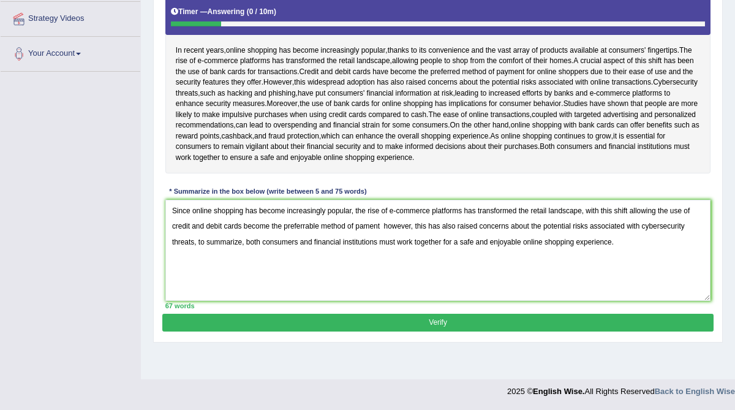
click at [306, 332] on button "Verify" at bounding box center [437, 323] width 551 height 18
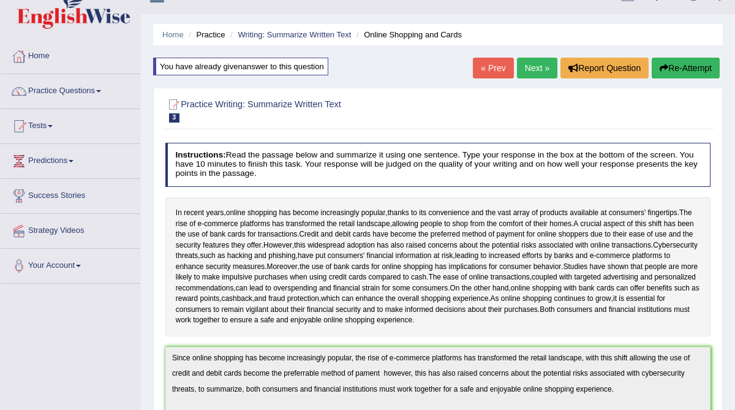
scroll to position [21, 0]
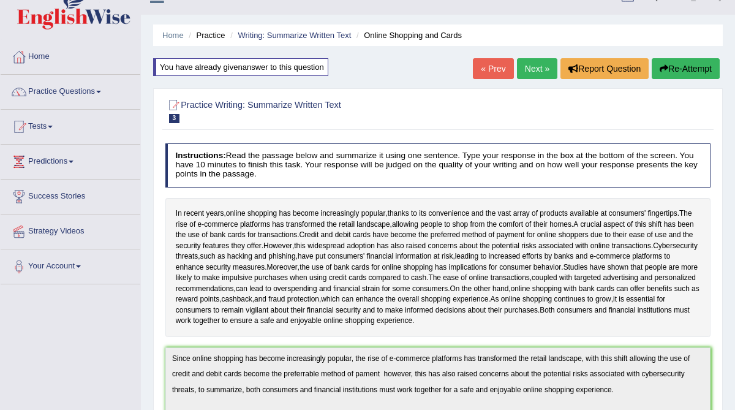
click at [529, 65] on link "Next »" at bounding box center [537, 68] width 40 height 21
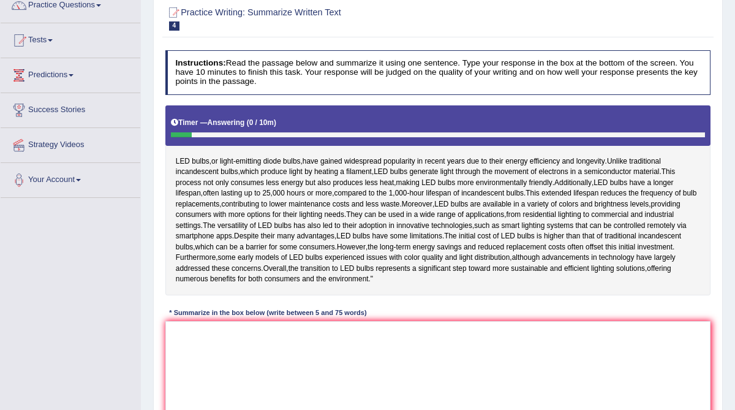
scroll to position [109, 0]
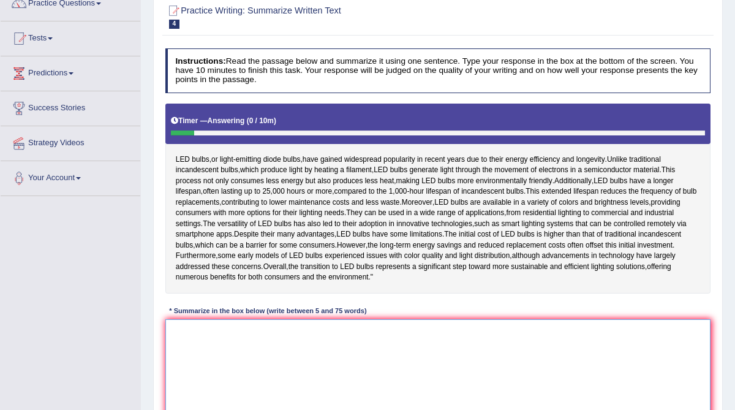
click at [251, 384] on textarea at bounding box center [438, 369] width 546 height 101
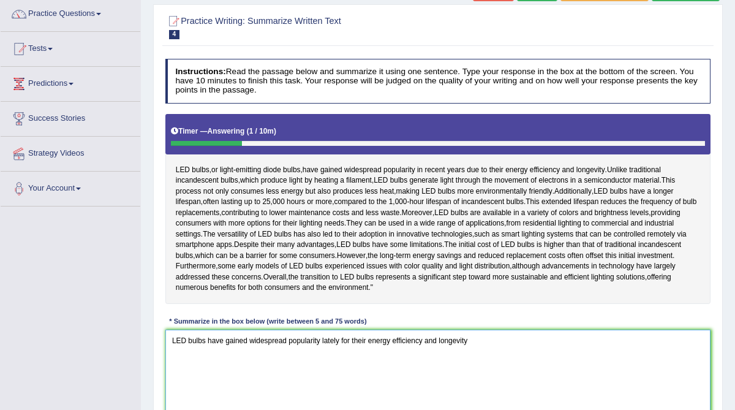
scroll to position [90, 0]
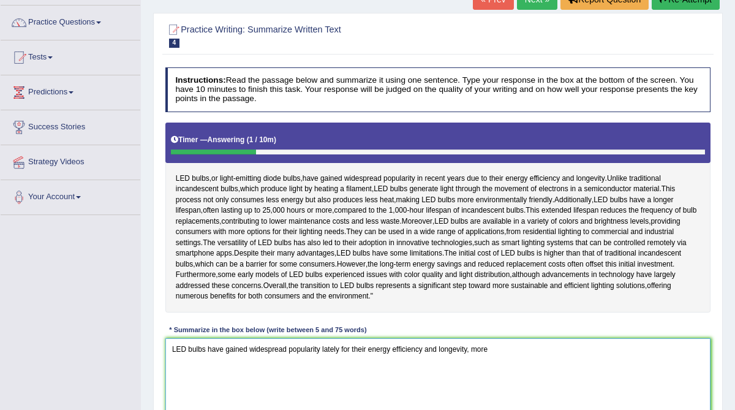
drag, startPoint x: 369, startPoint y: 383, endPoint x: 348, endPoint y: 381, distance: 21.5
click at [348, 381] on textarea "LED bulbs have gained widespread popularity lately for their energy efficiency …" at bounding box center [438, 388] width 546 height 101
click at [343, 381] on textarea "LED bulbs have gained widespread popularity lately for their energy efficiency …" at bounding box center [438, 388] width 546 height 101
click at [519, 384] on textarea "LED bulbs have gained widespread popularity lately not only for their energy ef…" at bounding box center [438, 388] width 546 height 101
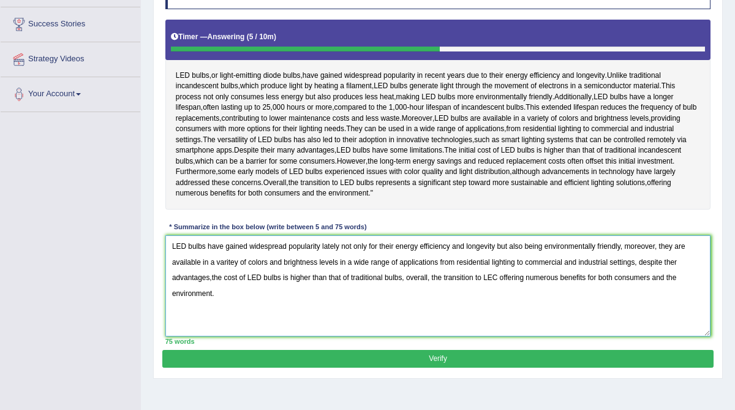
scroll to position [197, 0]
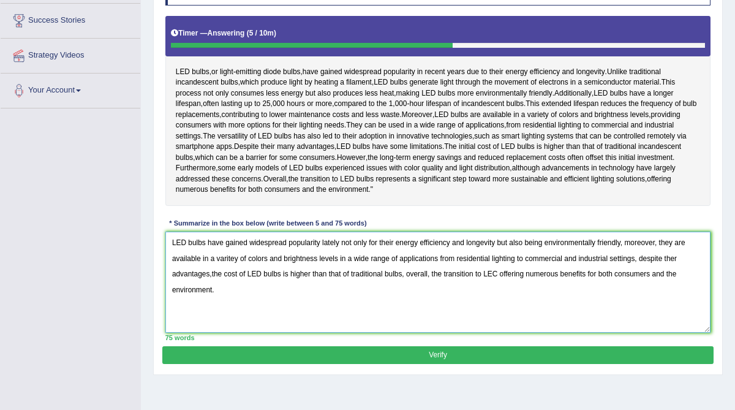
click at [502, 304] on textarea "LED bulbs have gained widespread popularity lately not only for their energy ef…" at bounding box center [438, 282] width 546 height 101
click at [680, 289] on textarea "LED bulbs have gained widespread popularity lately not only for their energy ef…" at bounding box center [438, 282] width 546 height 101
type textarea "LED bulbs have gained widespread popularity lately not only for their energy ef…"
click at [463, 364] on button "Verify" at bounding box center [437, 355] width 551 height 18
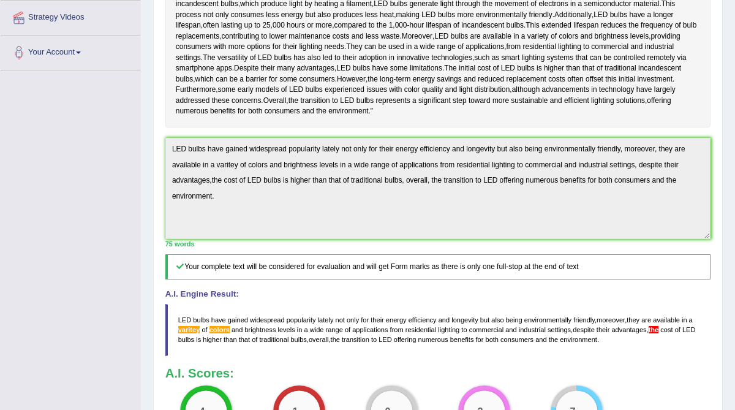
scroll to position [237, 0]
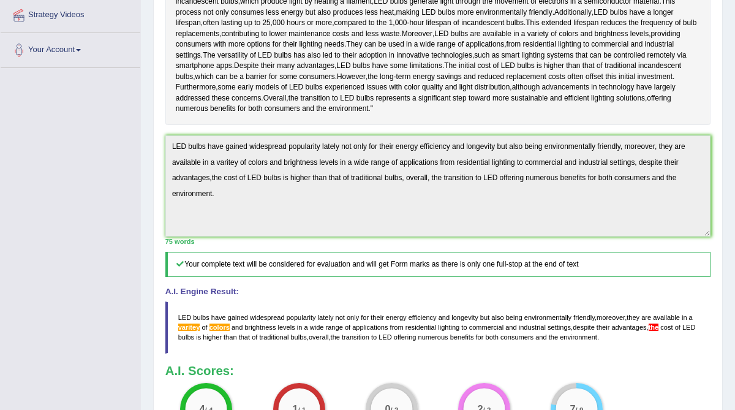
click at [225, 331] on span "colors" at bounding box center [220, 327] width 20 height 7
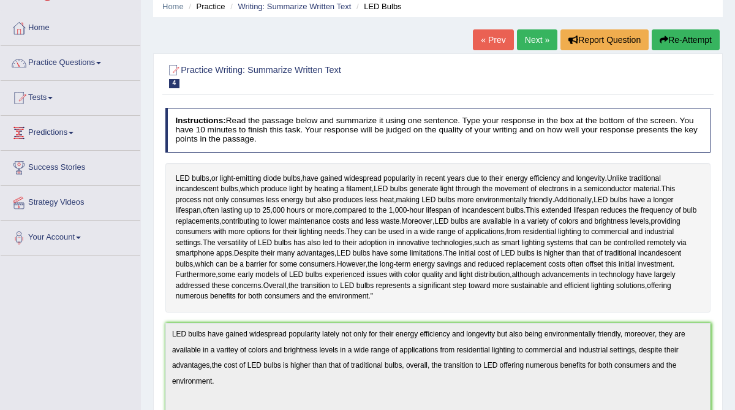
scroll to position [47, 0]
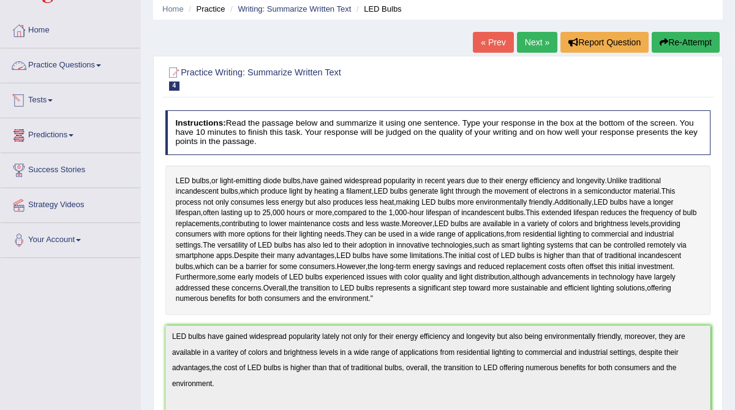
click at [59, 62] on link "Practice Questions" at bounding box center [71, 63] width 140 height 31
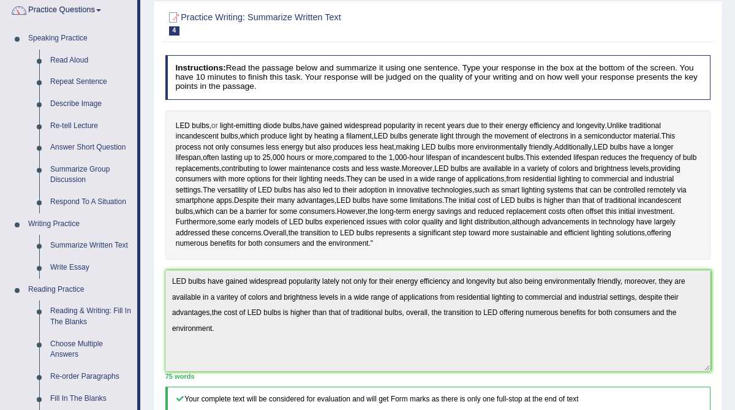
scroll to position [0, 0]
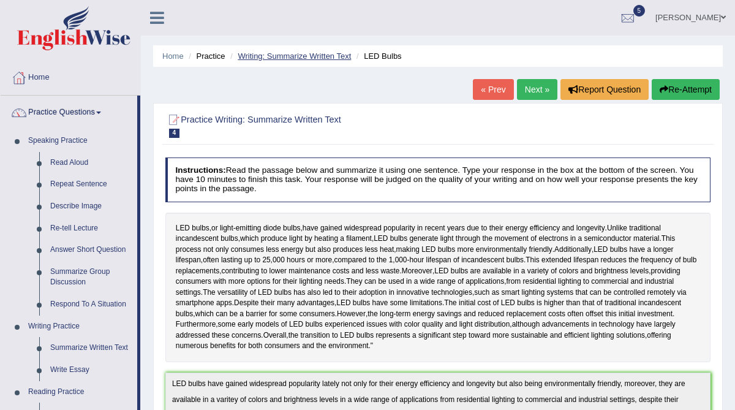
click at [286, 56] on link "Writing: Summarize Written Text" at bounding box center [294, 55] width 113 height 9
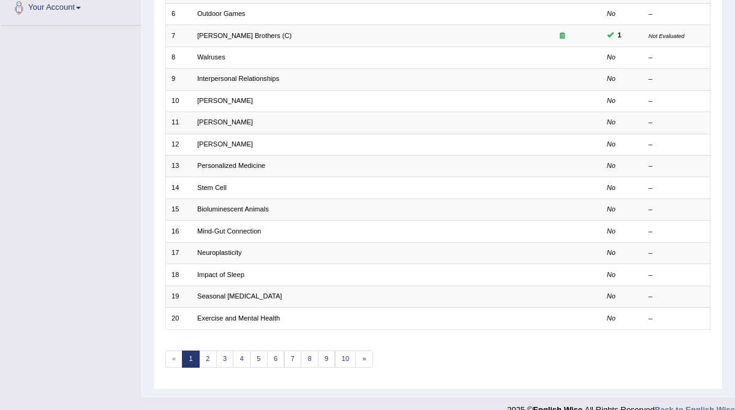
scroll to position [280, 0]
click at [201, 353] on link "2" at bounding box center [208, 358] width 18 height 17
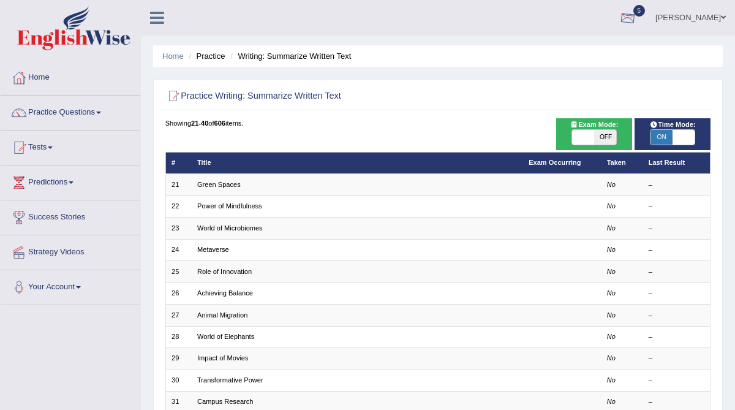
click at [636, 25] on div at bounding box center [628, 18] width 18 height 18
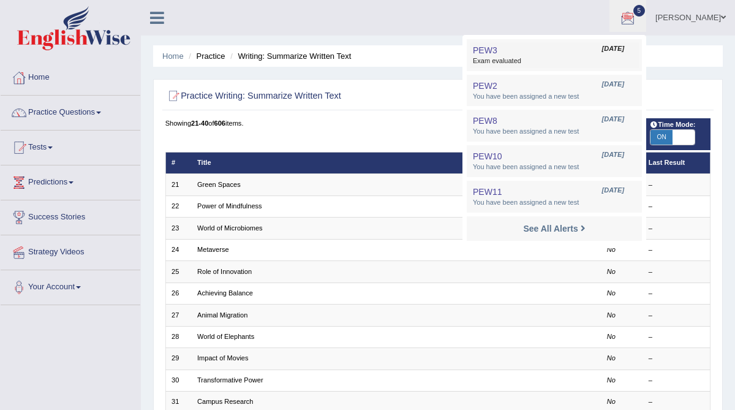
click at [520, 56] on span "Exam evaluated" at bounding box center [554, 61] width 163 height 10
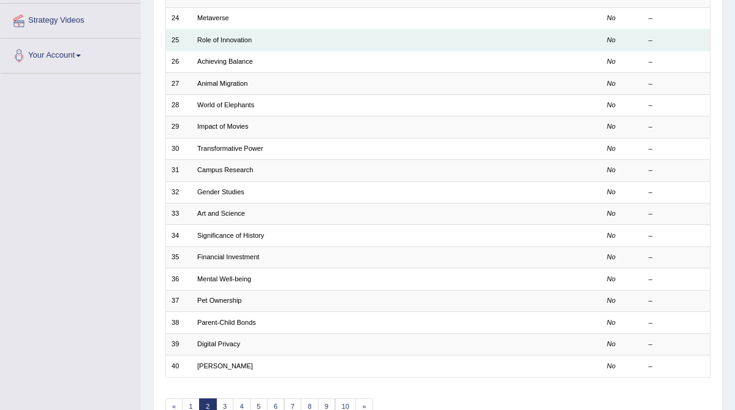
scroll to position [239, 0]
